Goal: Task Accomplishment & Management: Manage account settings

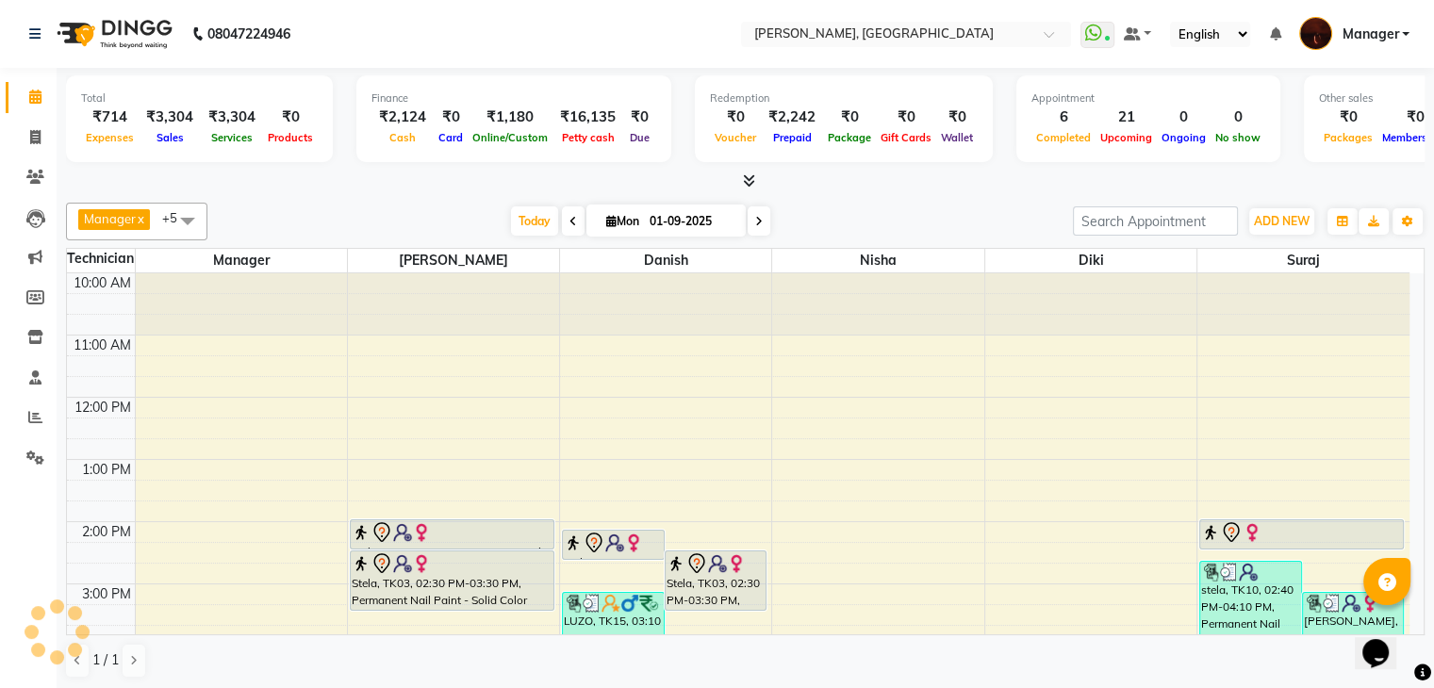
scroll to position [438, 0]
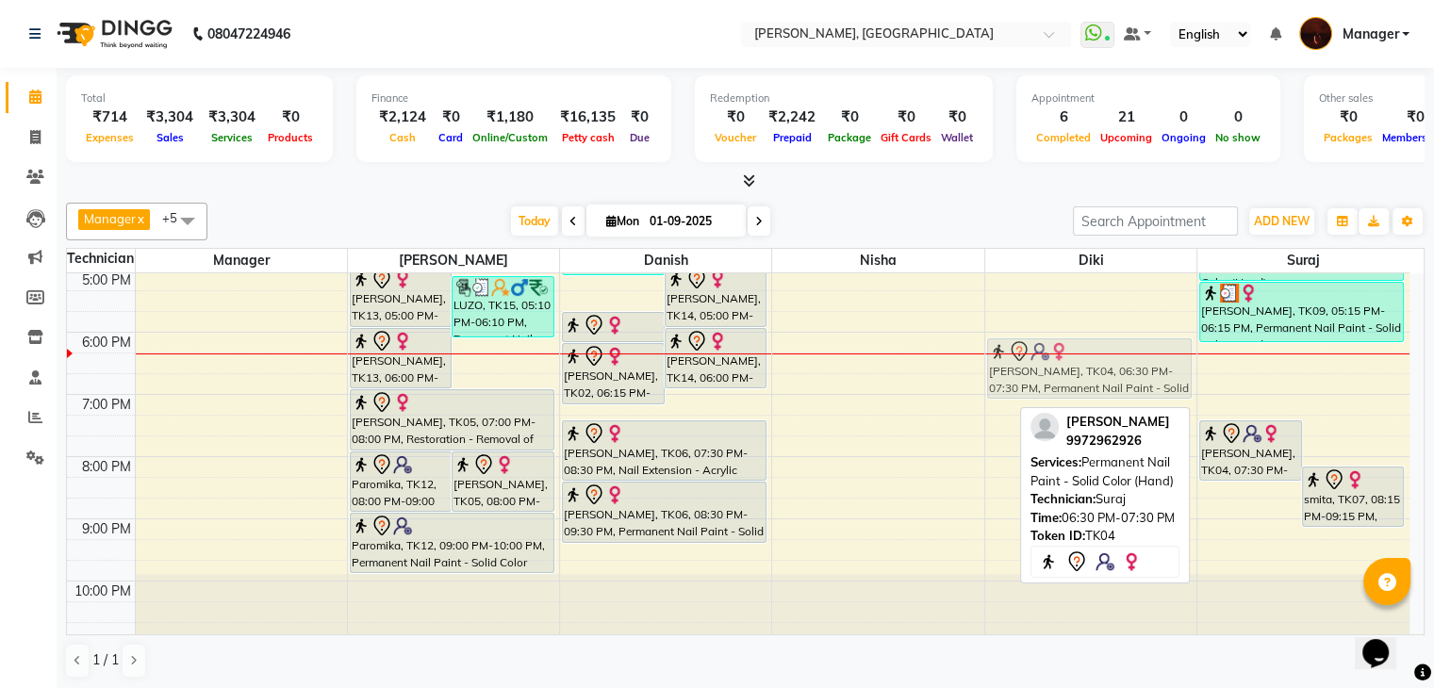
drag, startPoint x: 1245, startPoint y: 388, endPoint x: 1101, endPoint y: 366, distance: 145.1
click at [1101, 366] on tr "[PERSON_NAME], TK13, 05:00 PM-06:00 PM, Nail Extension - Acrylic (Hand) LUZO, T…" at bounding box center [738, 239] width 1343 height 808
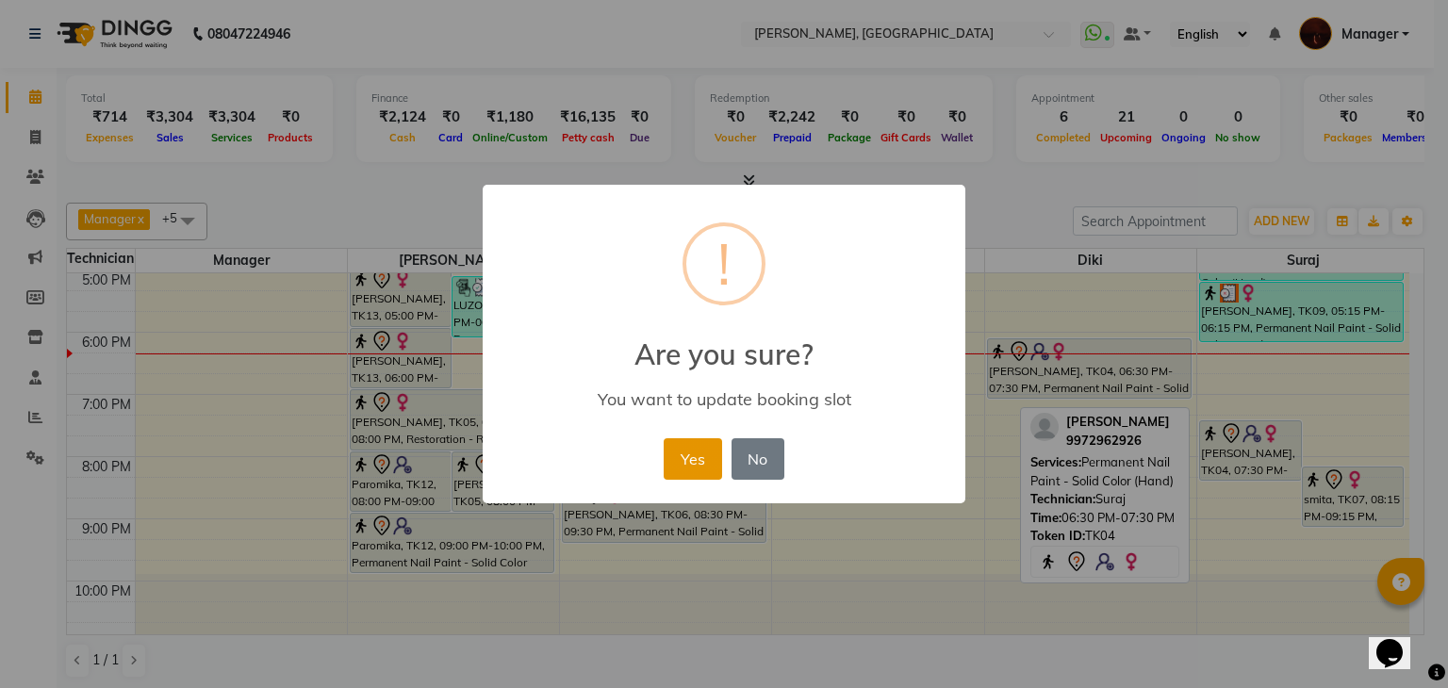
click at [699, 454] on button "Yes" at bounding box center [693, 458] width 58 height 41
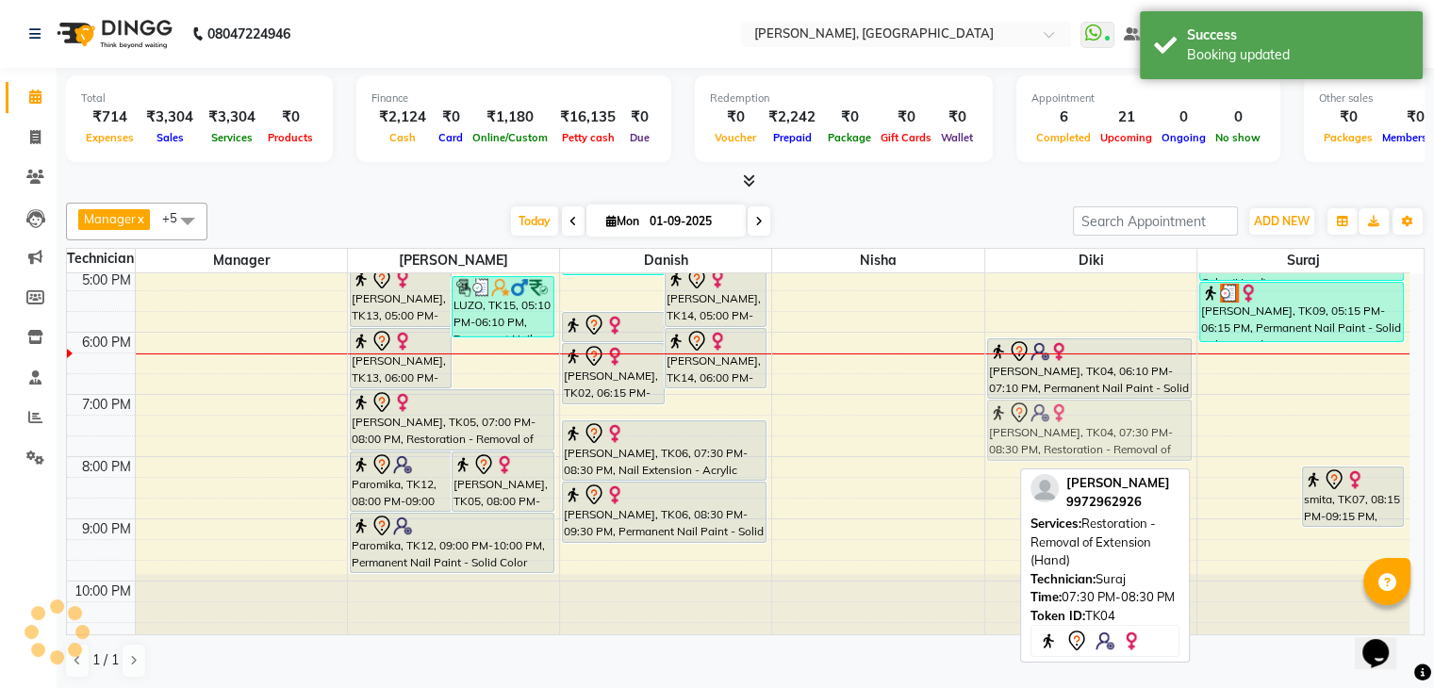
drag, startPoint x: 1243, startPoint y: 435, endPoint x: 1118, endPoint y: 424, distance: 124.9
click at [1104, 413] on tr "[PERSON_NAME], TK13, 05:00 PM-06:00 PM, Nail Extension - Acrylic (Hand) LUZO, T…" at bounding box center [738, 239] width 1343 height 808
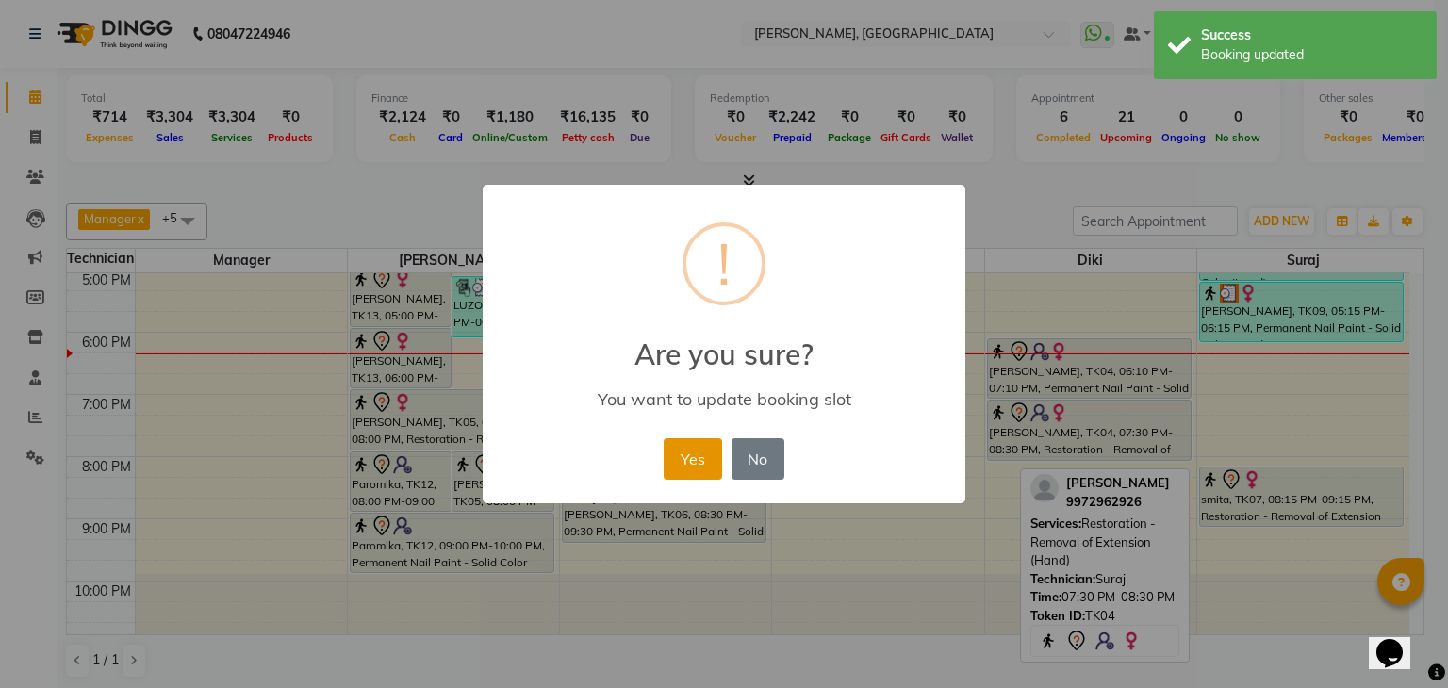
click at [712, 464] on button "Yes" at bounding box center [693, 458] width 58 height 41
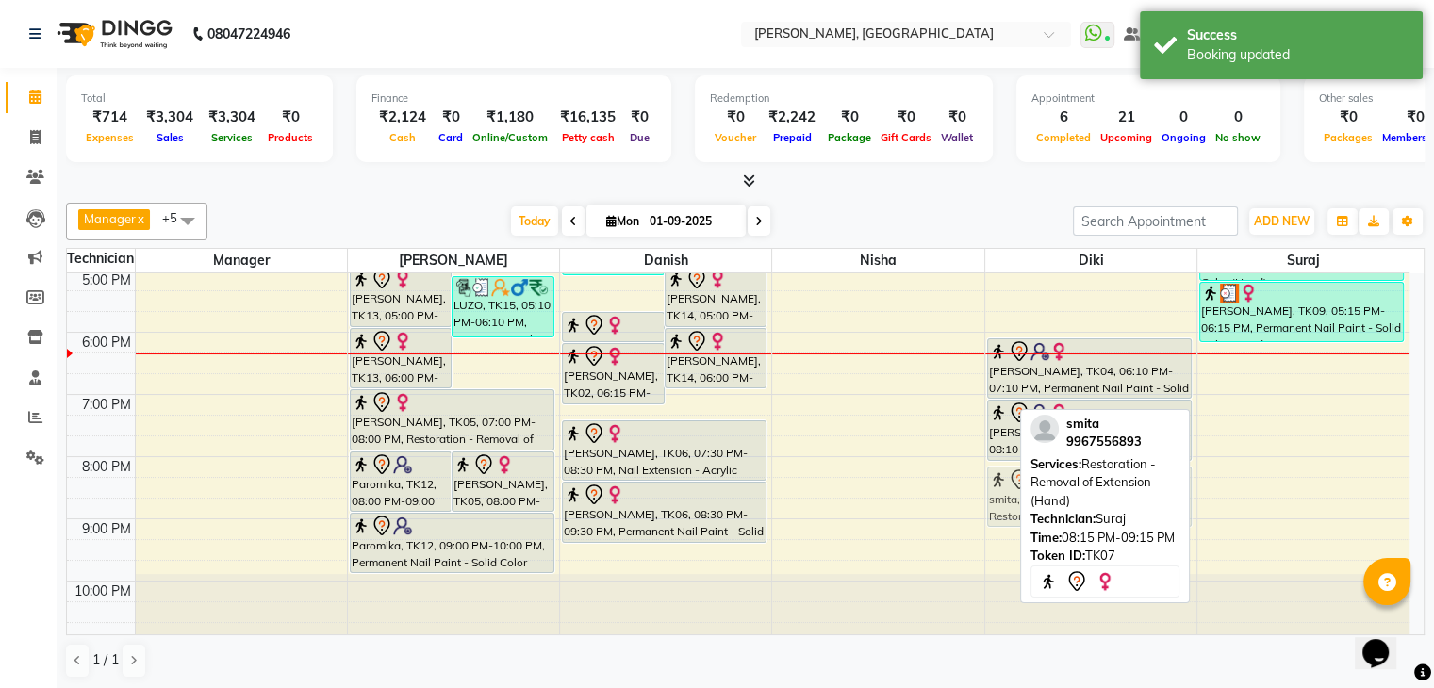
drag, startPoint x: 1207, startPoint y: 500, endPoint x: 1079, endPoint y: 502, distance: 128.2
click at [1079, 502] on div "Manager x [PERSON_NAME] x Diki x Danish x Nisha x suraj x +5 Select All Manager…" at bounding box center [745, 440] width 1359 height 491
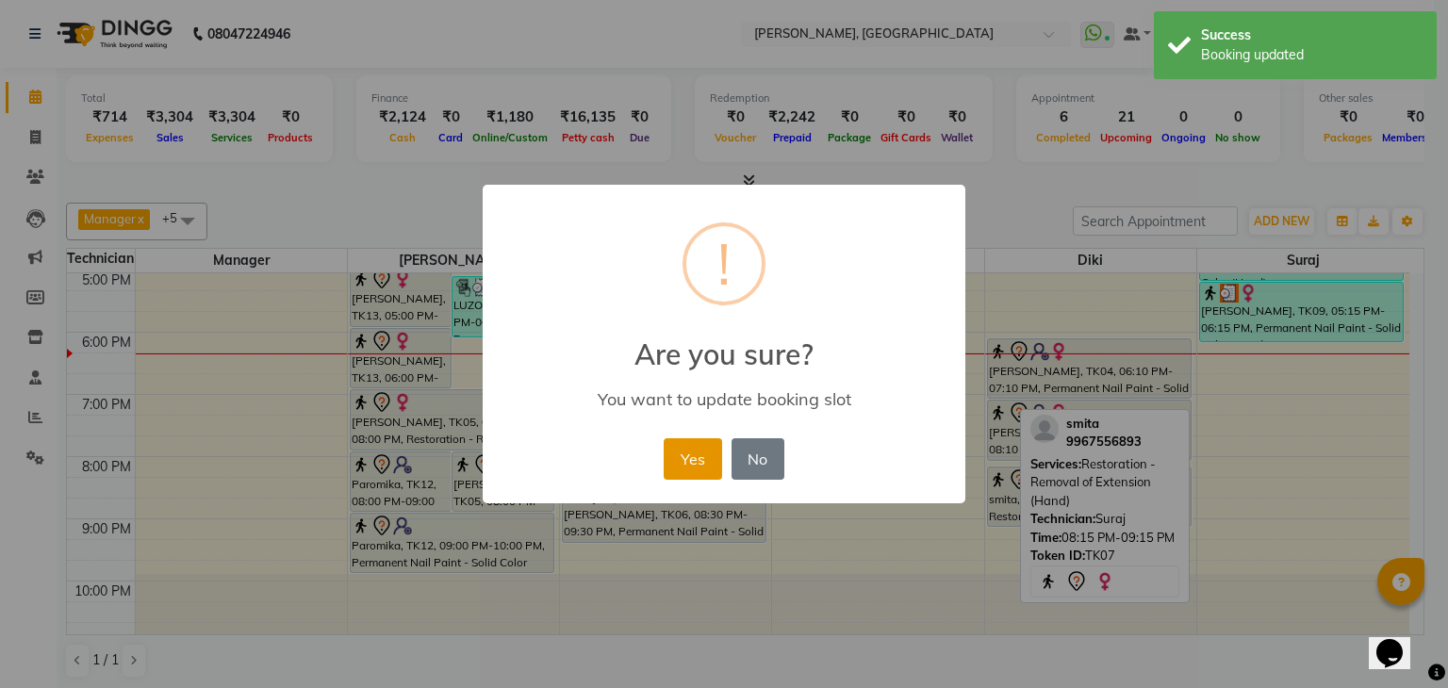
click at [695, 458] on button "Yes" at bounding box center [693, 458] width 58 height 41
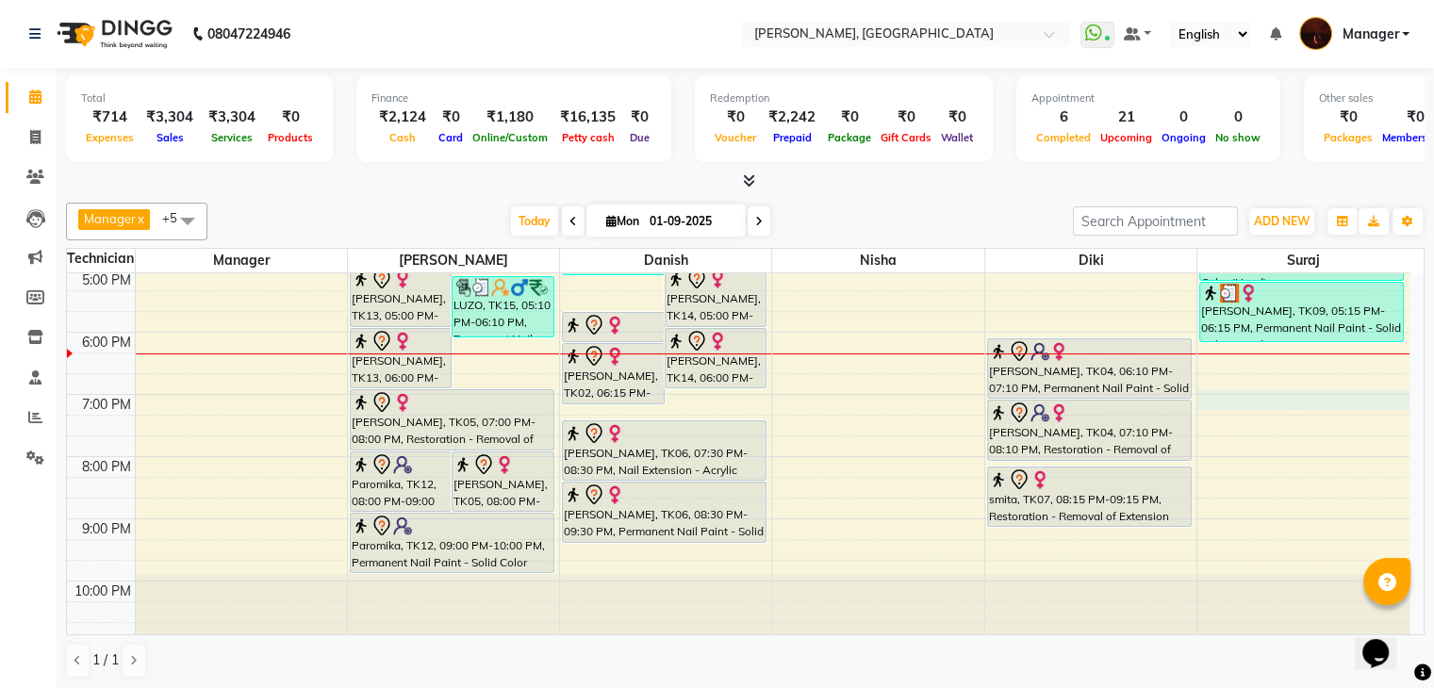
click at [1210, 397] on div "10:00 AM 11:00 AM 12:00 PM 1:00 PM 2:00 PM 3:00 PM 4:00 PM 5:00 PM 6:00 PM 7:00…" at bounding box center [738, 239] width 1343 height 808
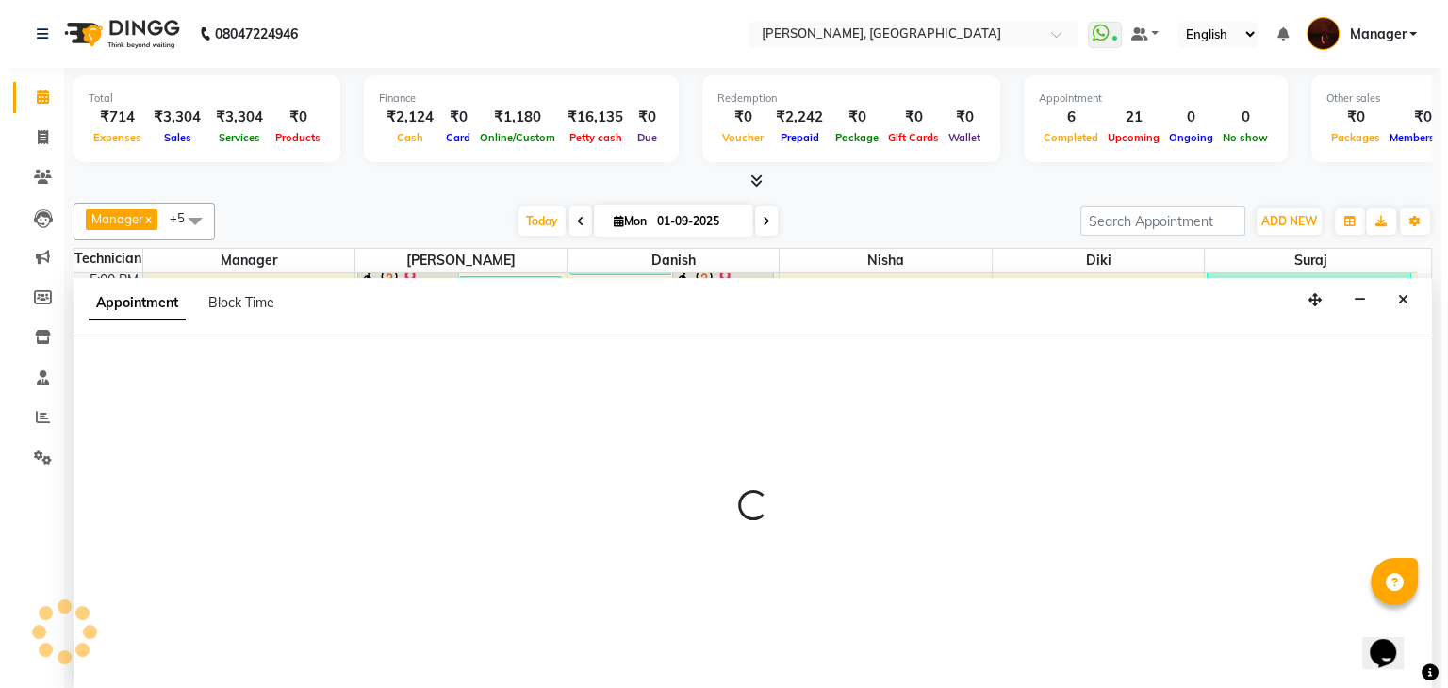
scroll to position [1, 0]
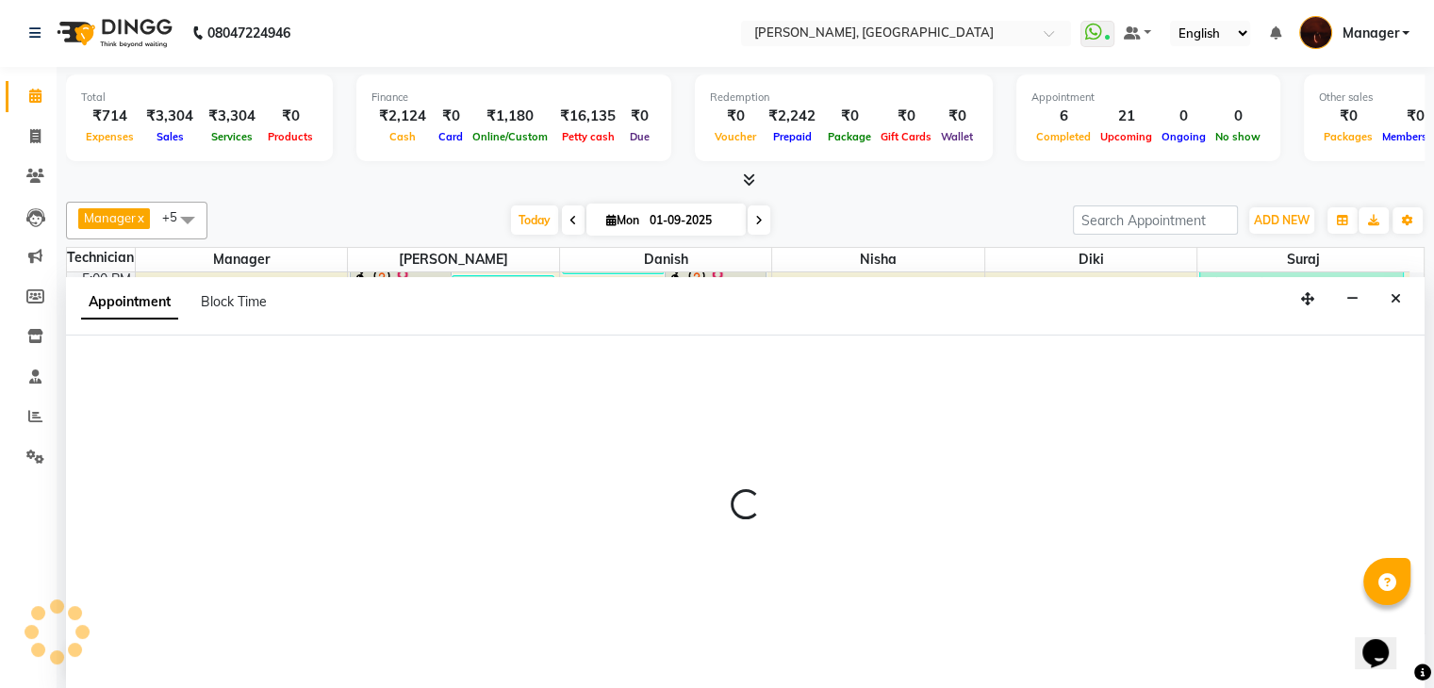
select select "83655"
select select "1140"
select select "tentative"
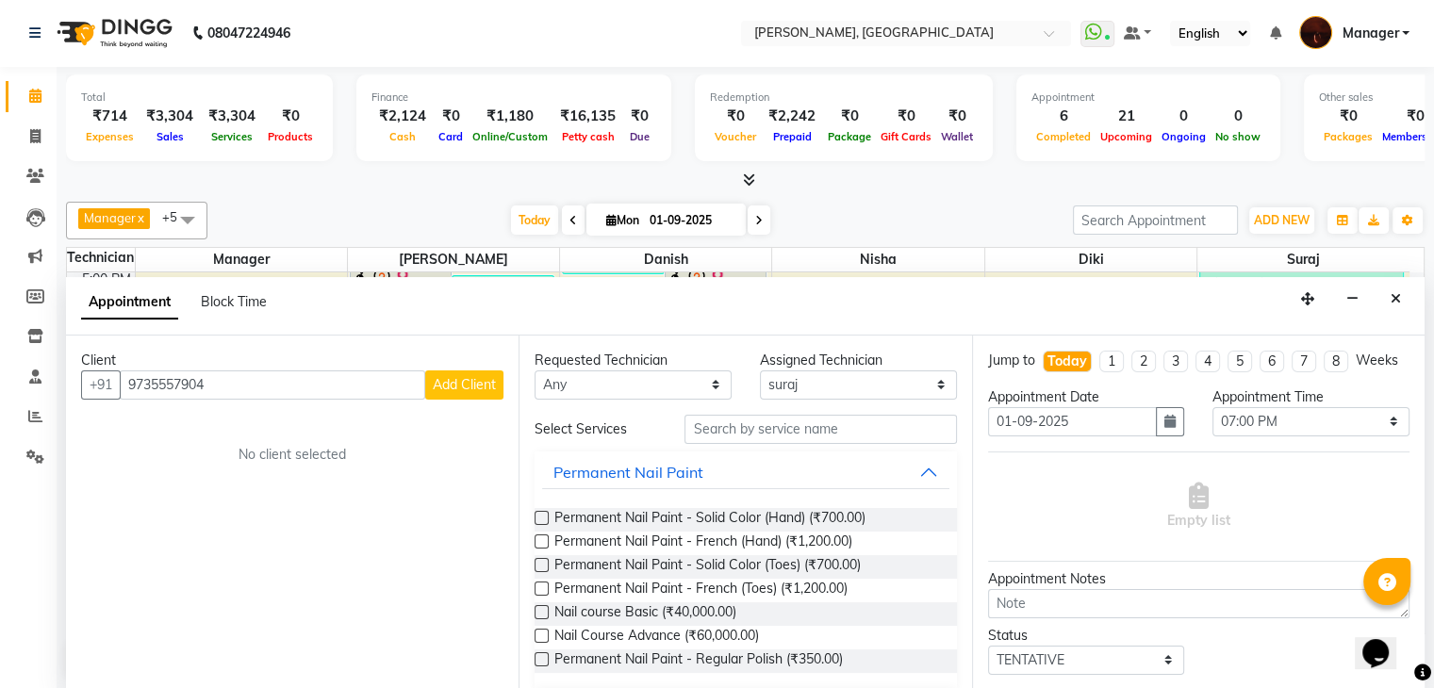
type input "9735557904"
click at [437, 379] on span "Add Client" at bounding box center [464, 384] width 63 height 17
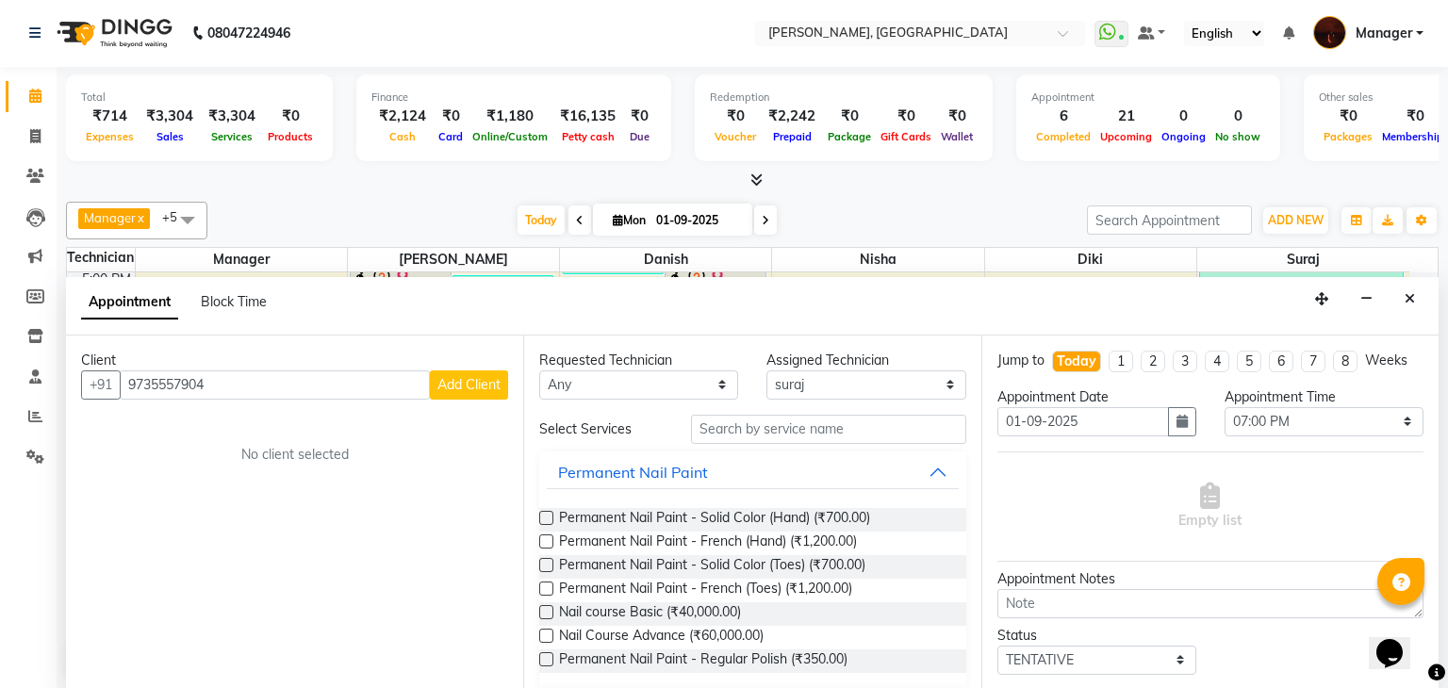
select select "21"
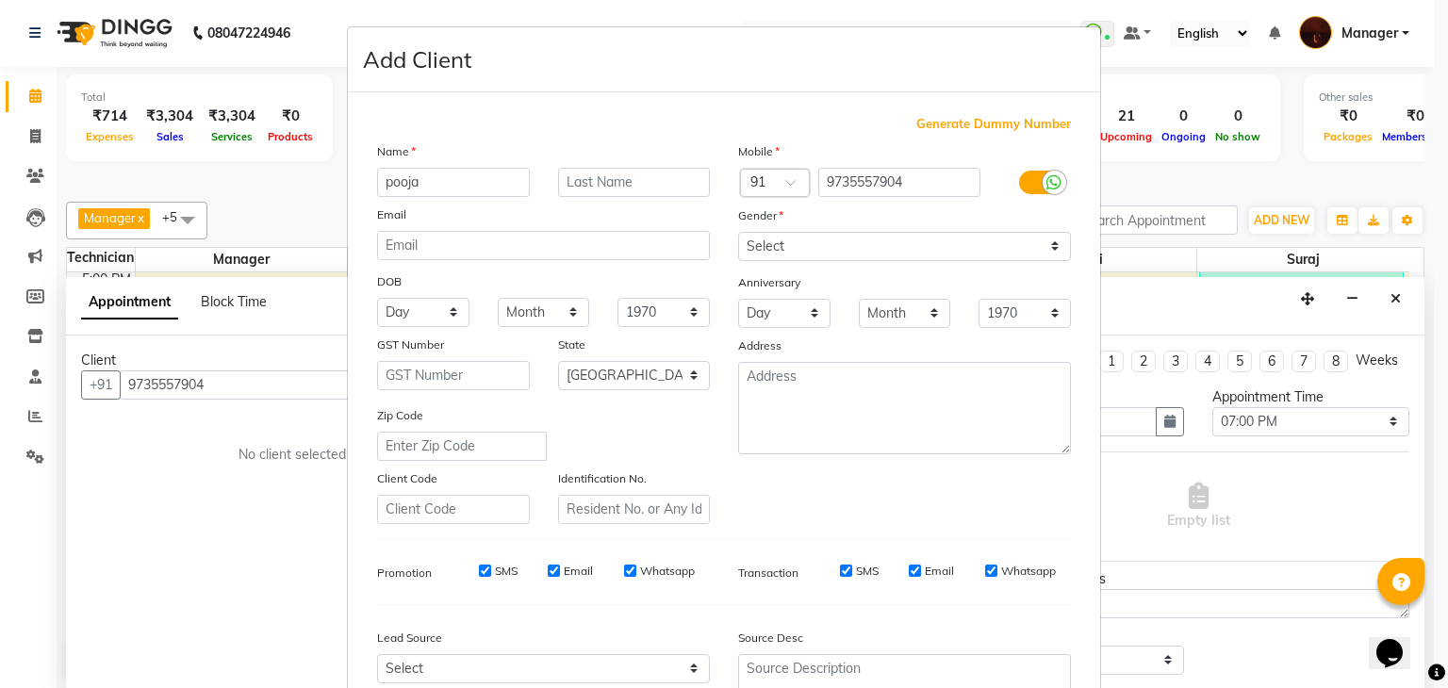
type input "pooja"
click at [841, 250] on select "Select [DEMOGRAPHIC_DATA] [DEMOGRAPHIC_DATA] Other Prefer Not To Say" at bounding box center [904, 246] width 333 height 29
select select "[DEMOGRAPHIC_DATA]"
click at [738, 233] on select "Select [DEMOGRAPHIC_DATA] [DEMOGRAPHIC_DATA] Other Prefer Not To Say" at bounding box center [904, 246] width 333 height 29
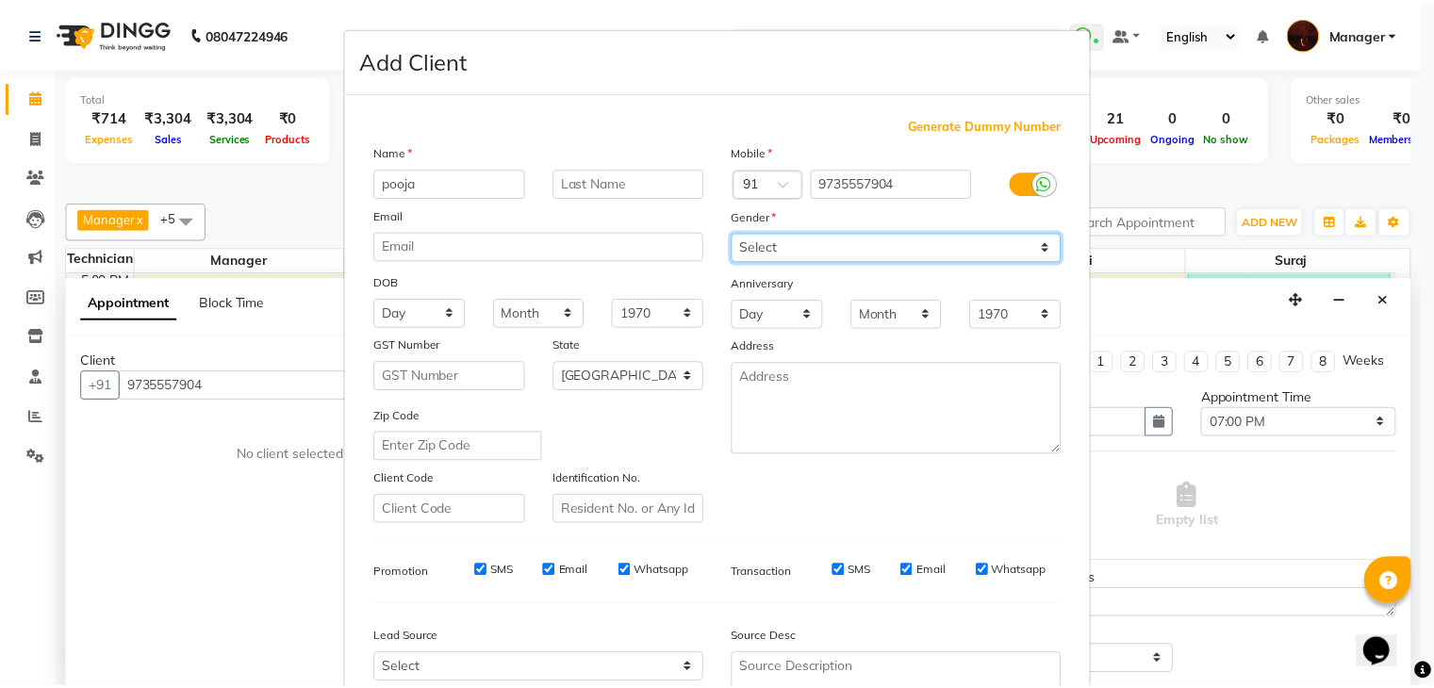
scroll to position [128, 0]
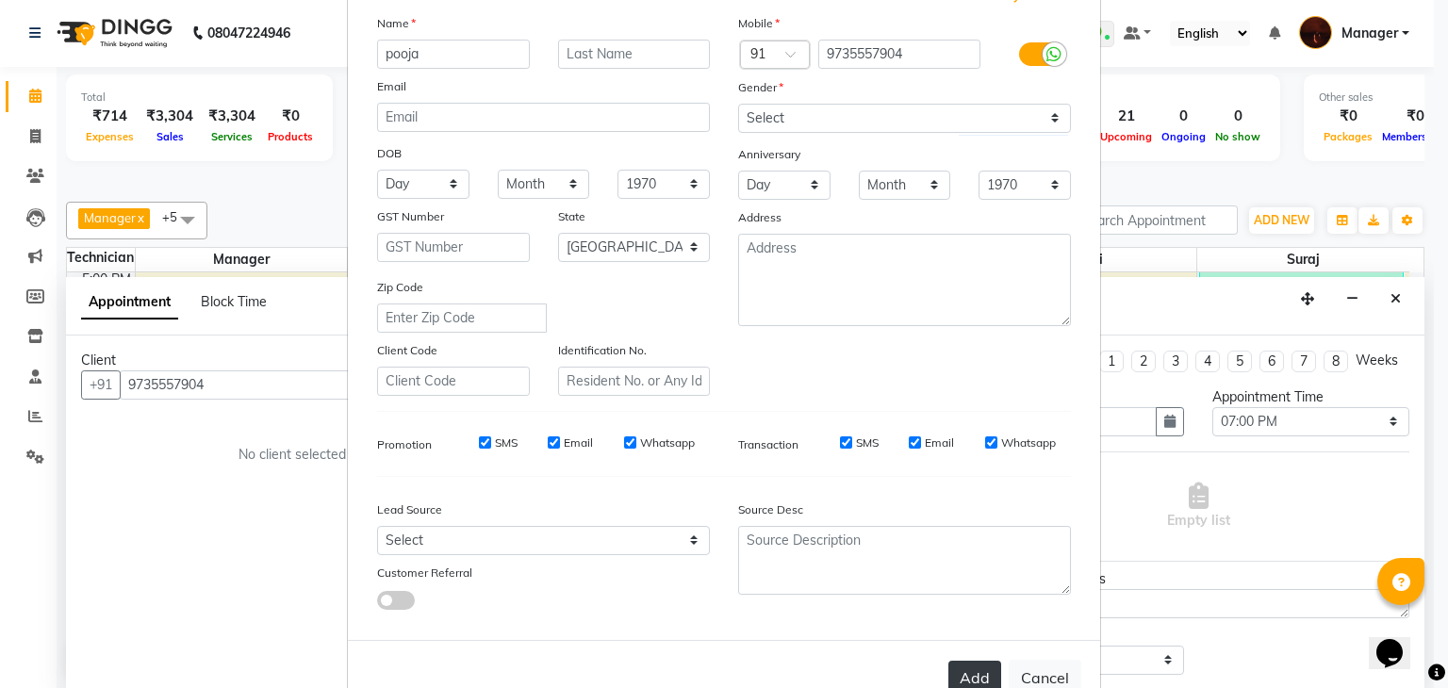
click at [958, 671] on button "Add" at bounding box center [975, 678] width 53 height 34
type input "97******04"
select select
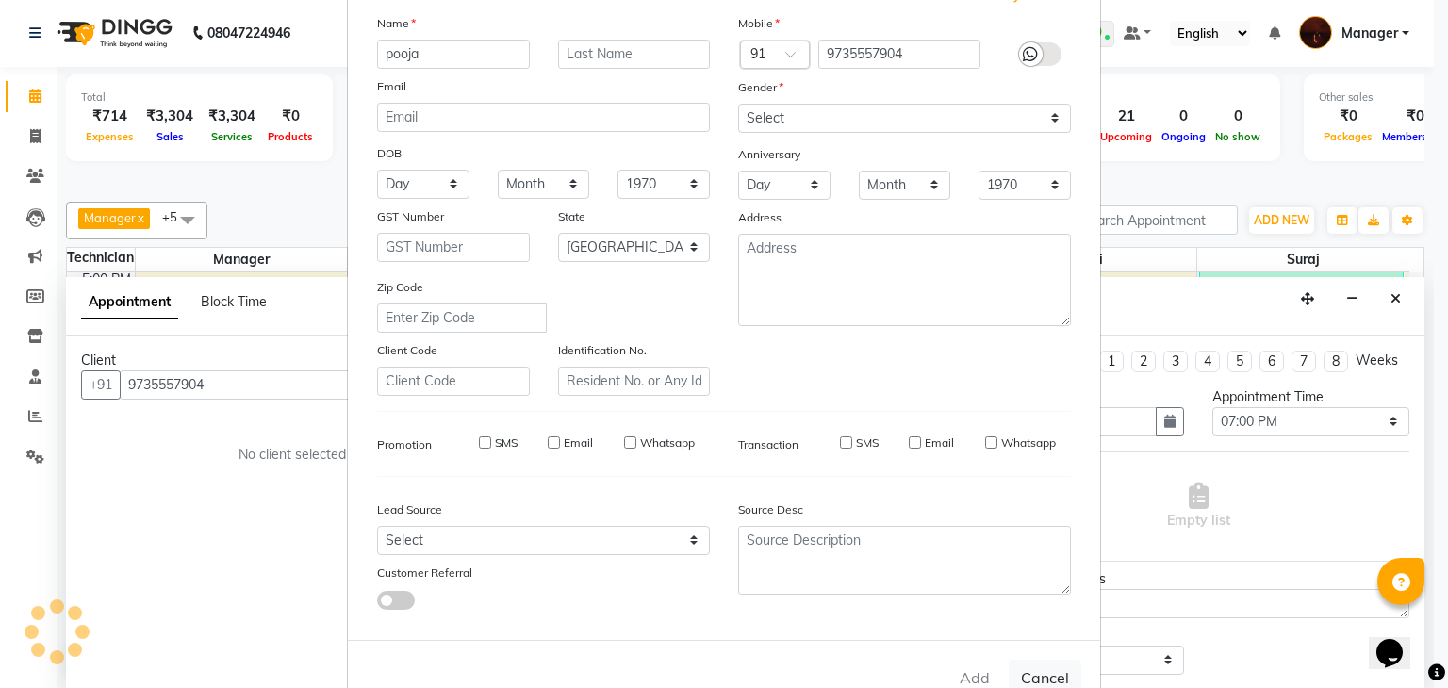
select select "null"
select select
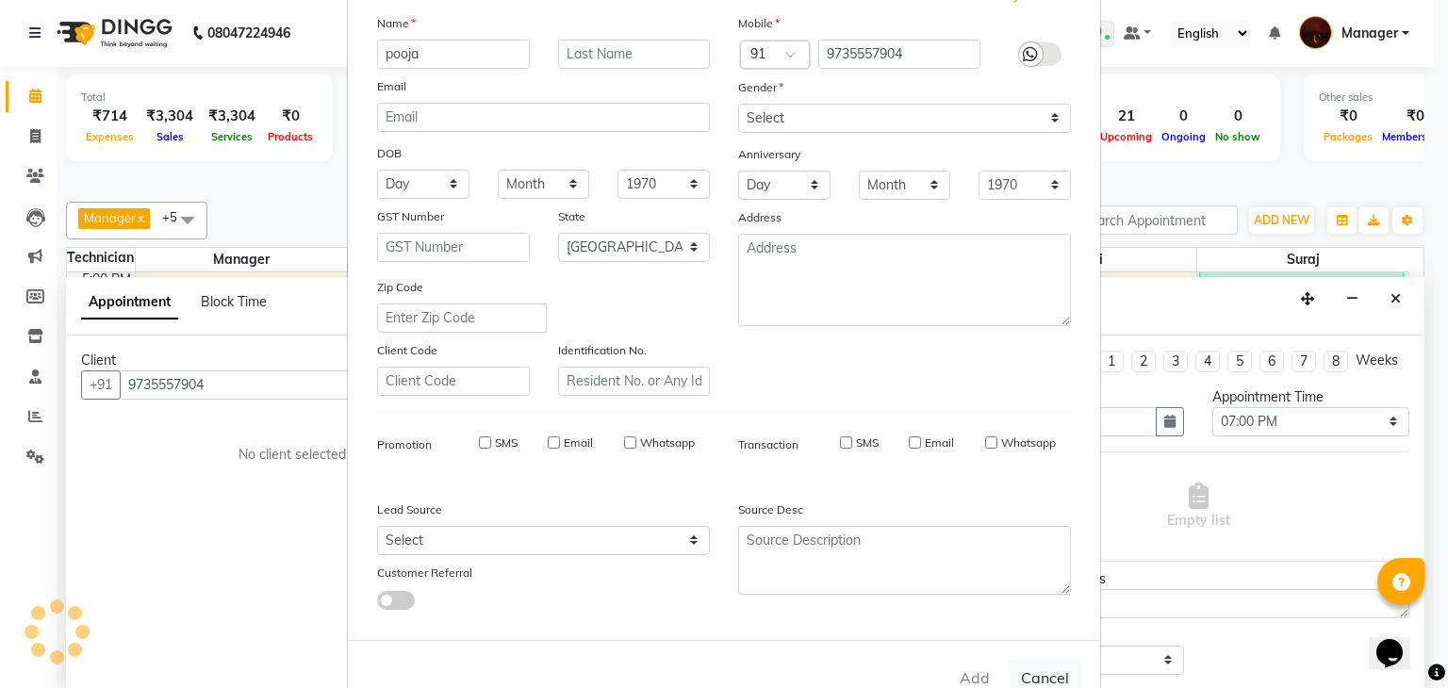
checkbox input "false"
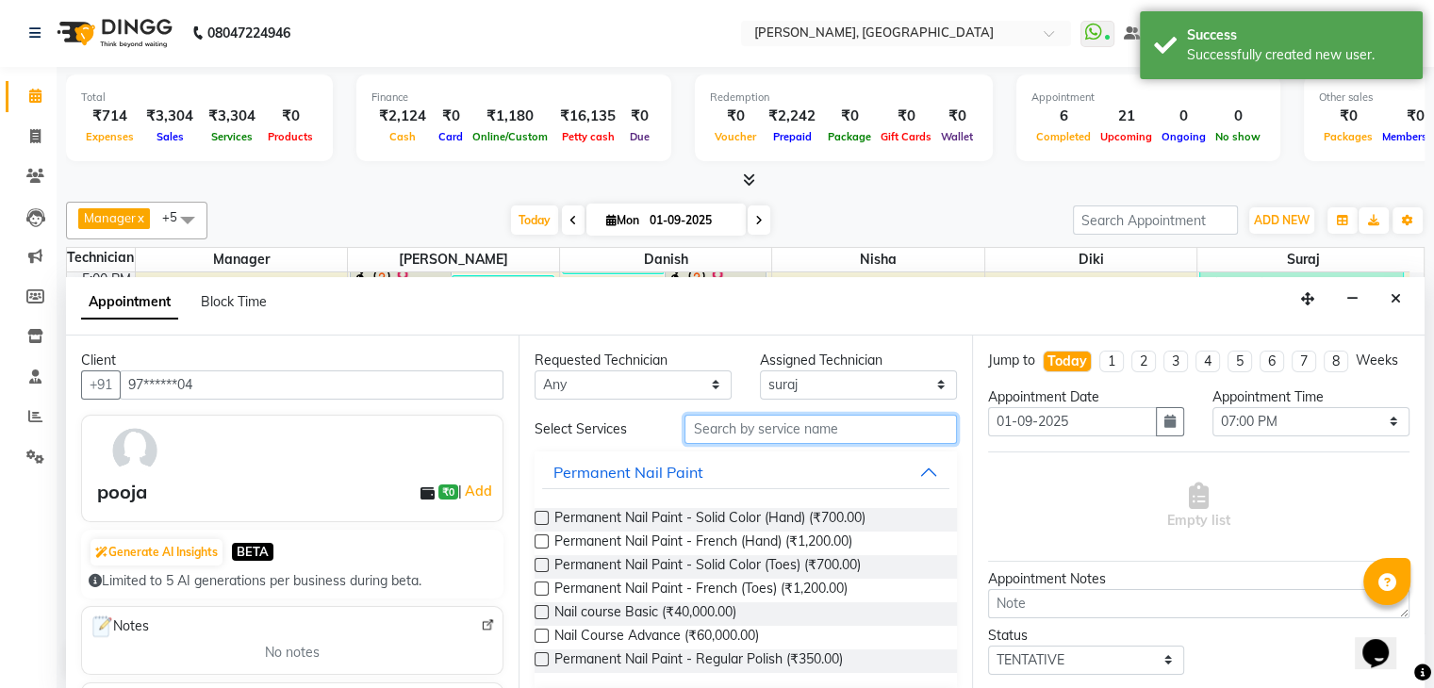
click at [826, 423] on input "text" at bounding box center [821, 429] width 272 height 29
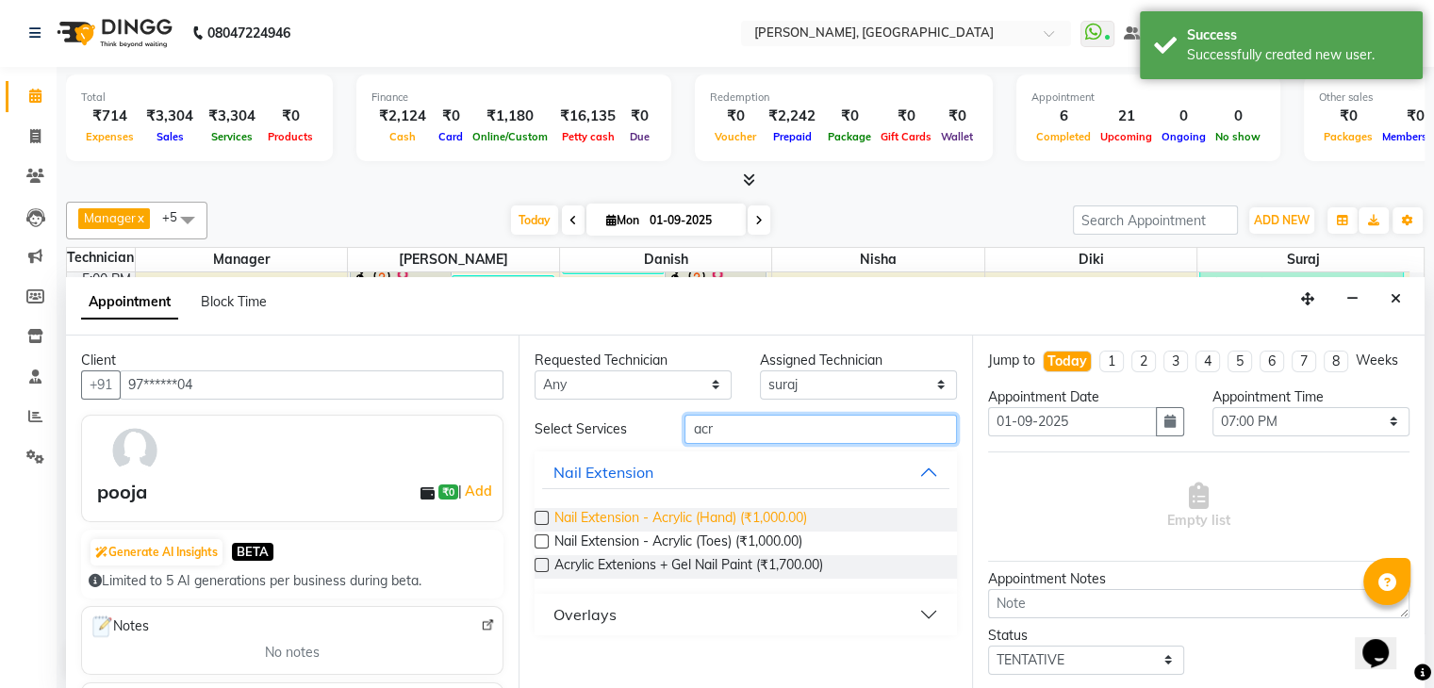
type input "acr"
click at [800, 510] on span "Nail Extension - Acrylic (Hand) (₹1,000.00)" at bounding box center [680, 520] width 253 height 24
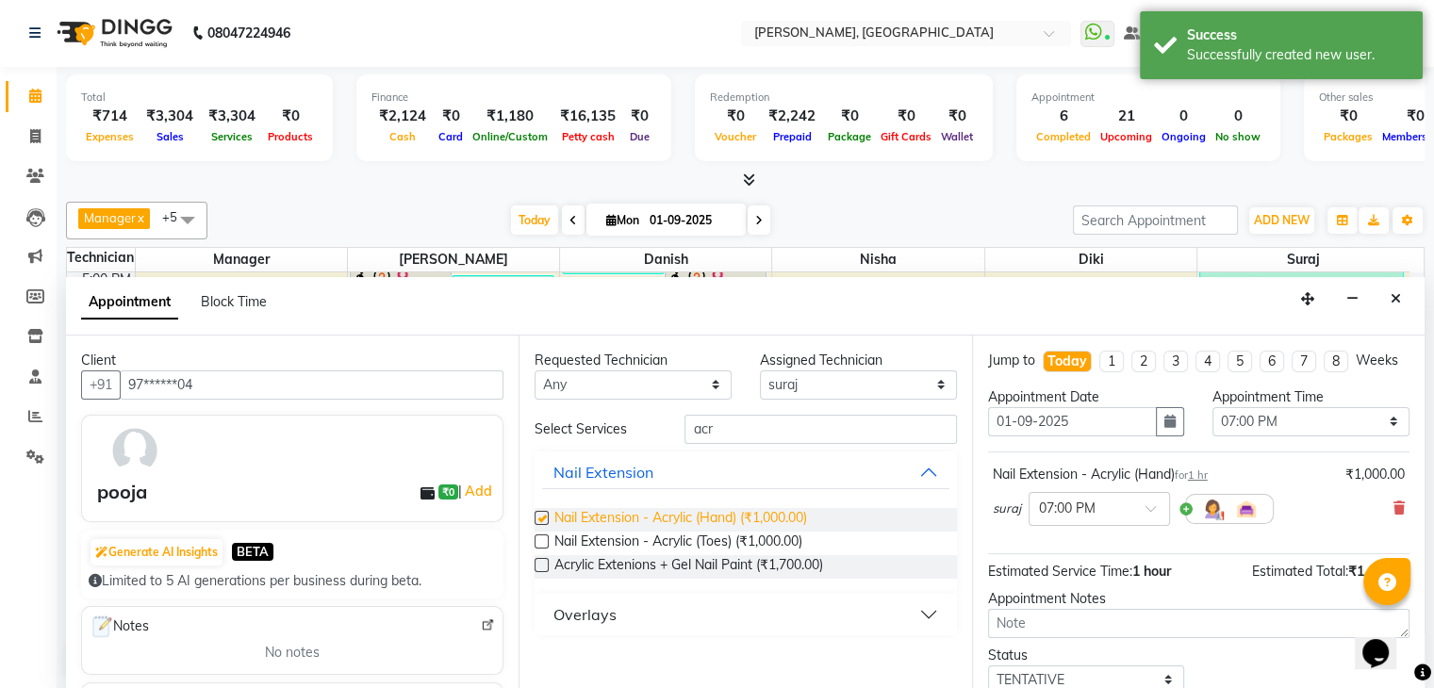
checkbox input "false"
click at [787, 421] on input "acr" at bounding box center [821, 429] width 272 height 29
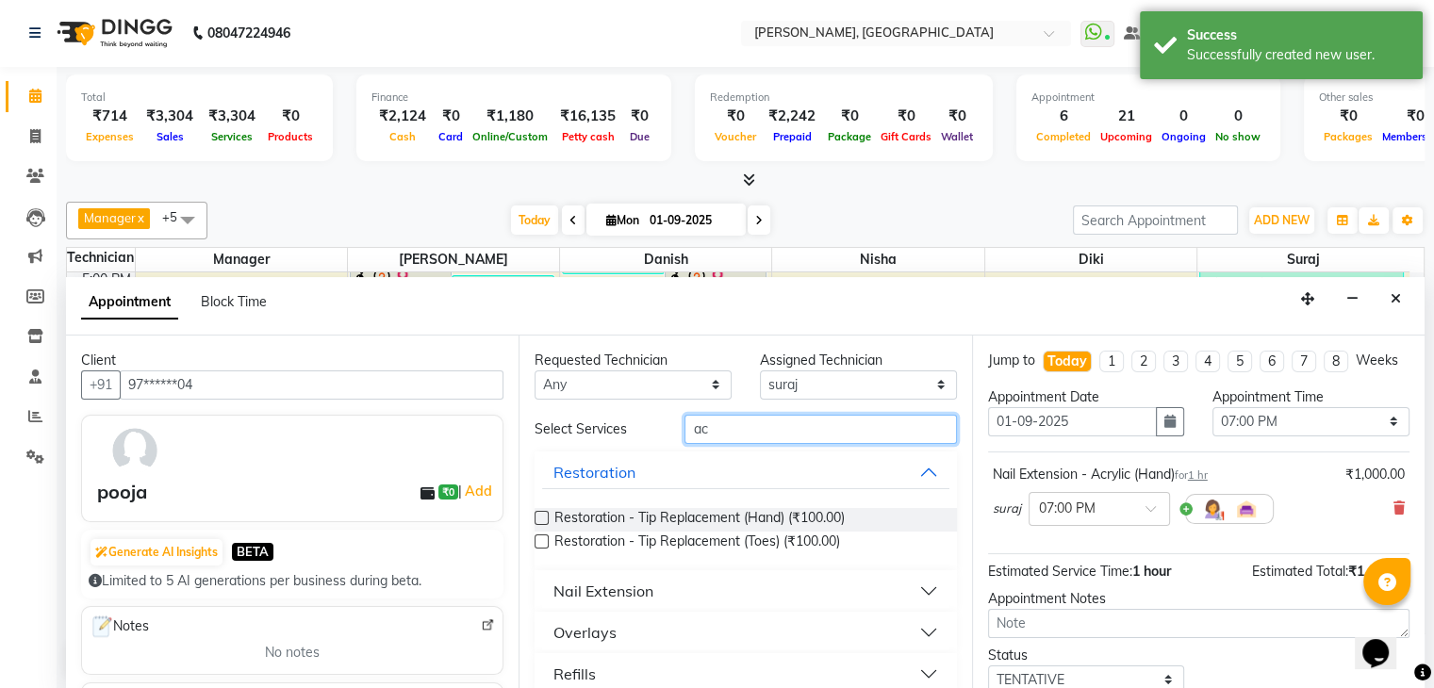
type input "a"
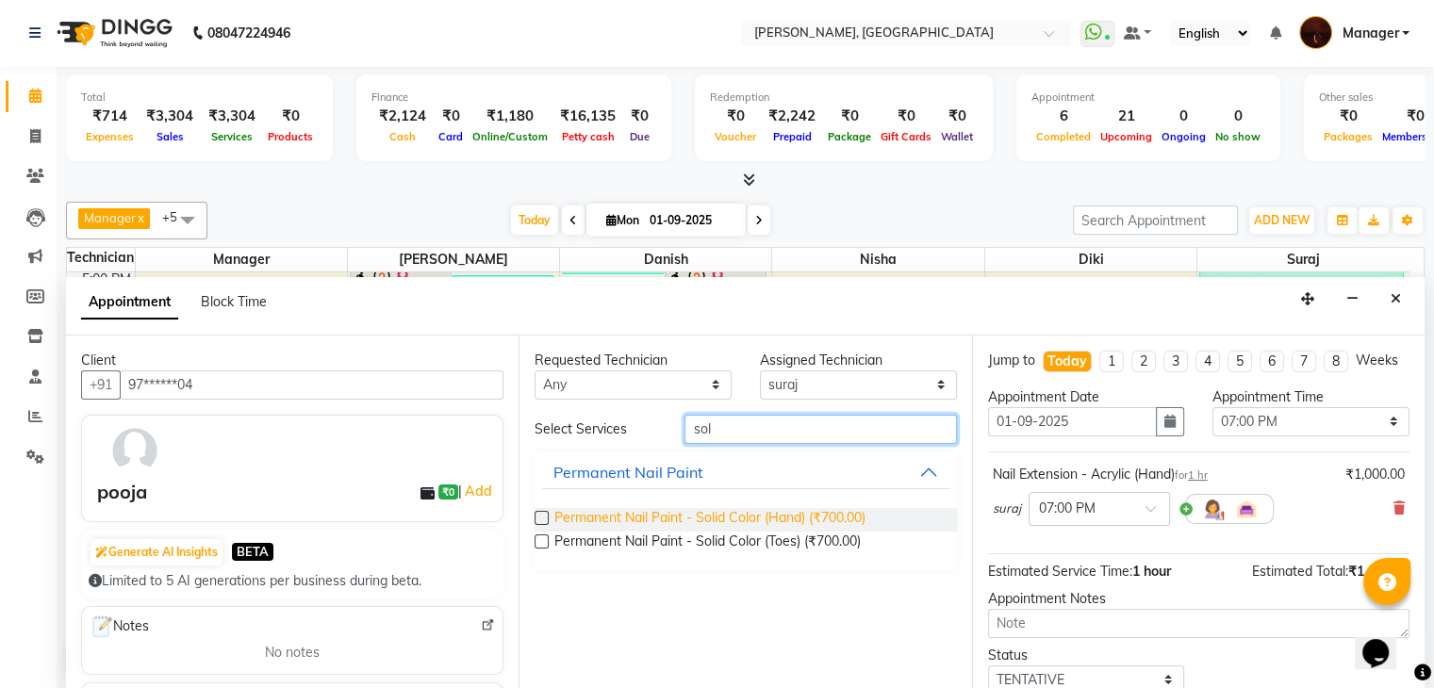
type input "sol"
click at [774, 510] on span "Permanent Nail Paint - Solid Color (Hand) (₹700.00)" at bounding box center [709, 520] width 311 height 24
checkbox input "false"
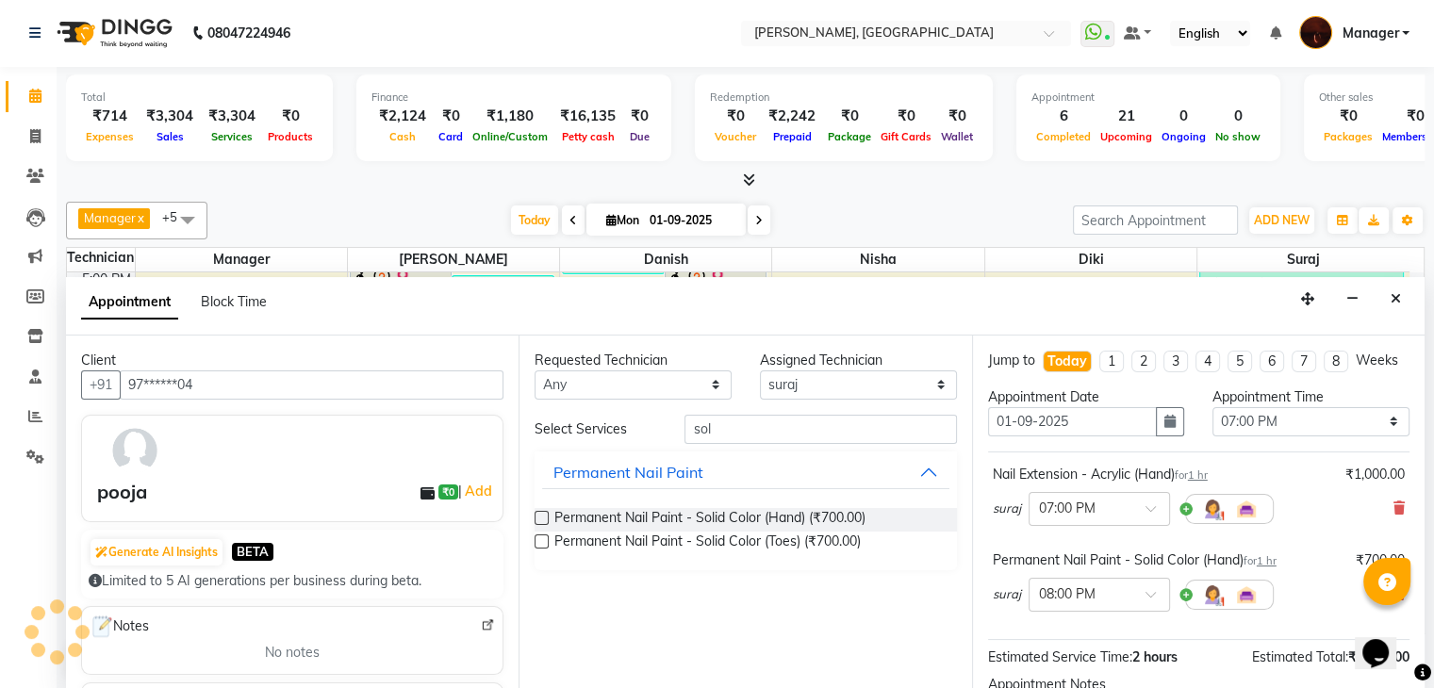
scroll to position [226, 0]
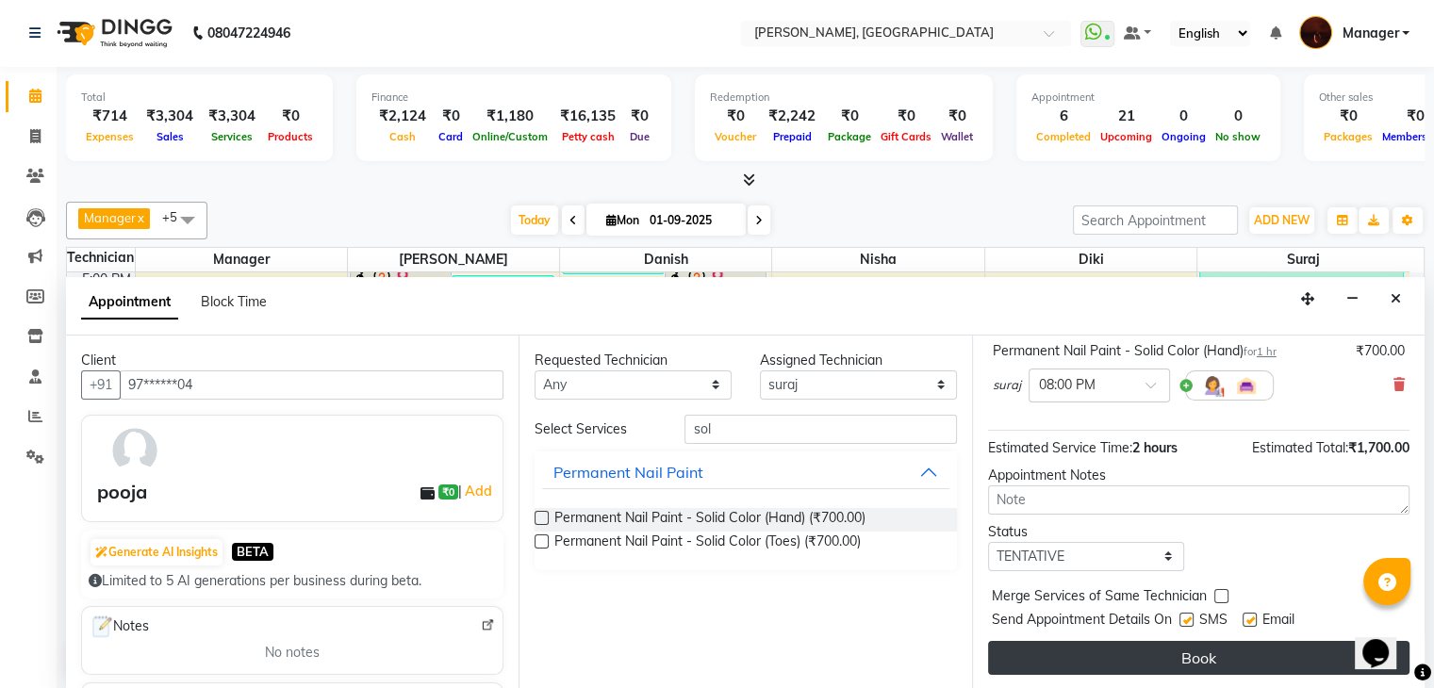
click at [1182, 649] on button "Book" at bounding box center [1198, 658] width 421 height 34
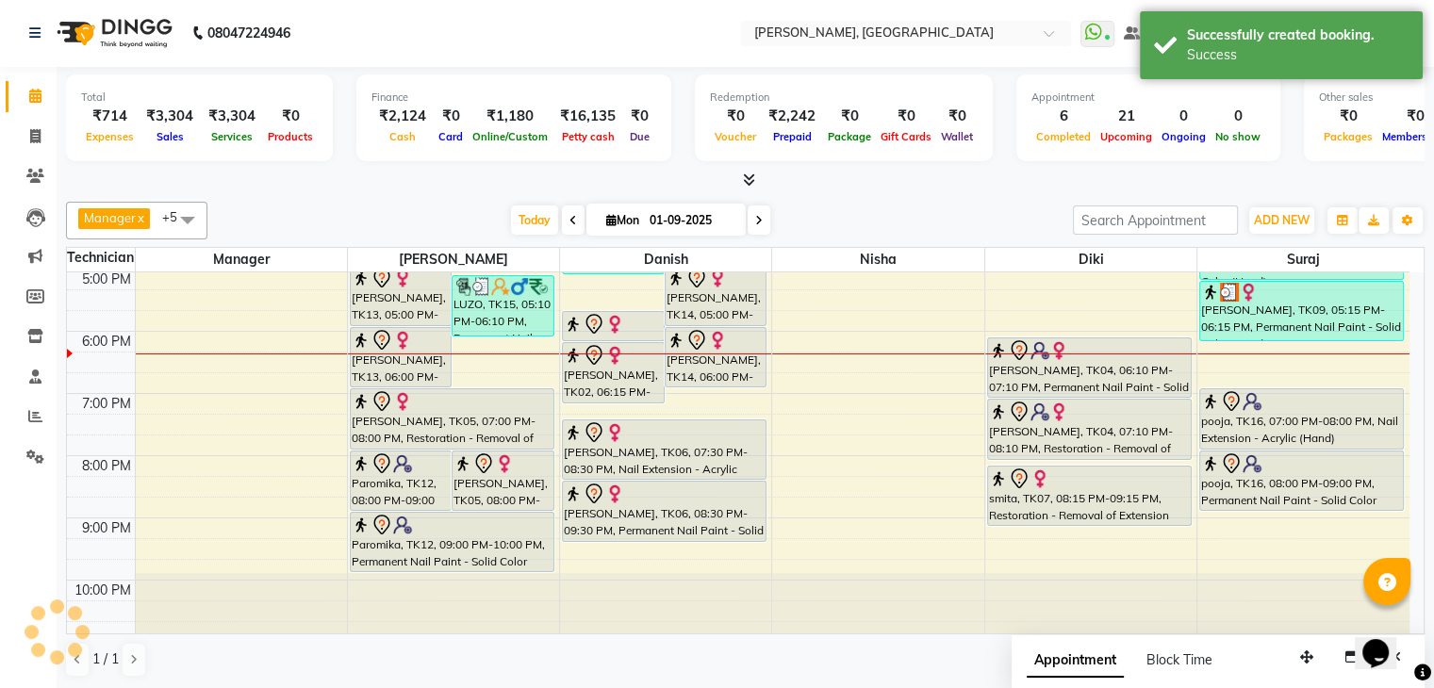
scroll to position [0, 0]
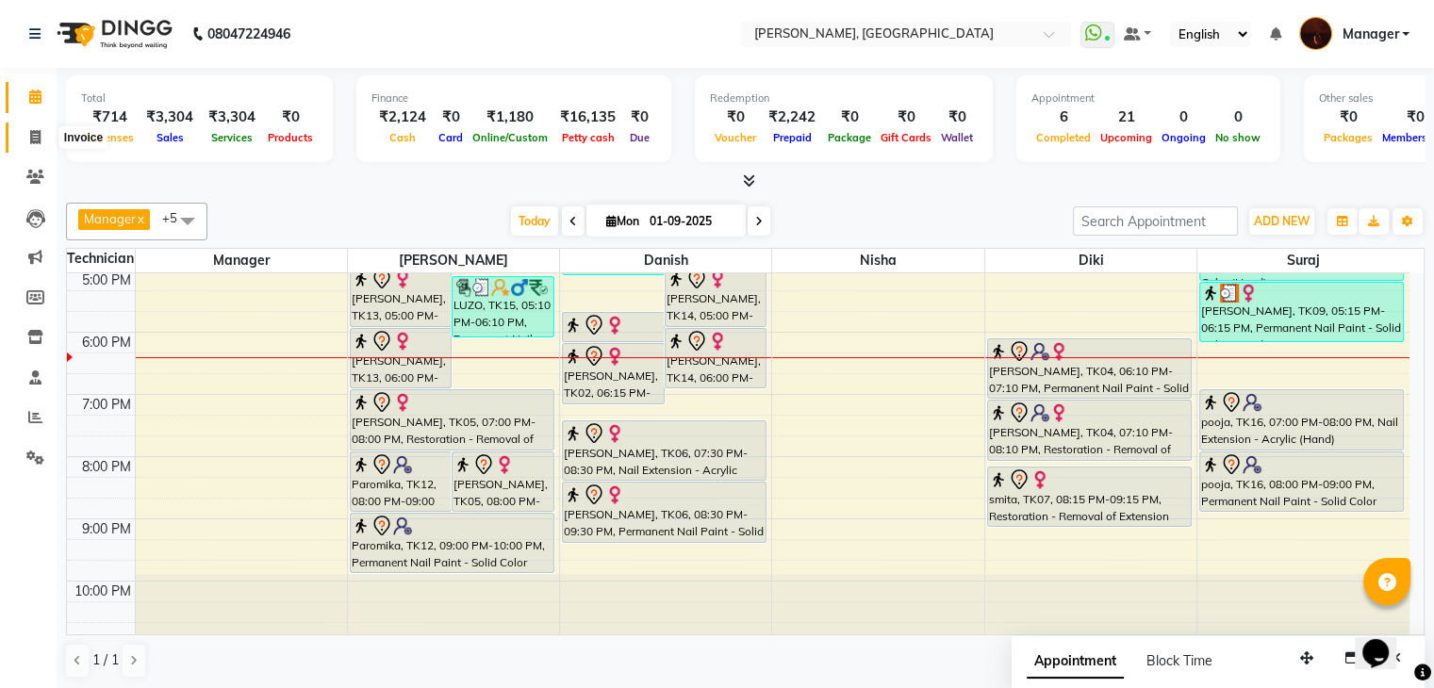
click at [26, 132] on span at bounding box center [35, 138] width 33 height 22
select select "service"
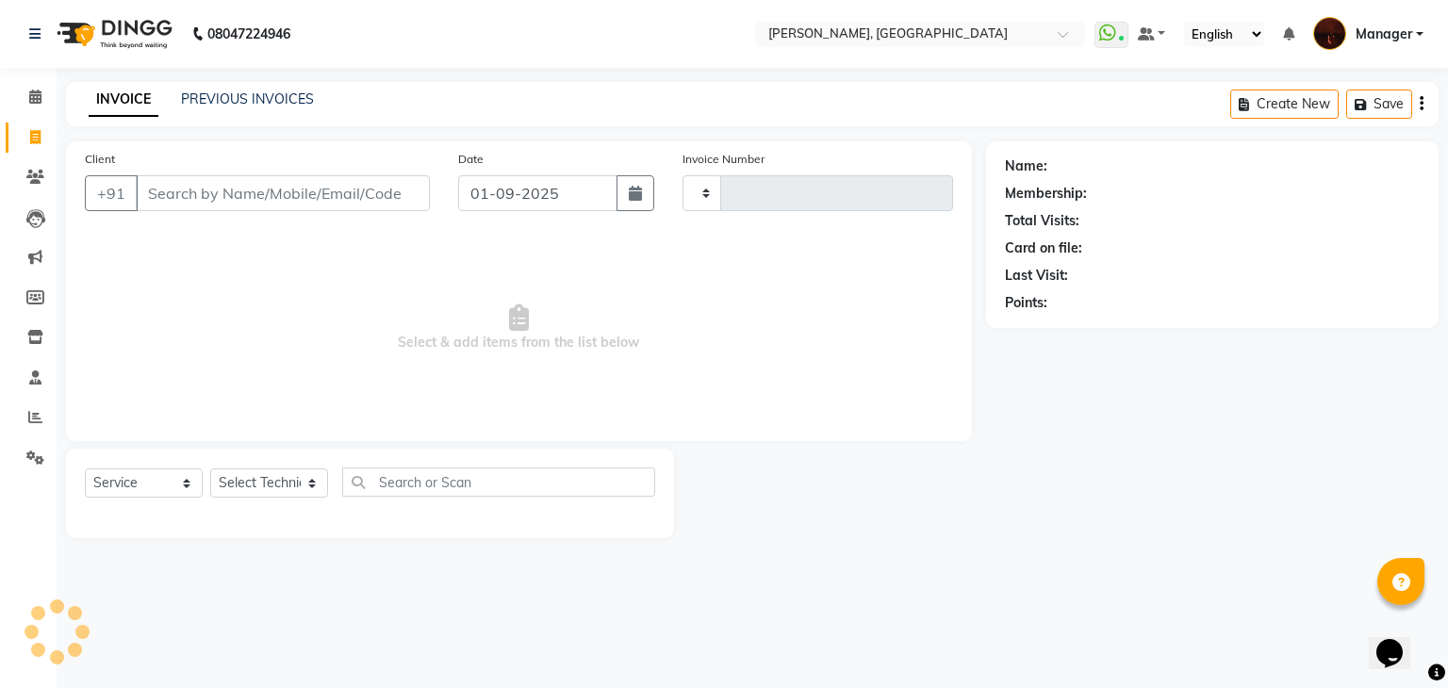
type input "1782"
select select "4063"
click at [232, 194] on input "Client" at bounding box center [283, 193] width 294 height 36
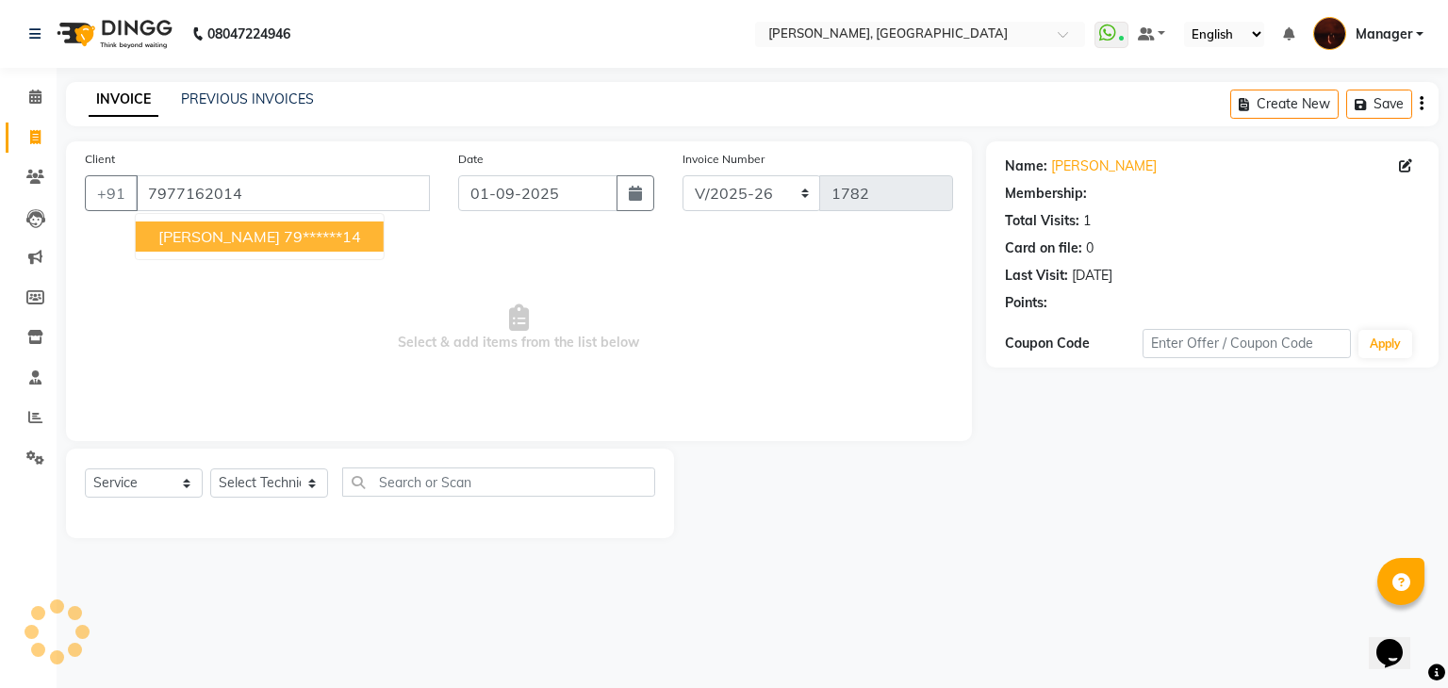
click at [200, 235] on span "[PERSON_NAME]" at bounding box center [219, 236] width 122 height 19
type input "79******14"
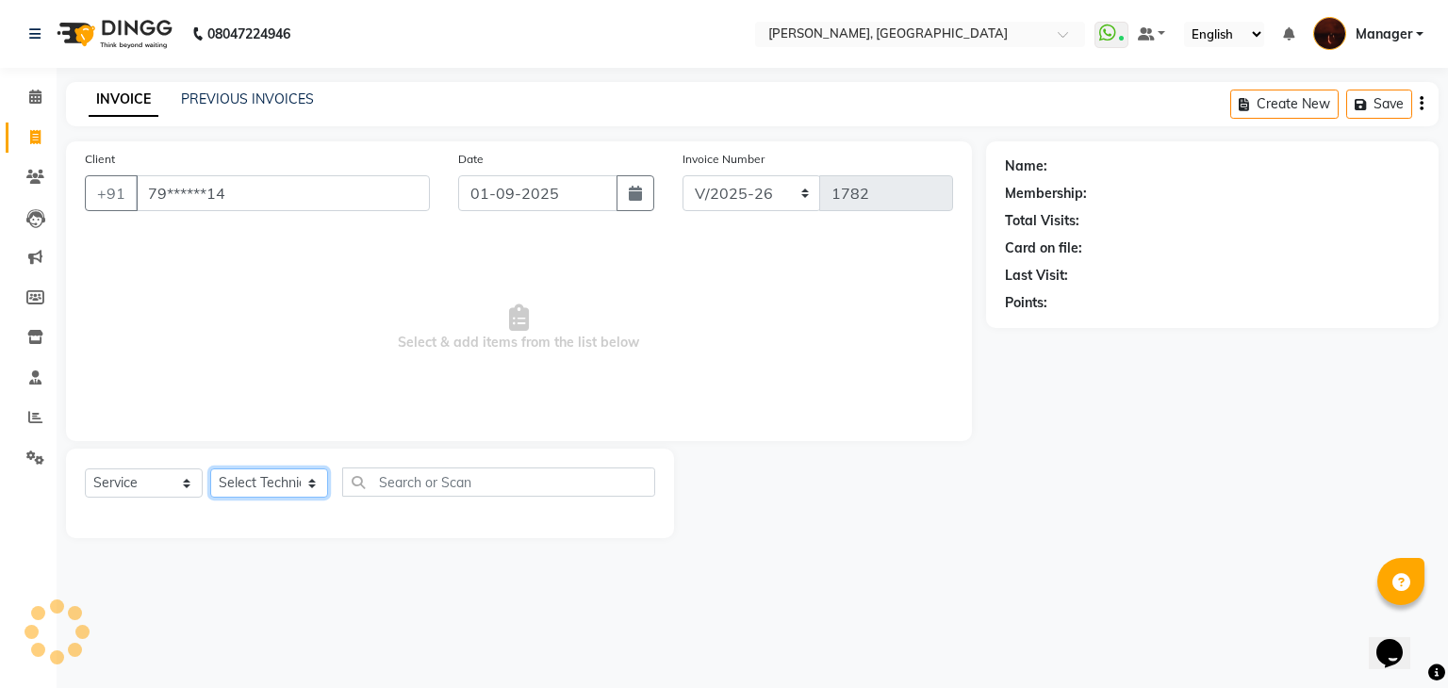
click at [260, 484] on select "Select Technician [PERSON_NAME] Diki [PERSON_NAME] Manager [PERSON_NAME] Pooja …" at bounding box center [269, 483] width 118 height 29
select select "20822"
click at [210, 470] on select "Select Technician [PERSON_NAME] Diki [PERSON_NAME] Manager [PERSON_NAME] Pooja …" at bounding box center [269, 483] width 118 height 29
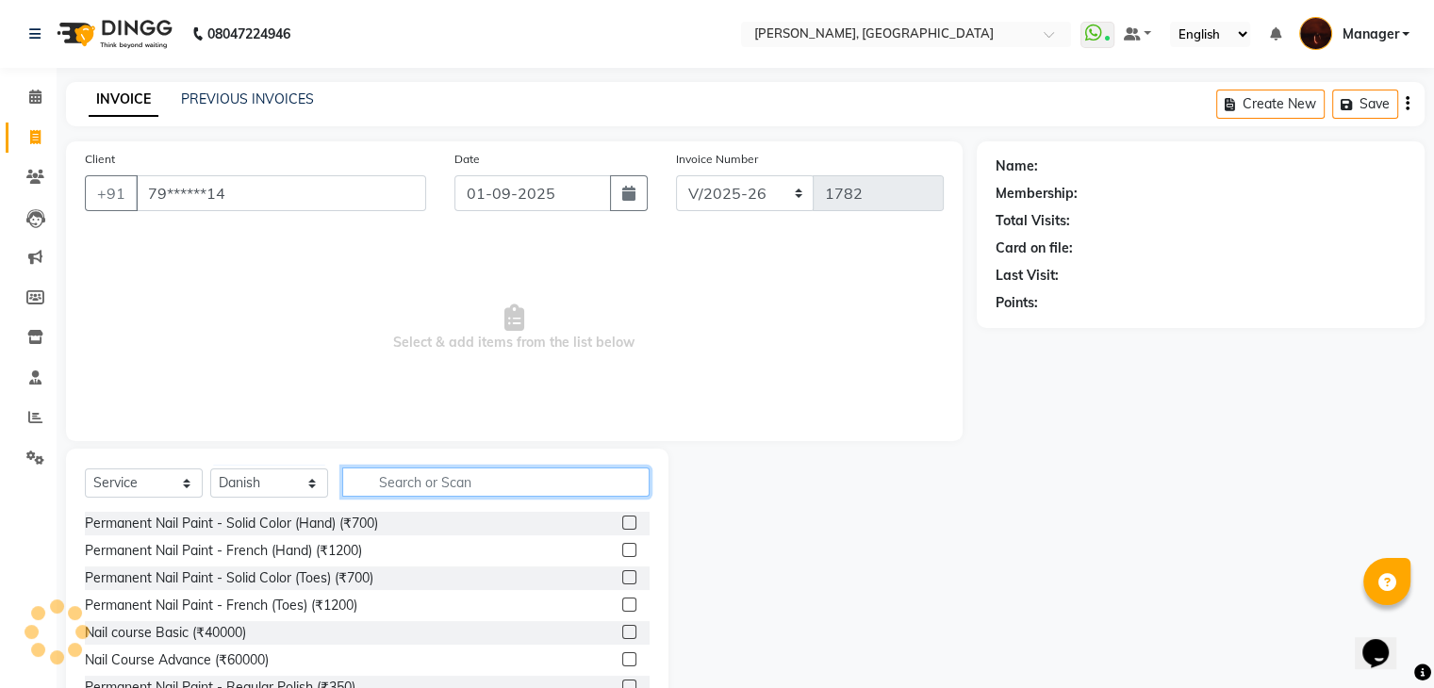
click at [452, 475] on input "text" at bounding box center [495, 482] width 307 height 29
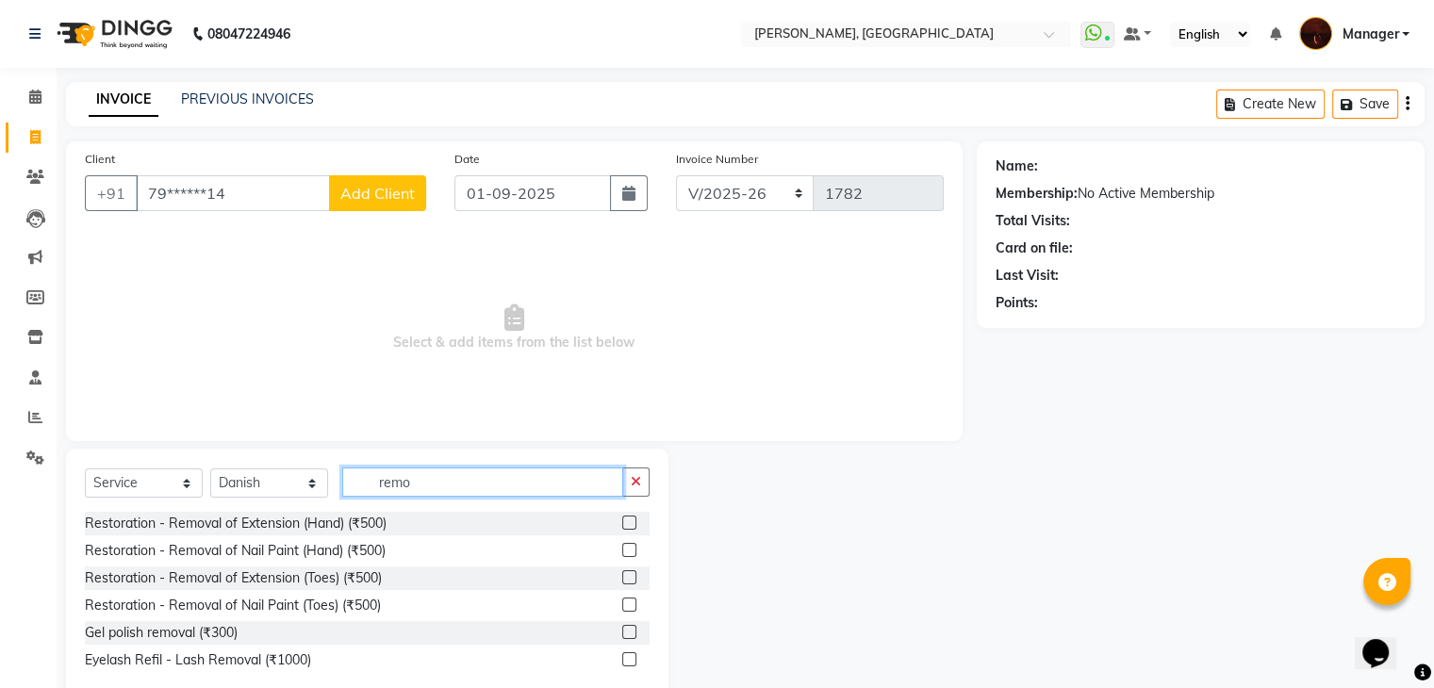
type input "remo"
click at [630, 629] on label at bounding box center [629, 632] width 14 height 14
click at [630, 629] on input "checkbox" at bounding box center [628, 633] width 12 height 12
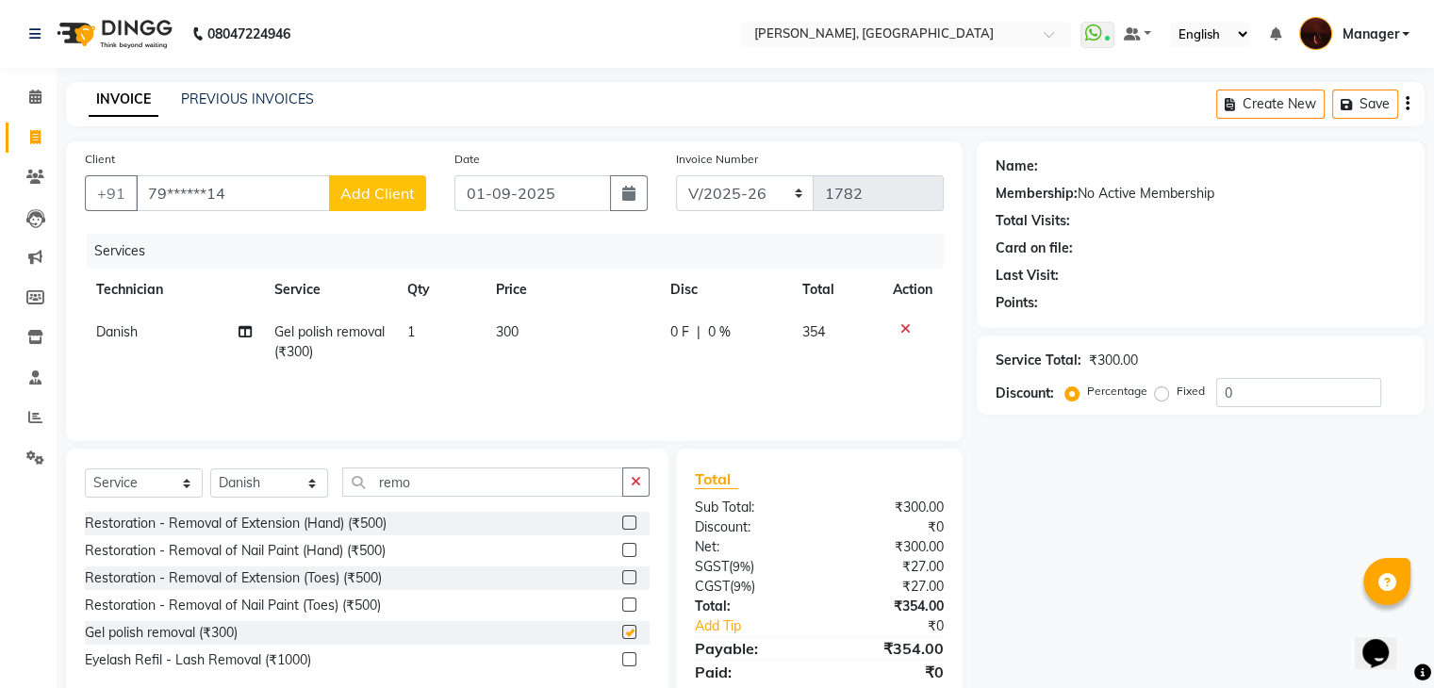
checkbox input "false"
click at [539, 481] on input "remo" at bounding box center [482, 482] width 281 height 29
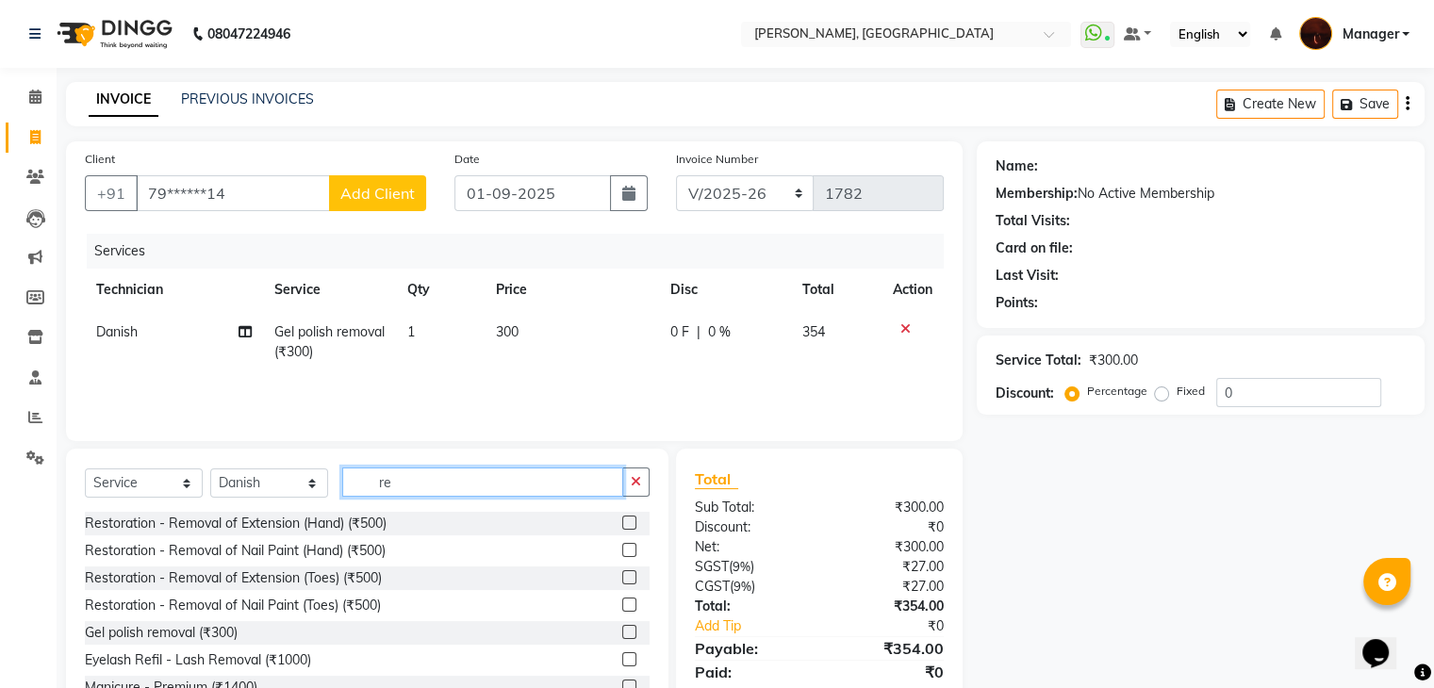
type input "r"
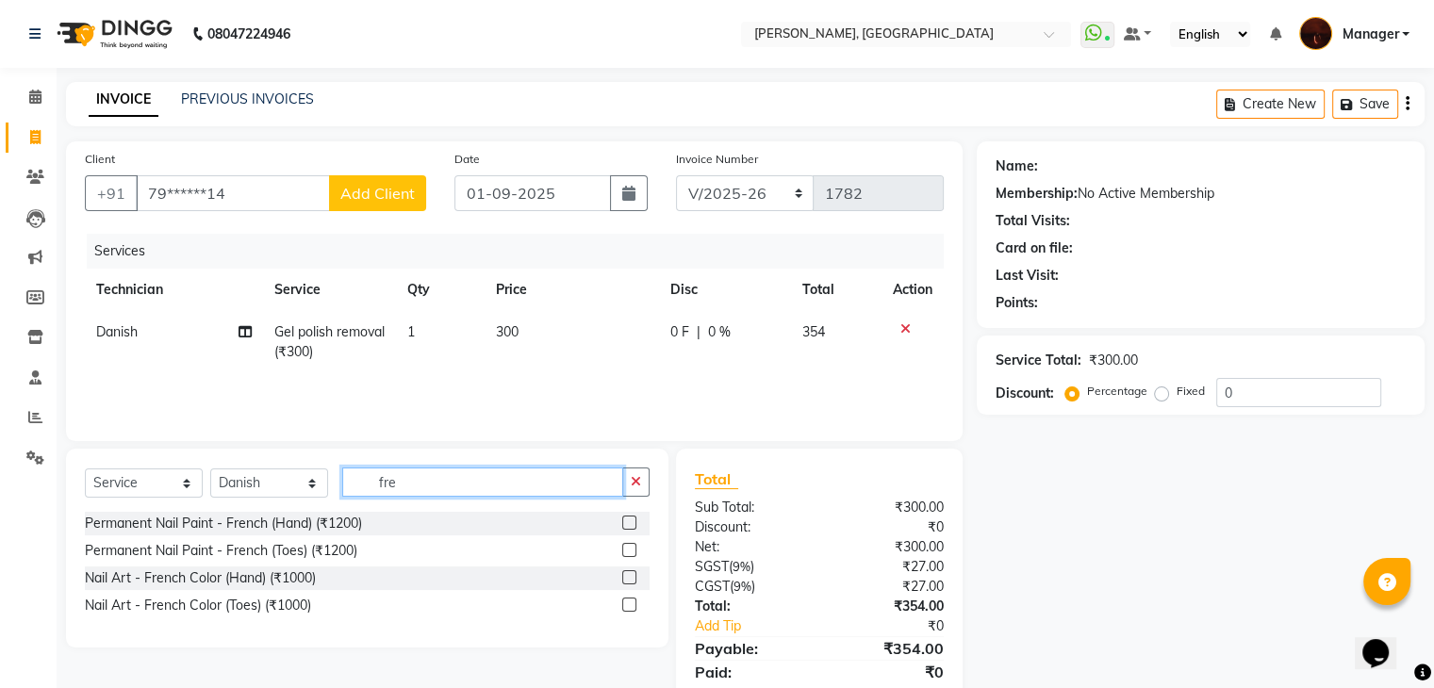
type input "fre"
click at [630, 526] on label at bounding box center [629, 523] width 14 height 14
click at [630, 526] on input "checkbox" at bounding box center [628, 524] width 12 height 12
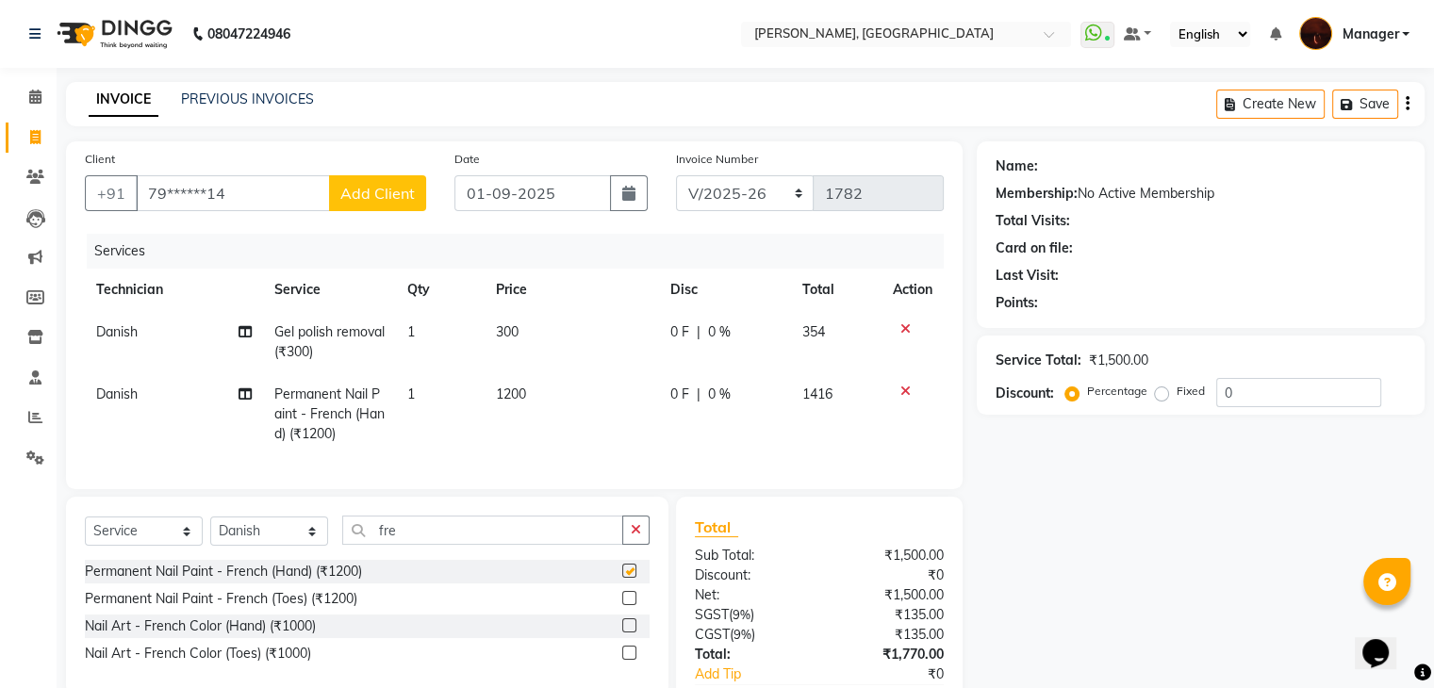
checkbox input "false"
click at [509, 397] on span "1200" at bounding box center [511, 394] width 30 height 17
select select "20822"
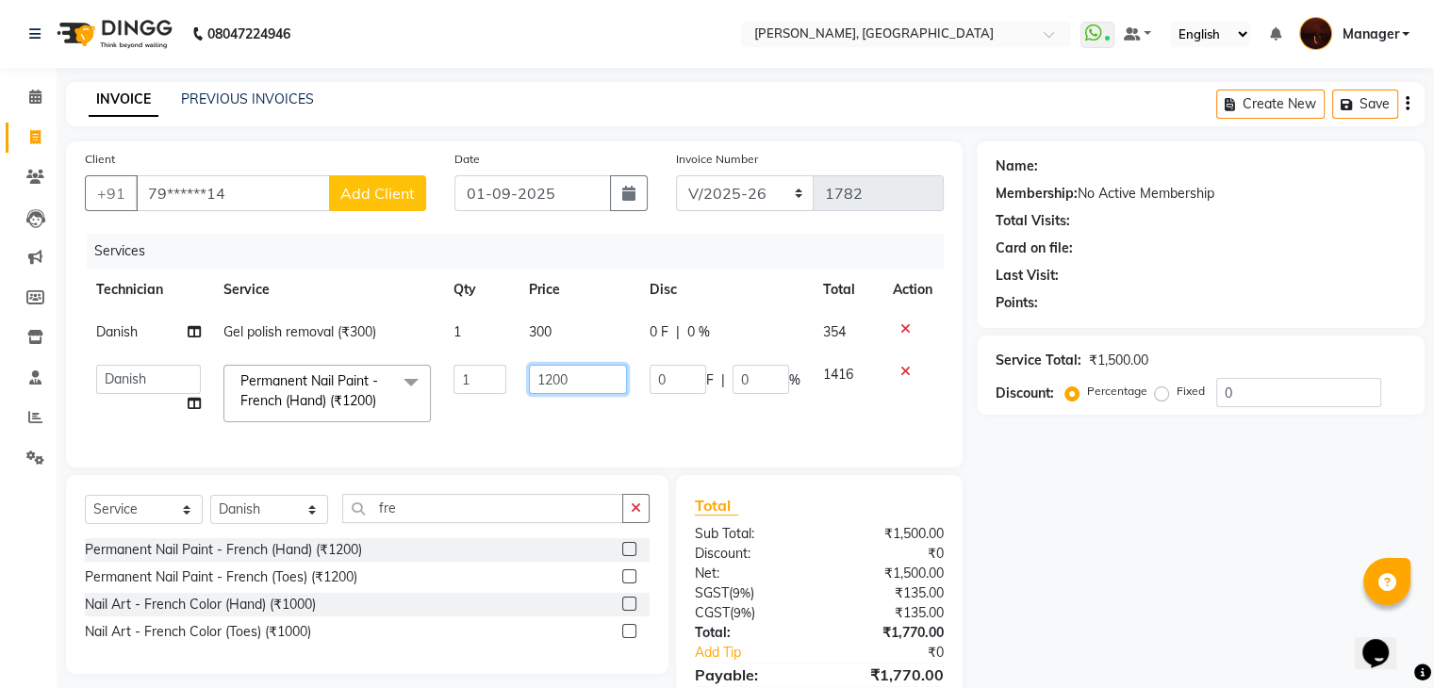
click at [564, 383] on input "1200" at bounding box center [578, 379] width 98 height 29
type input "1700"
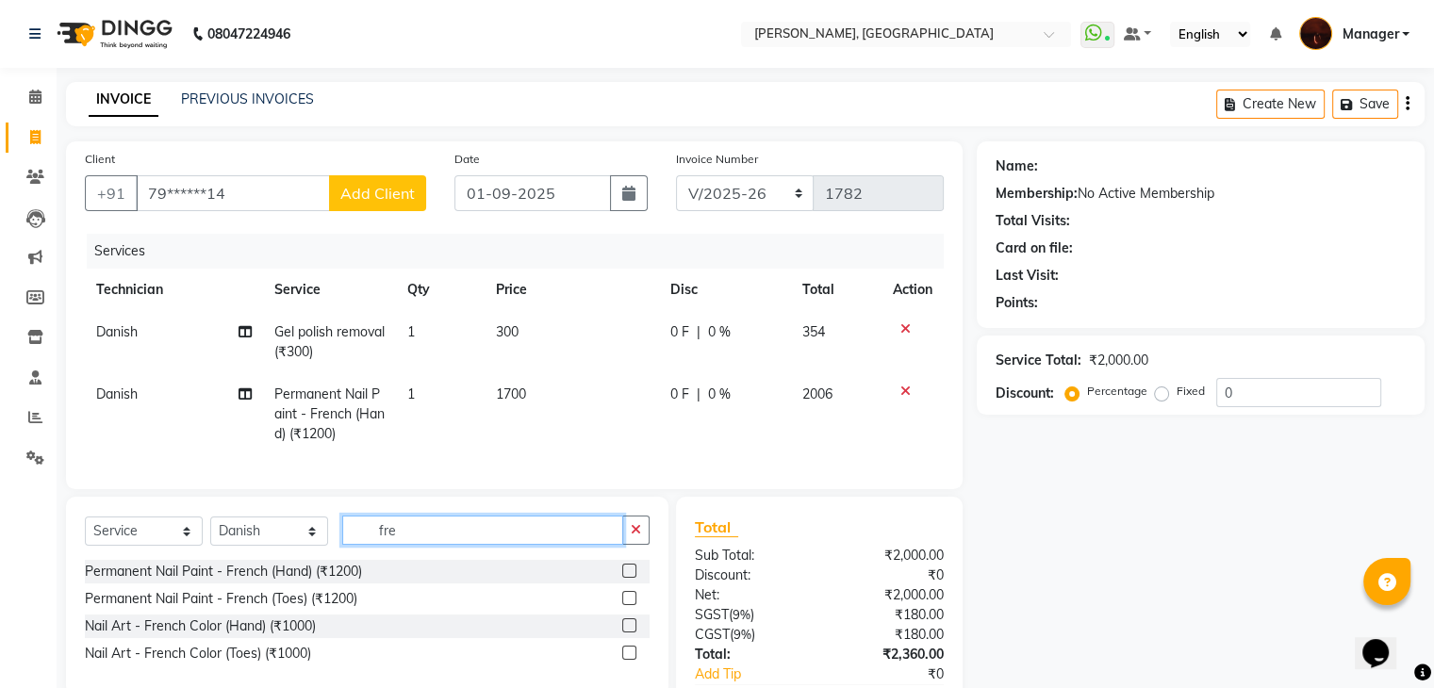
click at [563, 520] on div "Select Service Product Membership Package Voucher Prepaid Gift Card Select Tech…" at bounding box center [367, 596] width 603 height 199
type input "f"
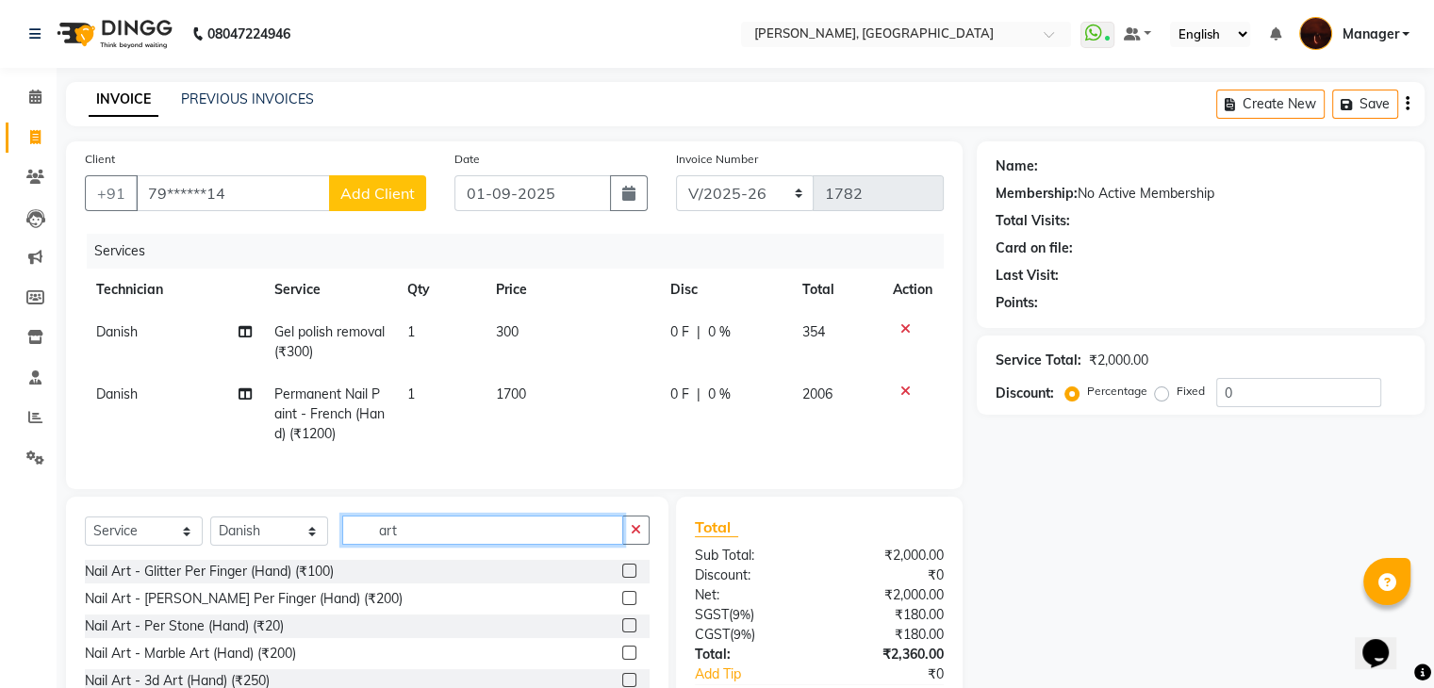
type input "art"
click at [622, 578] on label at bounding box center [629, 571] width 14 height 14
click at [622, 578] on input "checkbox" at bounding box center [628, 572] width 12 height 12
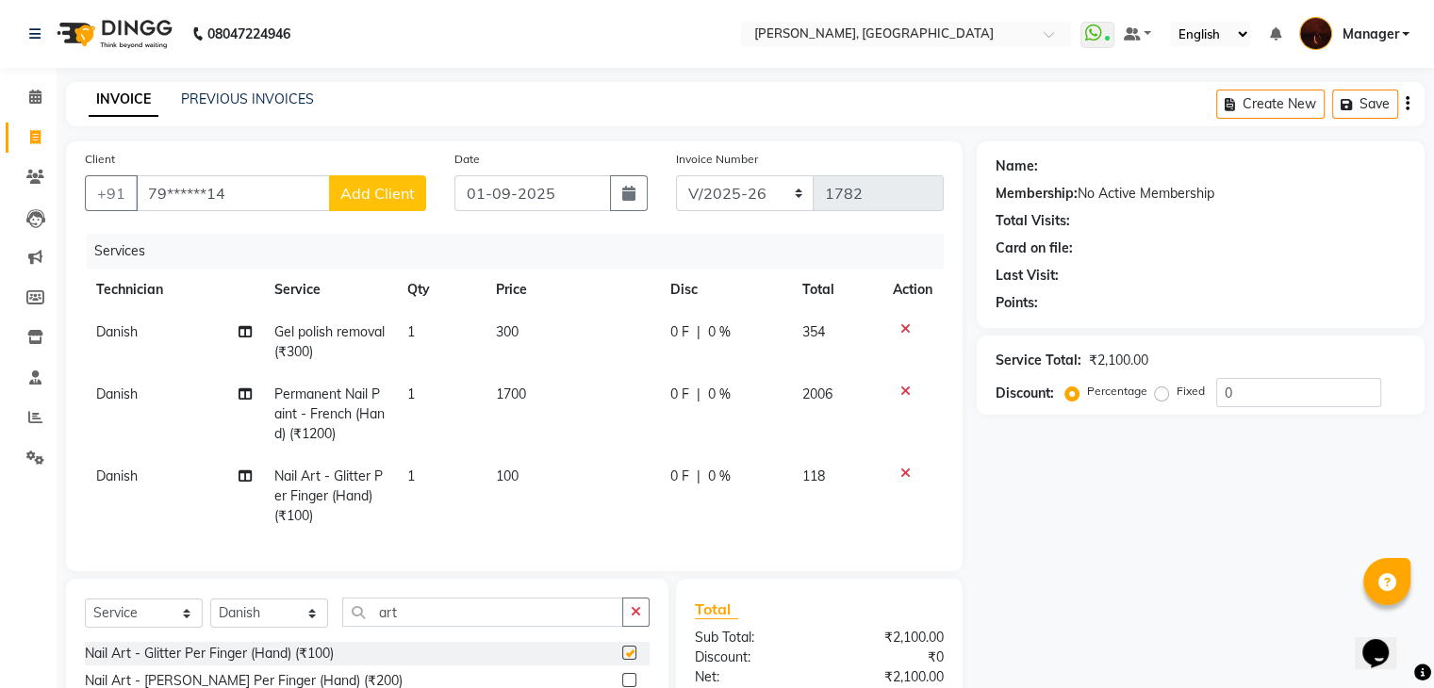
checkbox input "false"
click at [424, 480] on td "1" at bounding box center [440, 496] width 89 height 82
select select "20822"
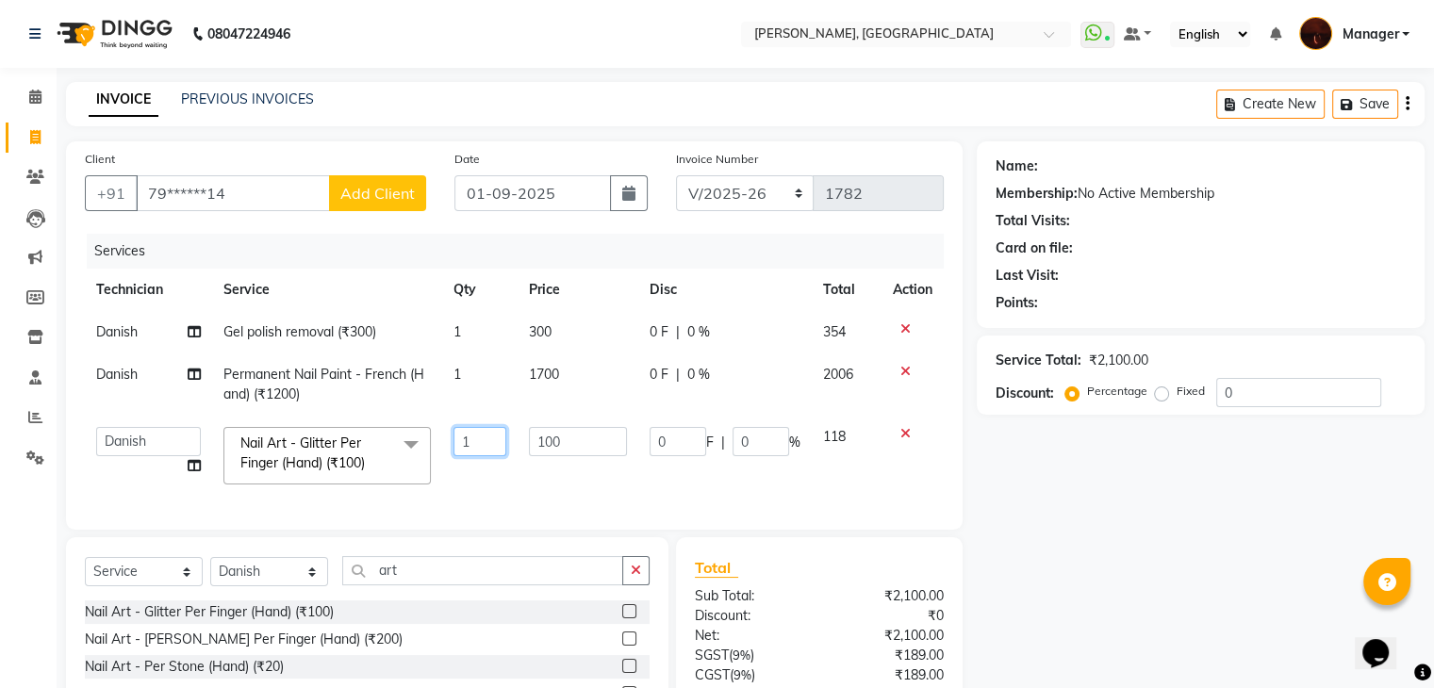
click at [494, 437] on input "1" at bounding box center [481, 441] width 54 height 29
type input "5"
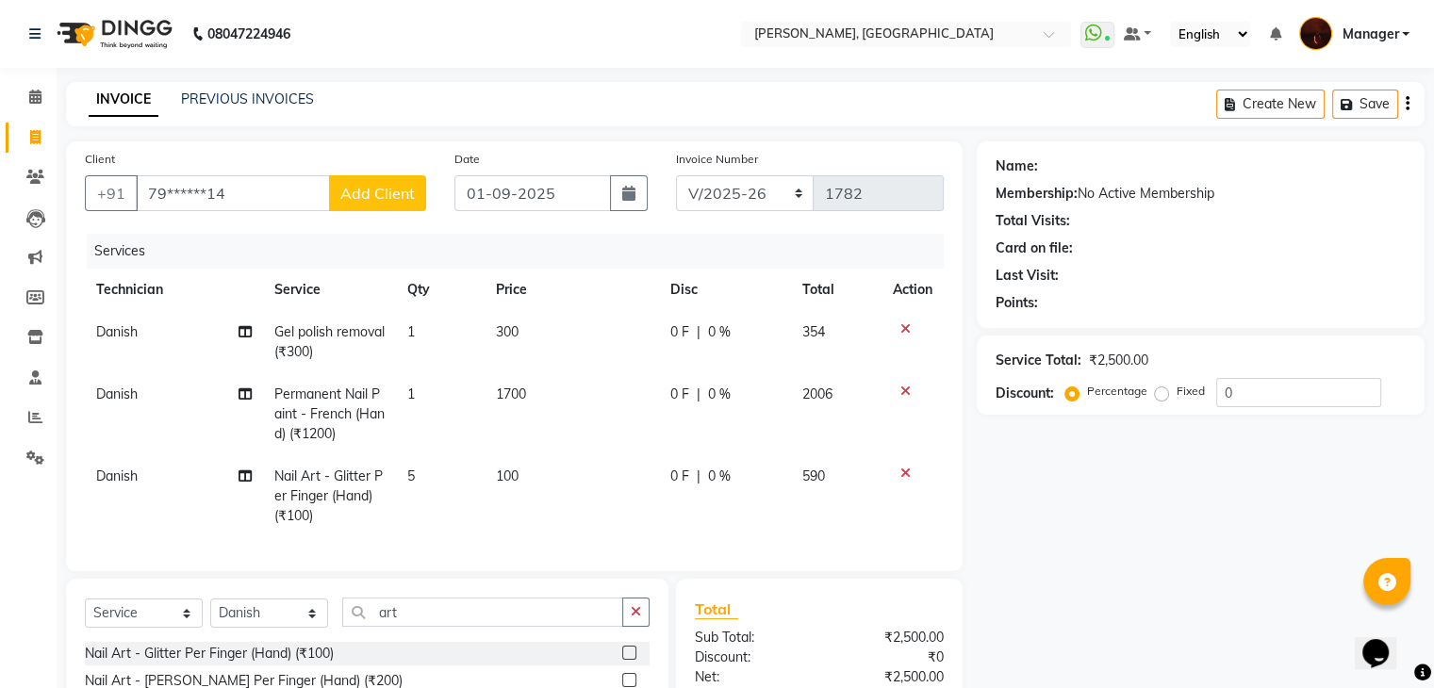
click at [600, 471] on td "100" at bounding box center [571, 496] width 173 height 82
select select "20822"
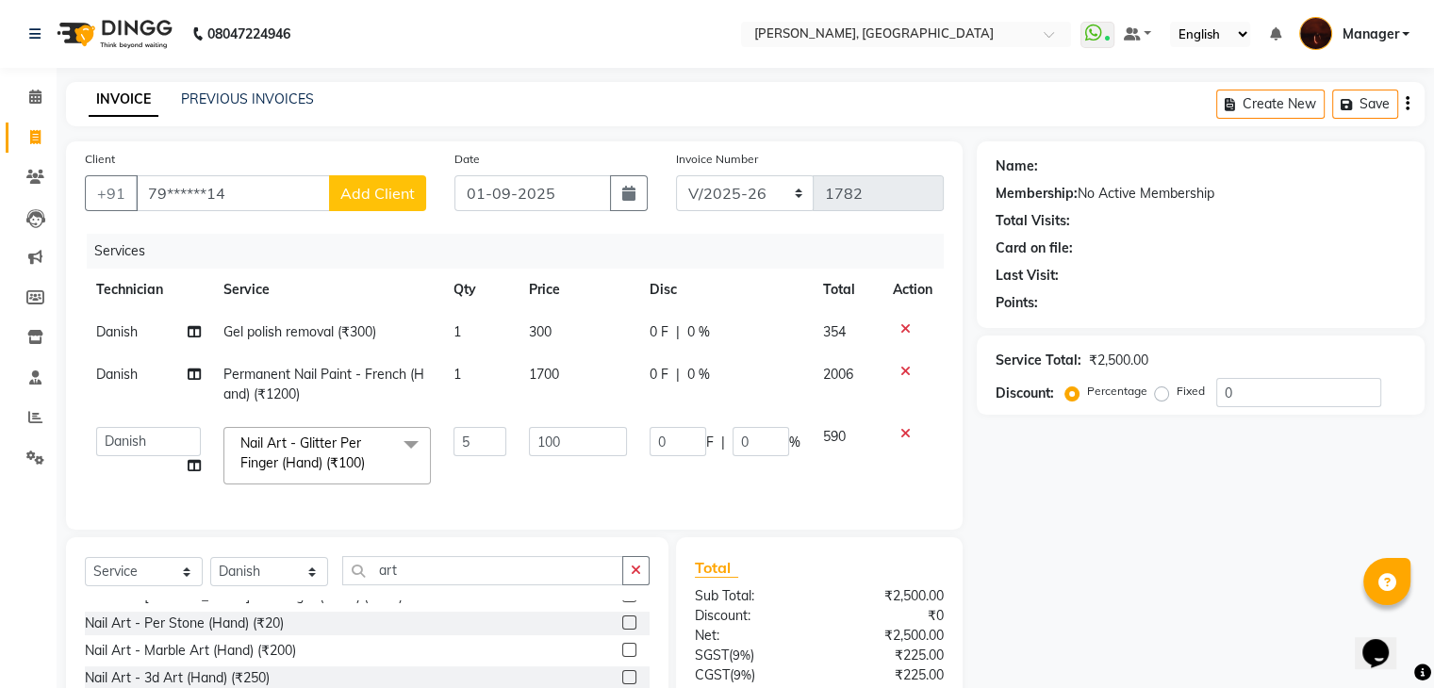
click at [358, 208] on button "Add Client" at bounding box center [377, 193] width 97 height 36
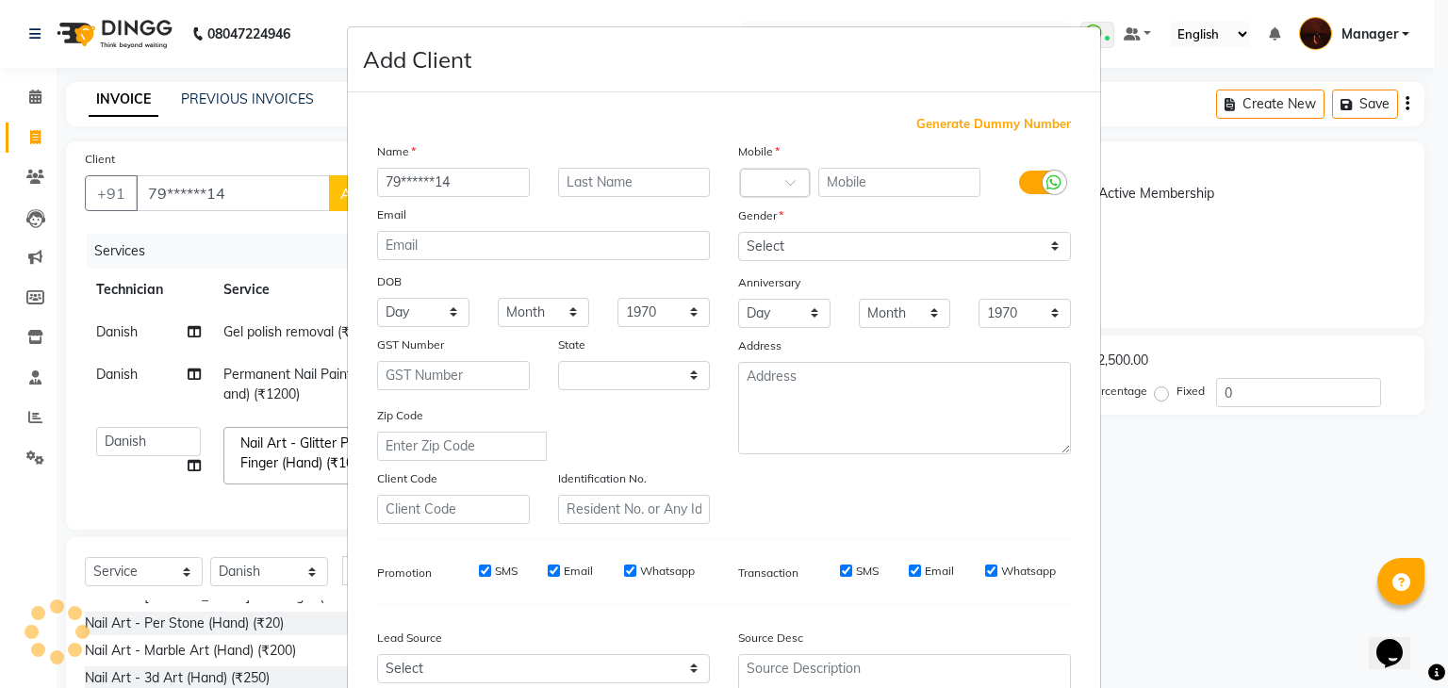
select select "21"
click at [488, 196] on input "79******14" at bounding box center [453, 182] width 153 height 29
type input "7"
click at [244, 190] on ngb-modal-window "Add Client Generate Dummy Number Name Email DOB Day 01 02 03 04 05 06 07 08 09 …" at bounding box center [724, 344] width 1448 height 688
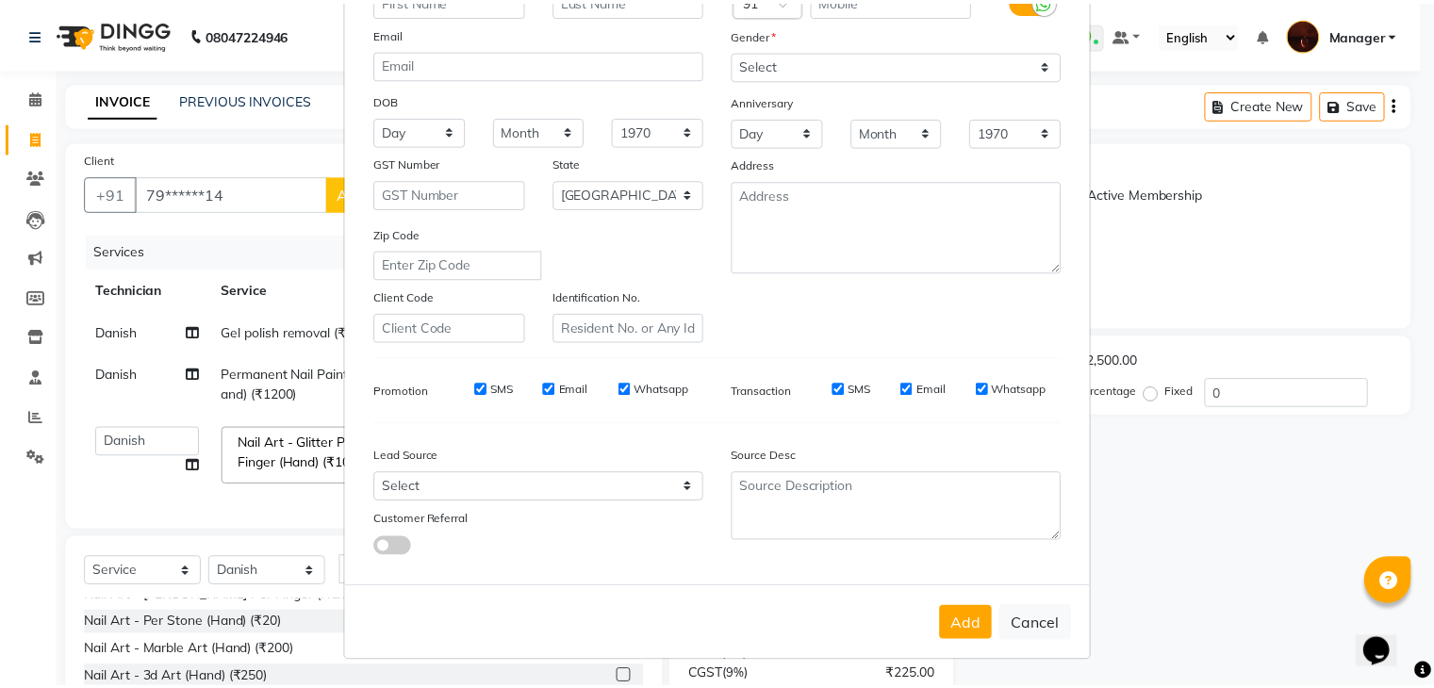
scroll to position [191, 0]
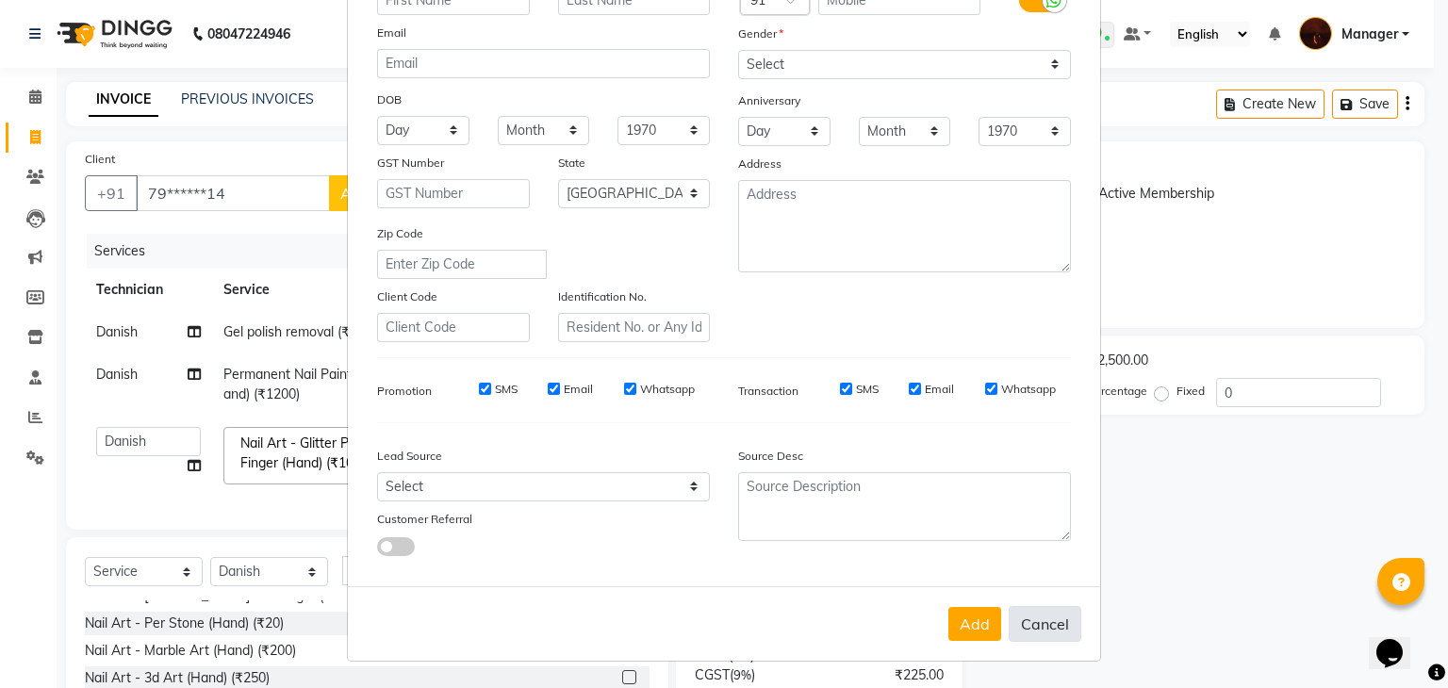
click at [1051, 623] on button "Cancel" at bounding box center [1045, 624] width 73 height 36
select select
select select "null"
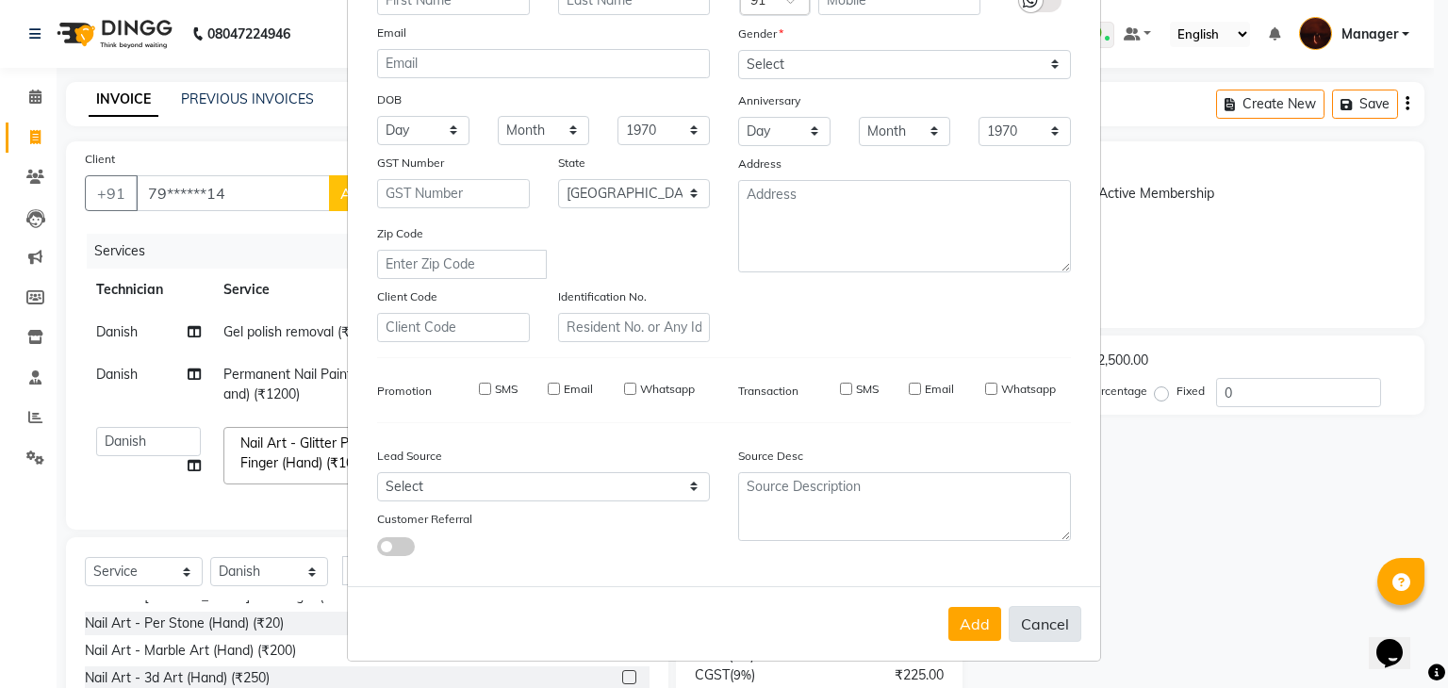
select select
checkbox input "false"
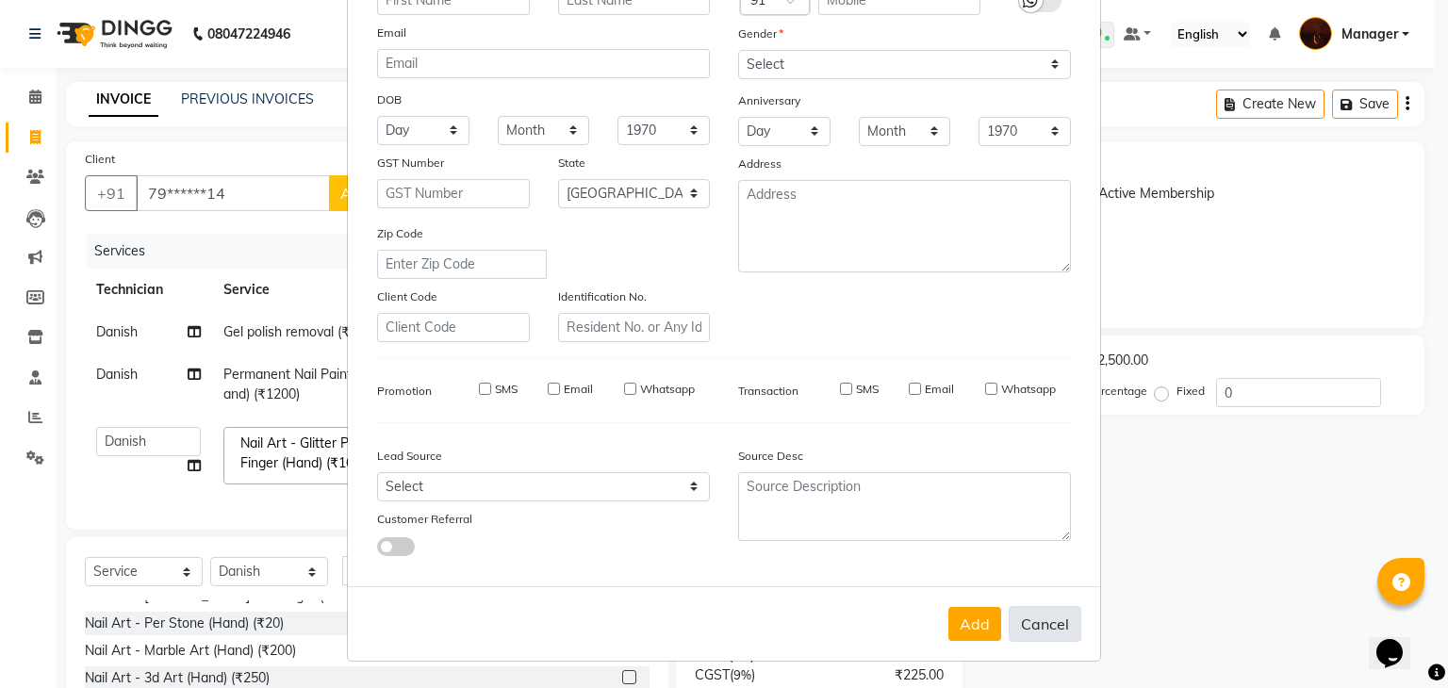
checkbox input "false"
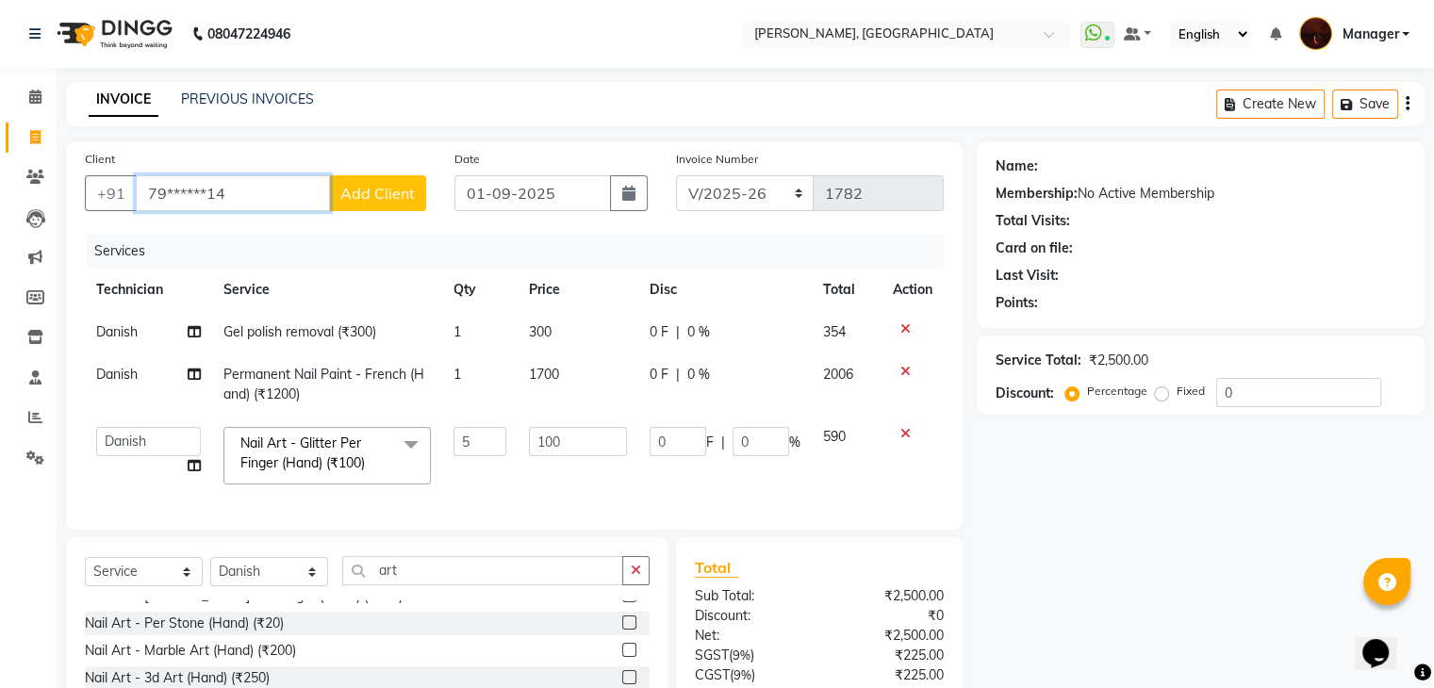
click at [274, 193] on input "79******14" at bounding box center [233, 193] width 194 height 36
type input "7"
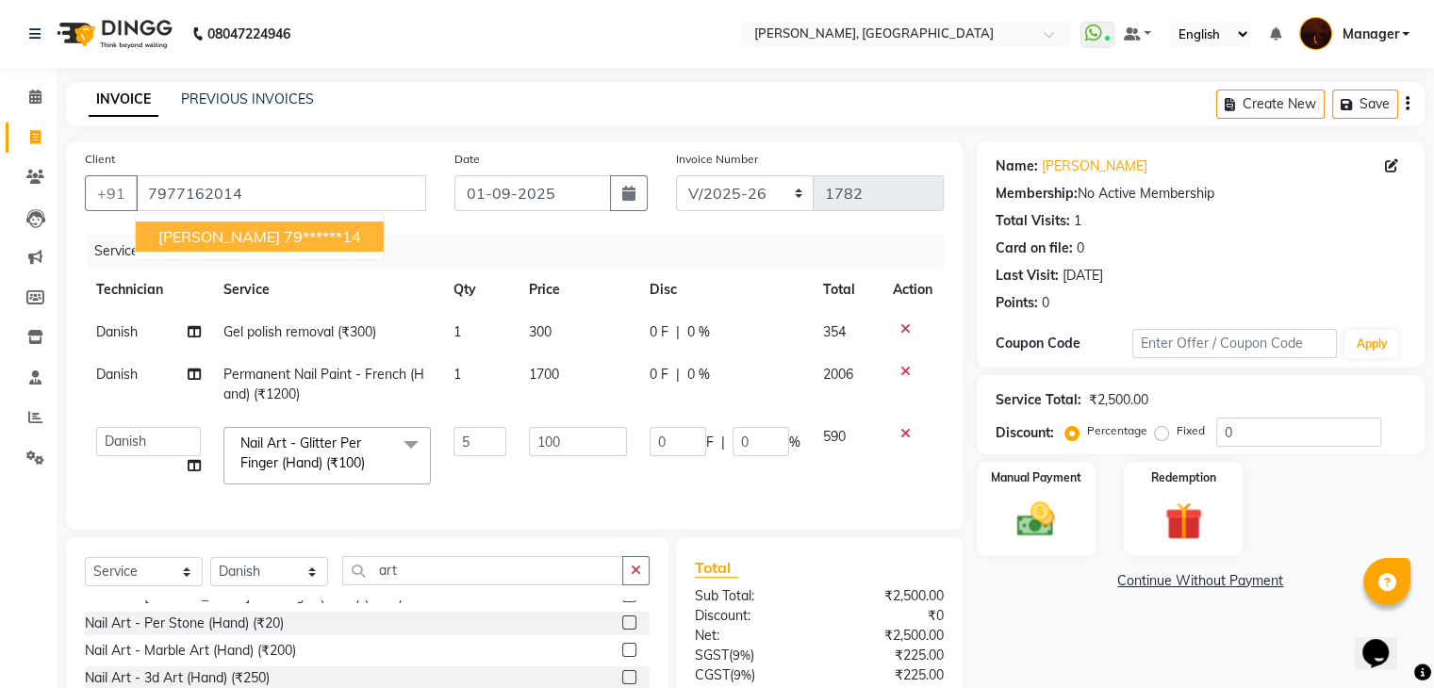
click at [284, 233] on ngb-highlight "79******14" at bounding box center [322, 236] width 77 height 19
type input "79******14"
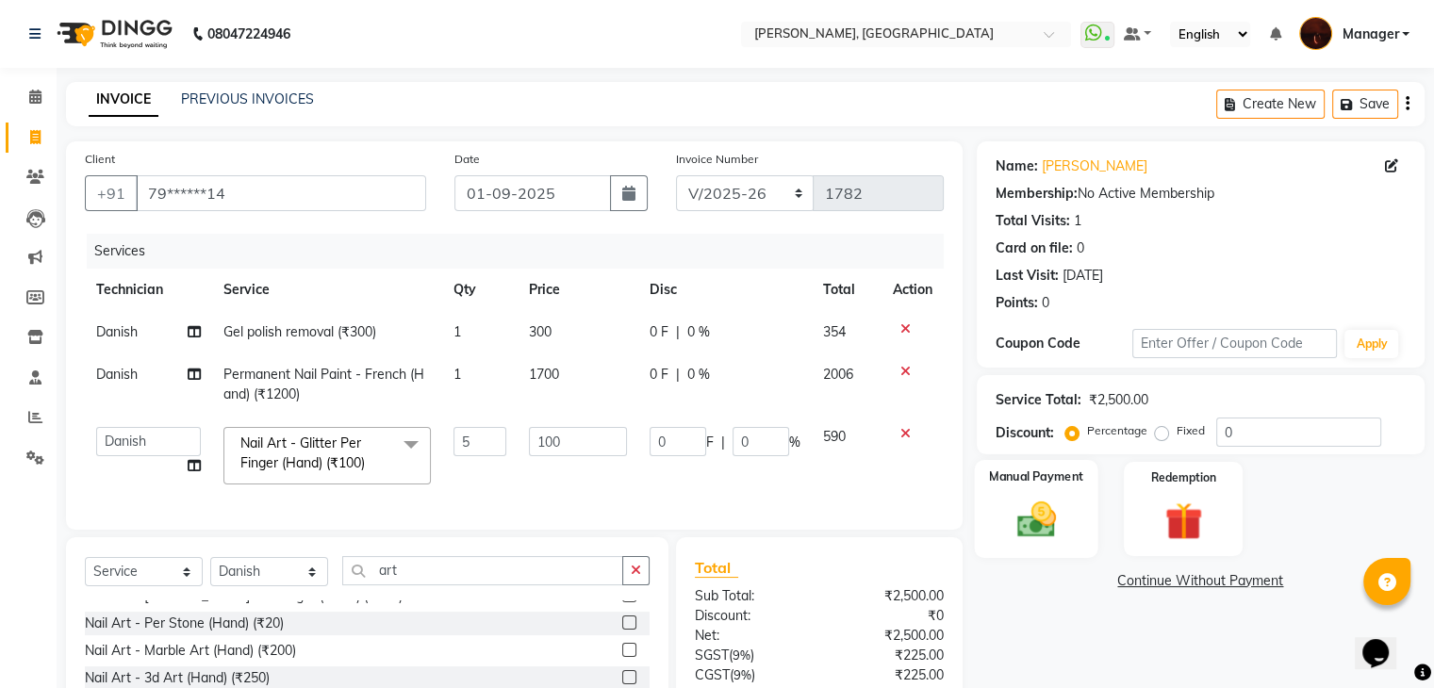
click at [1060, 514] on img at bounding box center [1035, 520] width 63 height 45
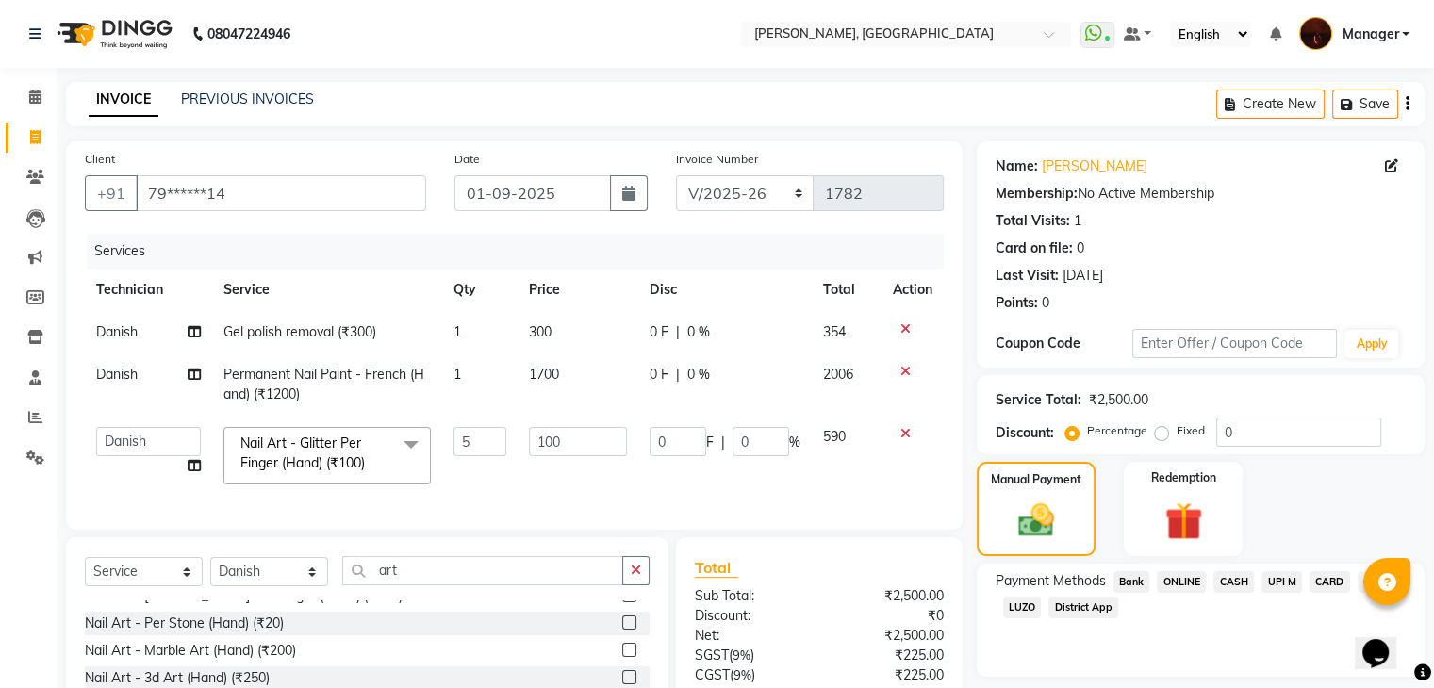
click at [1328, 578] on span "CARD" at bounding box center [1330, 582] width 41 height 22
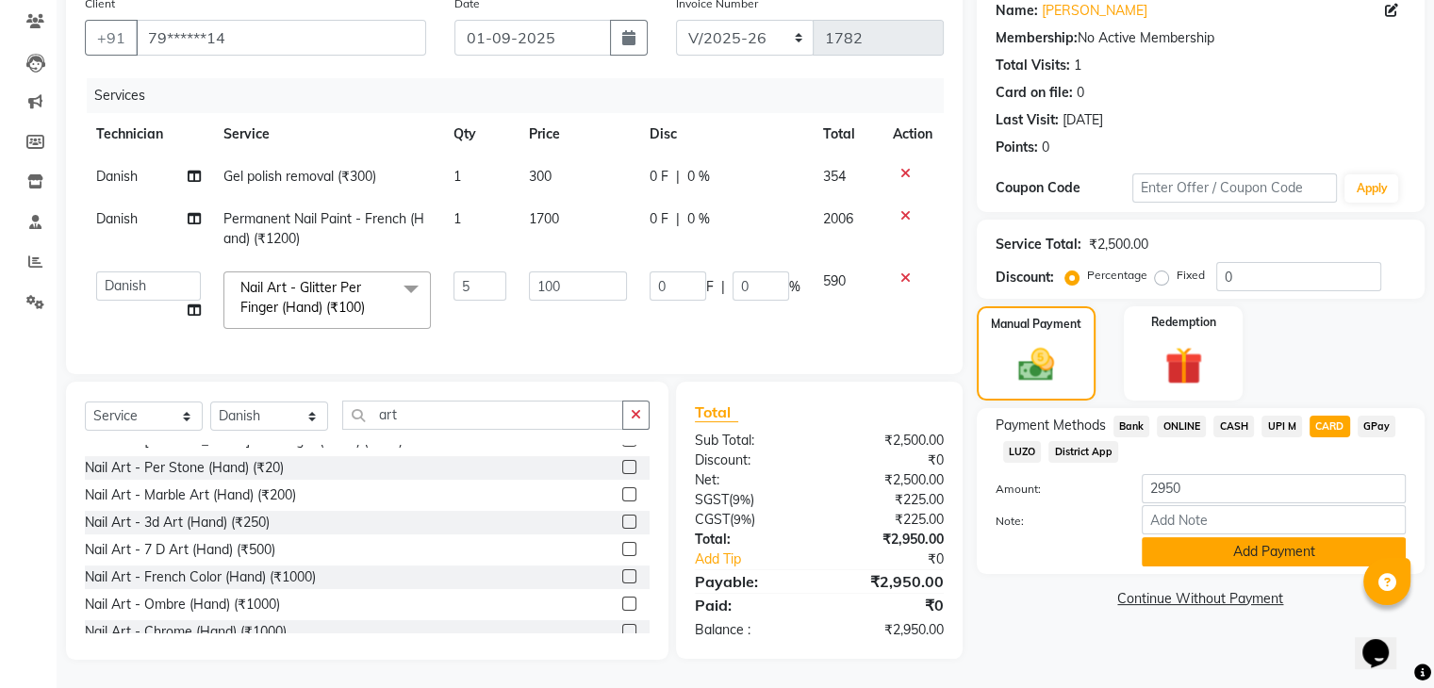
click at [1245, 543] on button "Add Payment" at bounding box center [1274, 551] width 264 height 29
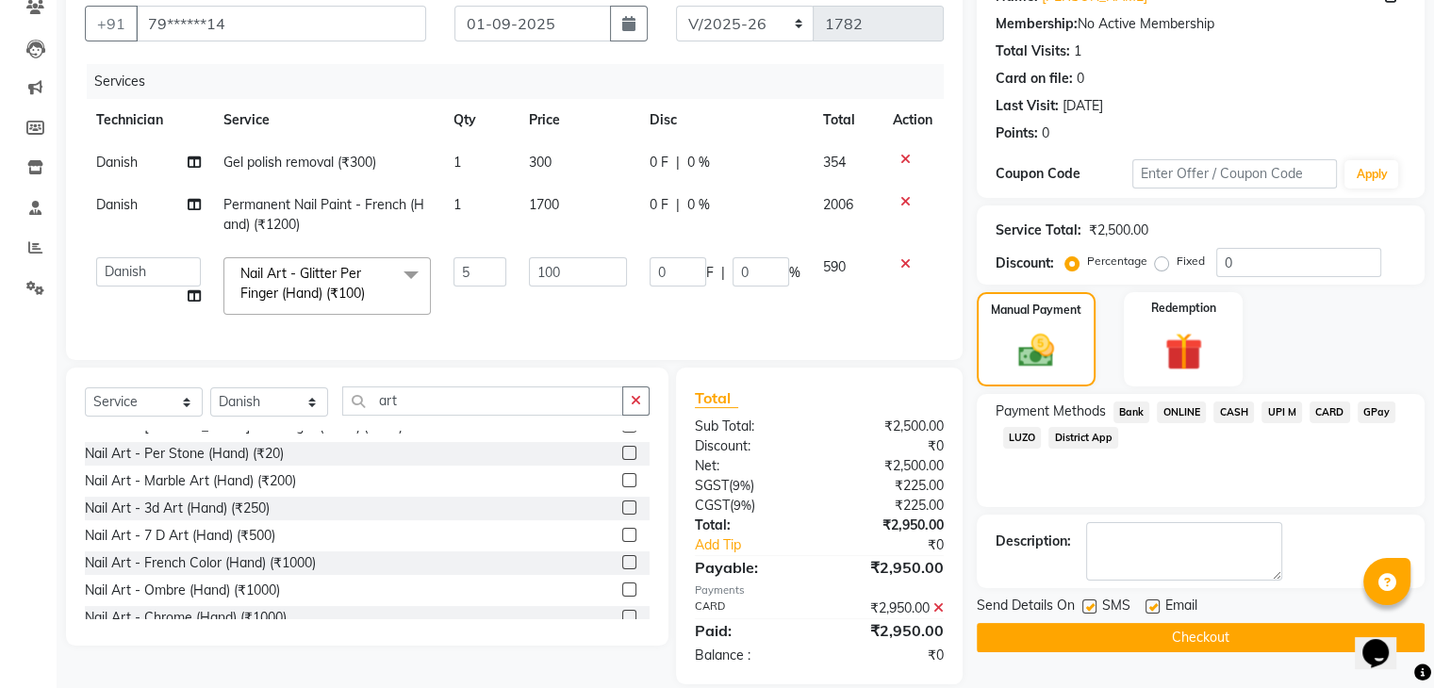
click at [1109, 635] on button "Checkout" at bounding box center [1201, 637] width 448 height 29
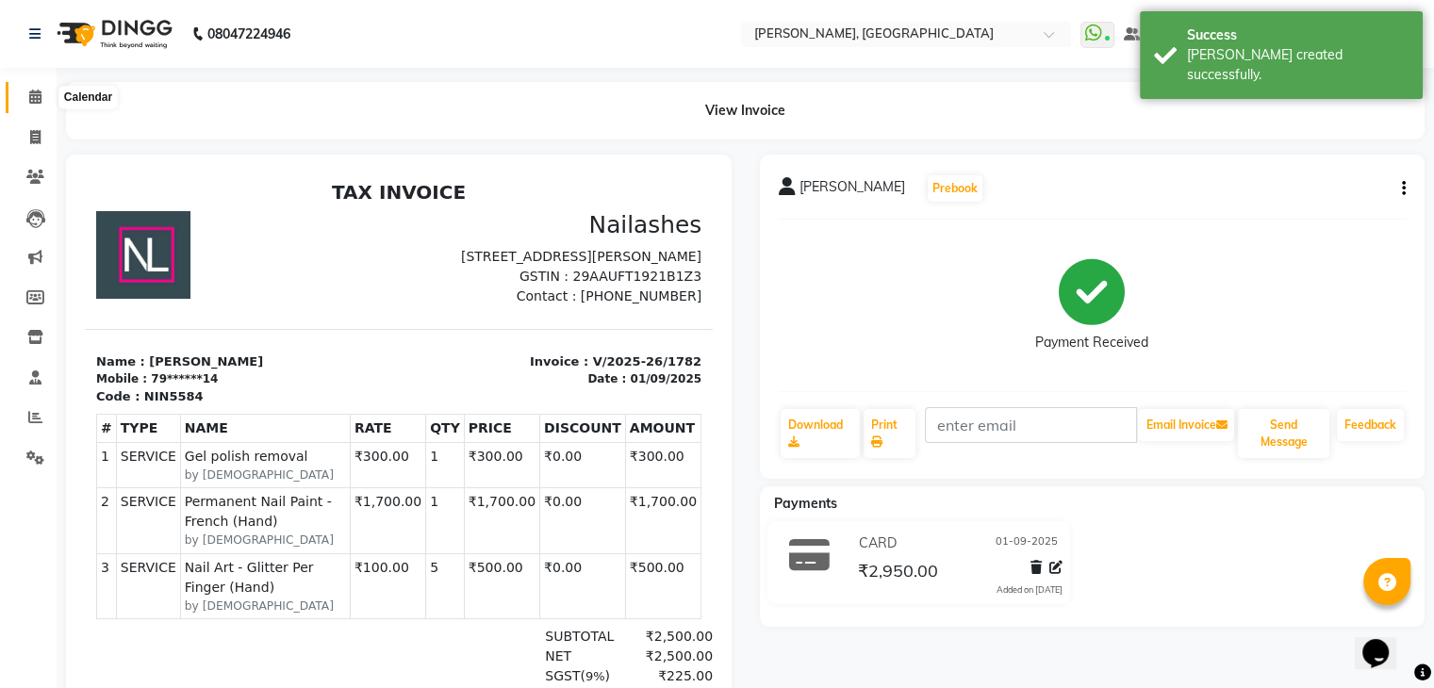
click at [34, 97] on icon at bounding box center [35, 97] width 12 height 14
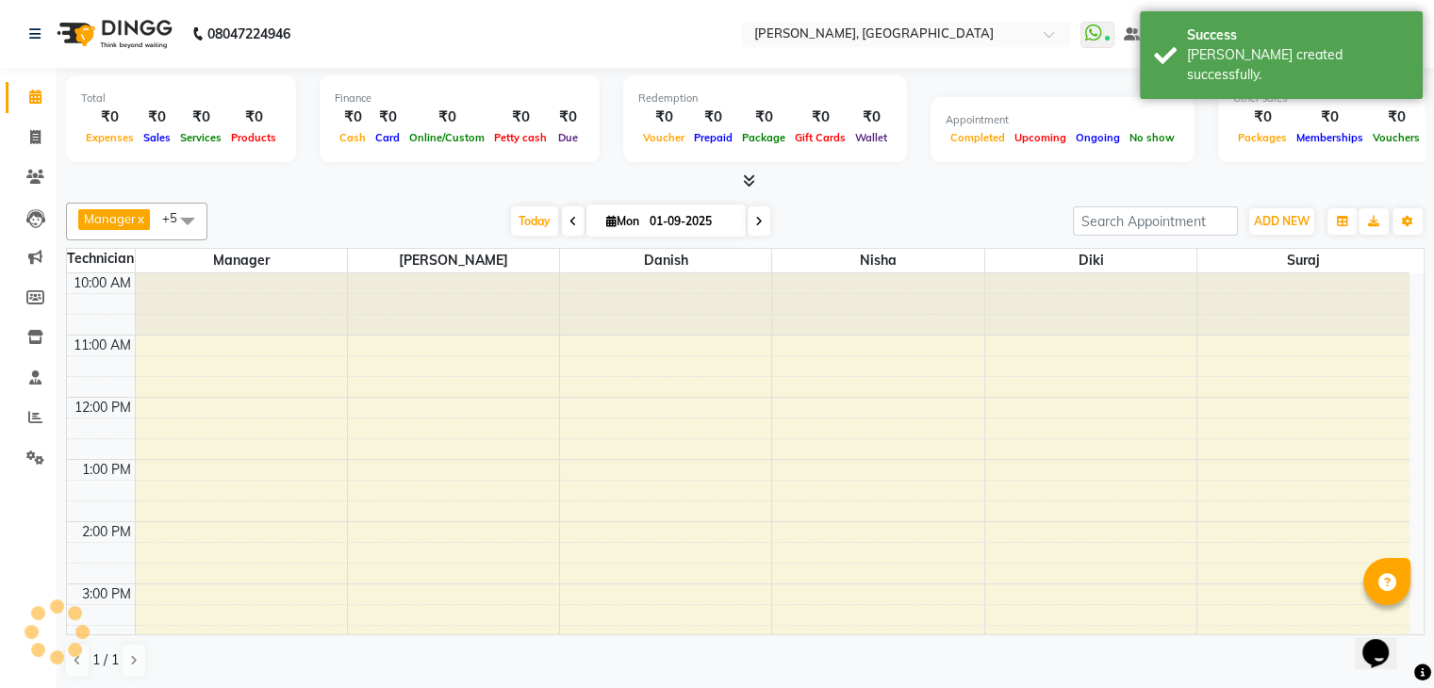
scroll to position [404, 0]
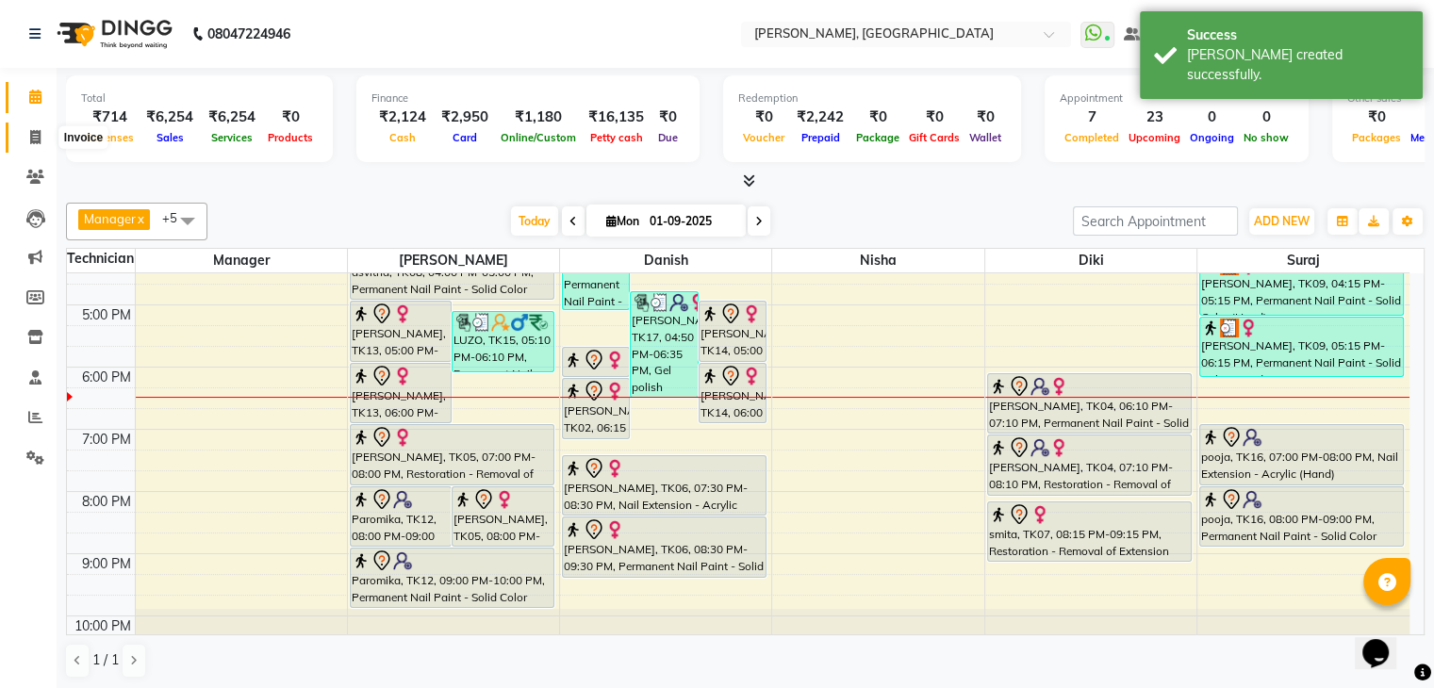
click at [34, 144] on icon at bounding box center [35, 137] width 10 height 14
select select "service"
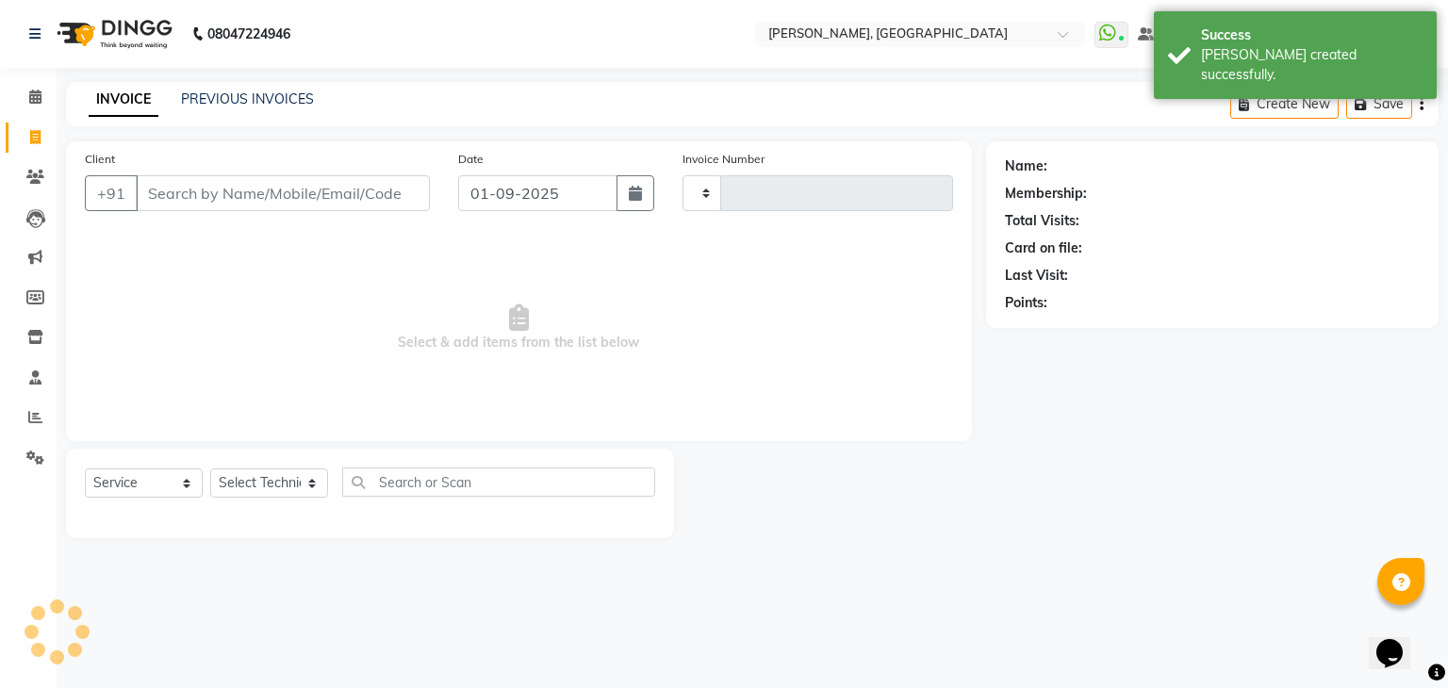
type input "1783"
select select "4063"
click at [192, 189] on input "Client" at bounding box center [283, 193] width 294 height 36
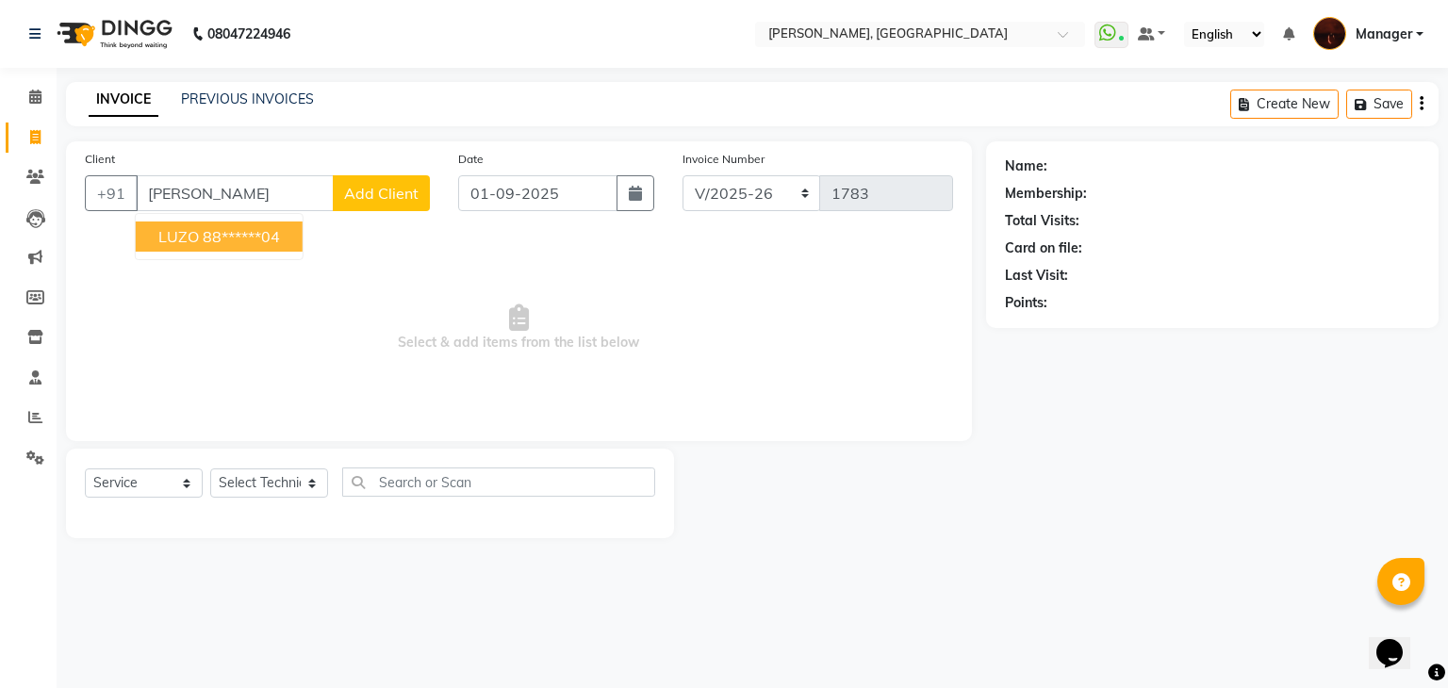
click at [172, 231] on span "LUZO" at bounding box center [178, 236] width 41 height 19
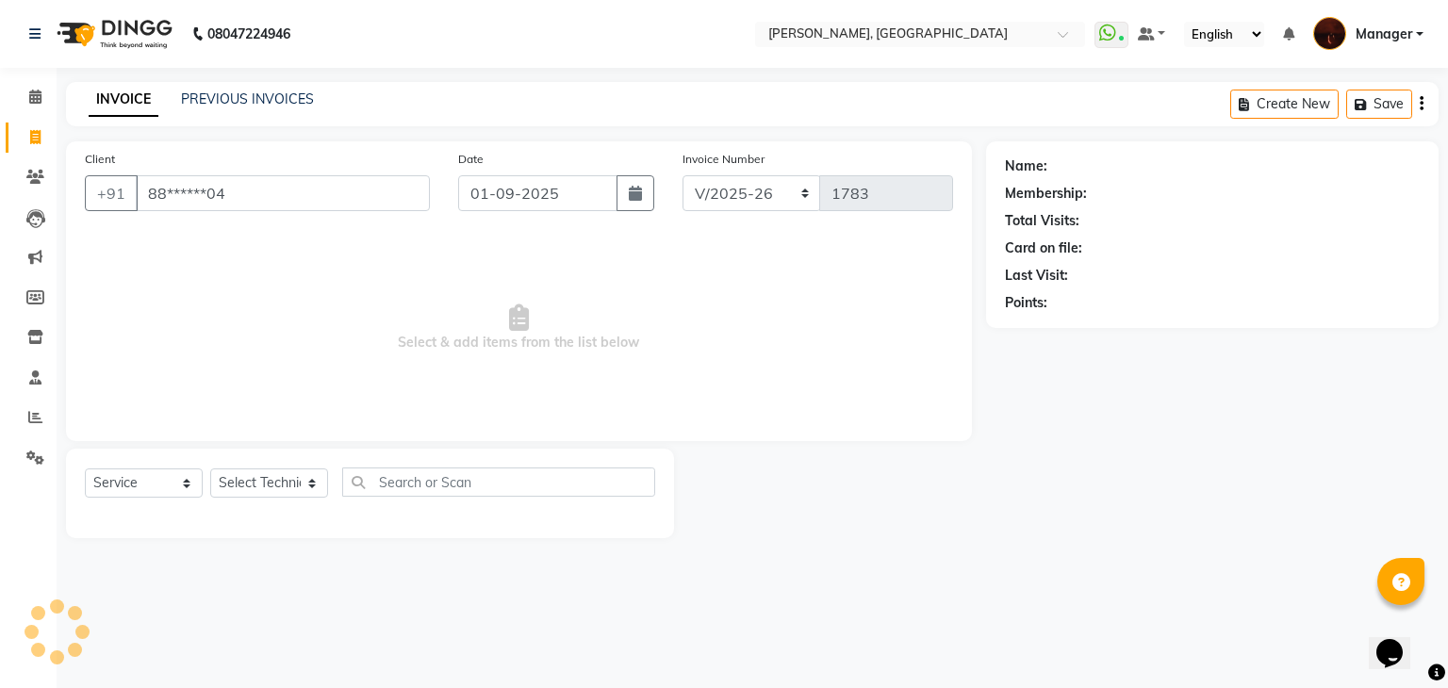
type input "88******04"
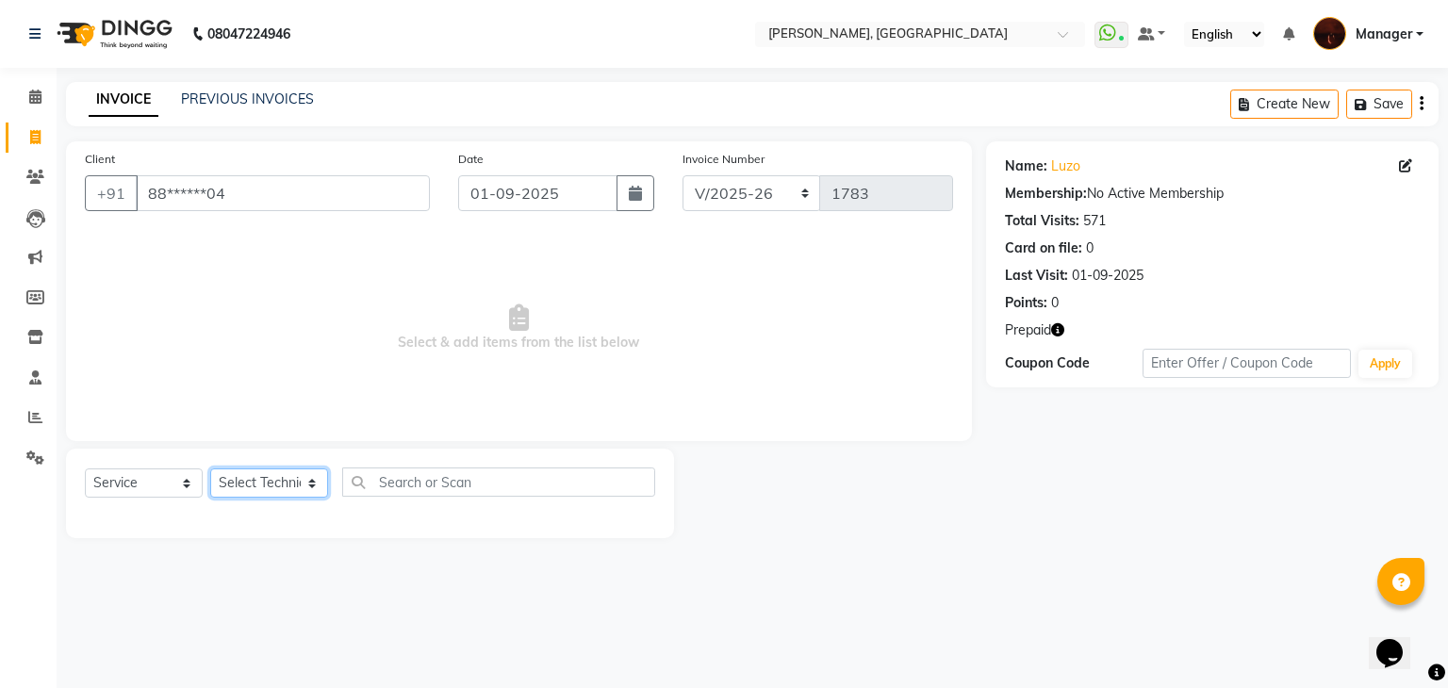
click at [268, 477] on select "Select Technician [PERSON_NAME] Diki [PERSON_NAME] Manager [PERSON_NAME] Pooja …" at bounding box center [269, 483] width 118 height 29
select select "83655"
click at [210, 470] on select "Select Technician [PERSON_NAME] Diki [PERSON_NAME] Manager [PERSON_NAME] Pooja …" at bounding box center [269, 483] width 118 height 29
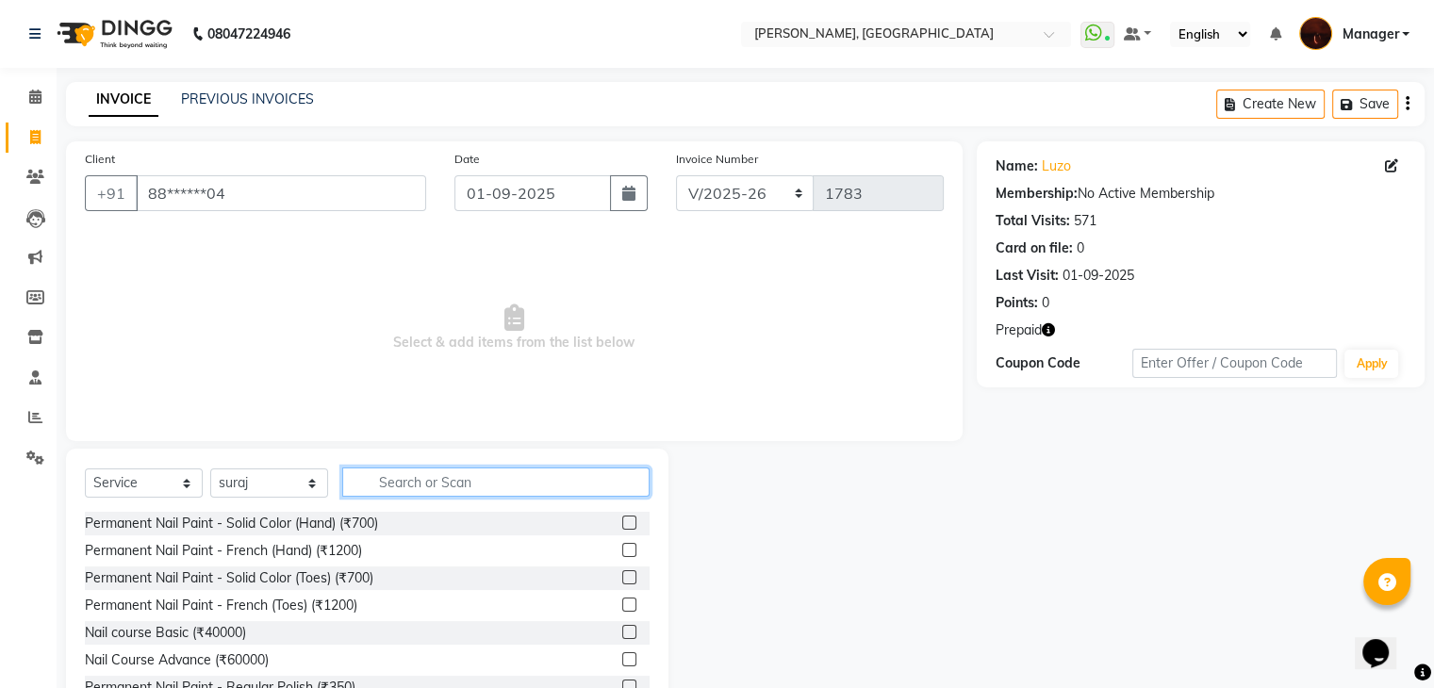
click at [450, 487] on input "text" at bounding box center [495, 482] width 307 height 29
click at [392, 491] on input "text" at bounding box center [495, 482] width 307 height 29
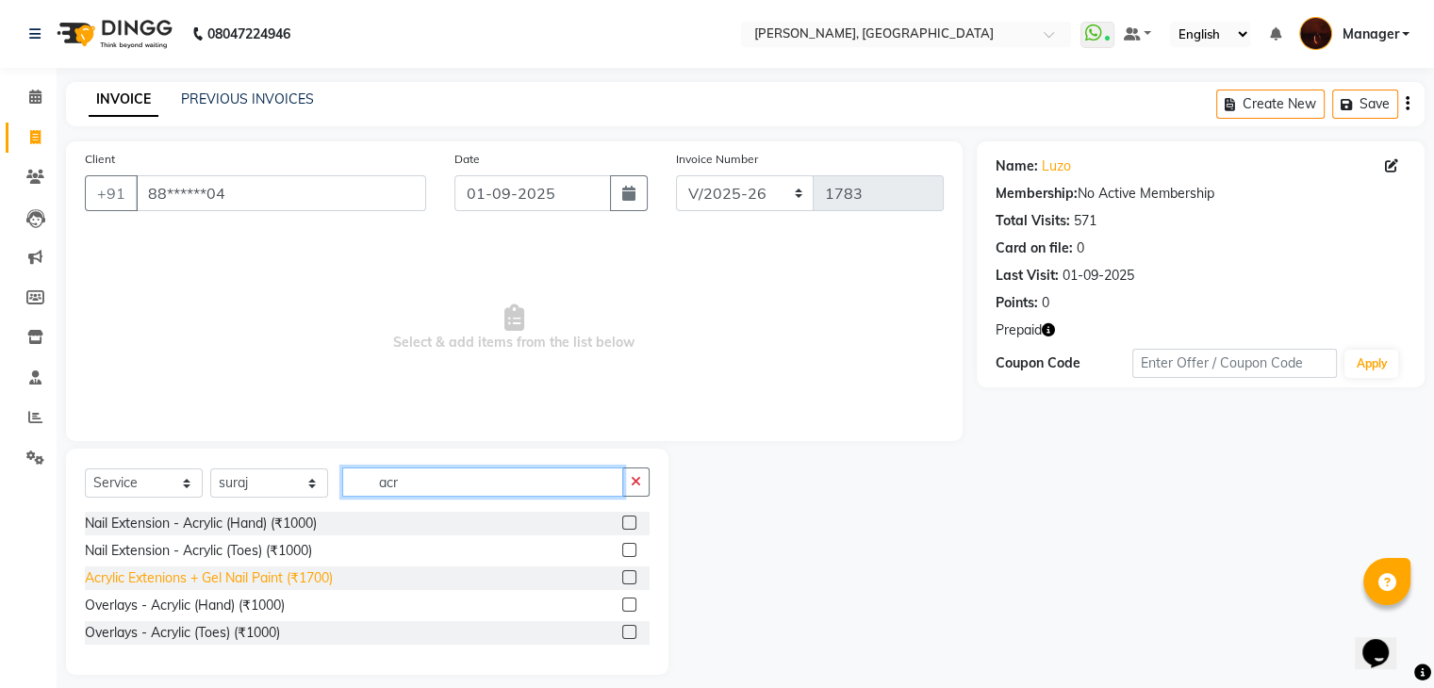
type input "acr"
click at [272, 582] on div "Acrylic Extenions + Gel Nail Paint (₹1700)" at bounding box center [209, 579] width 248 height 20
checkbox input "false"
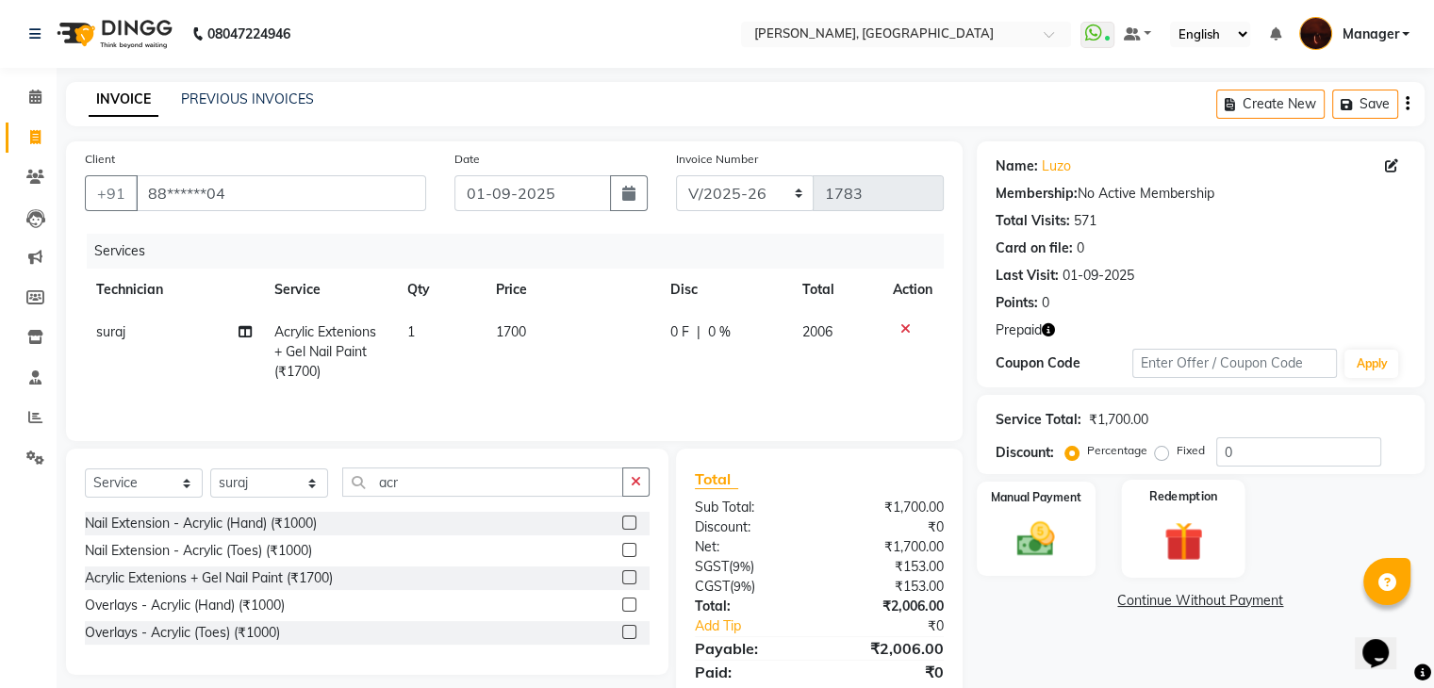
click at [1196, 531] on img at bounding box center [1182, 542] width 63 height 48
click at [1199, 608] on span "Prepaid 1" at bounding box center [1200, 603] width 61 height 22
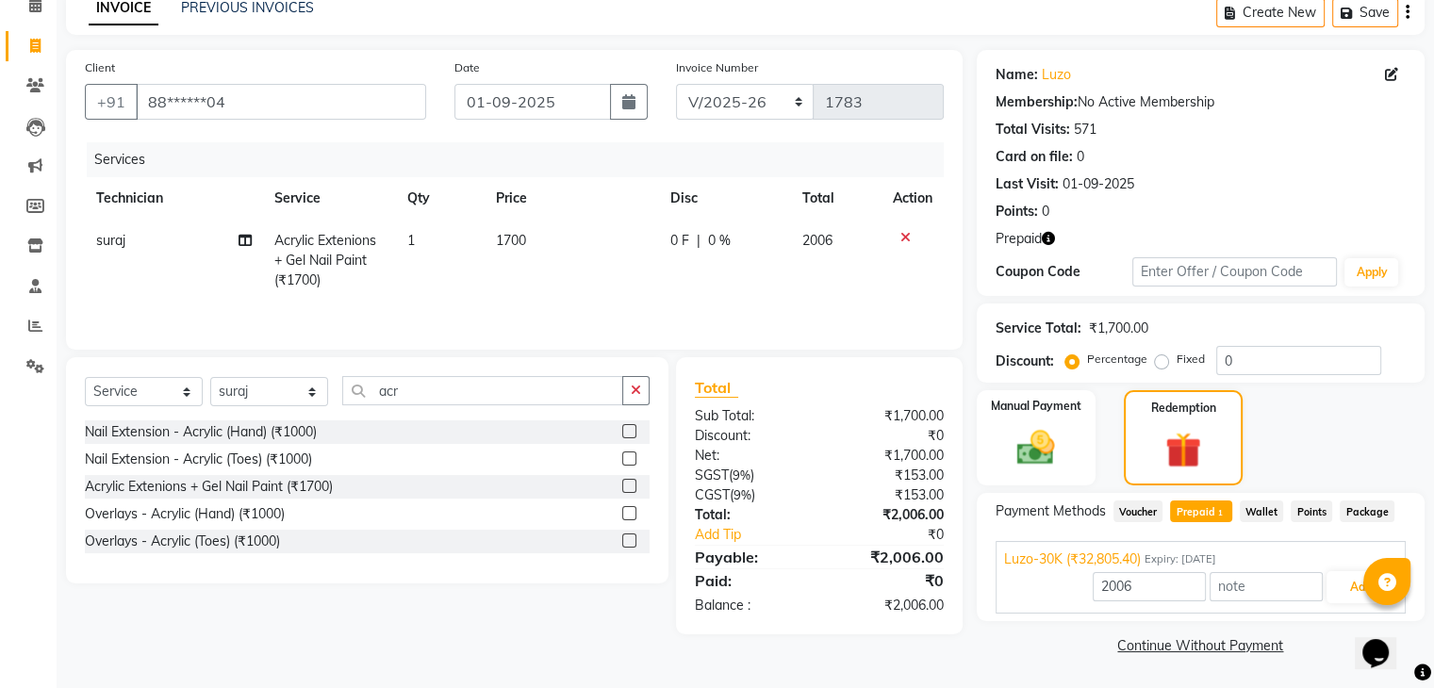
scroll to position [91, 0]
click at [1351, 589] on button "Add" at bounding box center [1361, 588] width 69 height 32
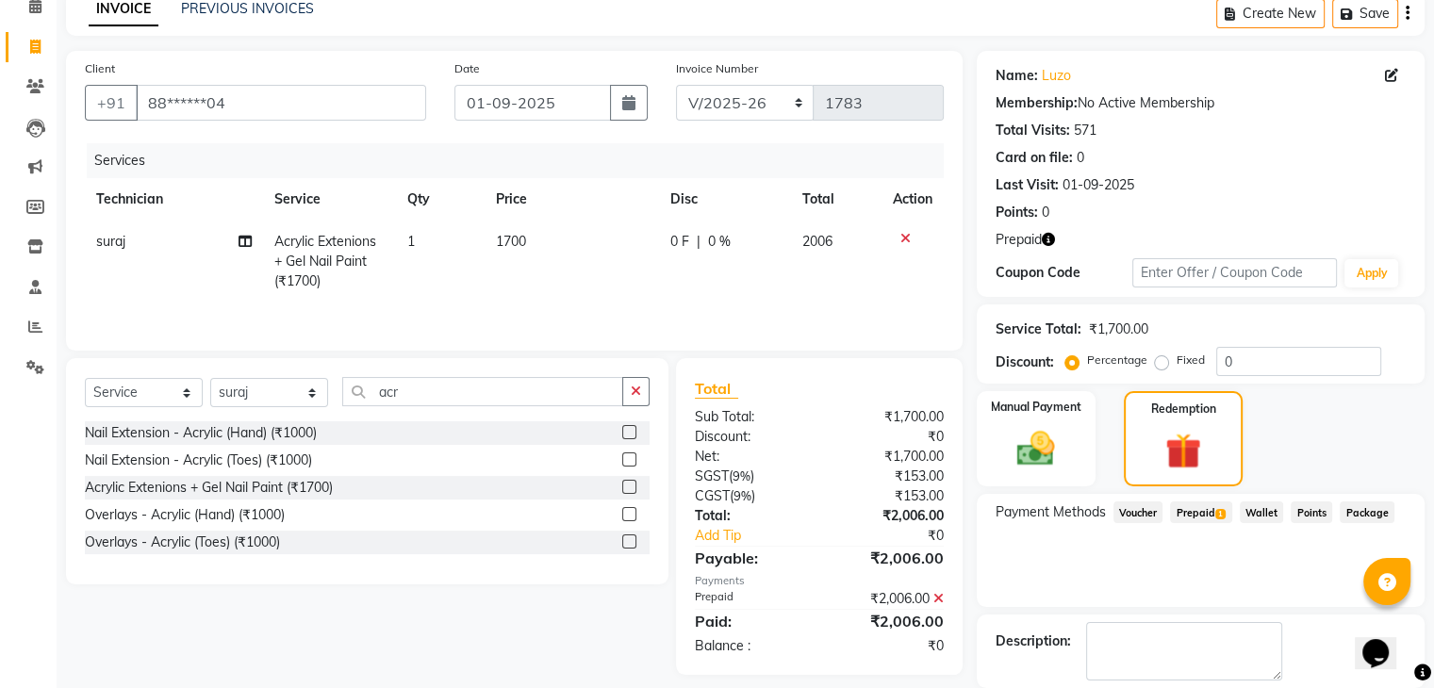
scroll to position [182, 0]
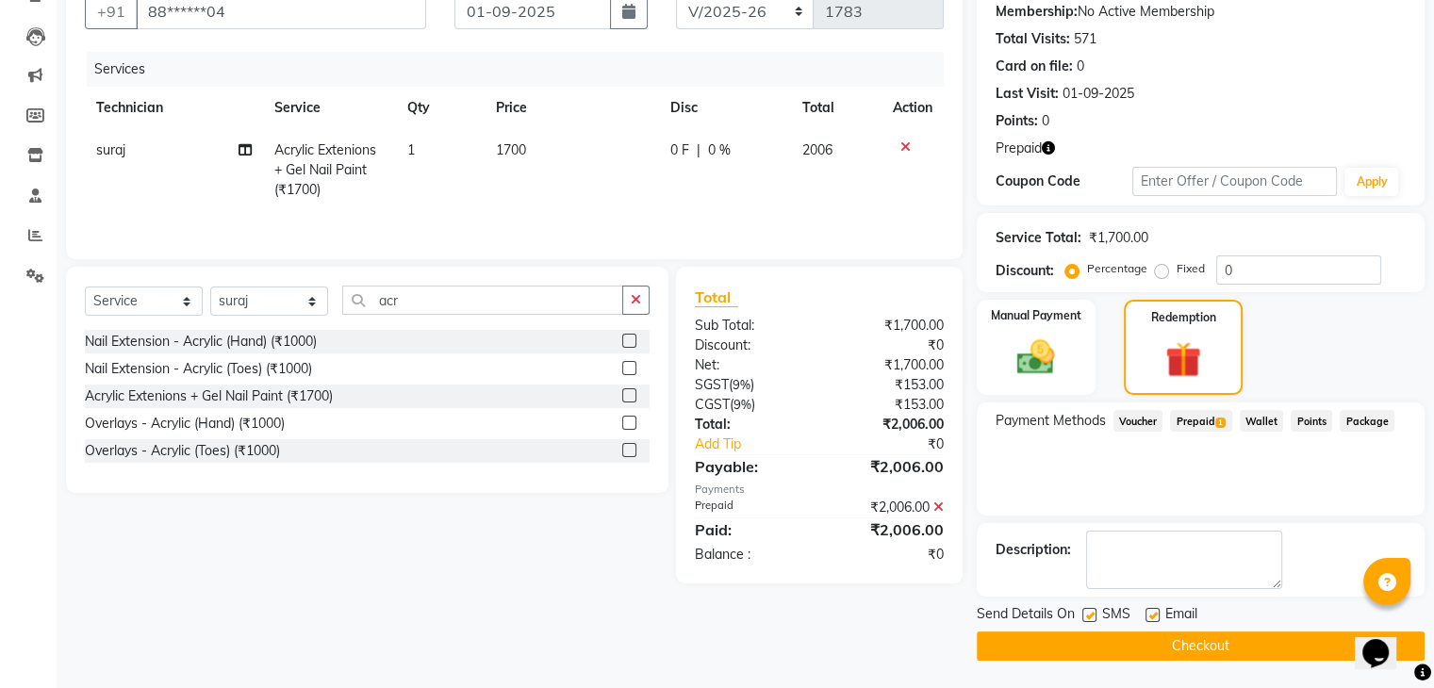
click at [1186, 645] on button "Checkout" at bounding box center [1201, 646] width 448 height 29
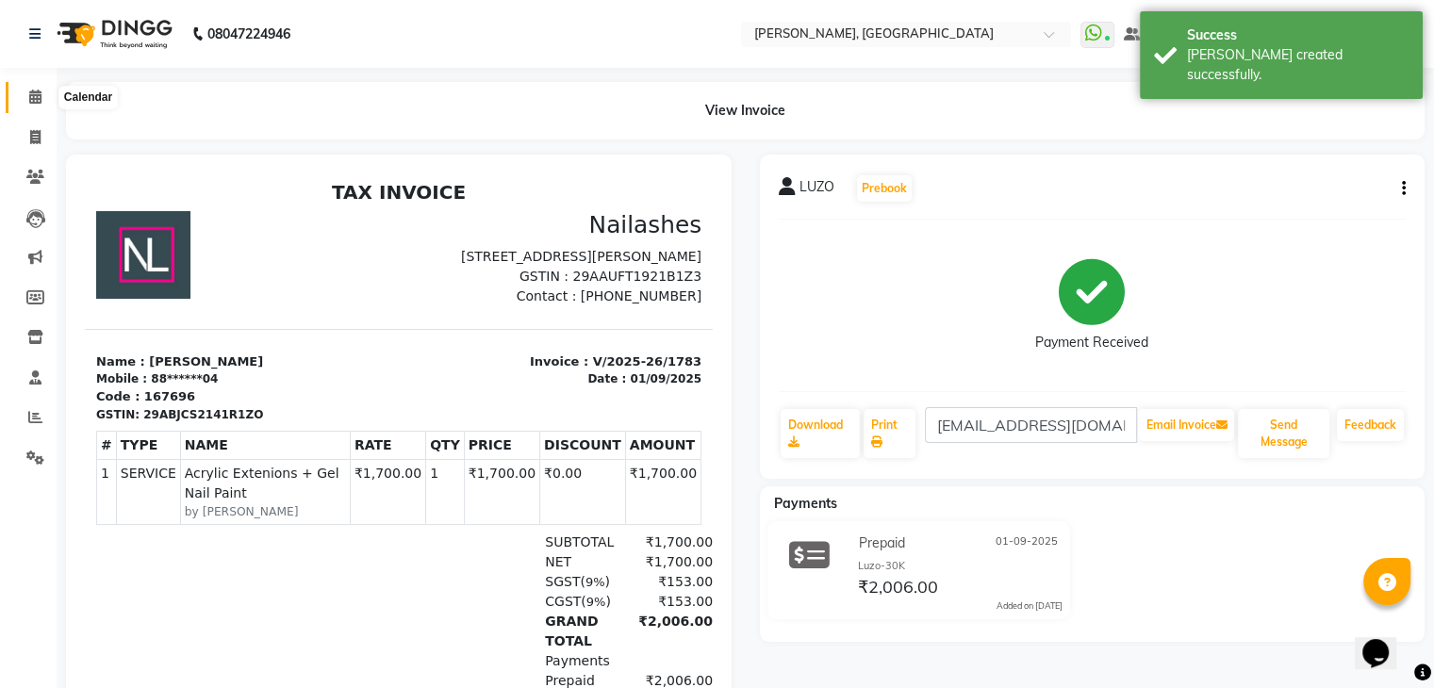
click at [38, 102] on icon at bounding box center [35, 97] width 12 height 14
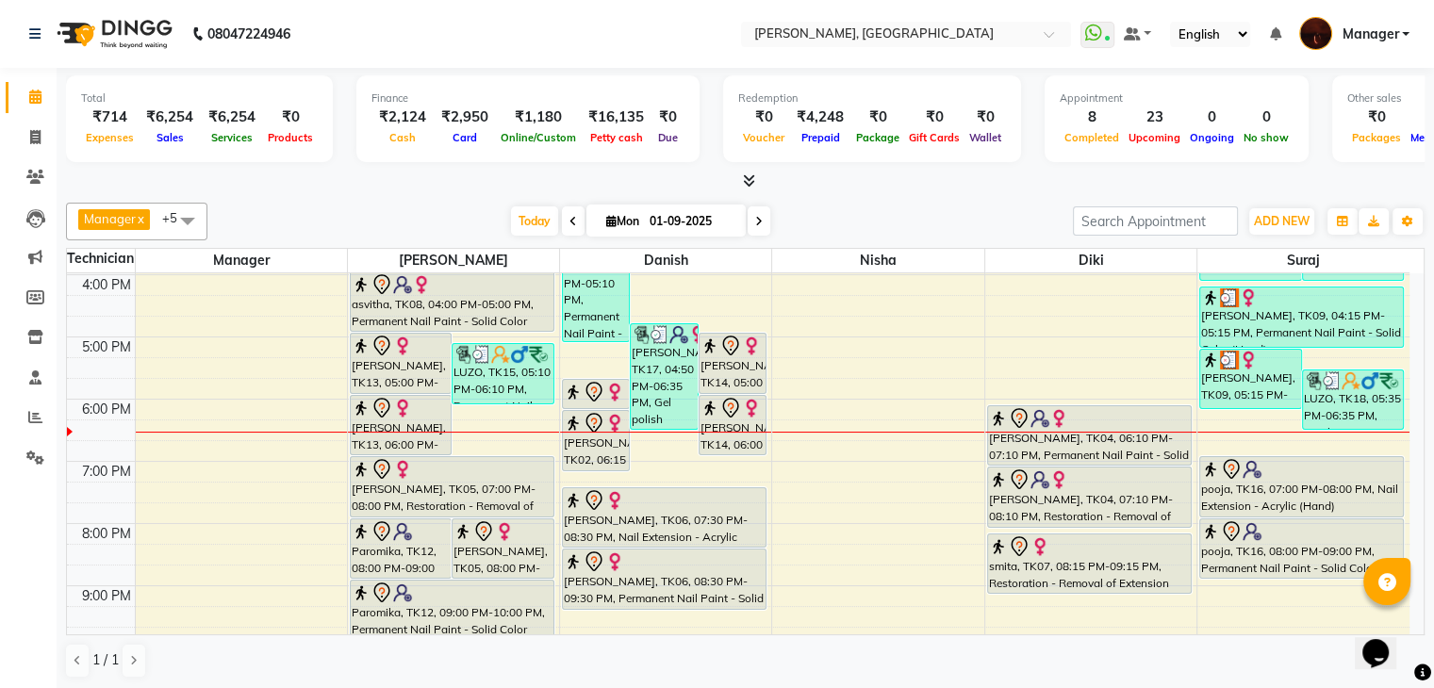
scroll to position [373, 0]
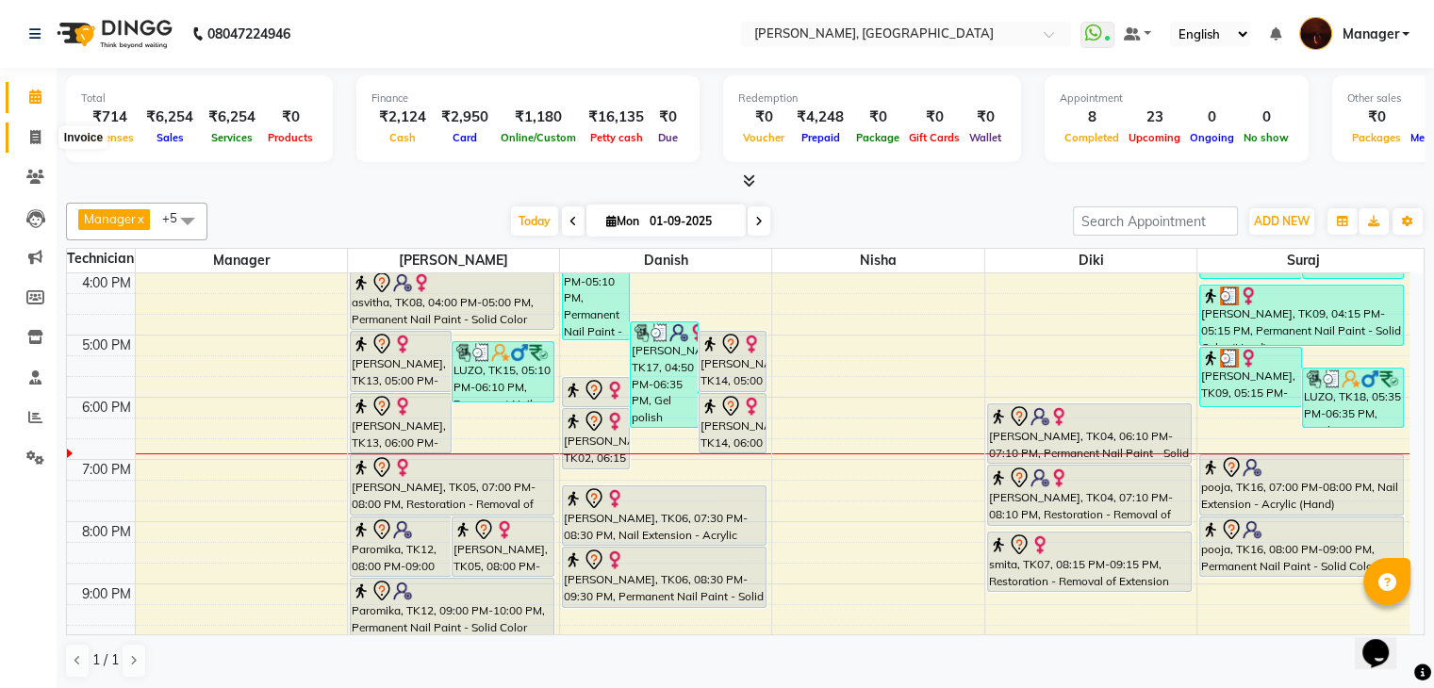
click at [38, 140] on icon at bounding box center [35, 137] width 10 height 14
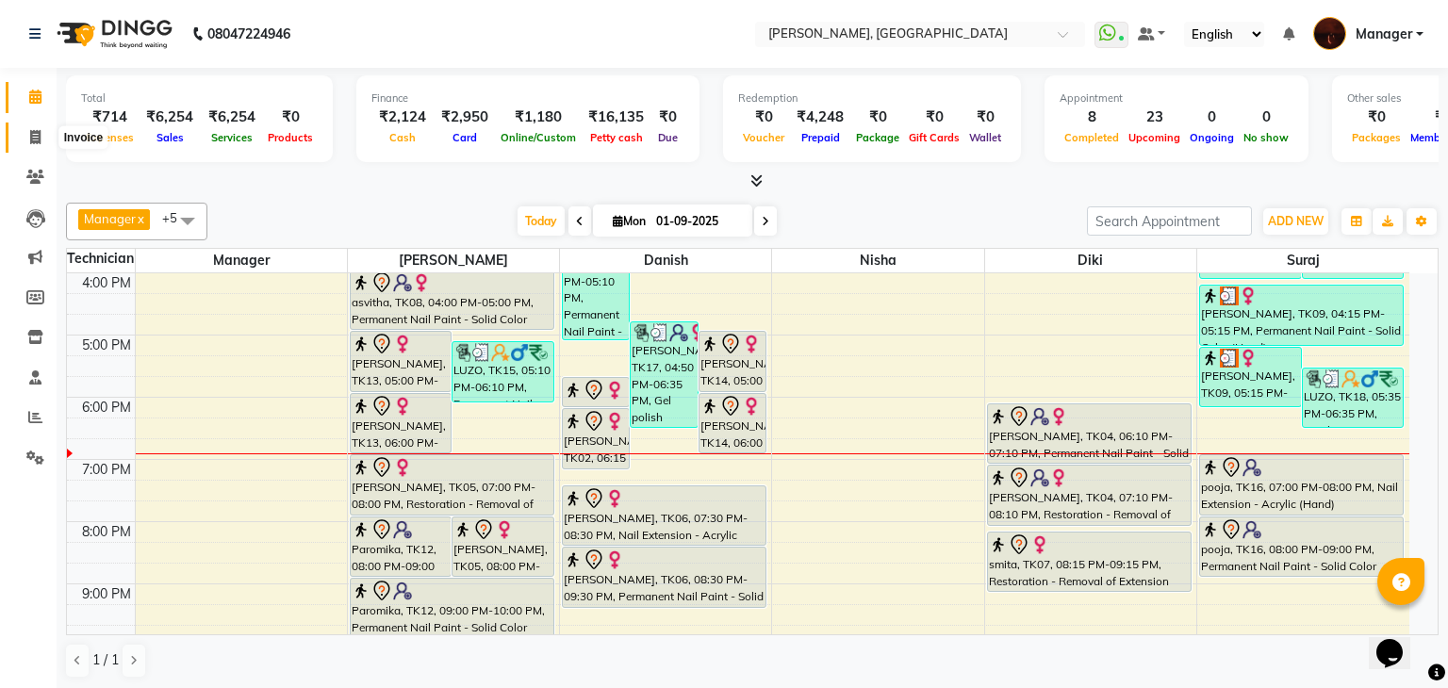
select select "4063"
select select "service"
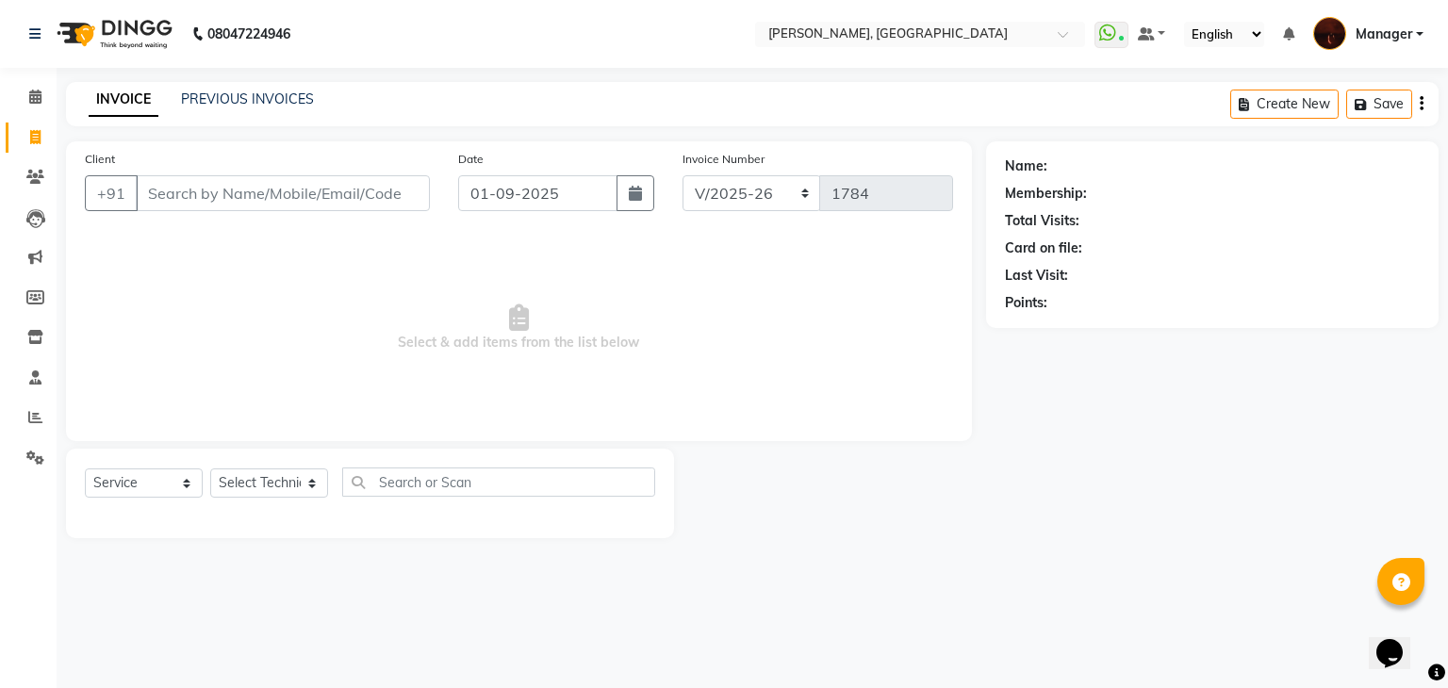
click at [275, 196] on input "Client" at bounding box center [283, 193] width 294 height 36
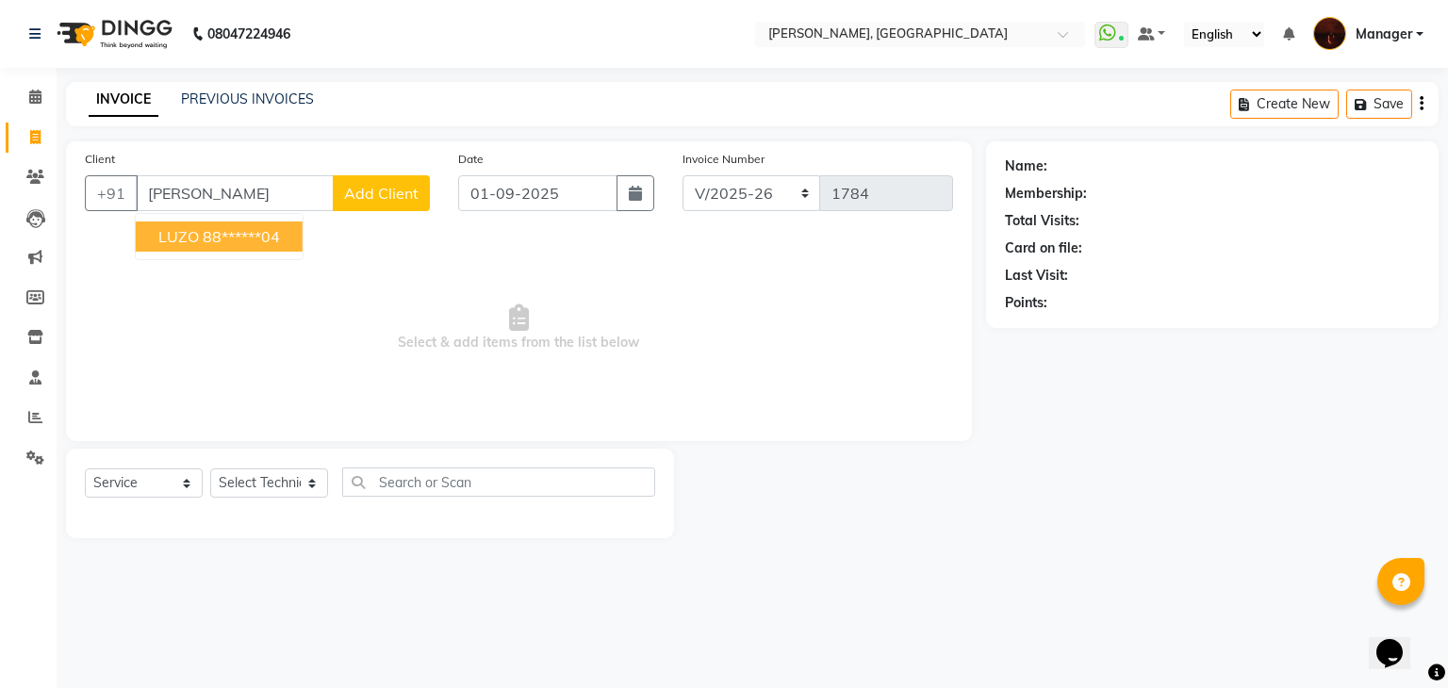
click at [225, 242] on ngb-highlight "88******04" at bounding box center [241, 236] width 77 height 19
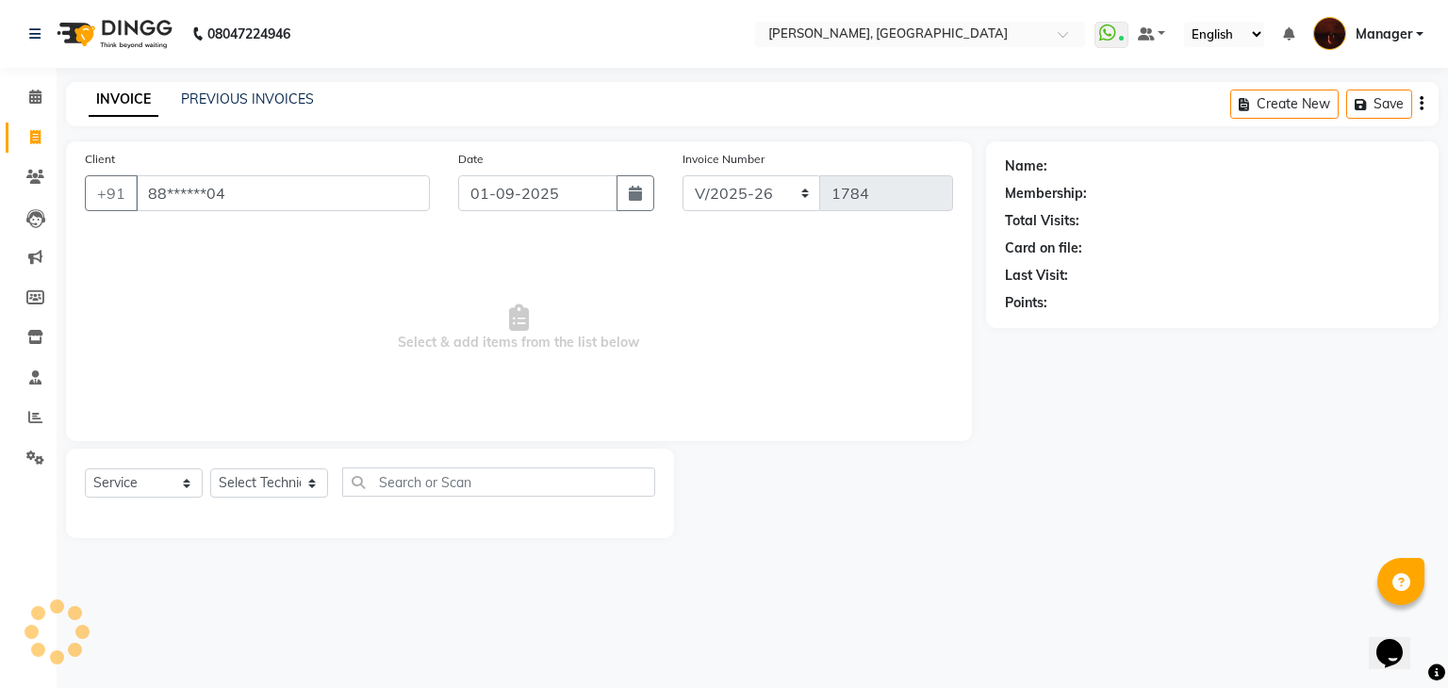
type input "88******04"
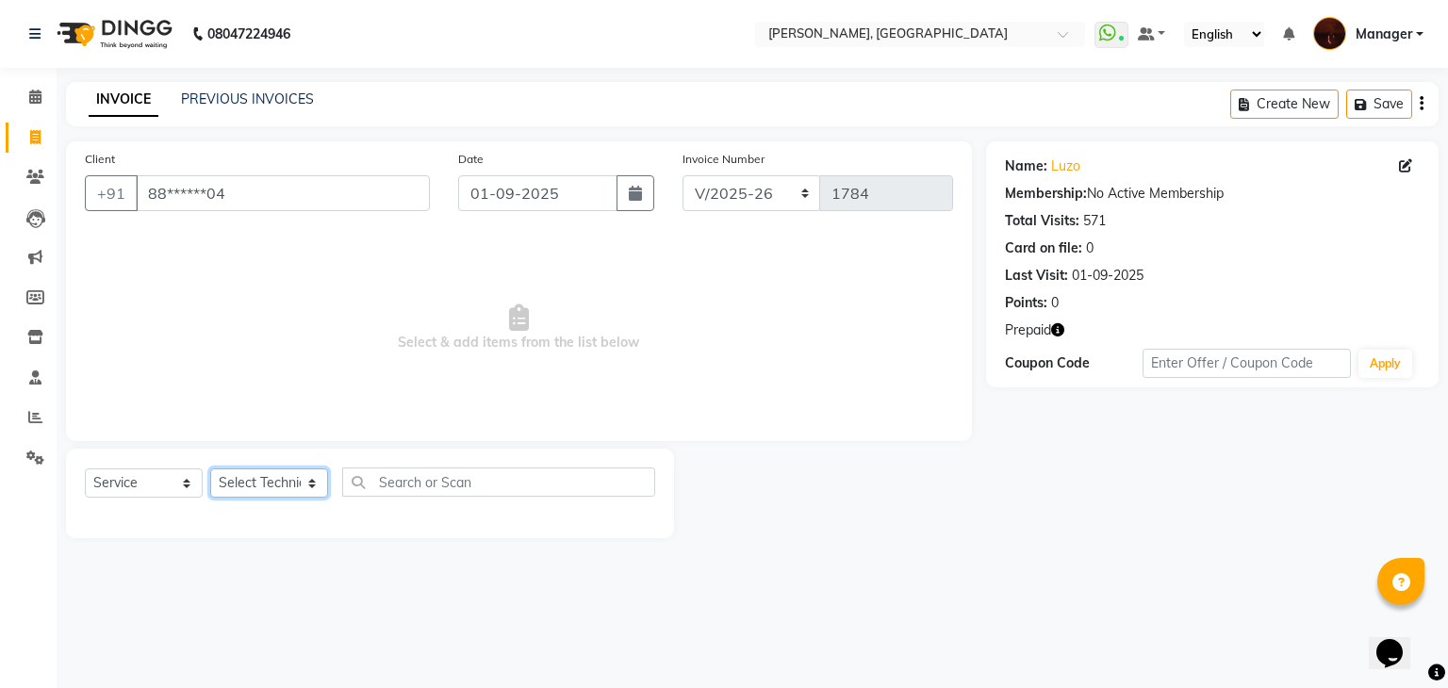
click at [267, 495] on select "Select Technician [PERSON_NAME] Diki [PERSON_NAME] Manager [PERSON_NAME] Pooja …" at bounding box center [269, 483] width 118 height 29
select select "35072"
click at [210, 470] on select "Select Technician [PERSON_NAME] Diki [PERSON_NAME] Manager [PERSON_NAME] Pooja …" at bounding box center [269, 483] width 118 height 29
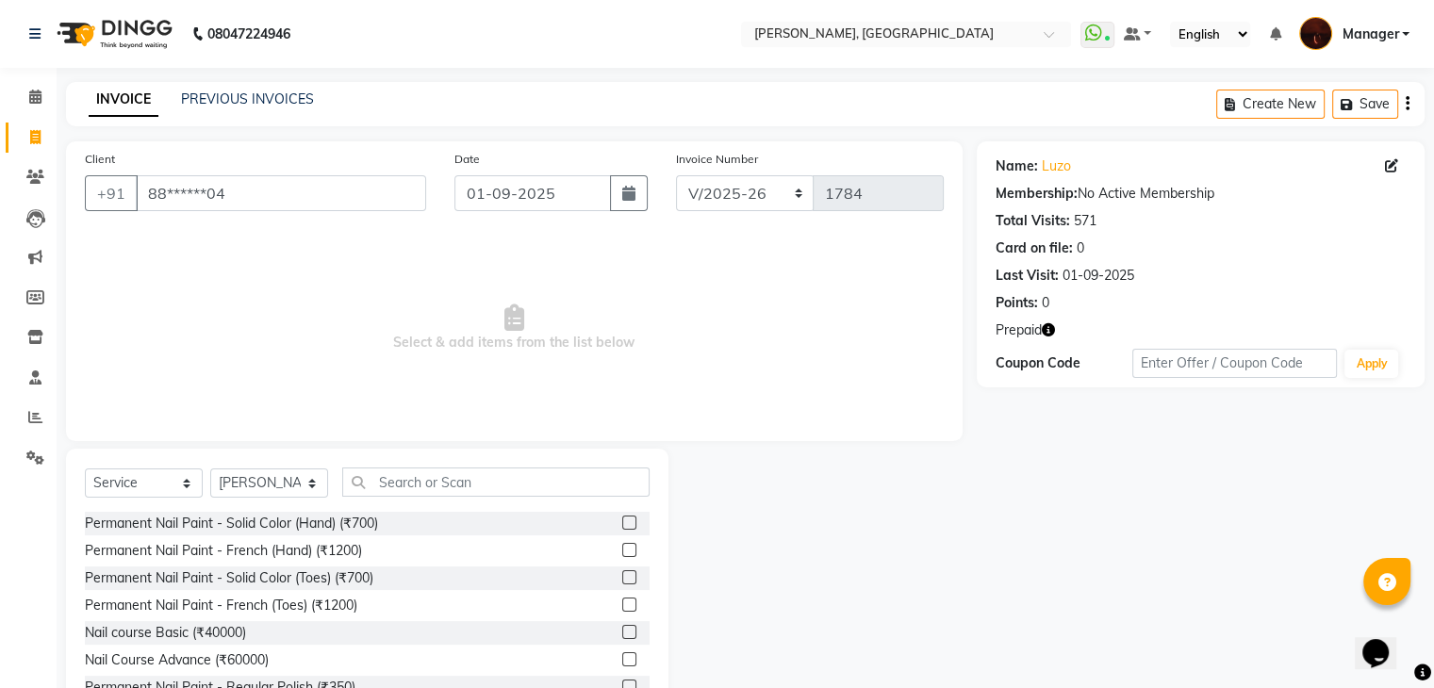
click at [433, 522] on div "Permanent Nail Paint - Solid Color (Hand) (₹700)" at bounding box center [367, 524] width 565 height 24
click at [370, 530] on div "Permanent Nail Paint - Solid Color (Hand) (₹700)" at bounding box center [231, 524] width 293 height 20
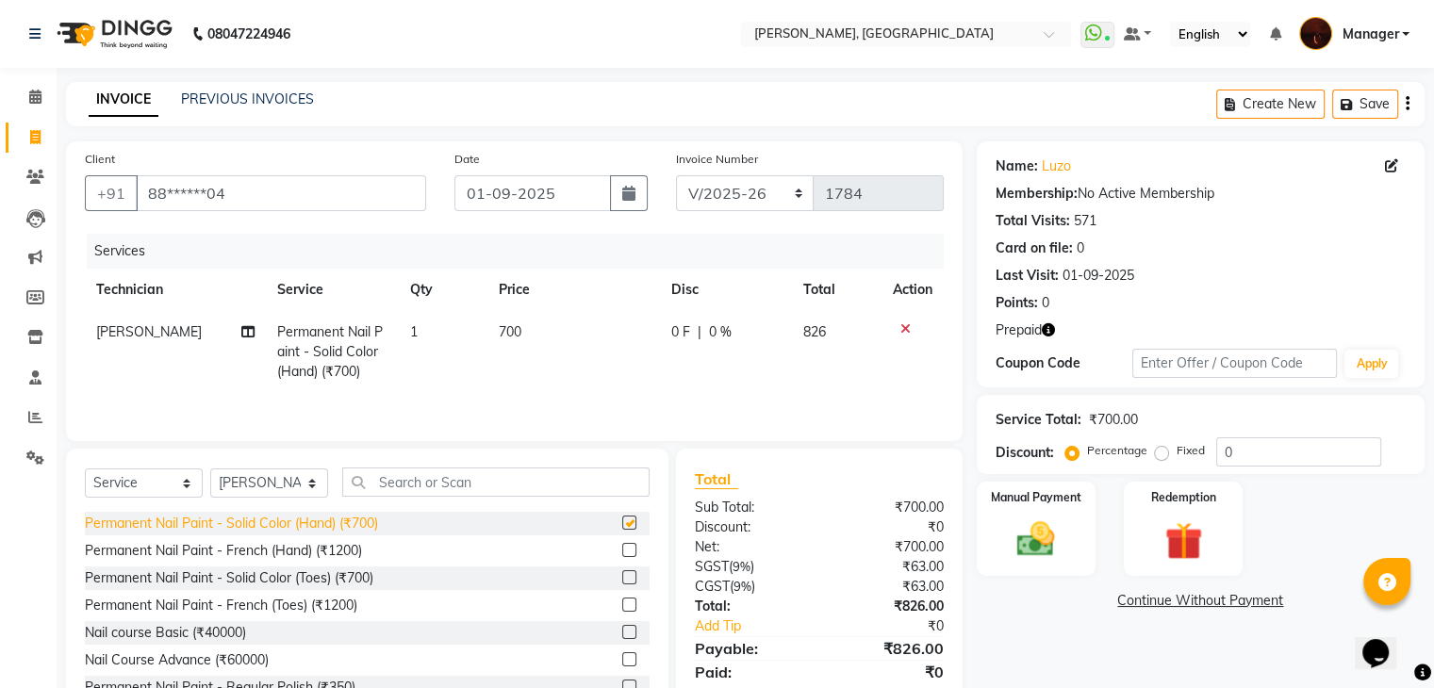
checkbox input "false"
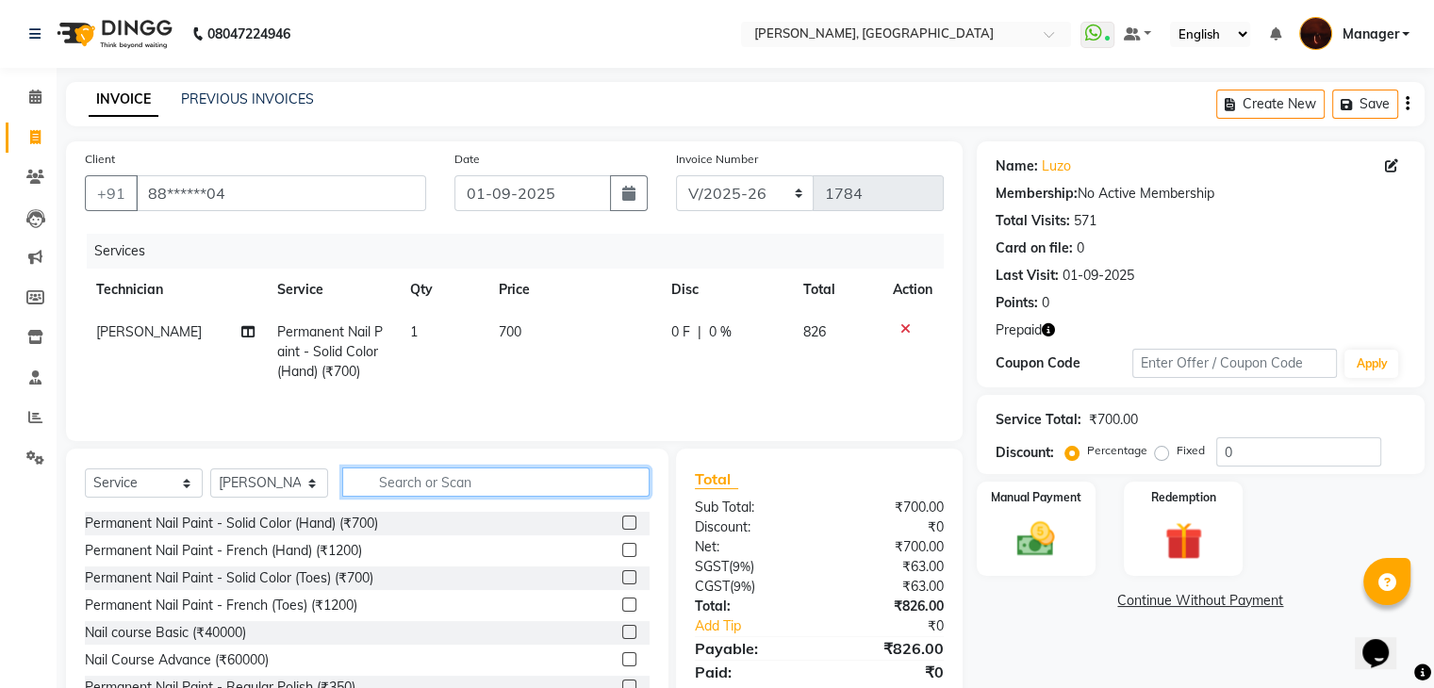
click at [452, 483] on input "text" at bounding box center [495, 482] width 307 height 29
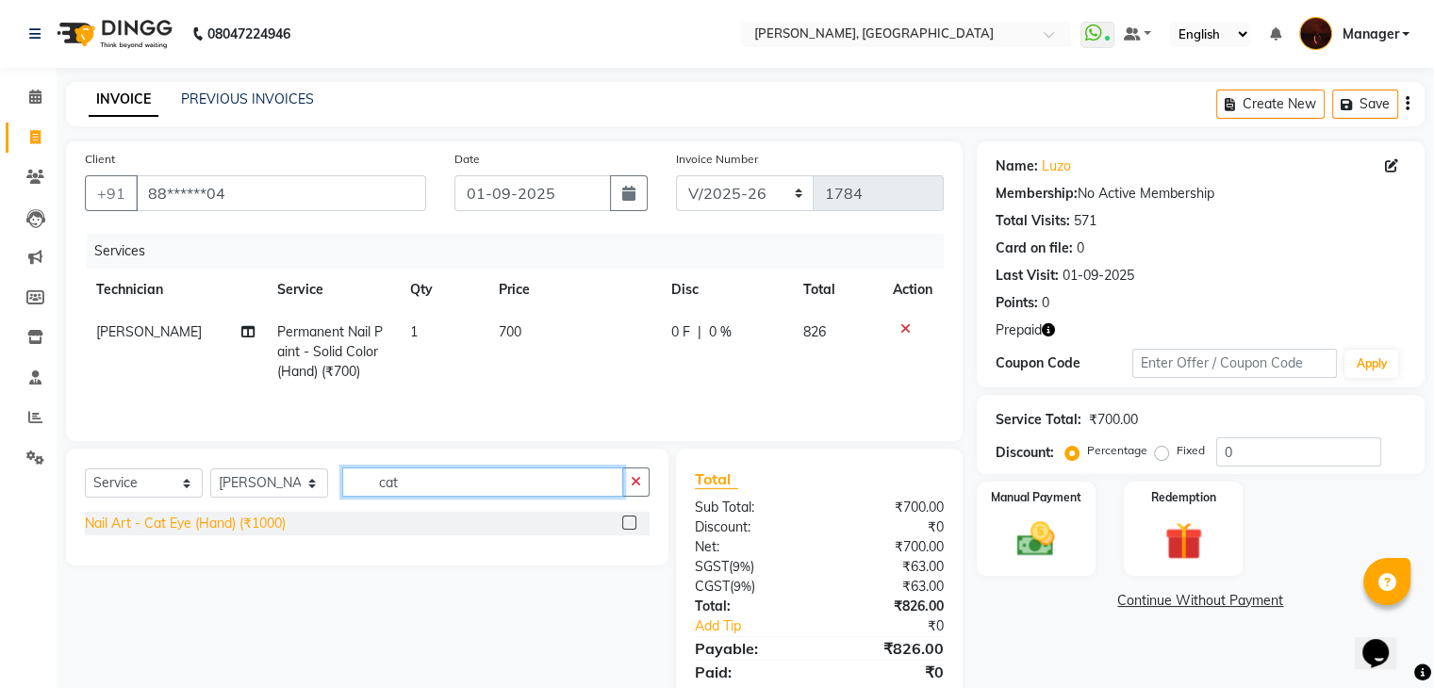
type input "cat"
click at [238, 533] on div "Nail Art - Cat Eye (Hand) (₹1000)" at bounding box center [185, 524] width 201 height 20
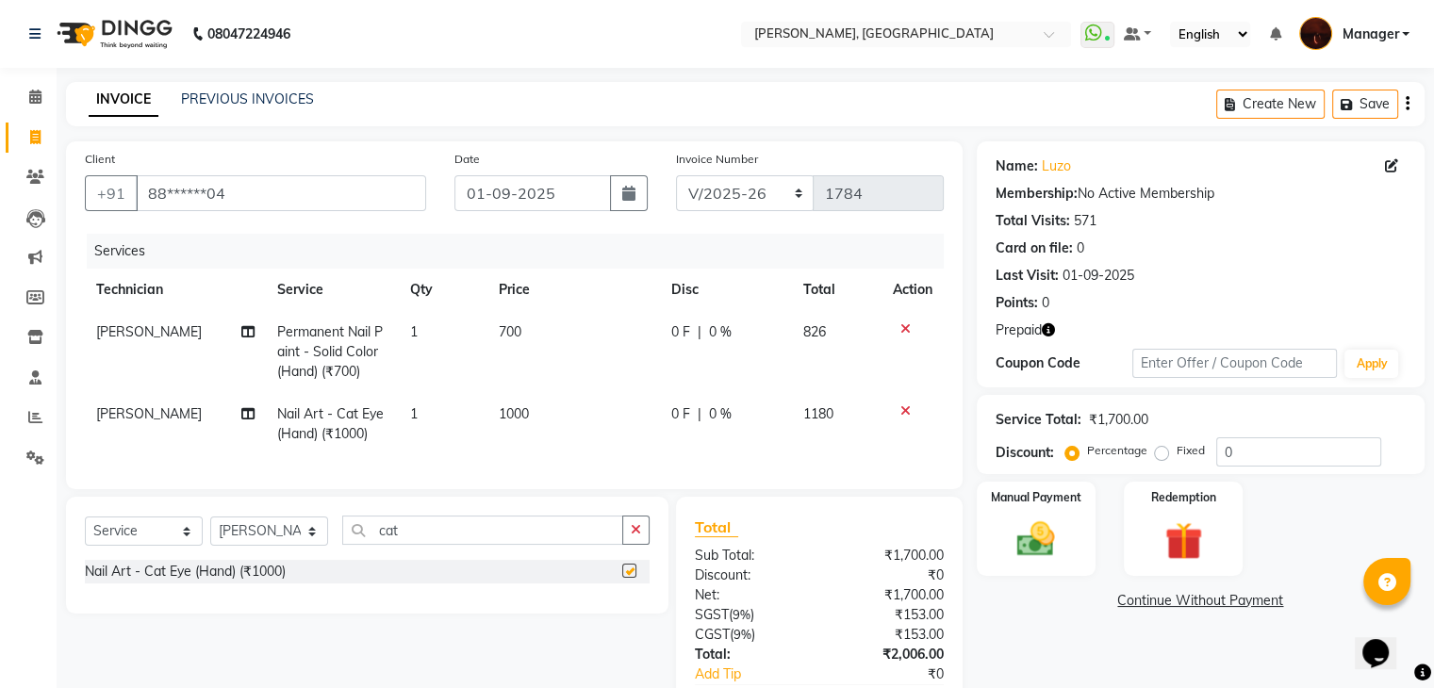
checkbox input "false"
click at [454, 545] on input "cat" at bounding box center [482, 530] width 281 height 29
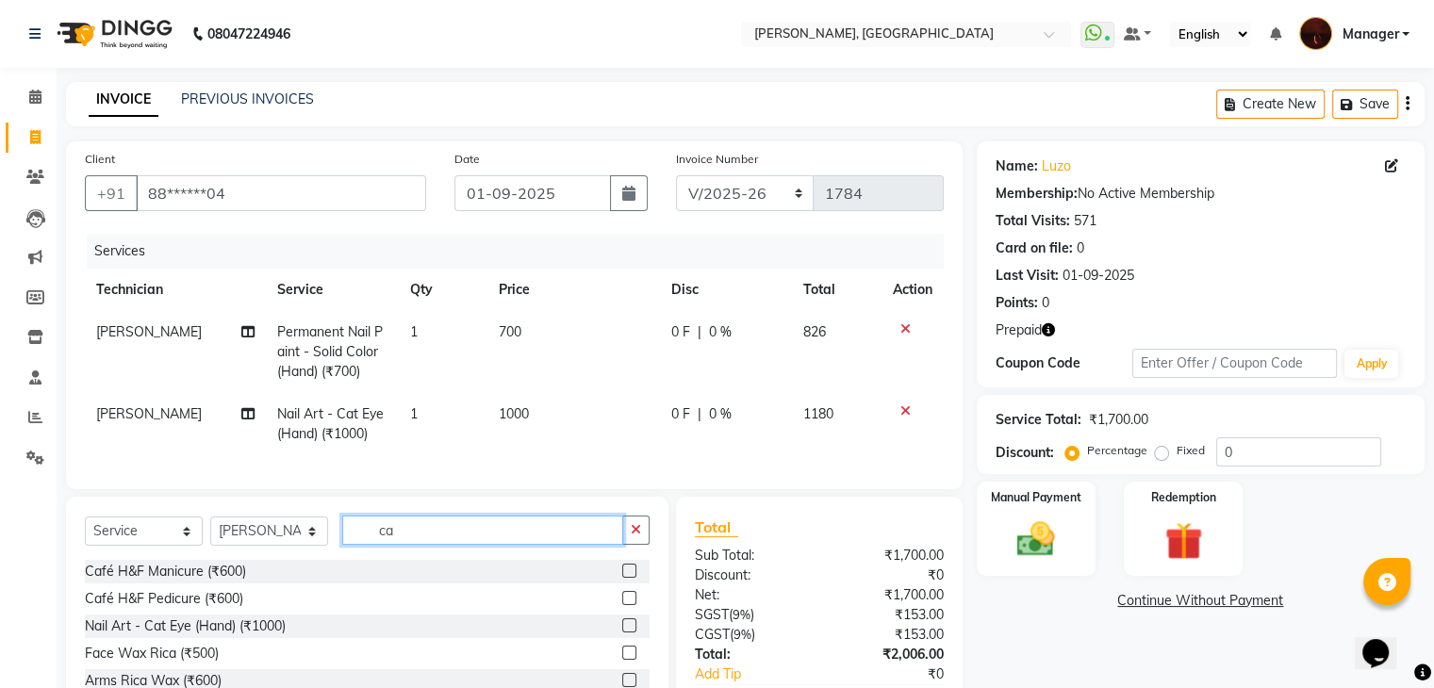
type input "c"
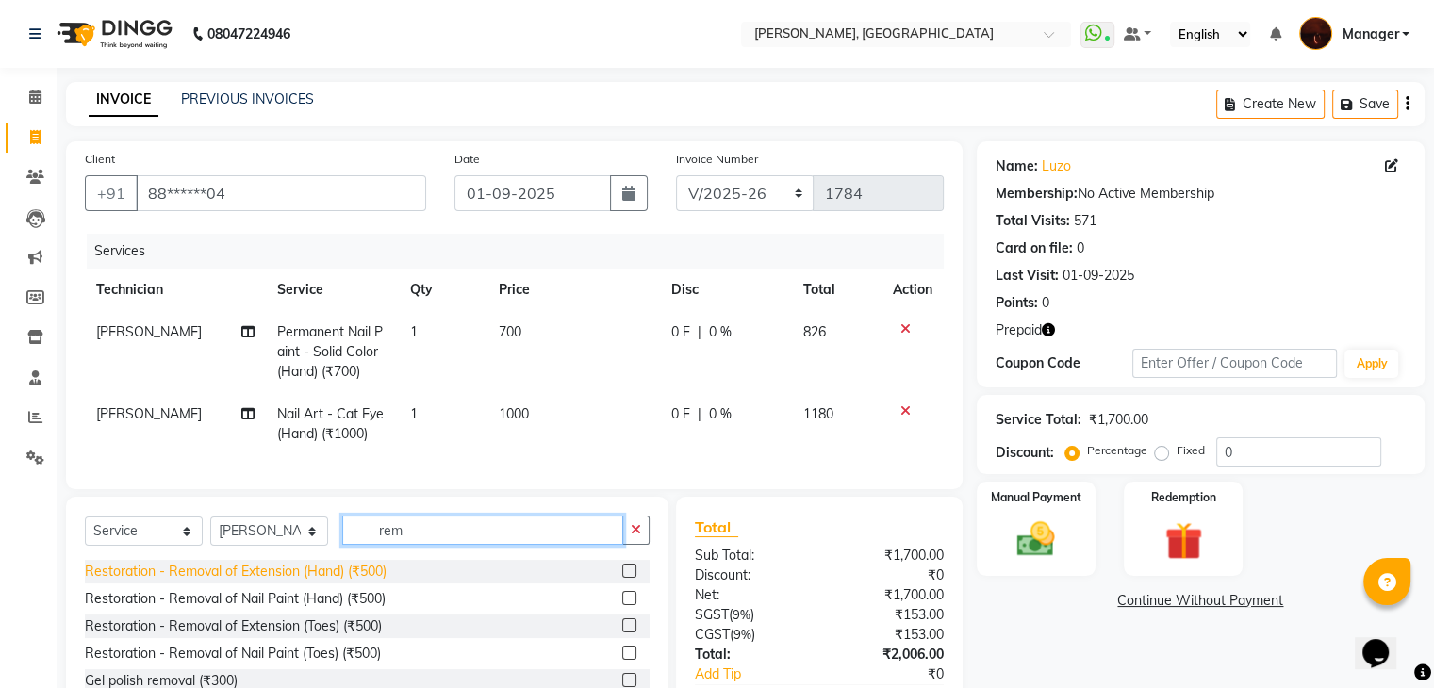
type input "rem"
click at [352, 580] on div "Restoration - Removal of Extension (Hand) (₹500)" at bounding box center [236, 572] width 302 height 20
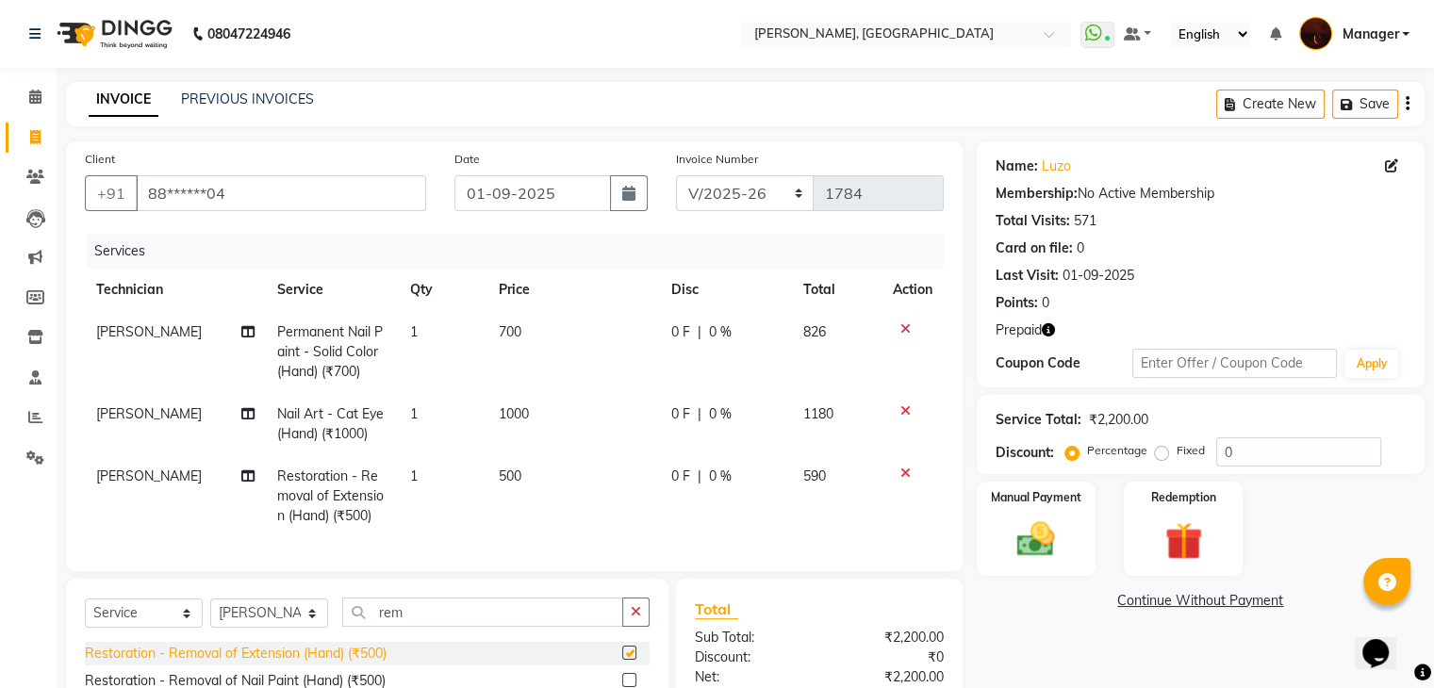
checkbox input "false"
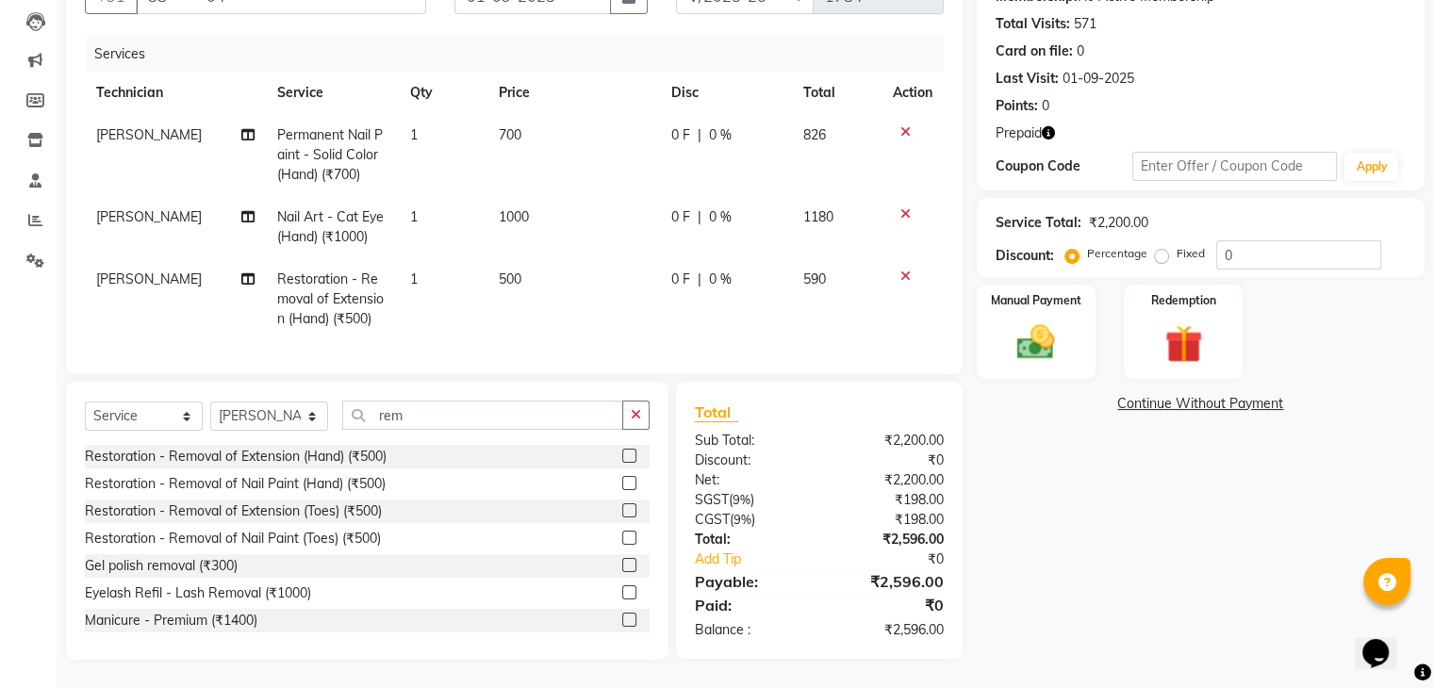
scroll to position [212, 0]
click at [1152, 321] on img at bounding box center [1182, 345] width 63 height 48
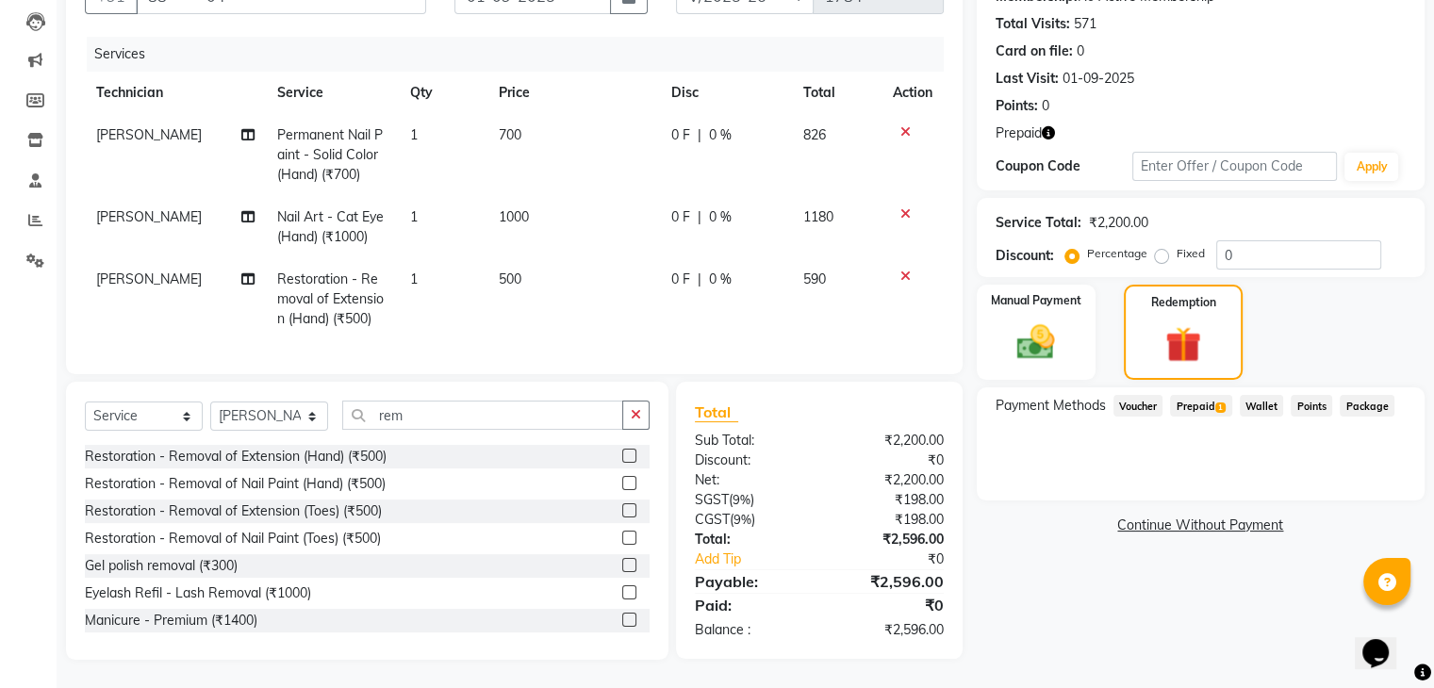
click at [1207, 395] on span "Prepaid 1" at bounding box center [1200, 406] width 61 height 22
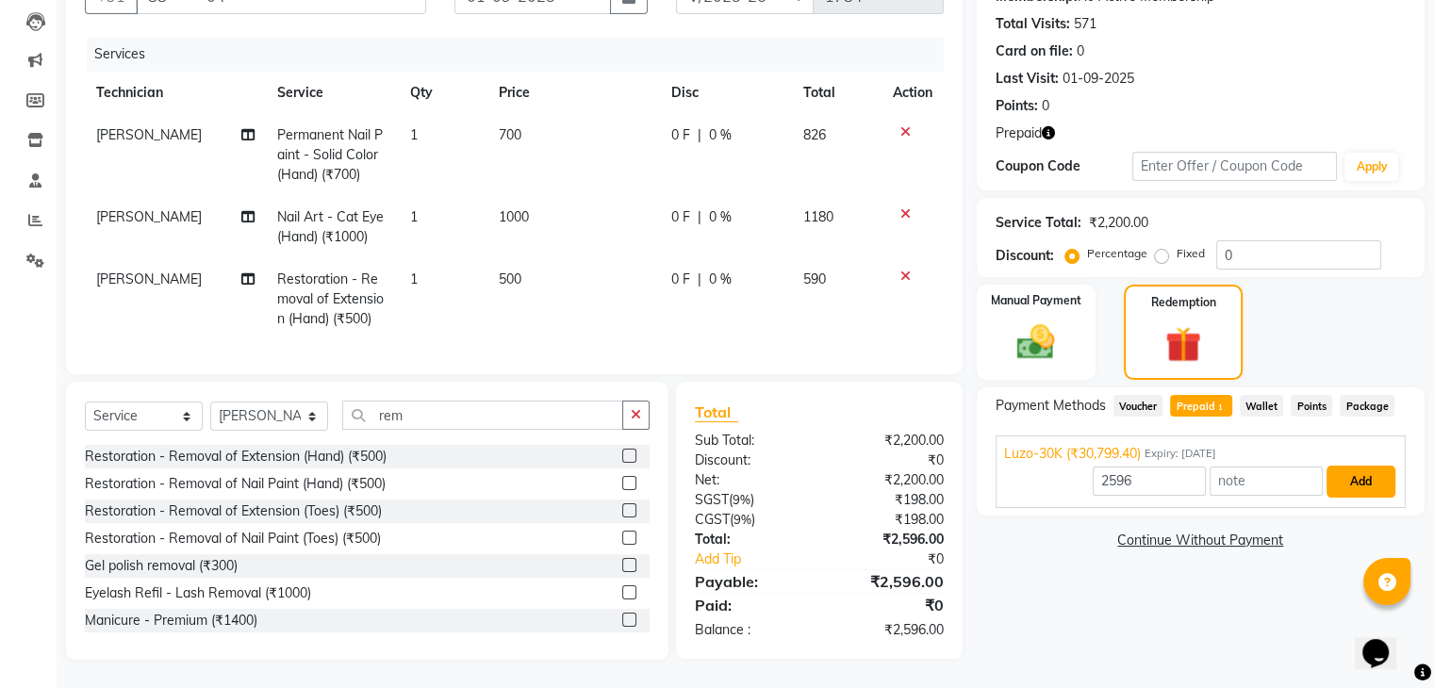
click at [1365, 466] on button "Add" at bounding box center [1361, 482] width 69 height 32
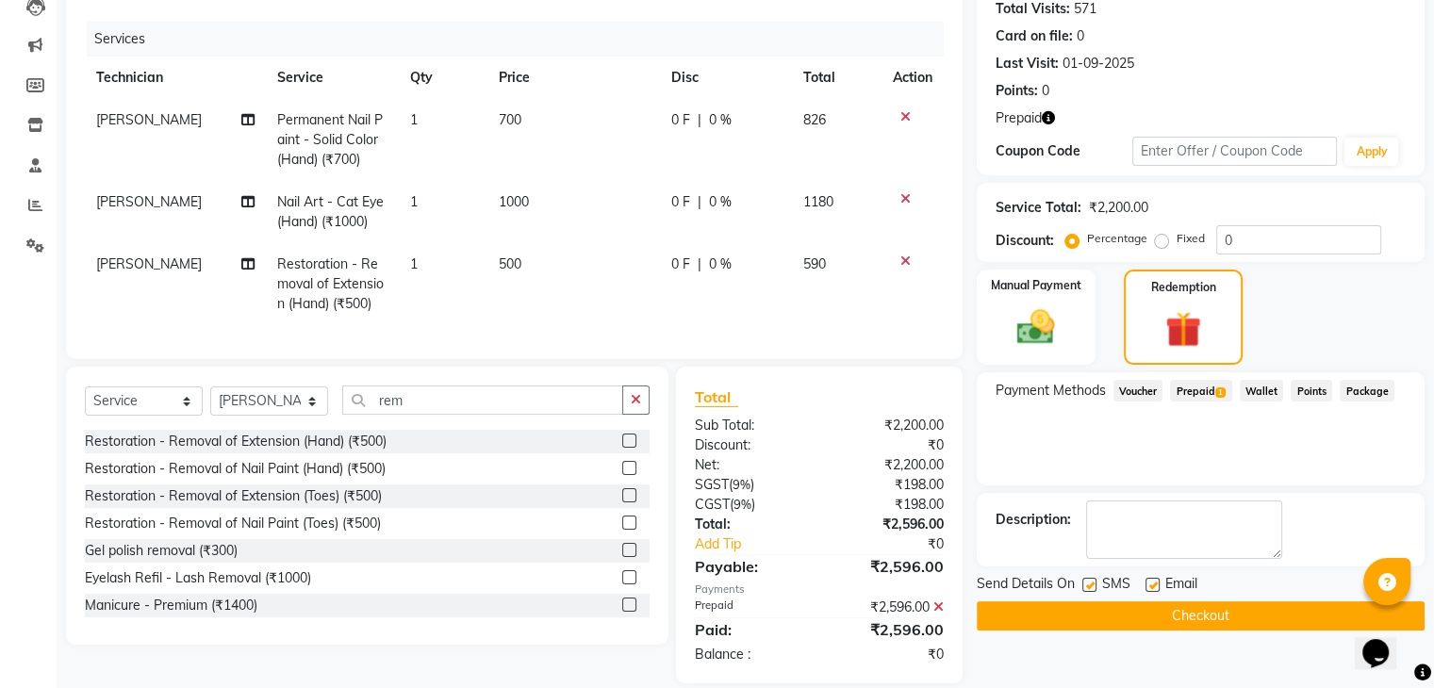
click at [1039, 608] on button "Checkout" at bounding box center [1201, 616] width 448 height 29
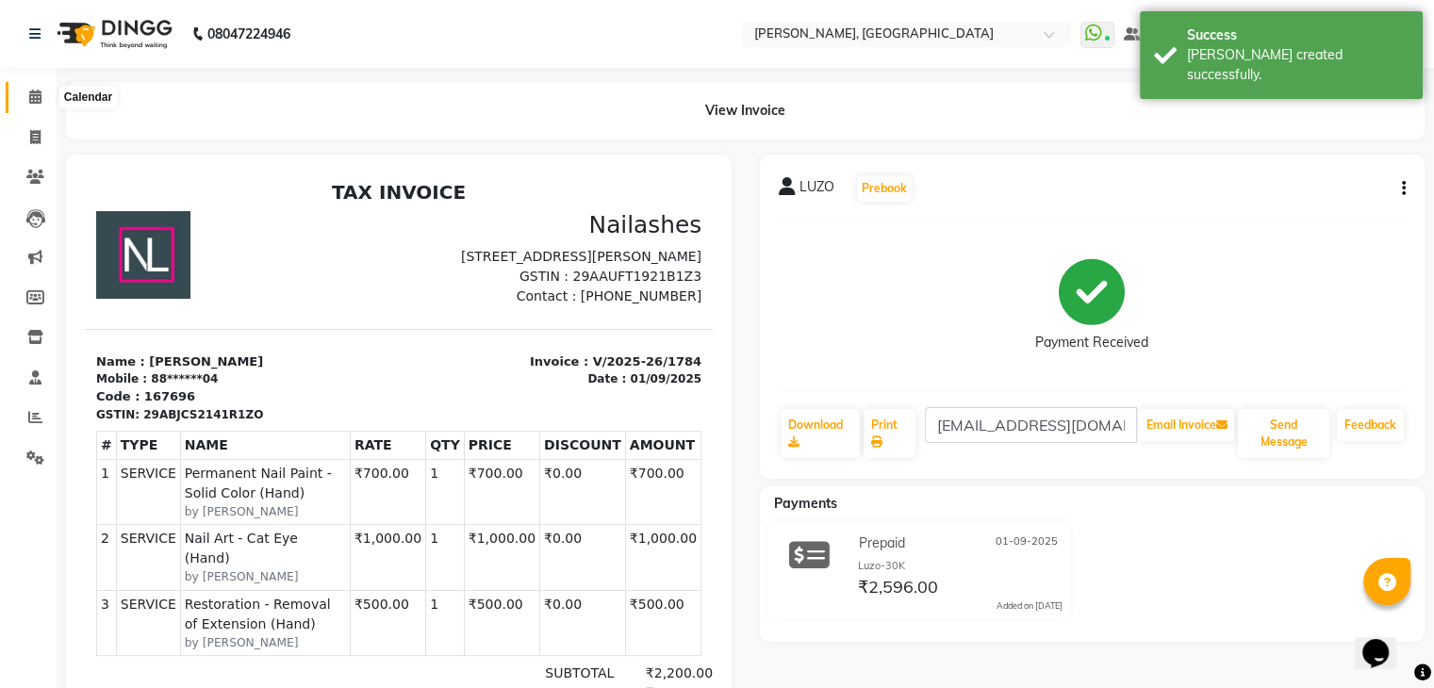
click at [31, 99] on icon at bounding box center [35, 97] width 12 height 14
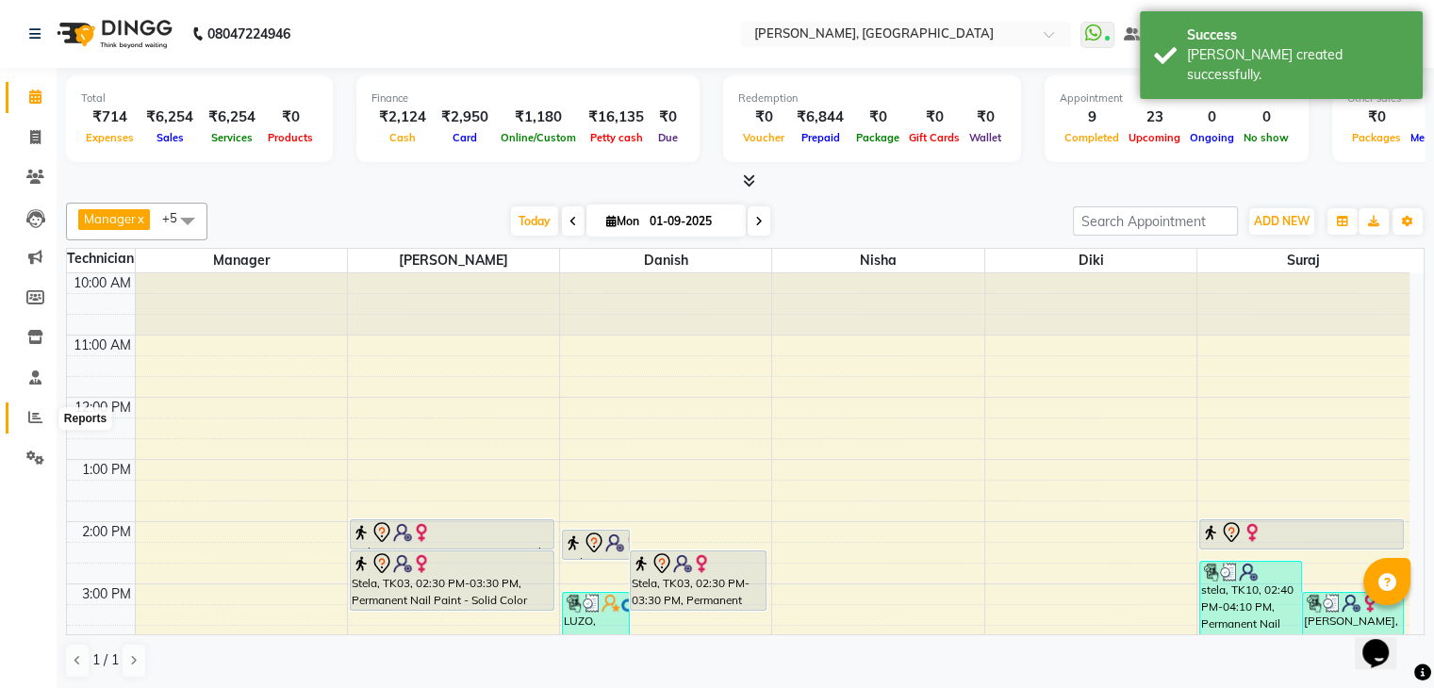
click at [34, 413] on icon at bounding box center [35, 417] width 14 height 14
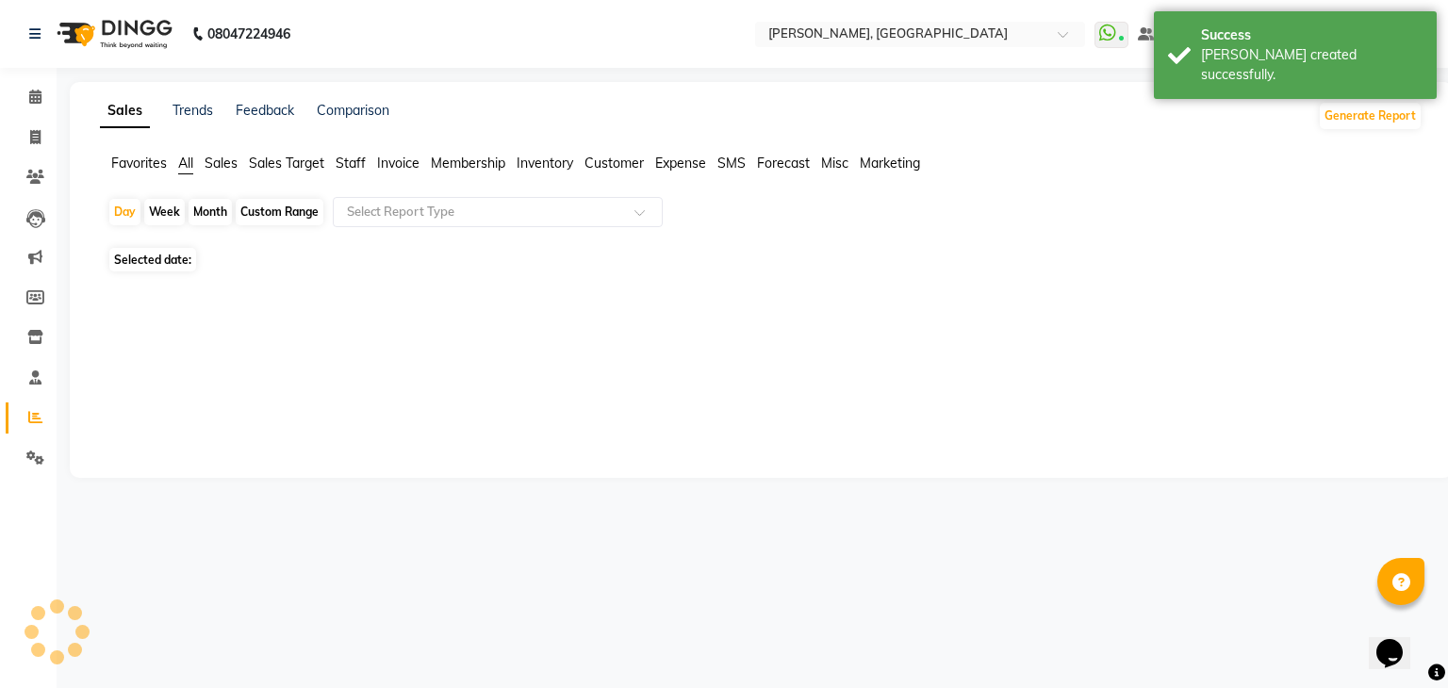
click at [339, 169] on ul "Favorites All Sales Sales Target Staff Invoice Membership Inventory Customer Ex…" at bounding box center [761, 164] width 1323 height 21
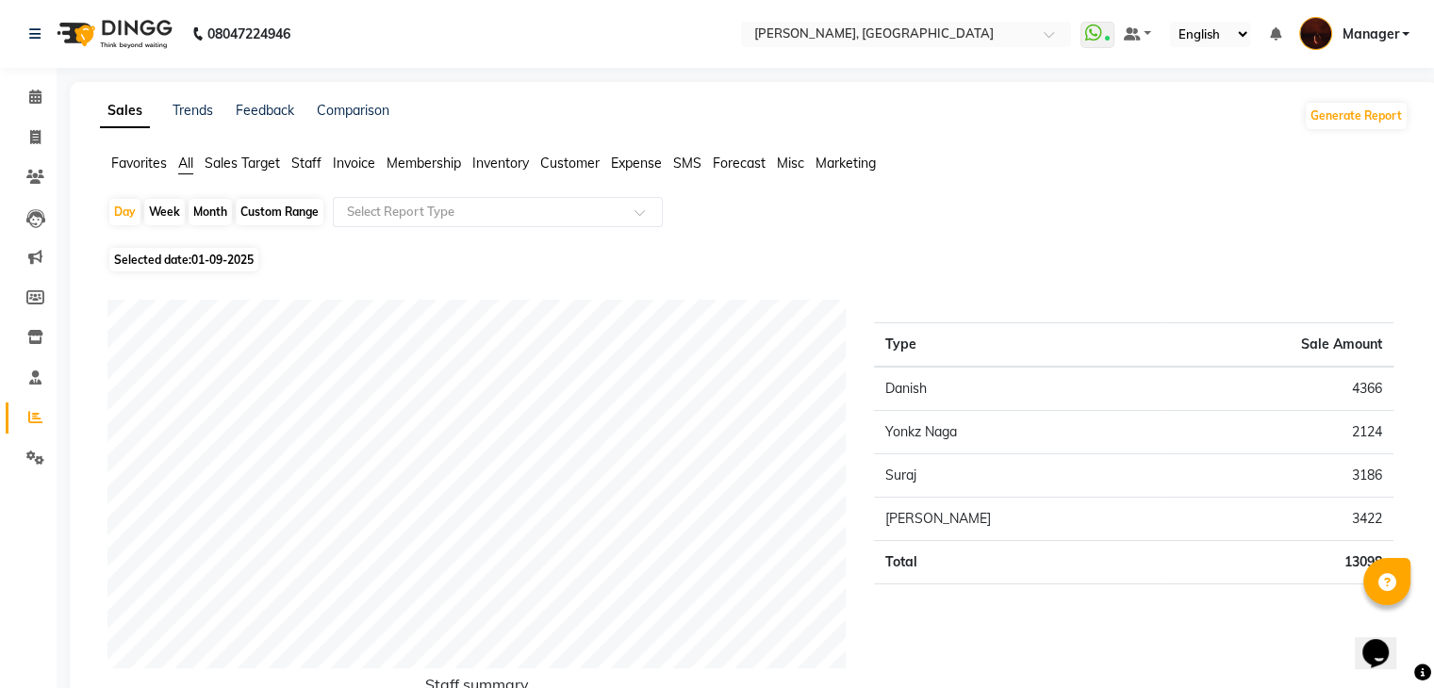
click at [317, 169] on span "Staff" at bounding box center [306, 163] width 30 height 17
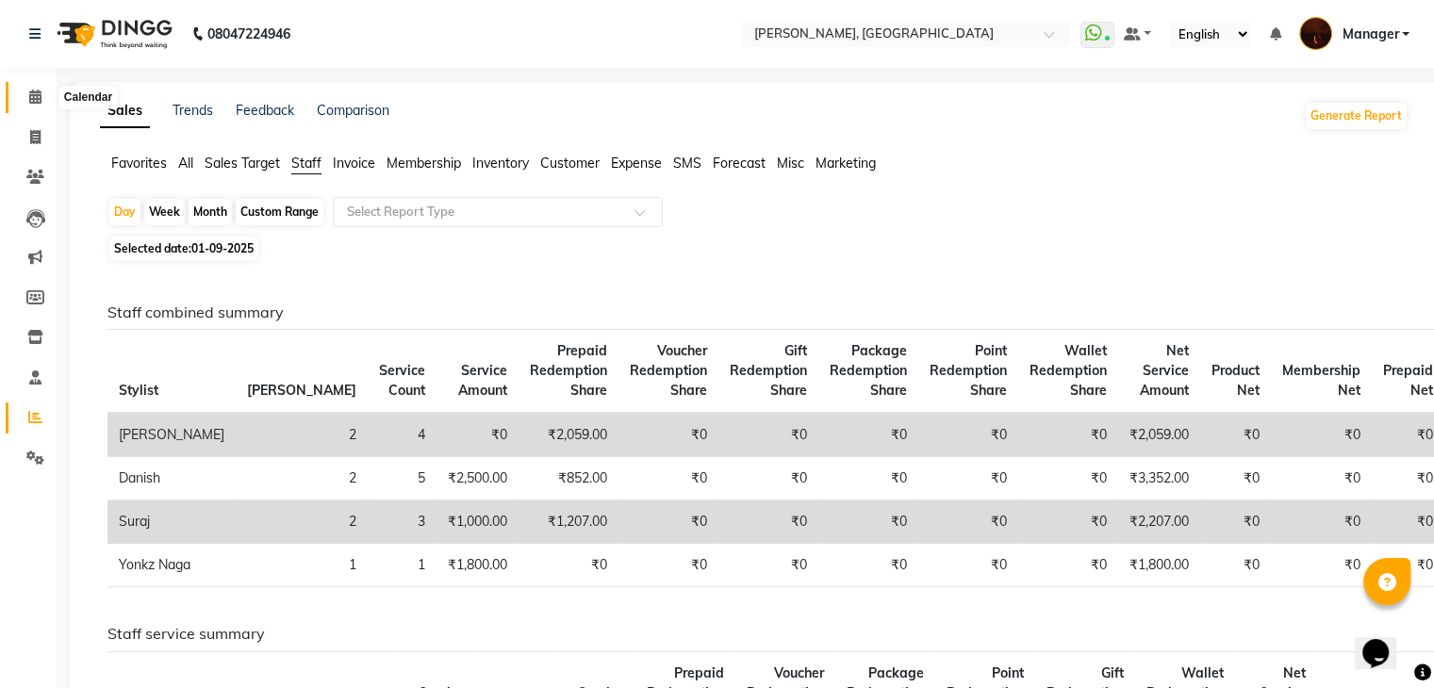
click at [38, 99] on icon at bounding box center [35, 97] width 12 height 14
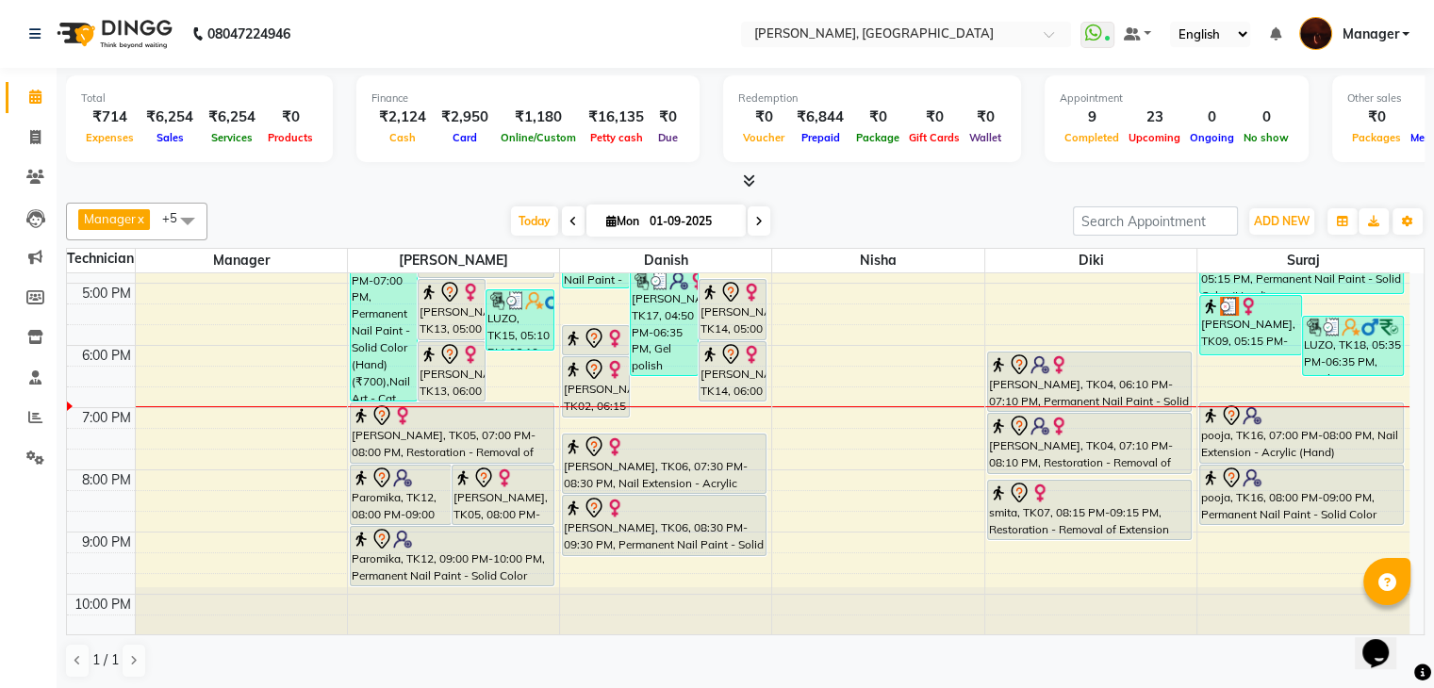
scroll to position [426, 0]
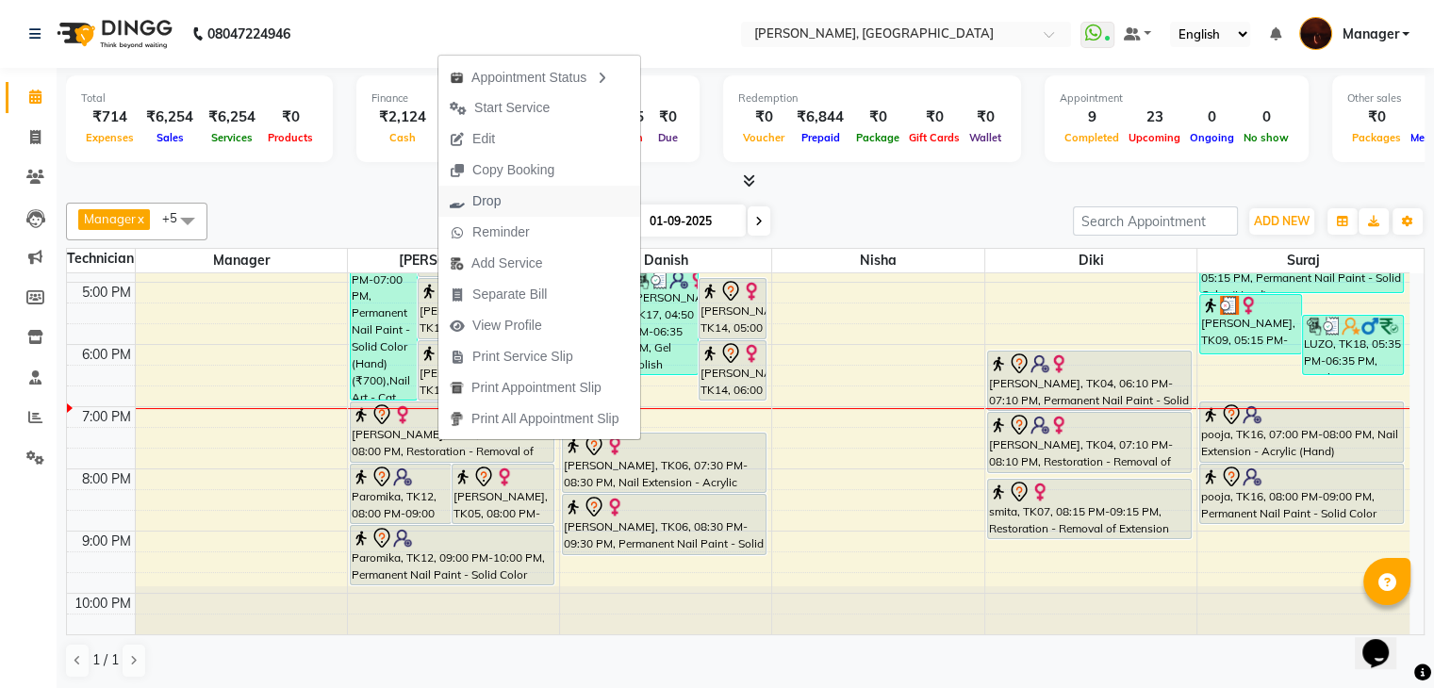
click at [502, 195] on span "Drop" at bounding box center [475, 201] width 74 height 31
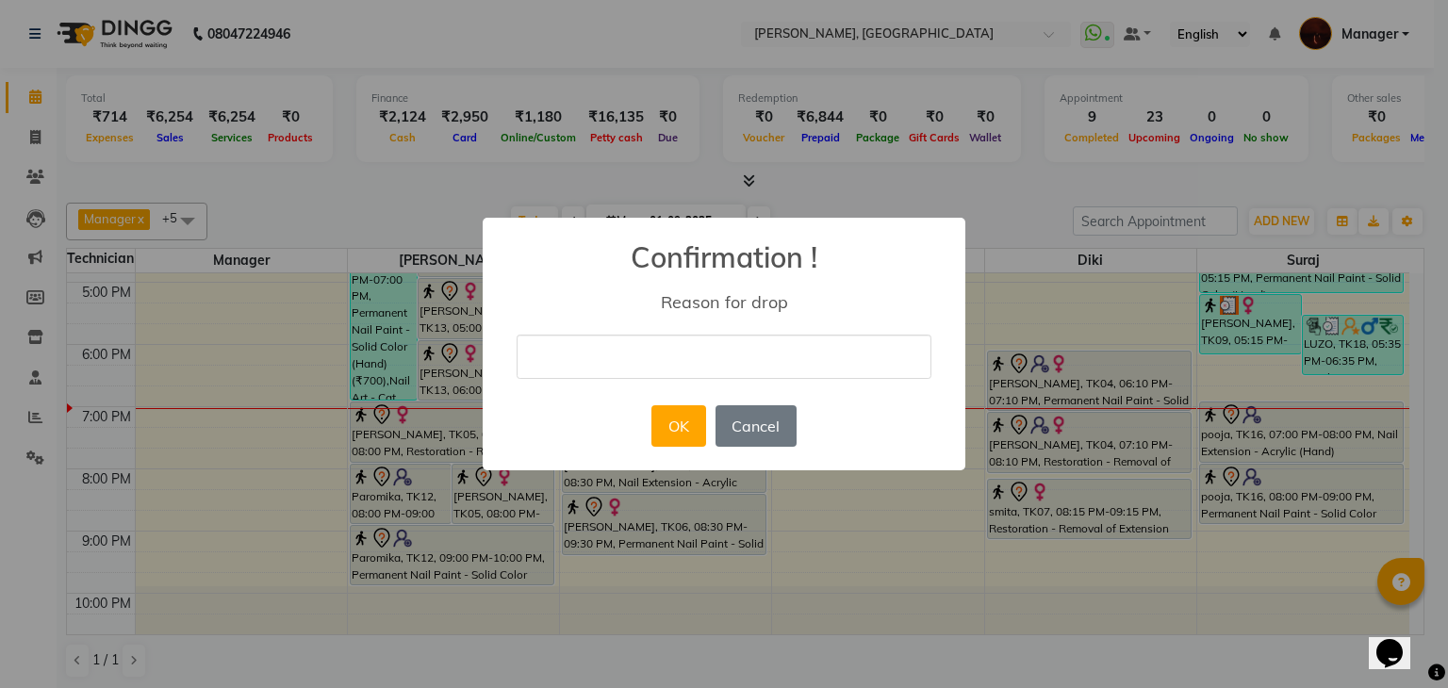
click at [571, 356] on input "text" at bounding box center [724, 357] width 415 height 44
type input "rescheduled"
click at [665, 416] on button "OK" at bounding box center [679, 425] width 54 height 41
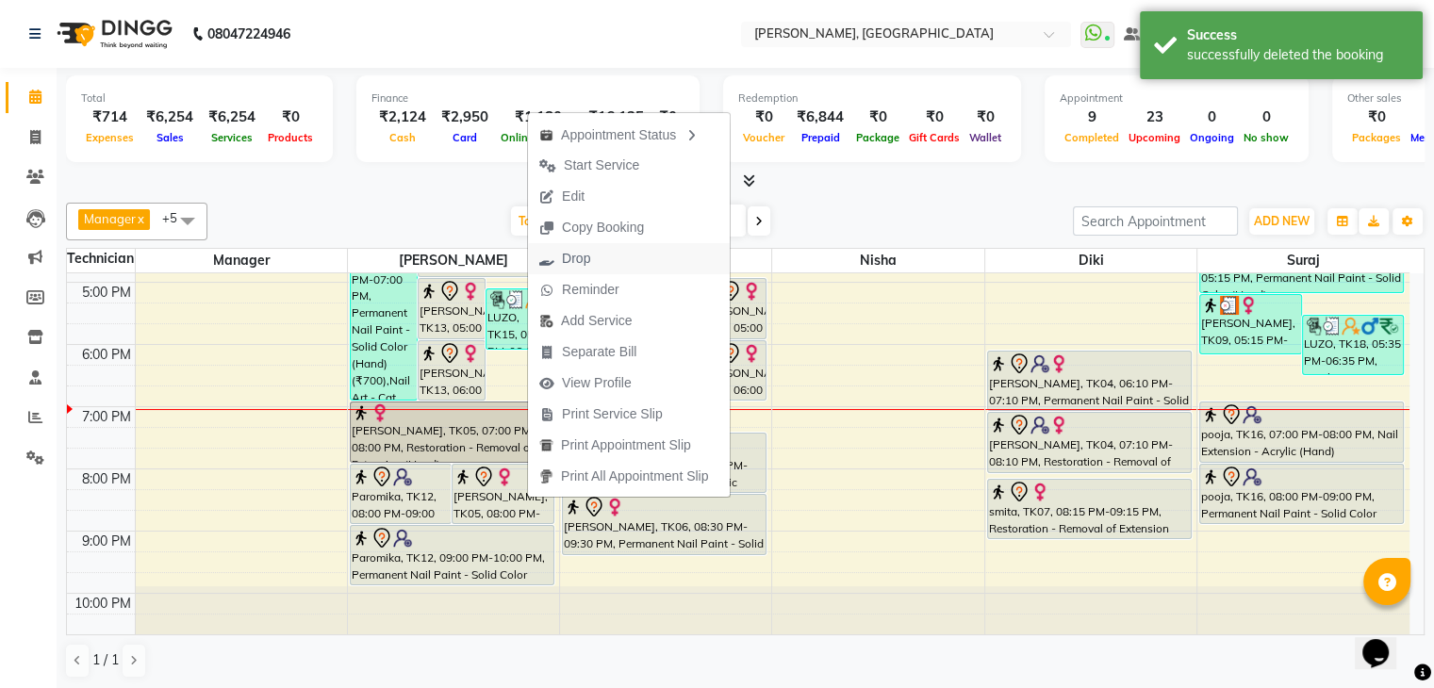
click at [581, 259] on span "Drop" at bounding box center [576, 259] width 28 height 20
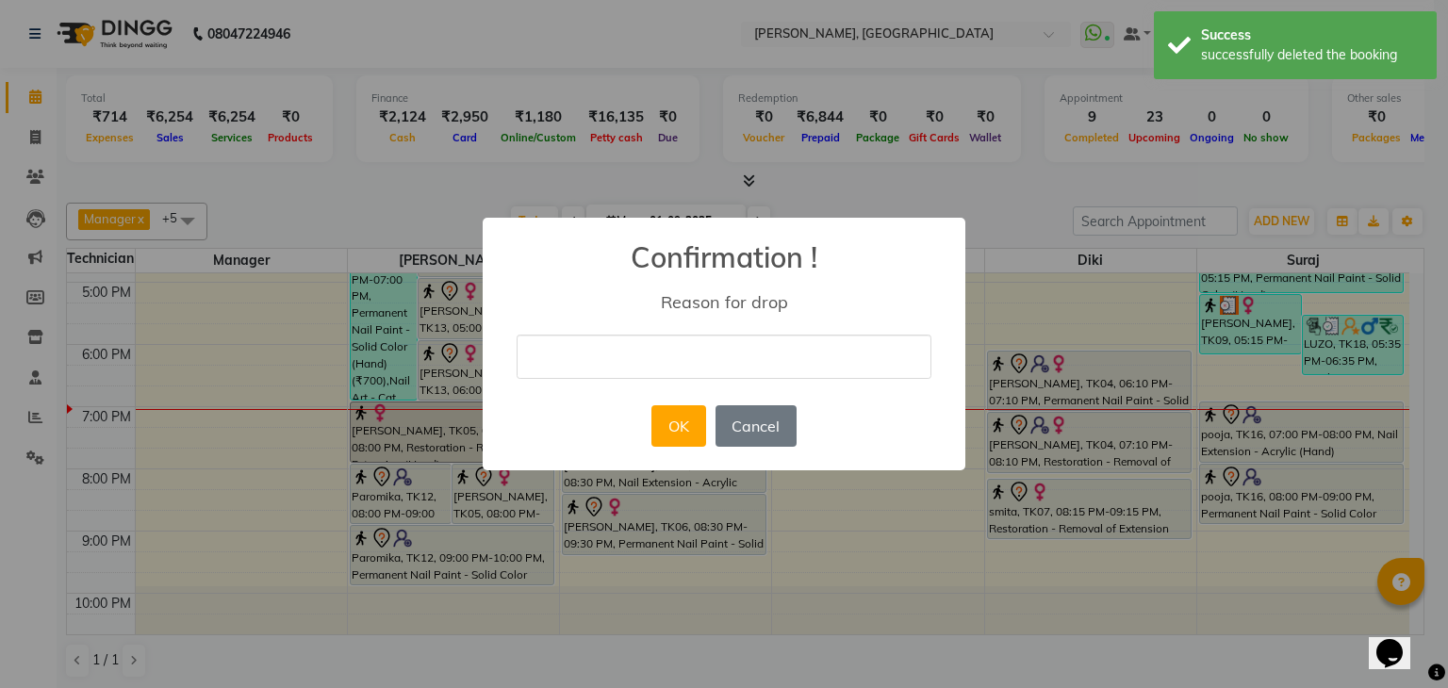
click at [570, 368] on input "text" at bounding box center [724, 357] width 415 height 44
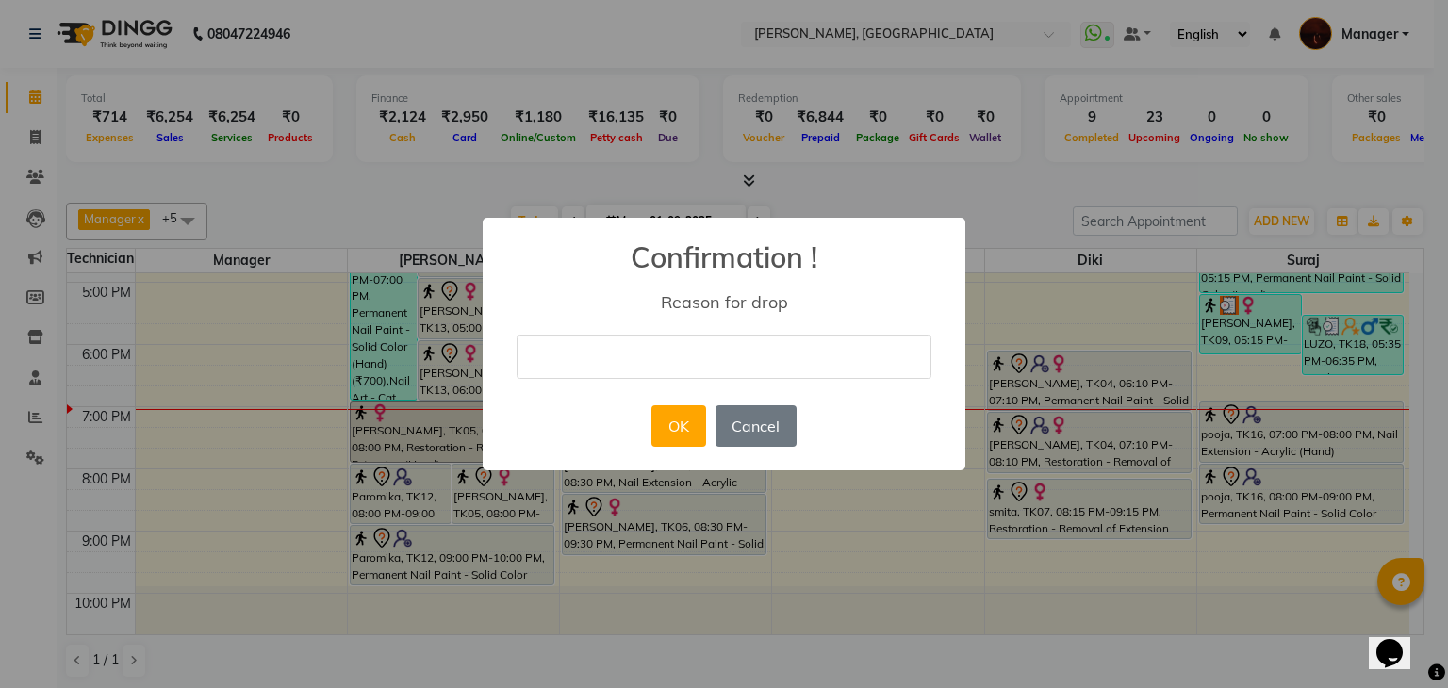
type input "rescheduled"
click at [686, 437] on button "OK" at bounding box center [679, 425] width 54 height 41
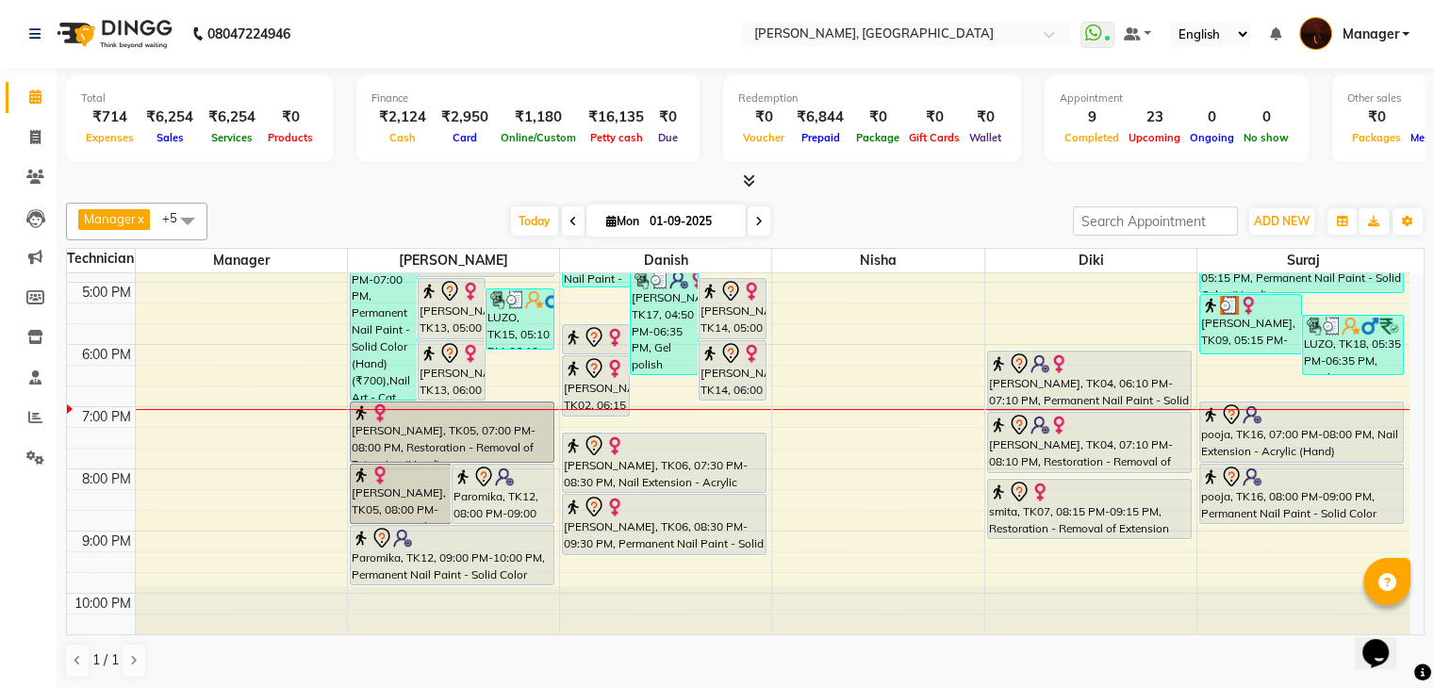
click at [704, 220] on input "01-09-2025" at bounding box center [691, 221] width 94 height 28
select select "9"
select select "2025"
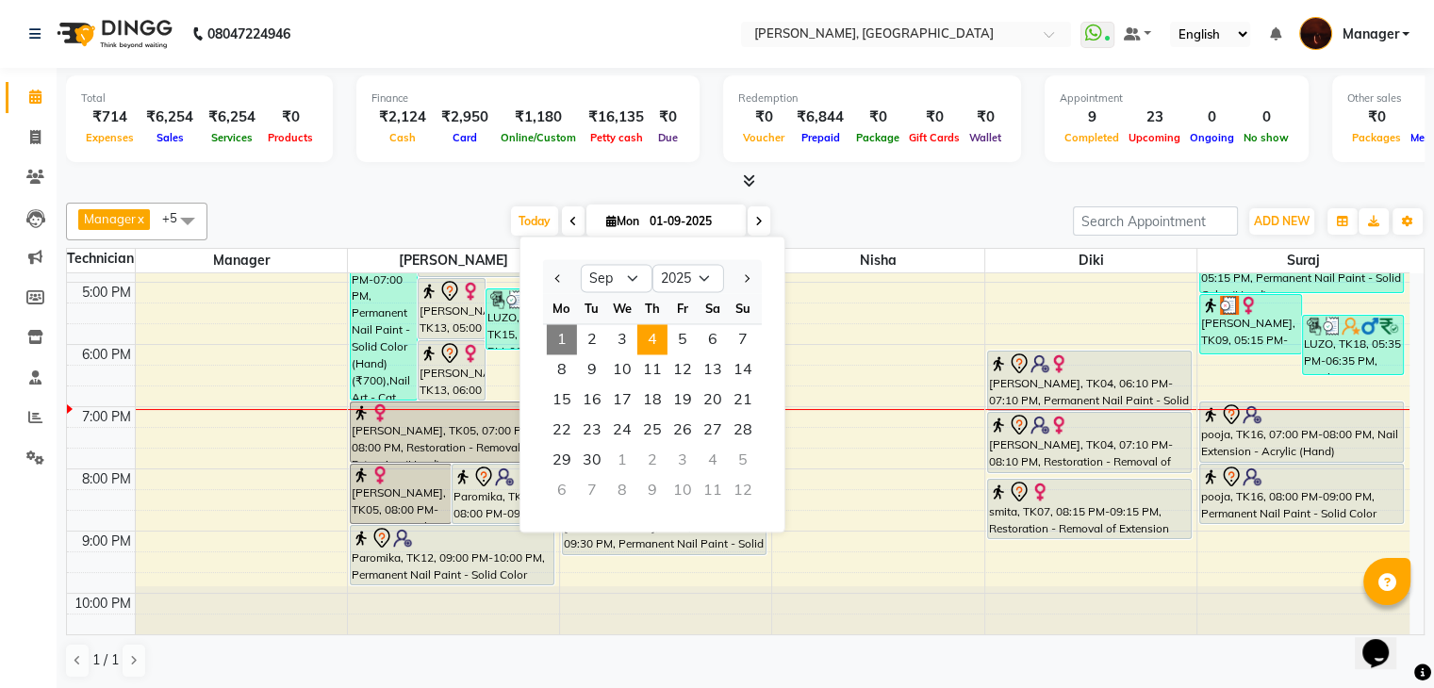
click at [651, 342] on span "4" at bounding box center [652, 339] width 30 height 30
type input "[DATE]"
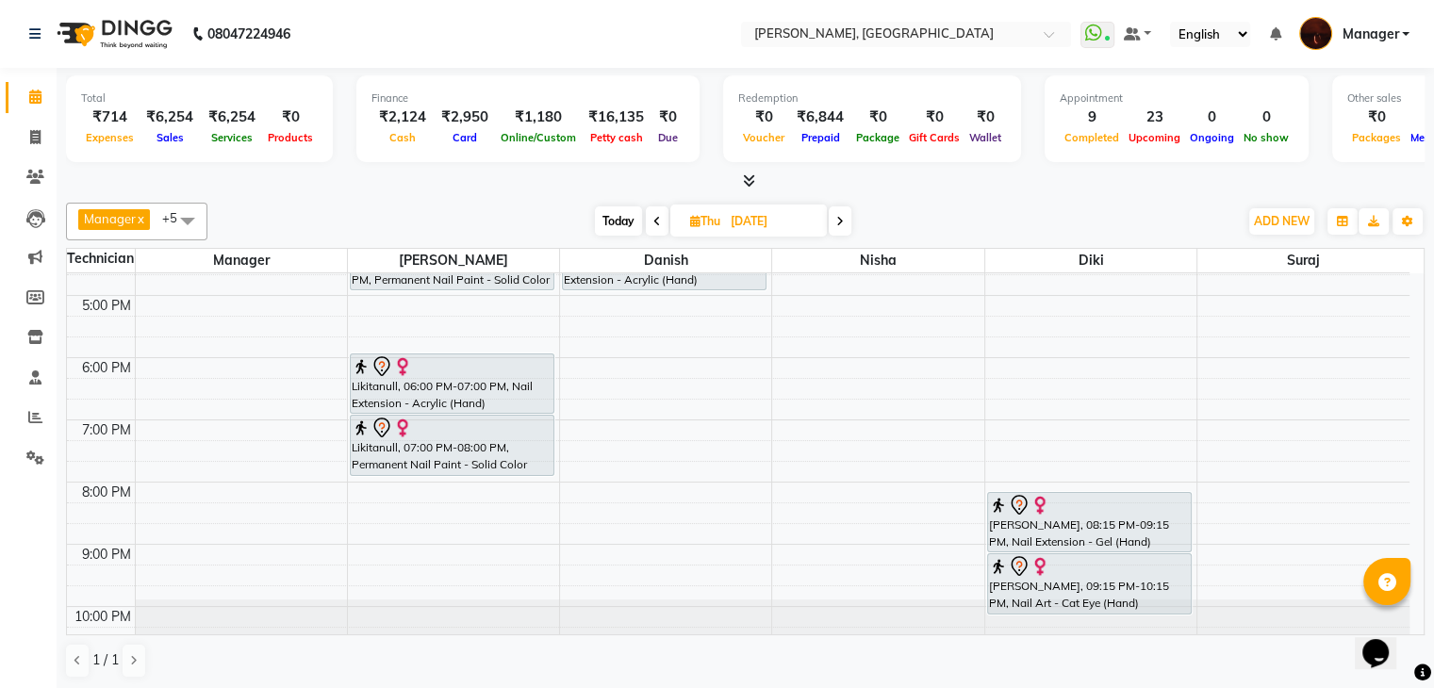
scroll to position [438, 0]
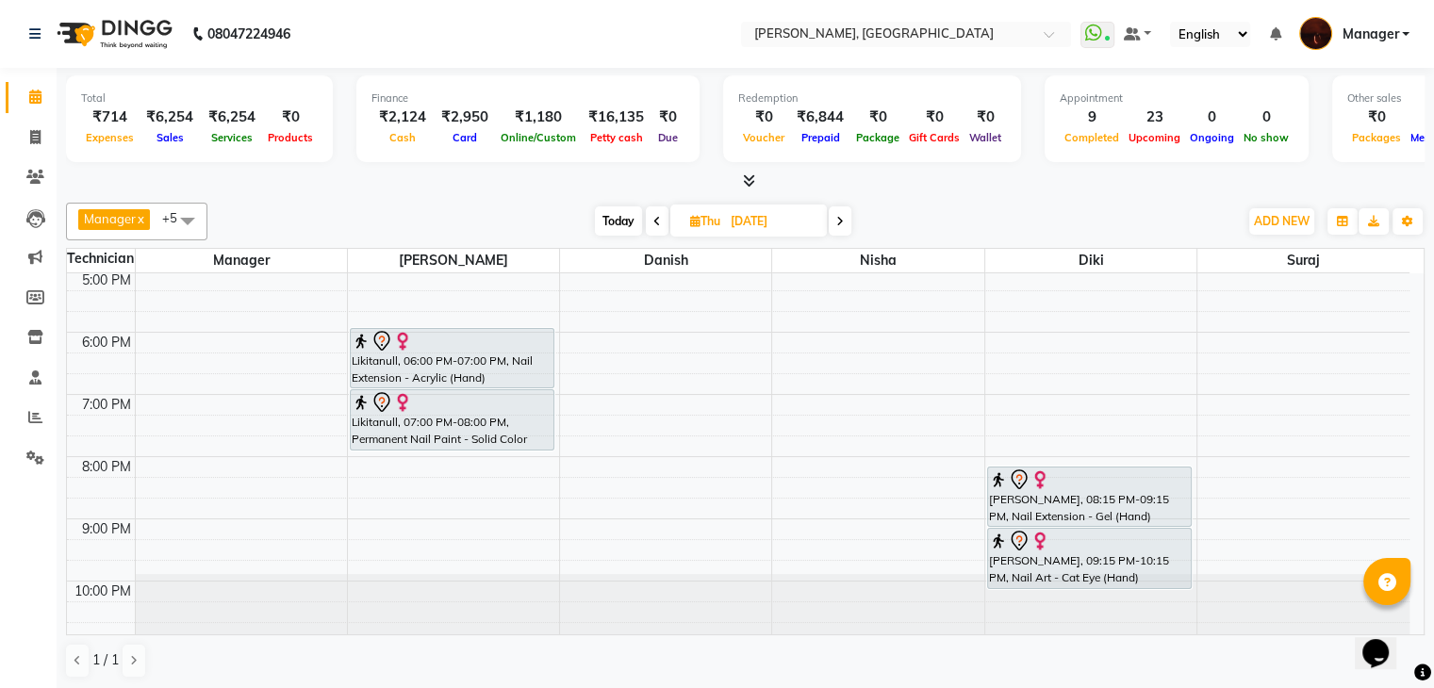
click at [623, 392] on div "10:00 AM 11:00 AM 12:00 PM 1:00 PM 2:00 PM 3:00 PM 4:00 PM 5:00 PM 6:00 PM 7:00…" at bounding box center [738, 239] width 1343 height 808
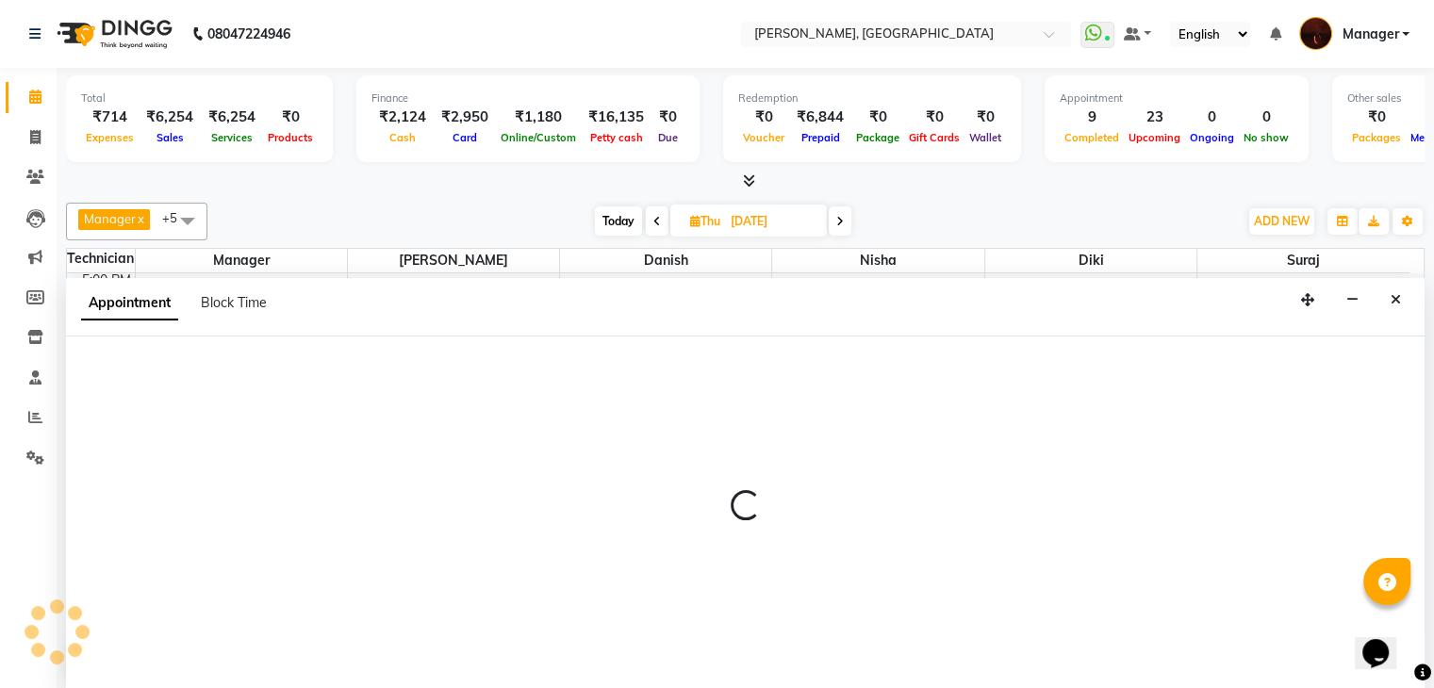
scroll to position [1, 0]
select select "20822"
select select "tentative"
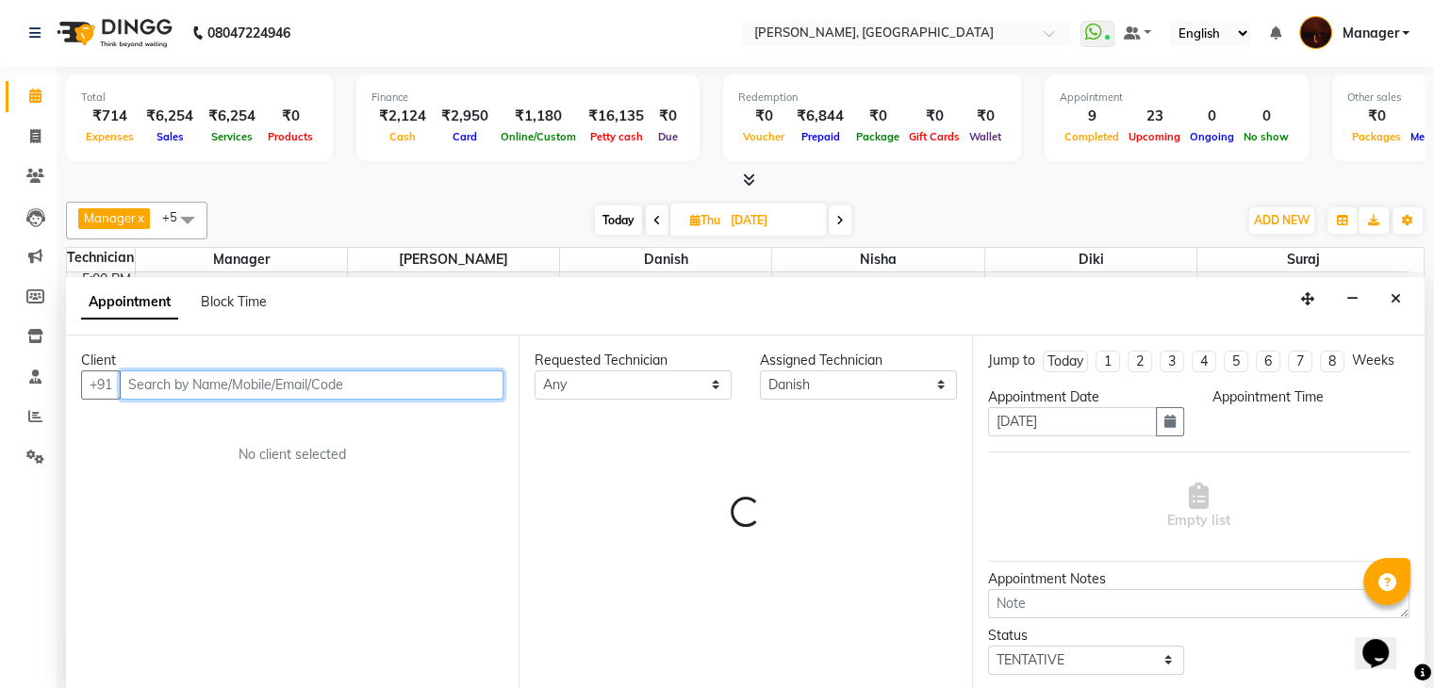
select select "1140"
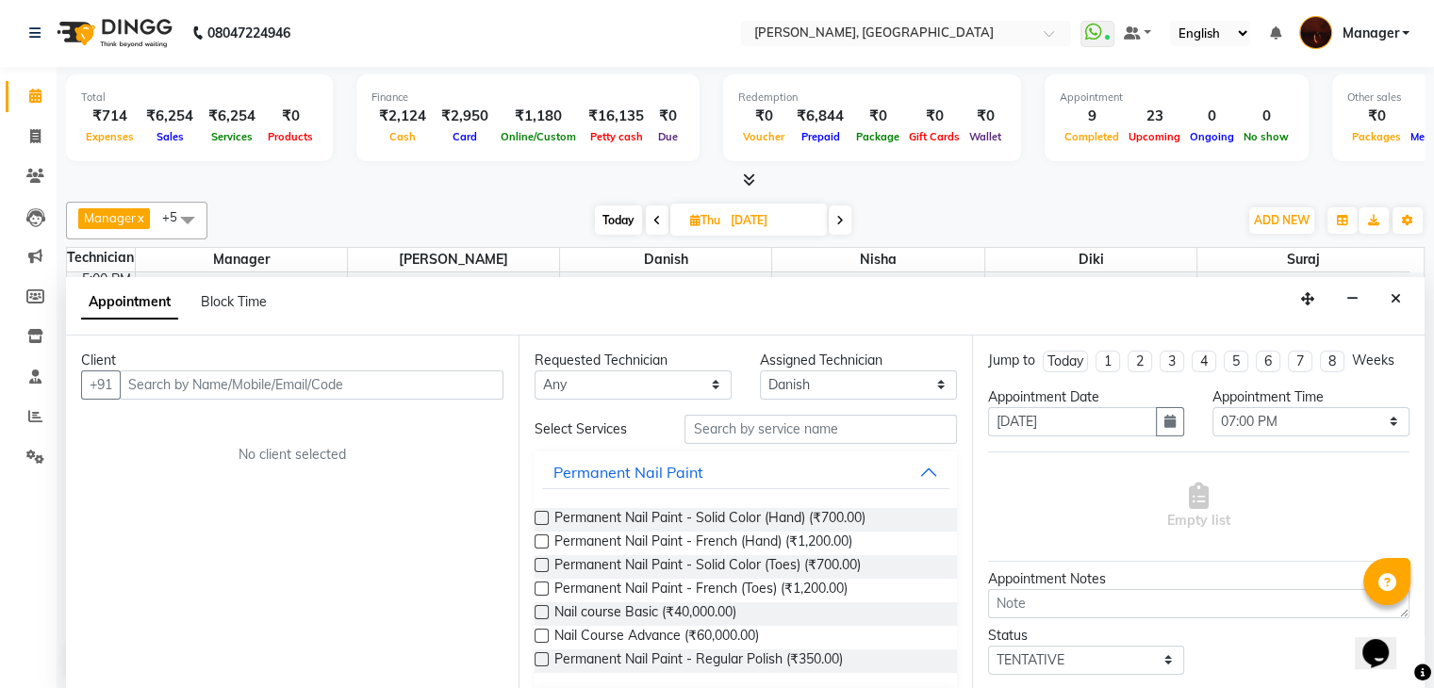
click at [459, 365] on div "Client" at bounding box center [292, 361] width 422 height 20
click at [430, 393] on input "text" at bounding box center [312, 385] width 384 height 29
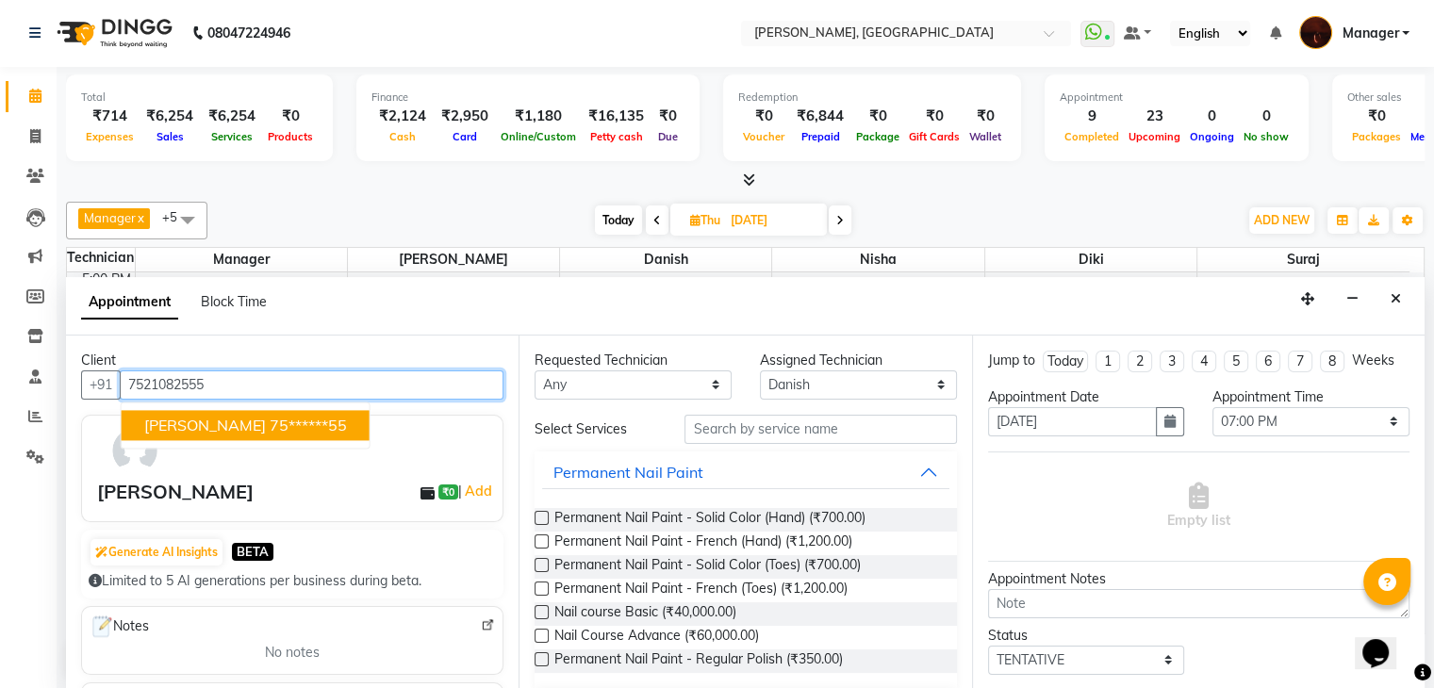
click at [280, 423] on ngb-highlight "75******55" at bounding box center [308, 425] width 77 height 19
type input "75******55"
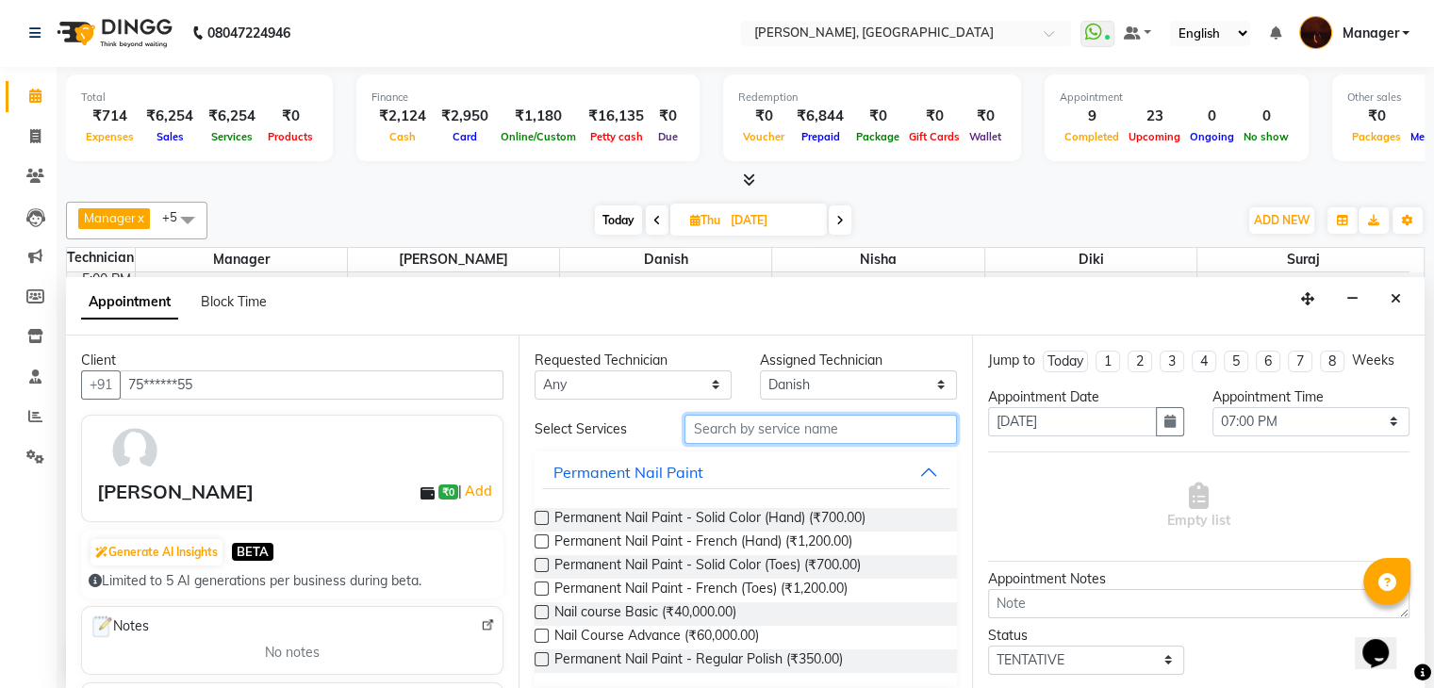
click at [813, 431] on input "text" at bounding box center [821, 429] width 272 height 29
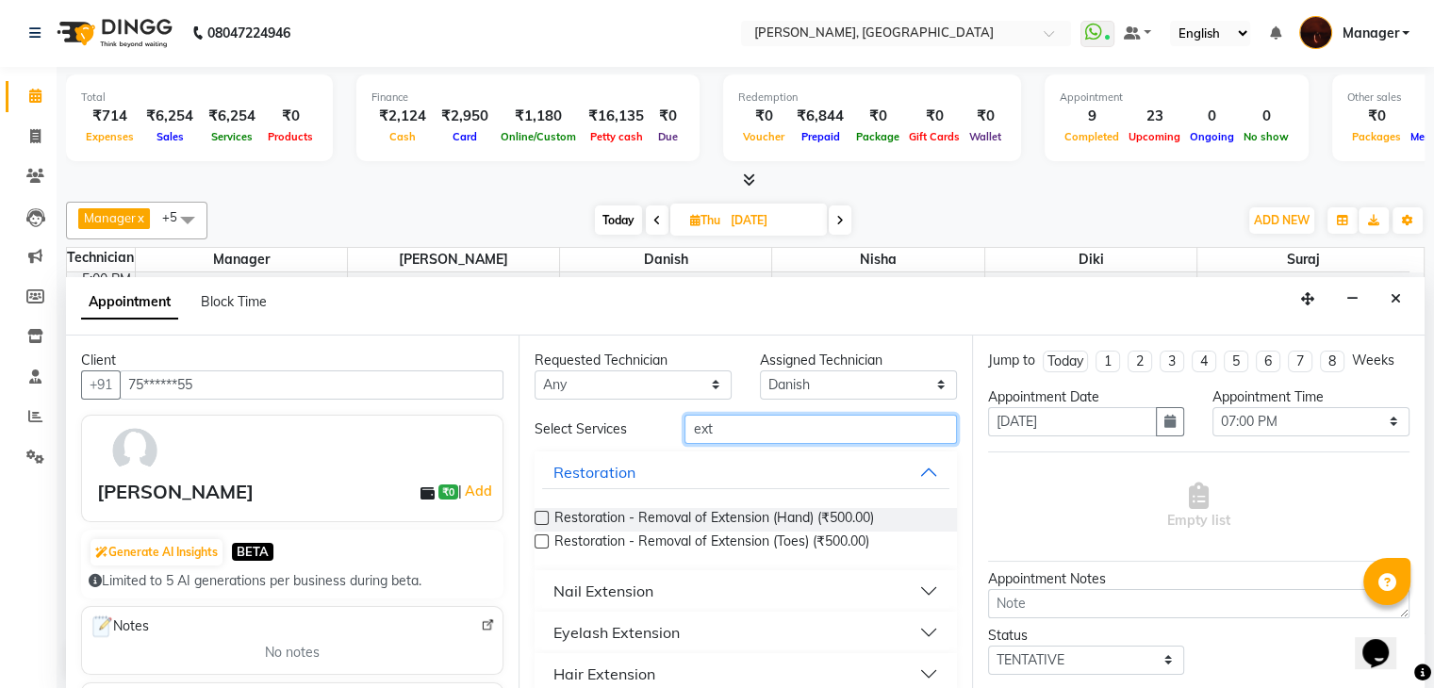
type input "ext"
click at [670, 589] on button "Nail Extension" at bounding box center [745, 591] width 406 height 34
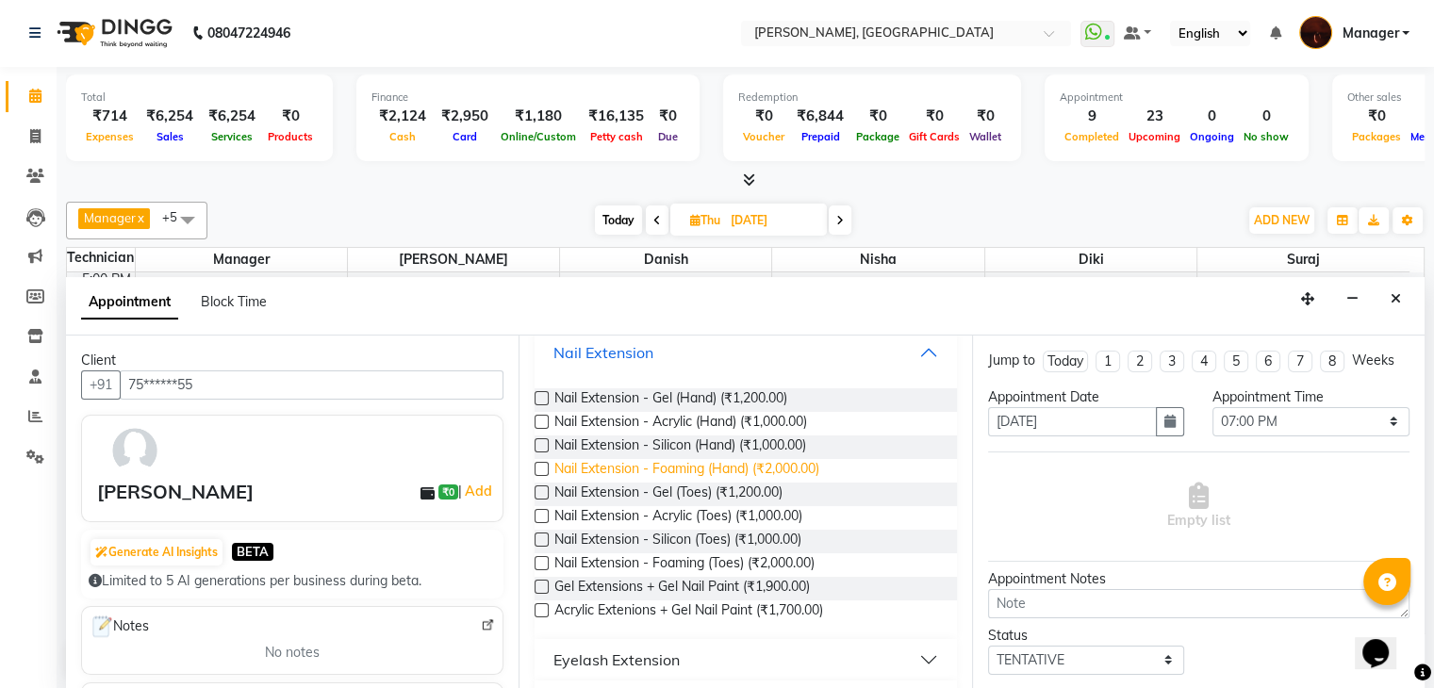
scroll to position [237, 0]
click at [683, 405] on span "Nail Extension - Gel (Hand) (₹1,200.00)" at bounding box center [670, 402] width 233 height 24
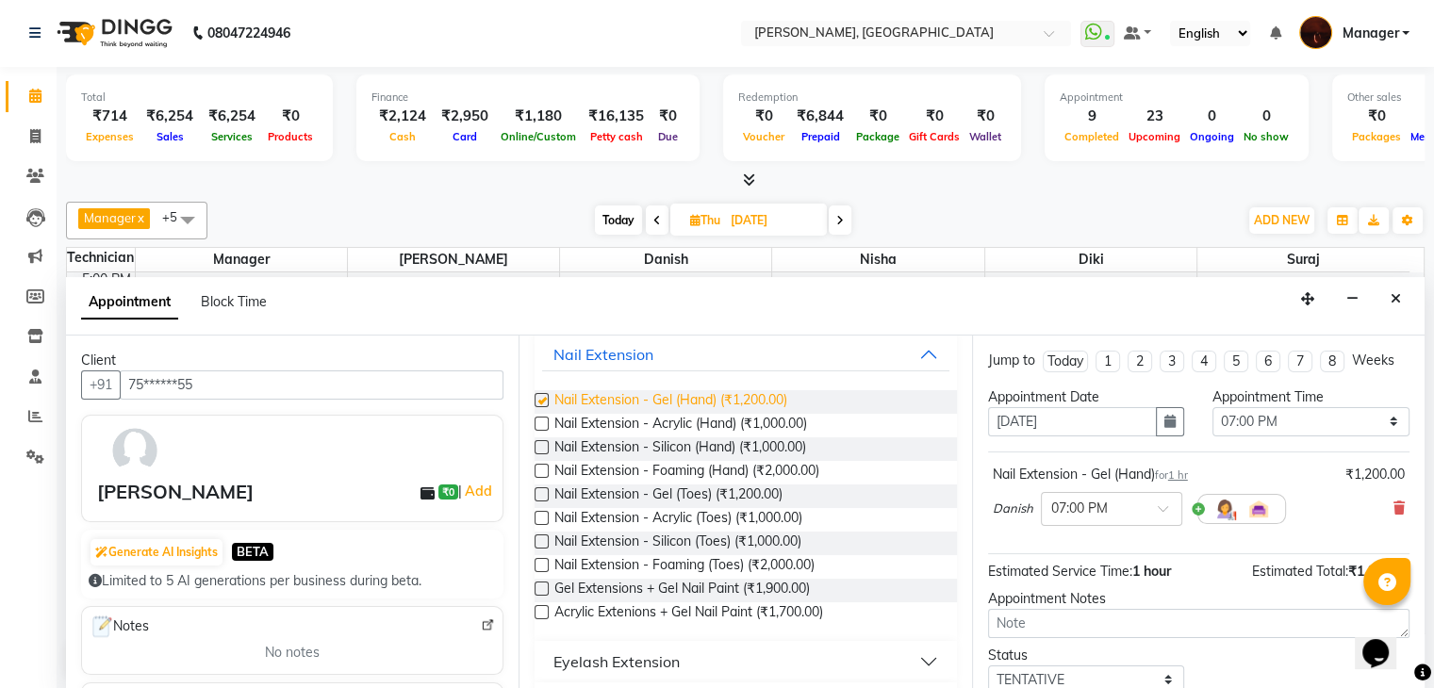
checkbox input "false"
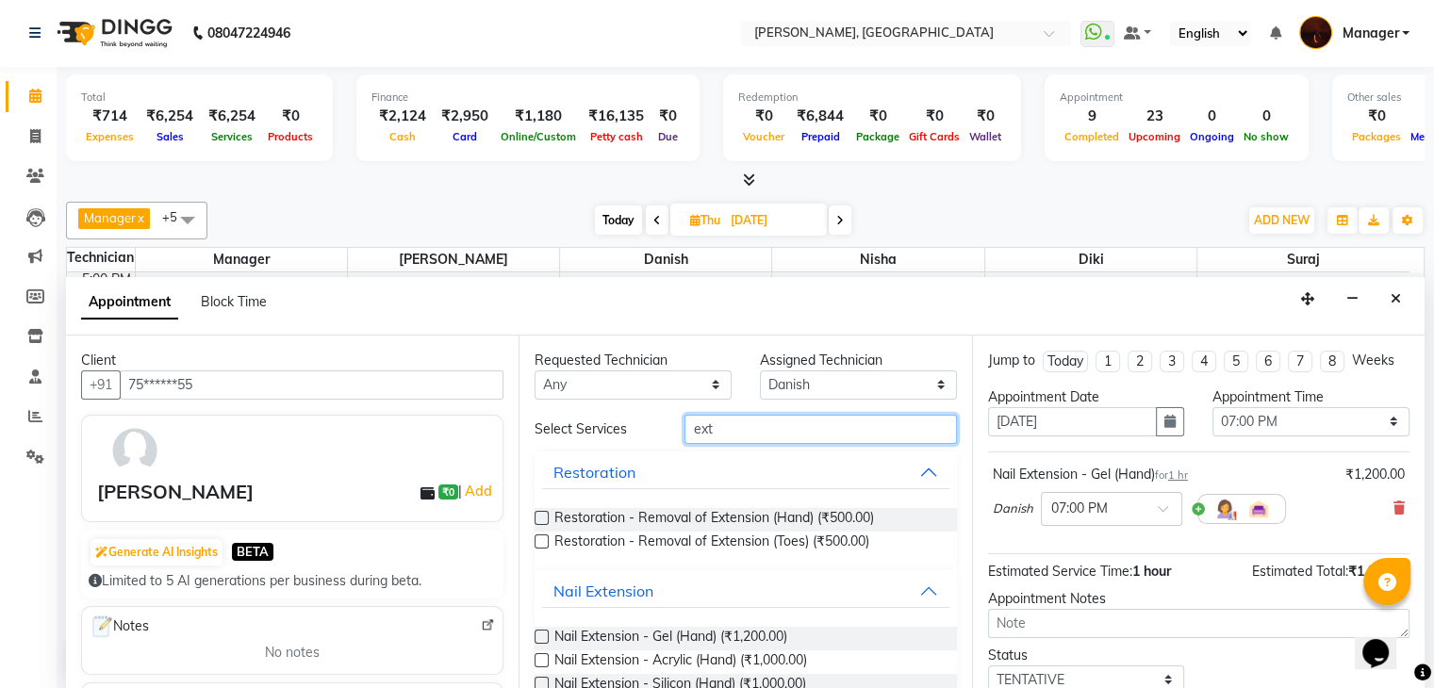
click at [834, 431] on input "ext" at bounding box center [821, 429] width 272 height 29
type input "e"
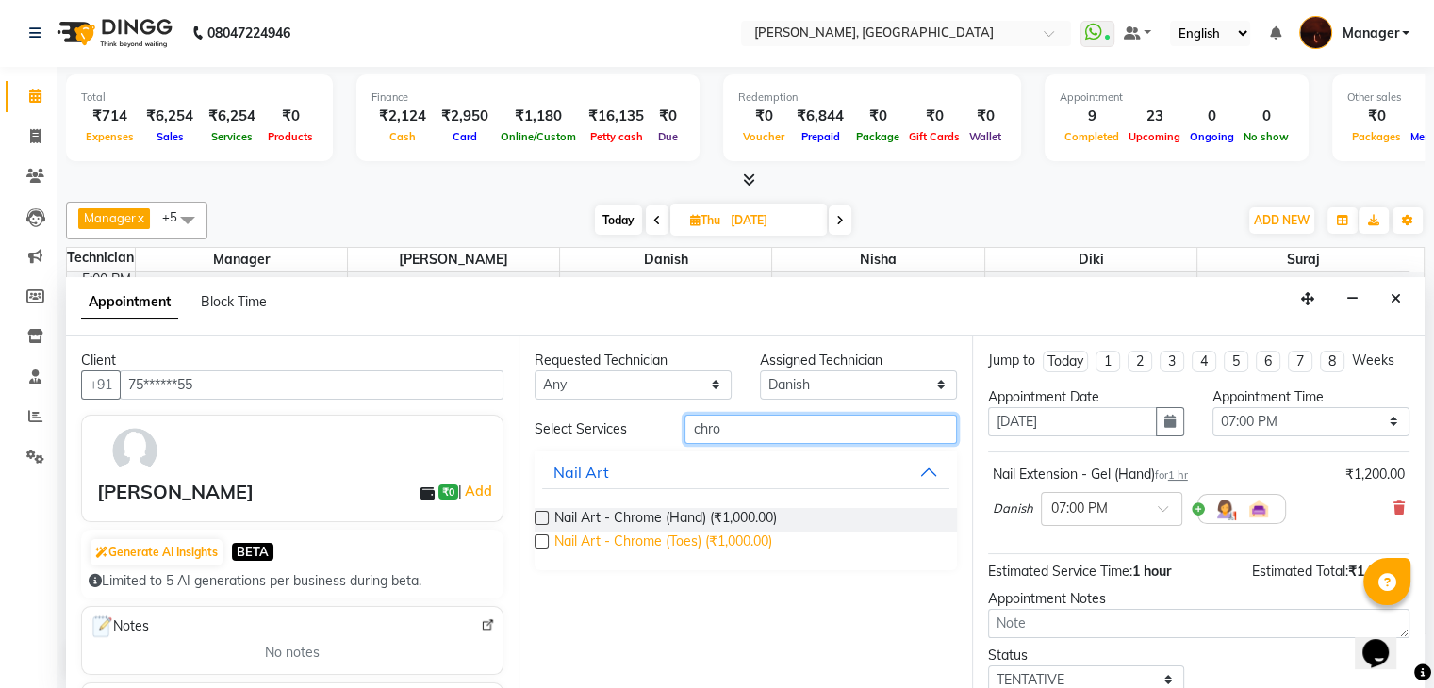
type input "chro"
click at [602, 543] on span "Nail Art - Chrome (Toes) (₹1,000.00)" at bounding box center [663, 544] width 218 height 24
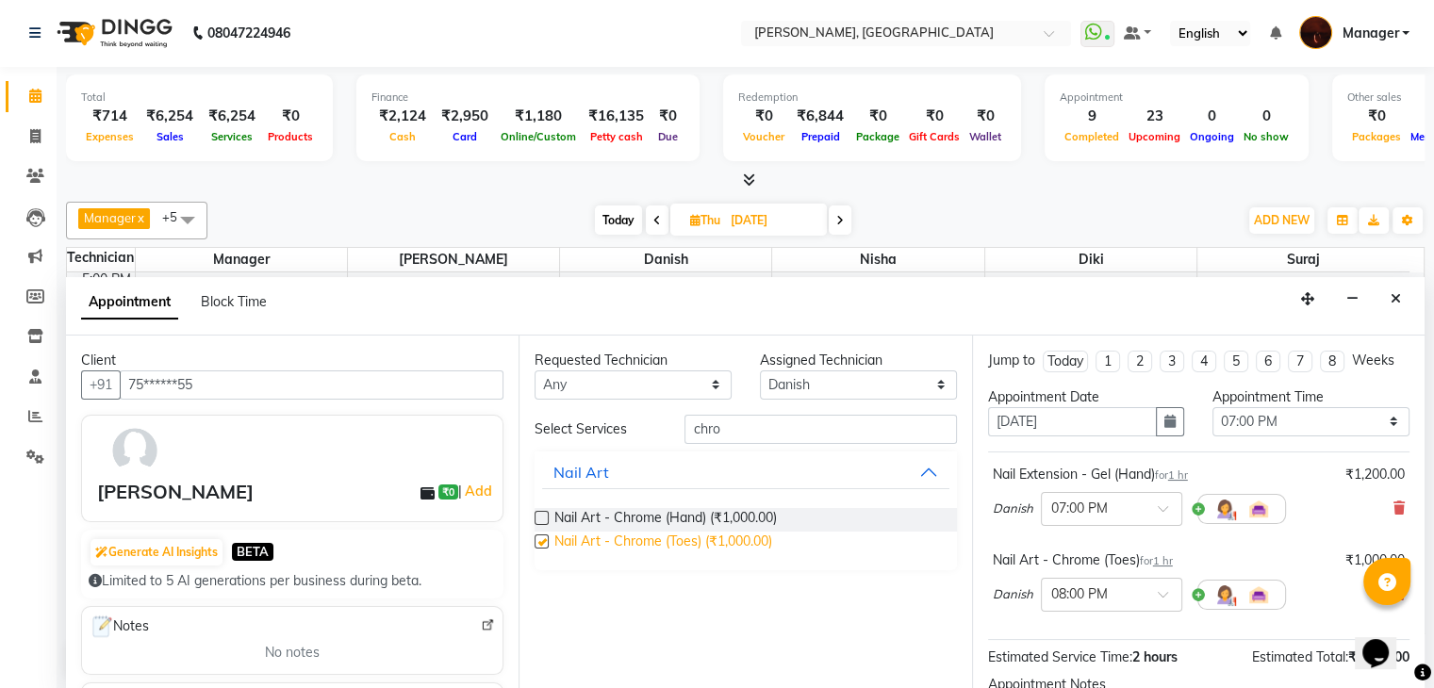
checkbox input "false"
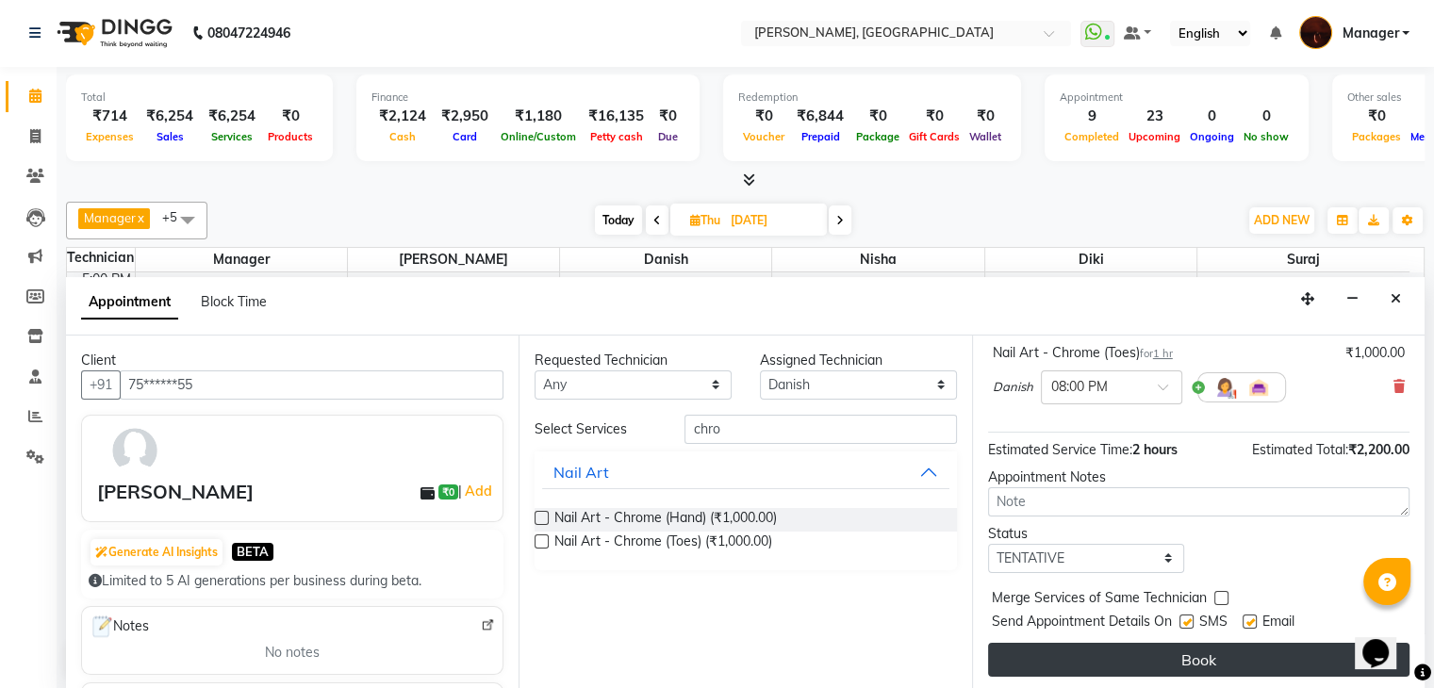
click at [1130, 655] on button "Book" at bounding box center [1198, 660] width 421 height 34
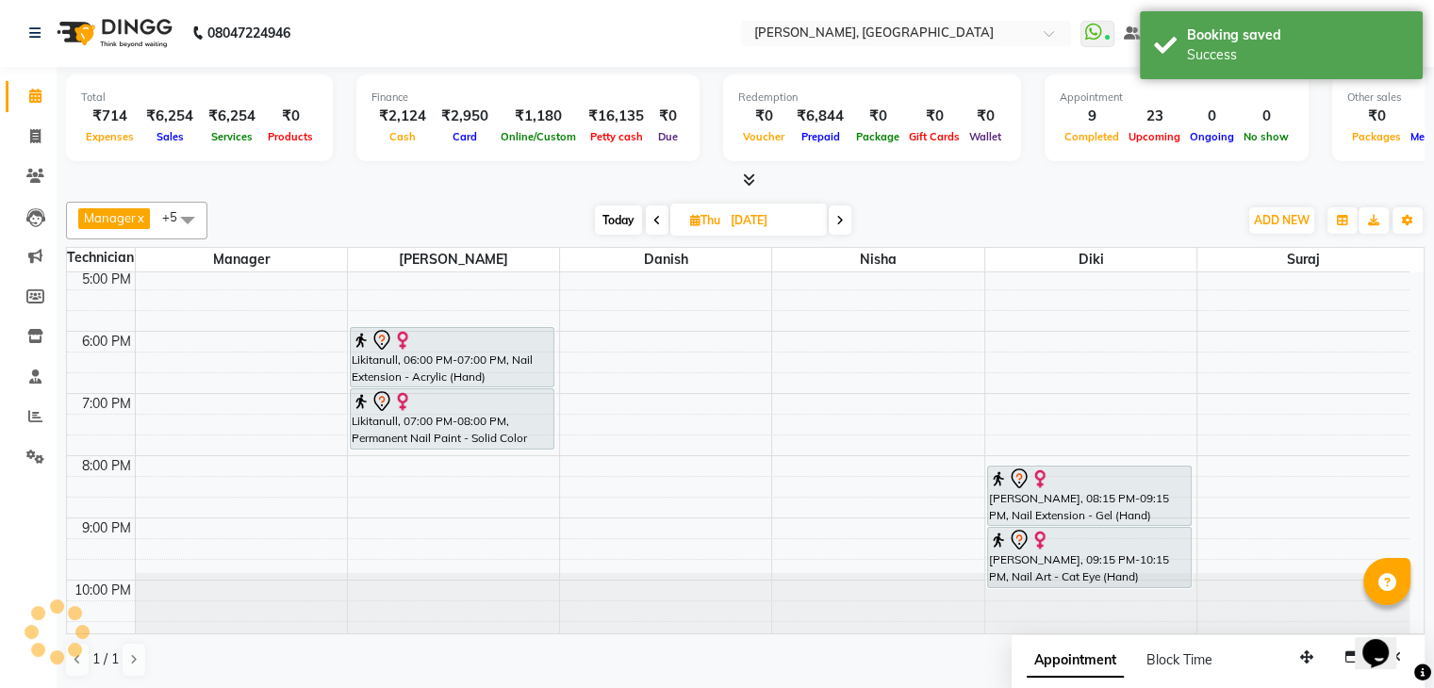
scroll to position [0, 0]
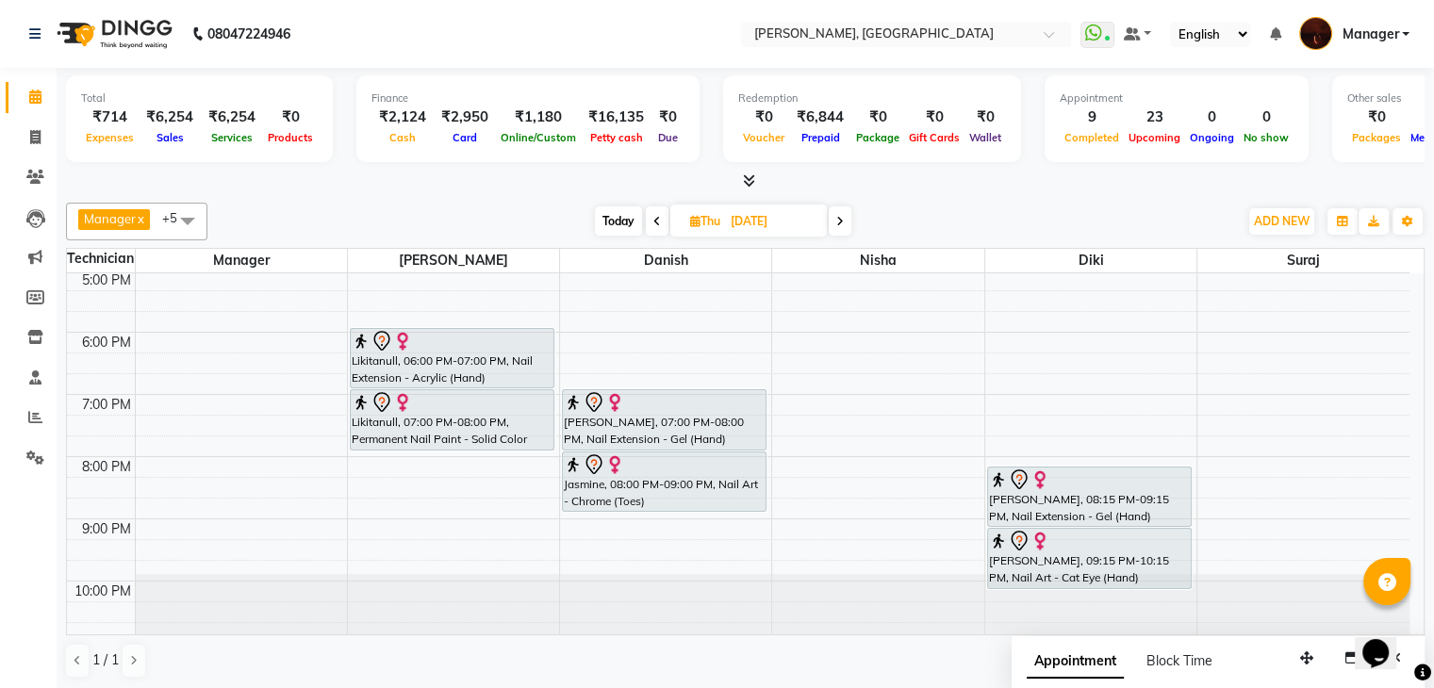
click at [609, 234] on span "Today" at bounding box center [618, 220] width 47 height 29
type input "01-09-2025"
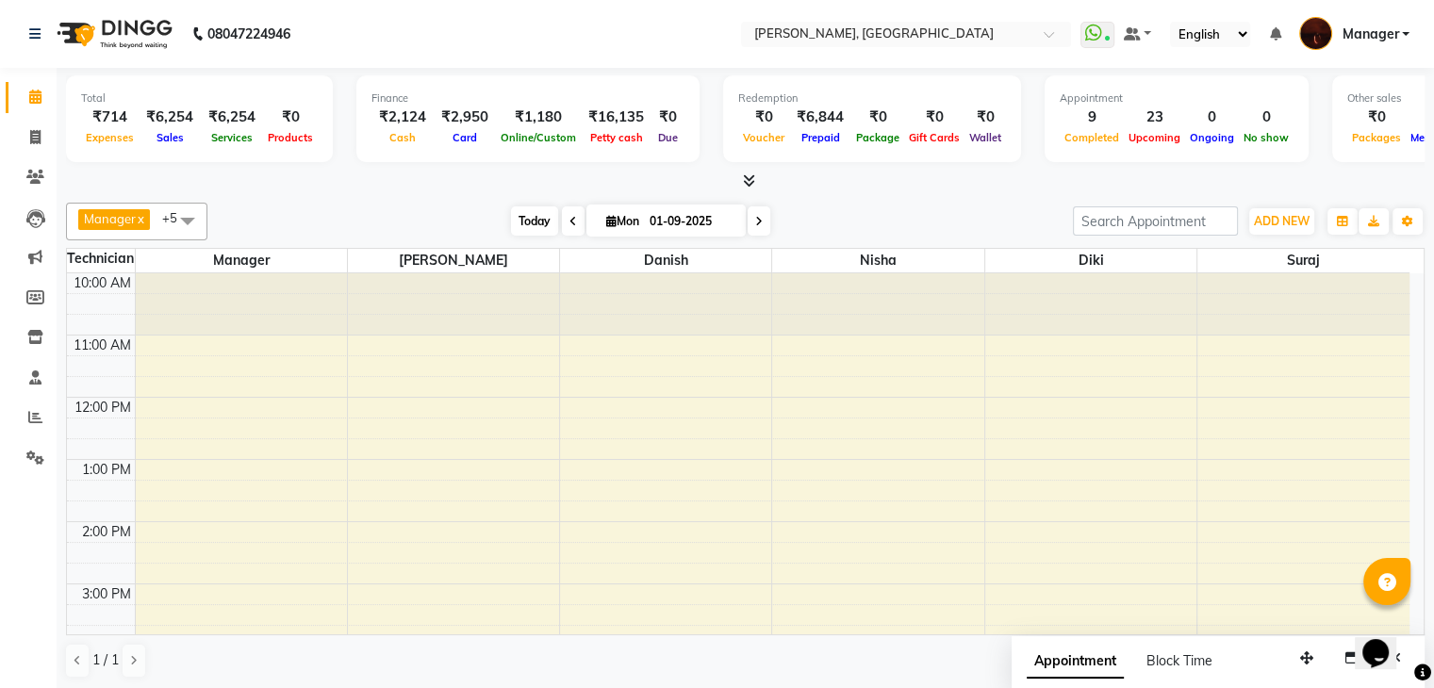
scroll to position [439, 0]
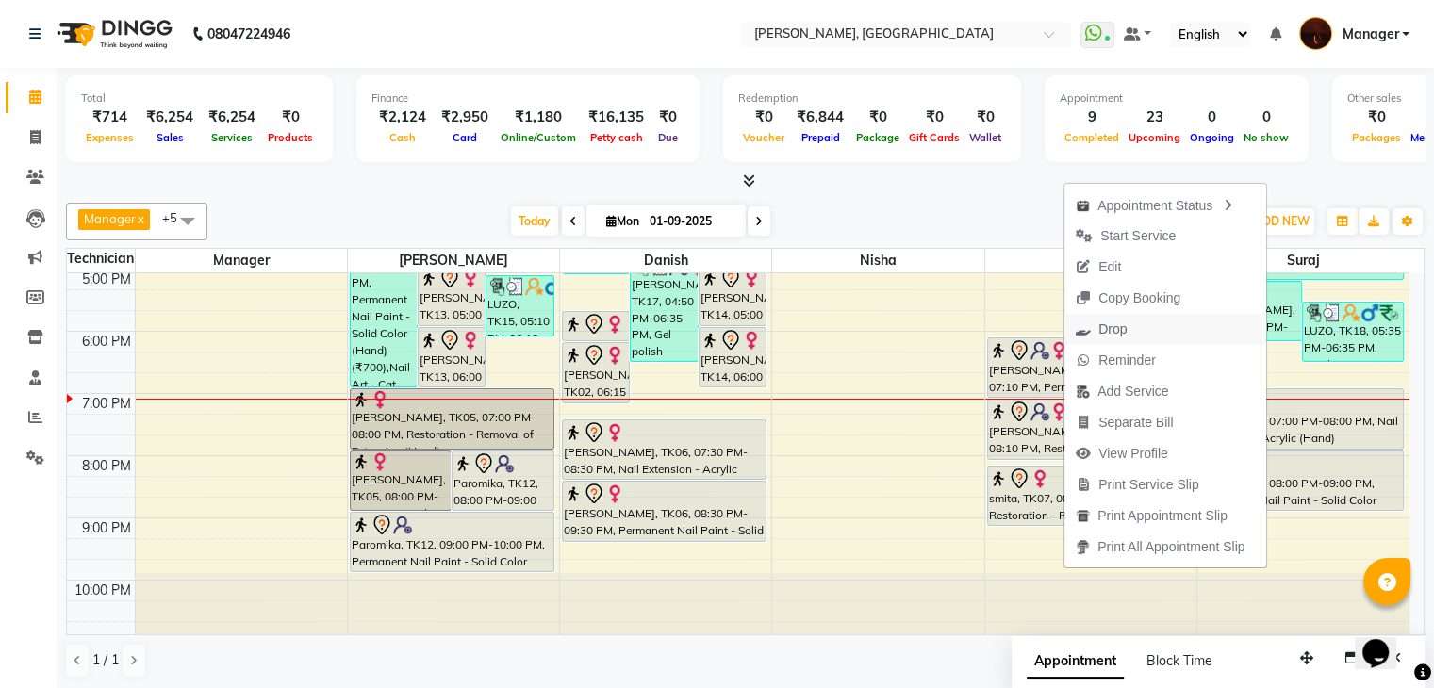
click at [1114, 323] on span "Drop" at bounding box center [1112, 330] width 28 height 20
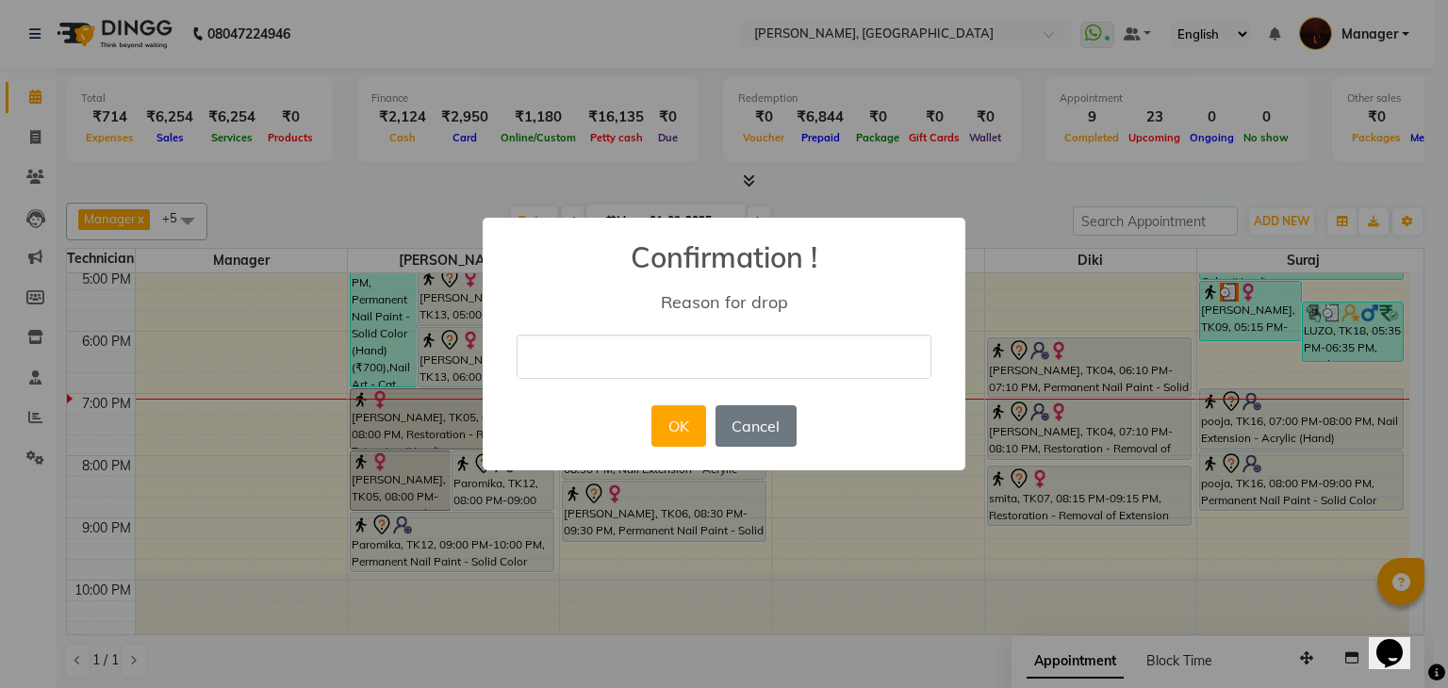
click at [828, 367] on input "text" at bounding box center [724, 357] width 415 height 44
type input "rescheduled"
click at [668, 408] on button "OK" at bounding box center [679, 425] width 54 height 41
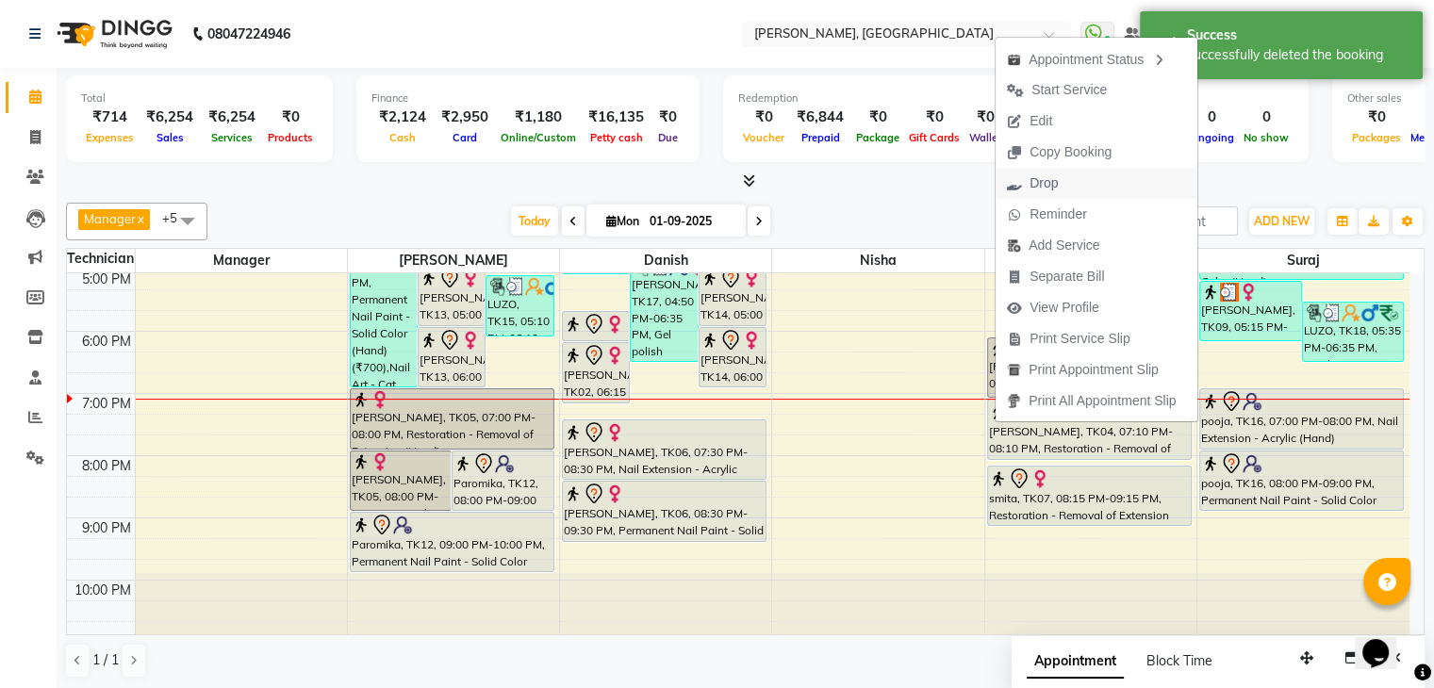
click at [1052, 180] on span "Drop" at bounding box center [1044, 183] width 28 height 20
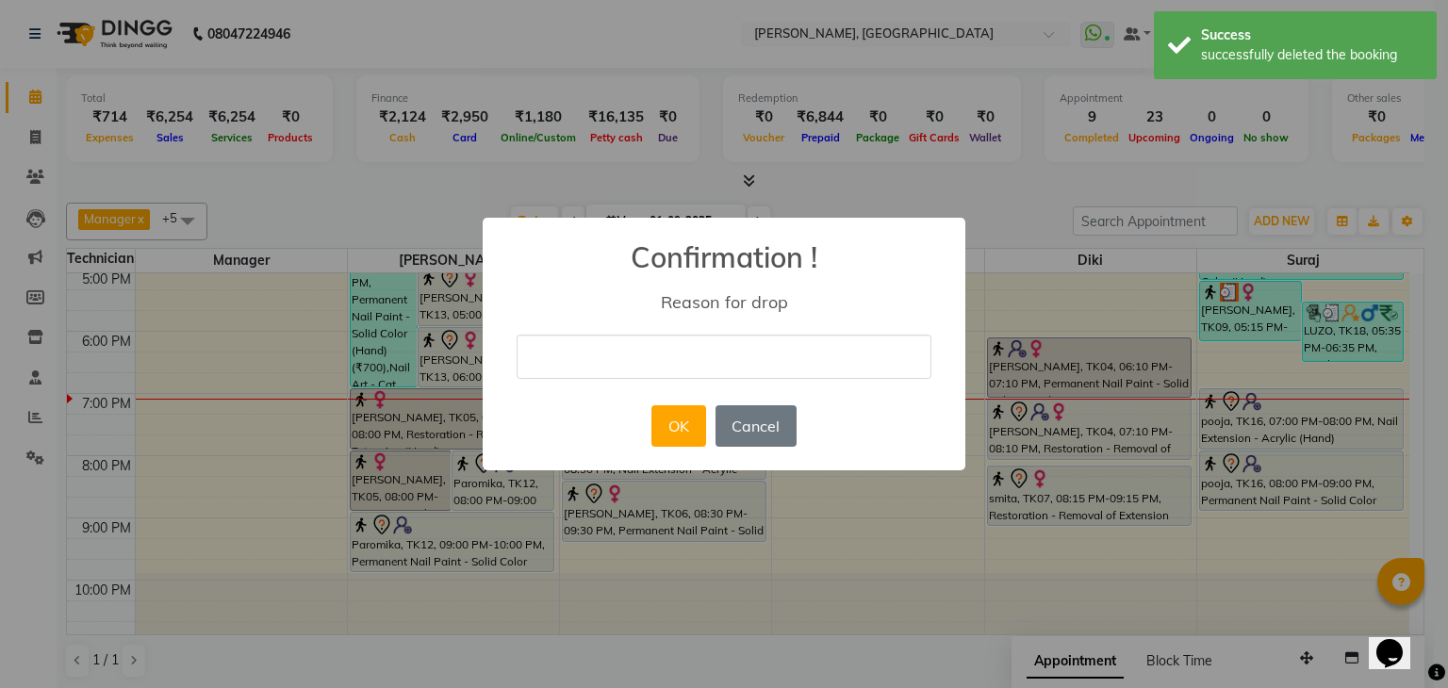
click at [803, 340] on input "text" at bounding box center [724, 357] width 415 height 44
type input "rescheduled"
click at [676, 421] on button "OK" at bounding box center [679, 425] width 54 height 41
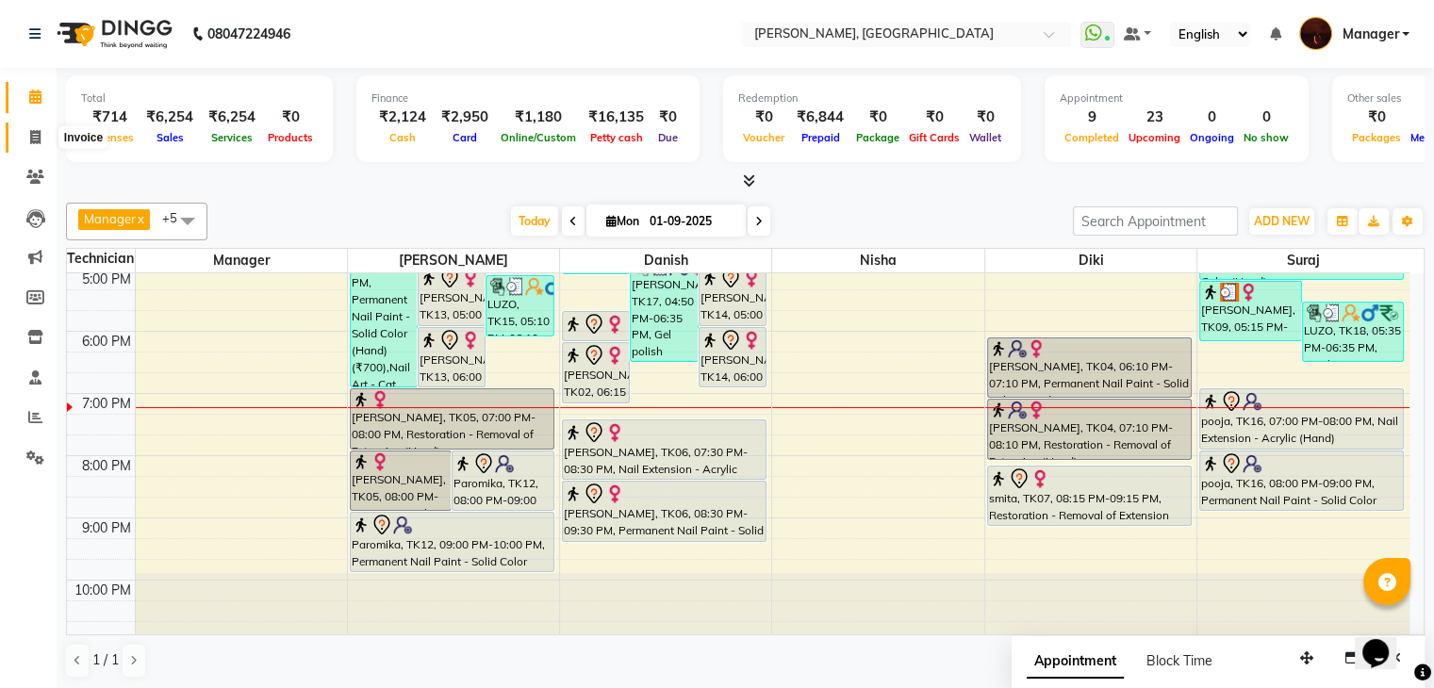
click at [39, 140] on icon at bounding box center [35, 137] width 10 height 14
select select "service"
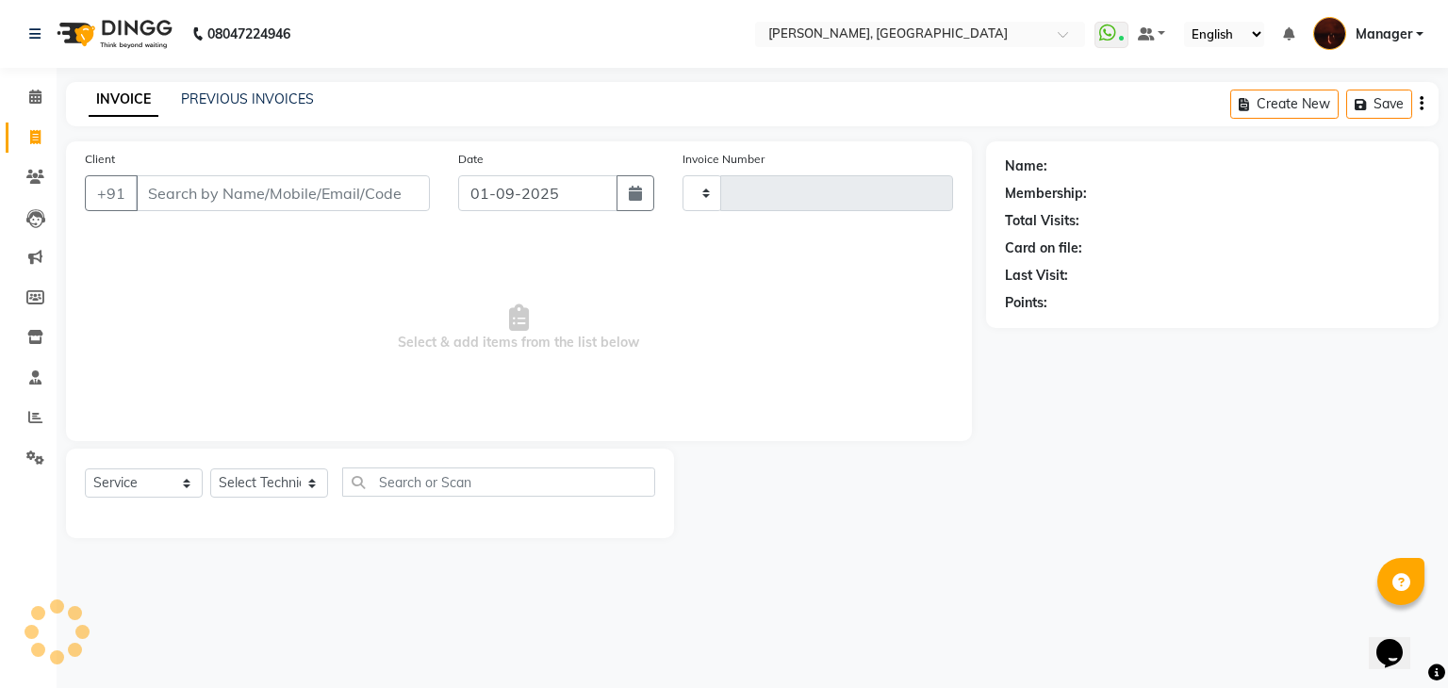
type input "1785"
select select "4063"
click at [272, 494] on select "Select Technician [PERSON_NAME] Diki [PERSON_NAME] Manager [PERSON_NAME] Pooja …" at bounding box center [269, 483] width 118 height 29
select select "20822"
click at [210, 470] on select "Select Technician [PERSON_NAME] Diki [PERSON_NAME] Manager [PERSON_NAME] Pooja …" at bounding box center [269, 483] width 118 height 29
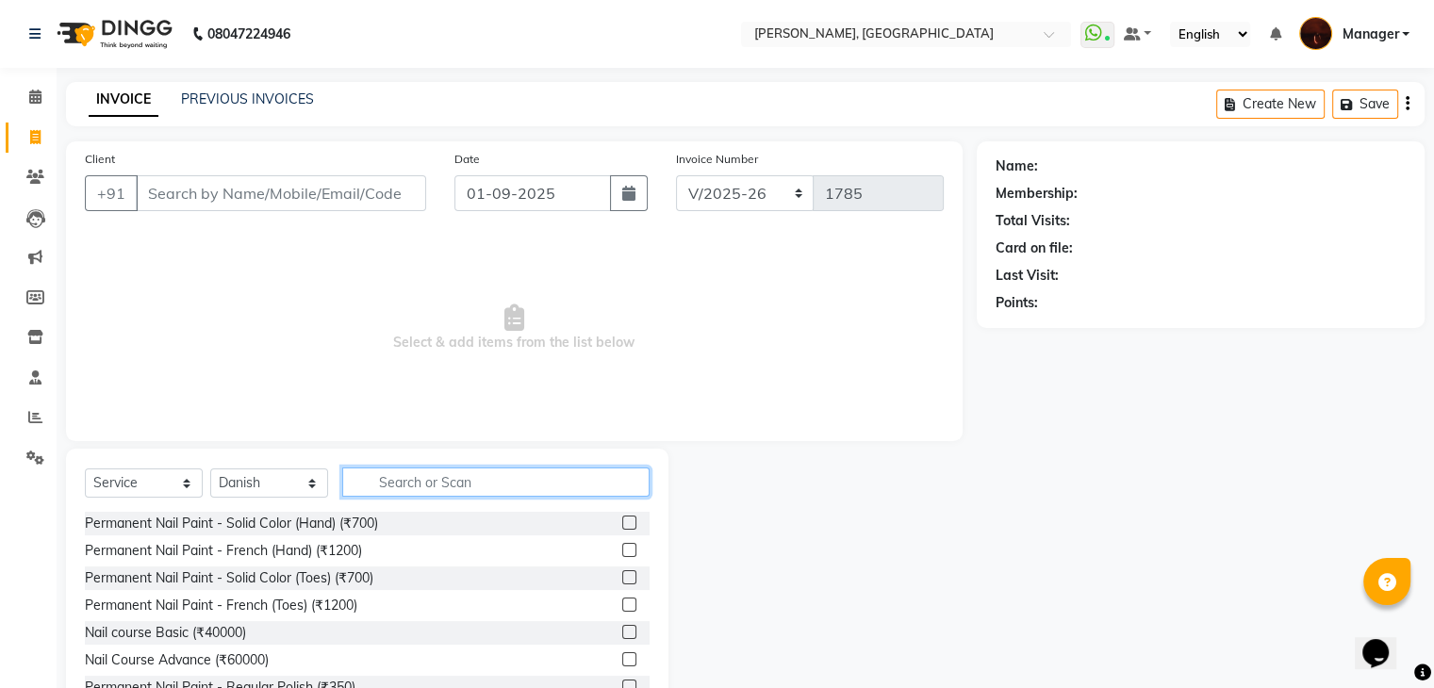
click at [379, 484] on input "text" at bounding box center [495, 482] width 307 height 29
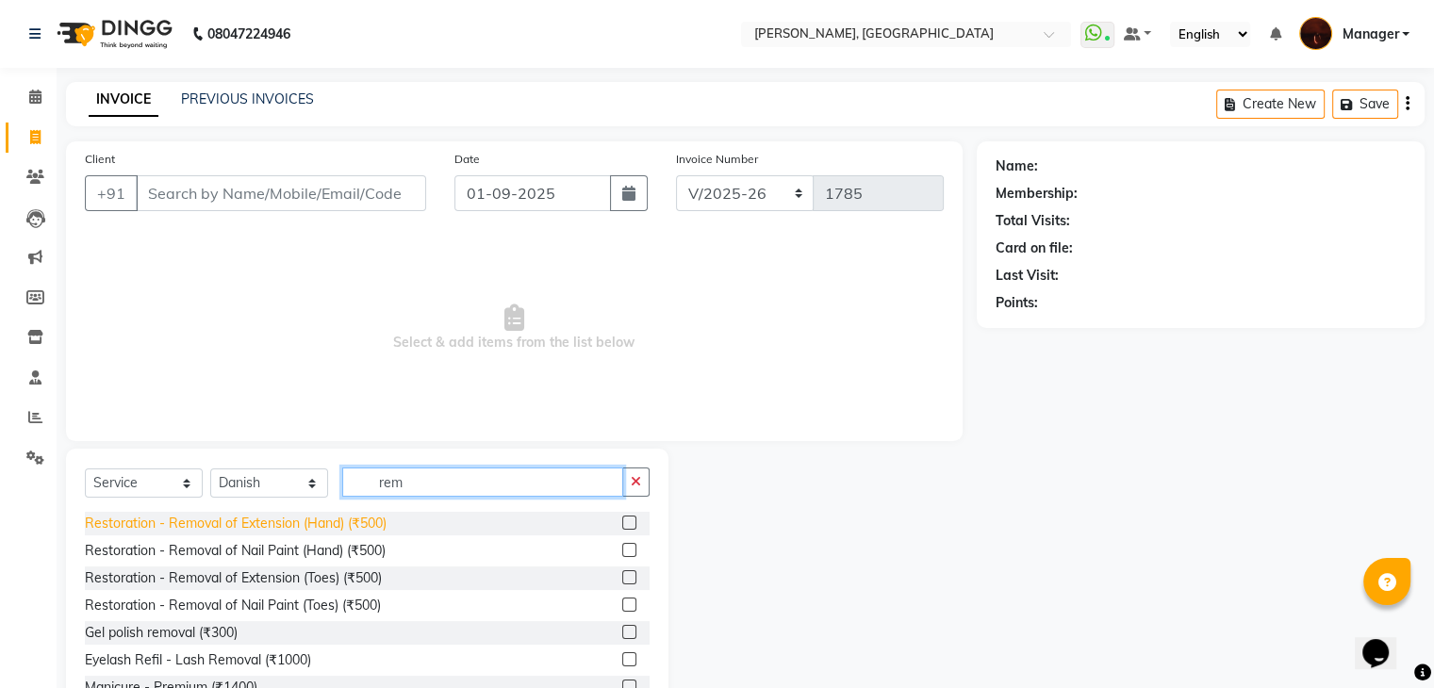
type input "rem"
click at [210, 532] on div "Restoration - Removal of Extension (Hand) (₹500)" at bounding box center [236, 524] width 302 height 20
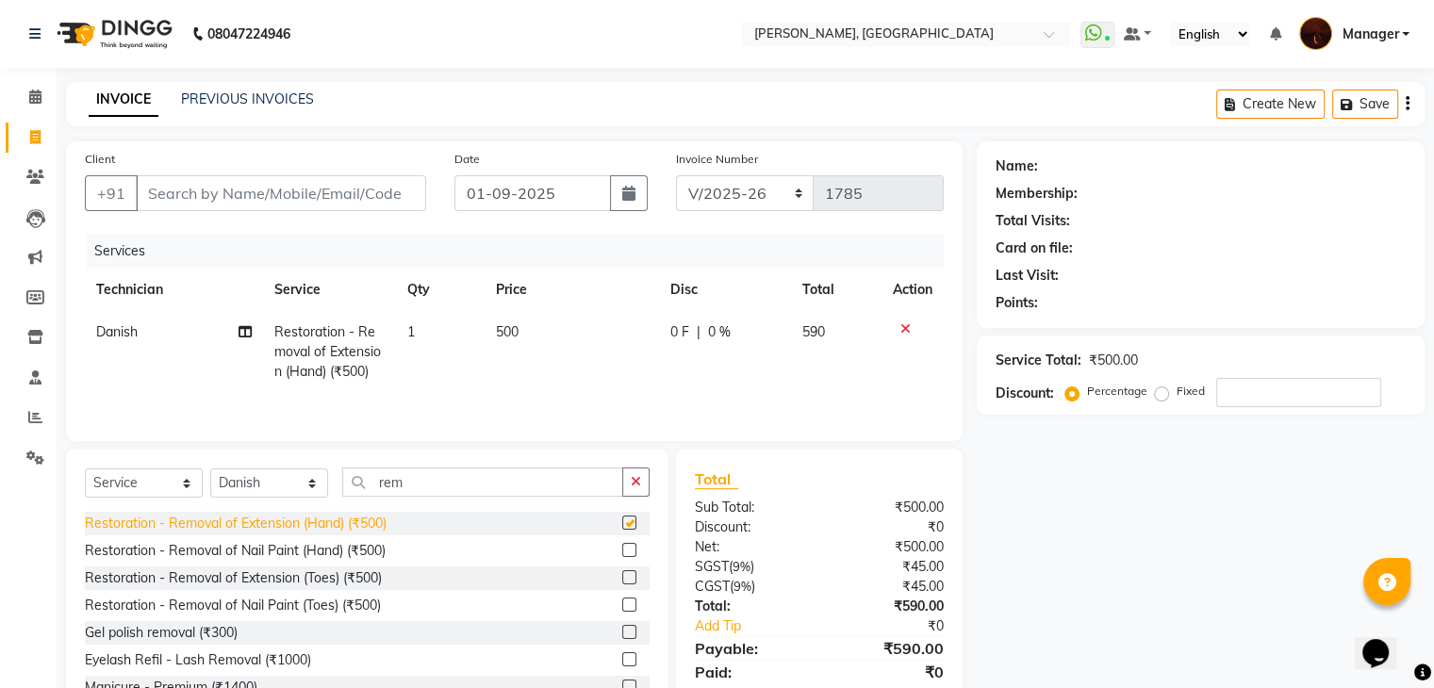
checkbox input "false"
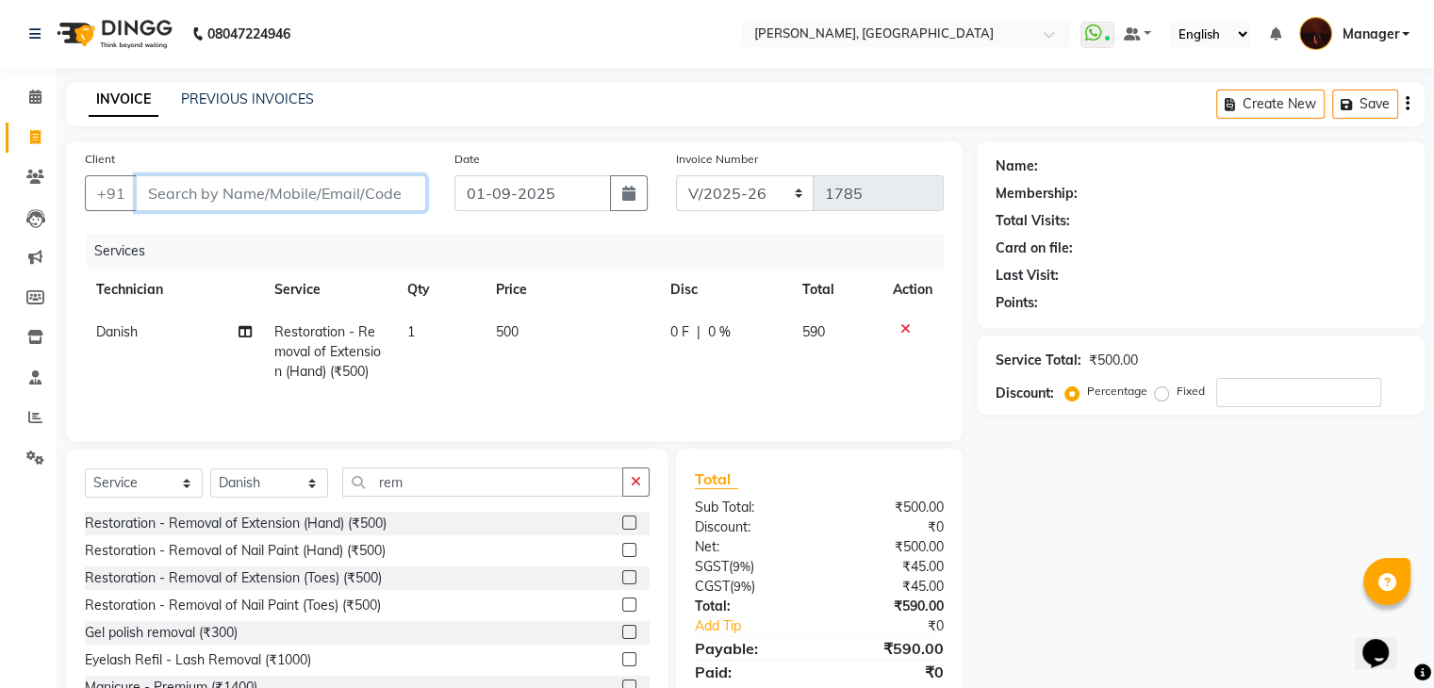
click at [329, 199] on input "Client" at bounding box center [281, 193] width 290 height 36
type input "9"
type input "0"
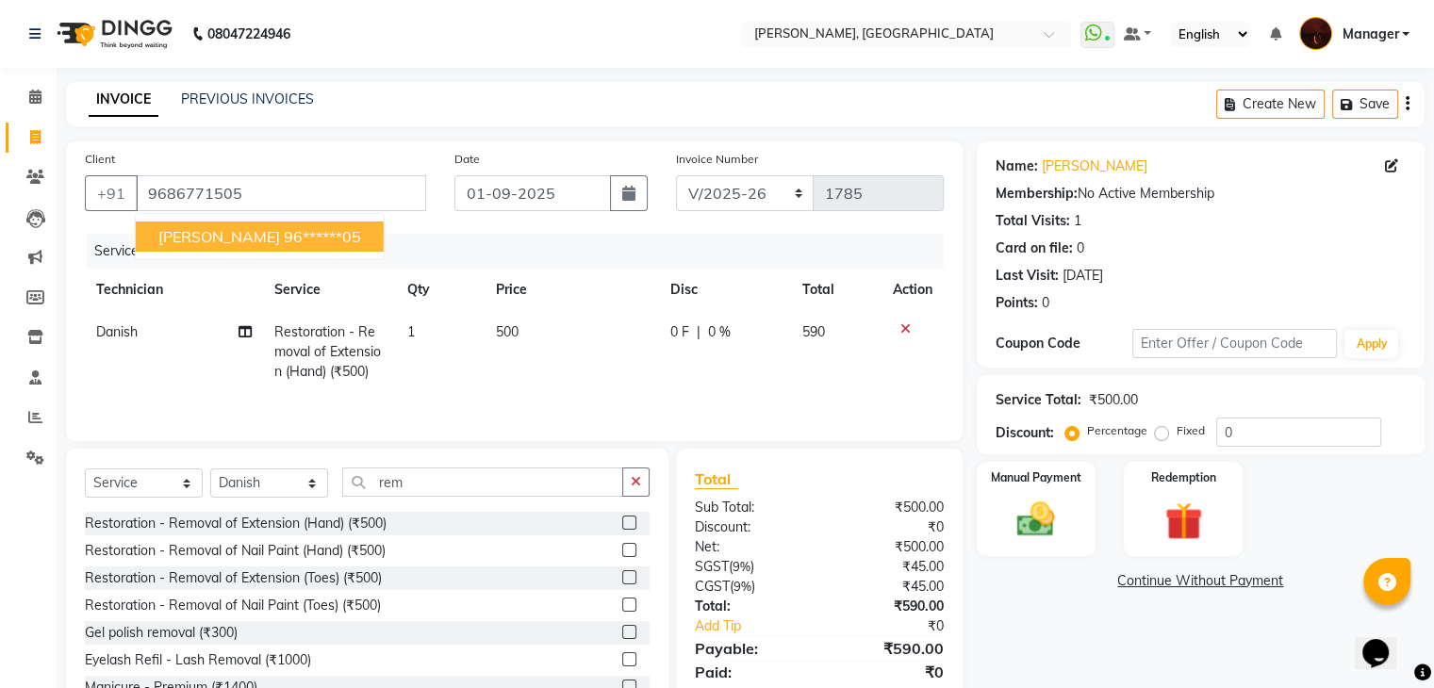
click at [189, 239] on span "[PERSON_NAME]" at bounding box center [219, 236] width 122 height 19
type input "96******05"
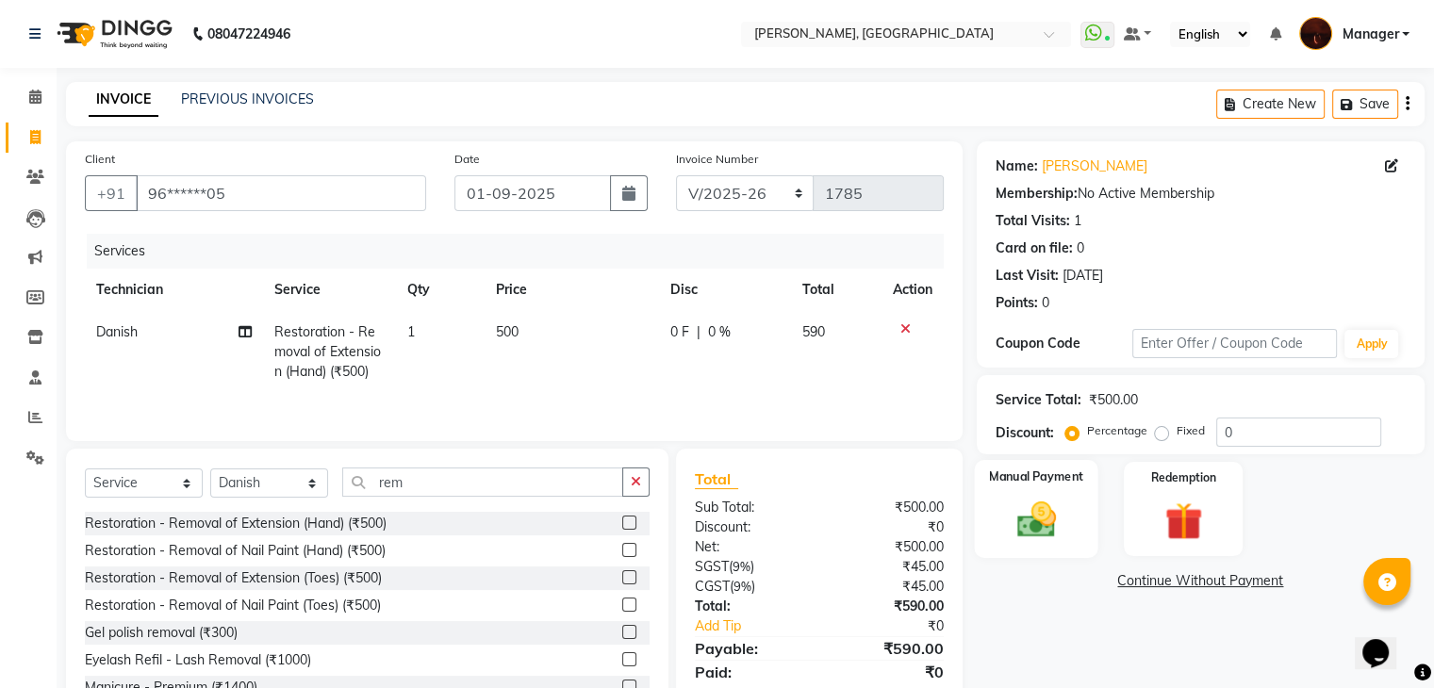
click at [1030, 520] on img at bounding box center [1035, 520] width 63 height 45
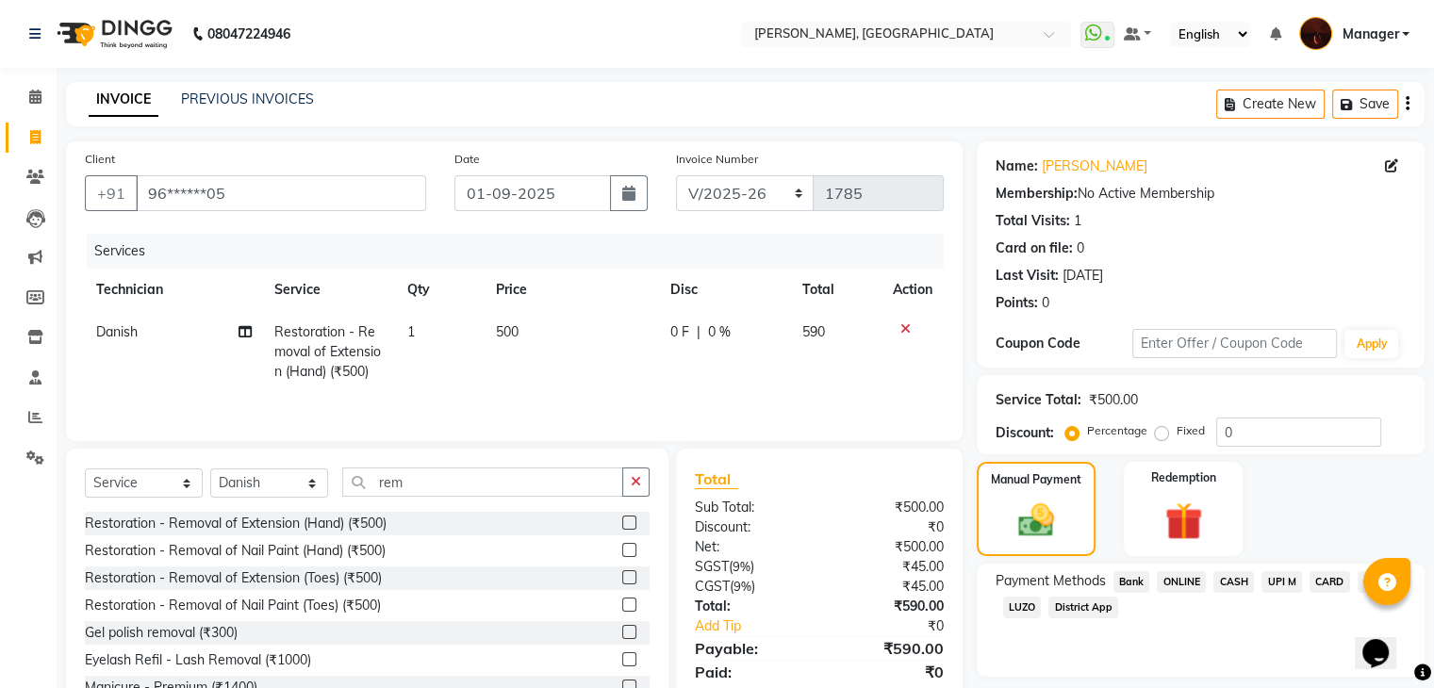
click at [1184, 578] on span "ONLINE" at bounding box center [1181, 582] width 49 height 22
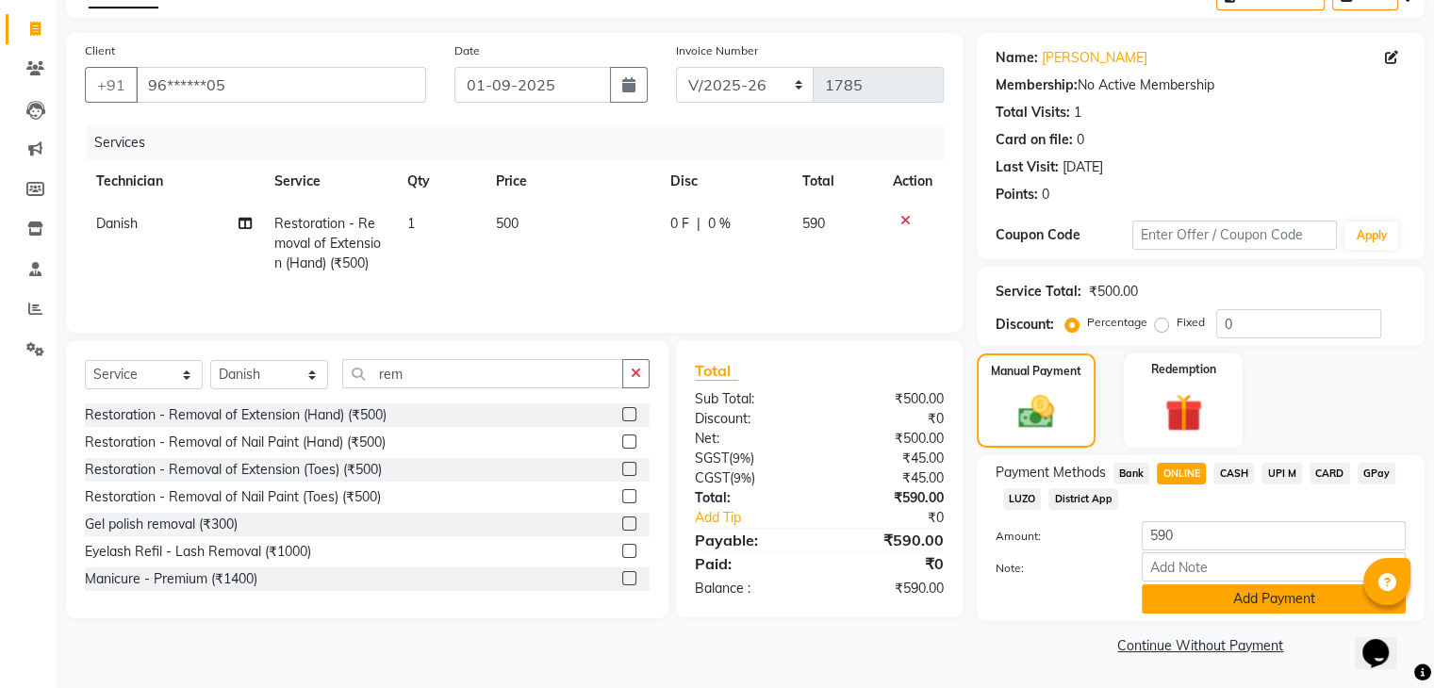
click at [1196, 601] on button "Add Payment" at bounding box center [1274, 599] width 264 height 29
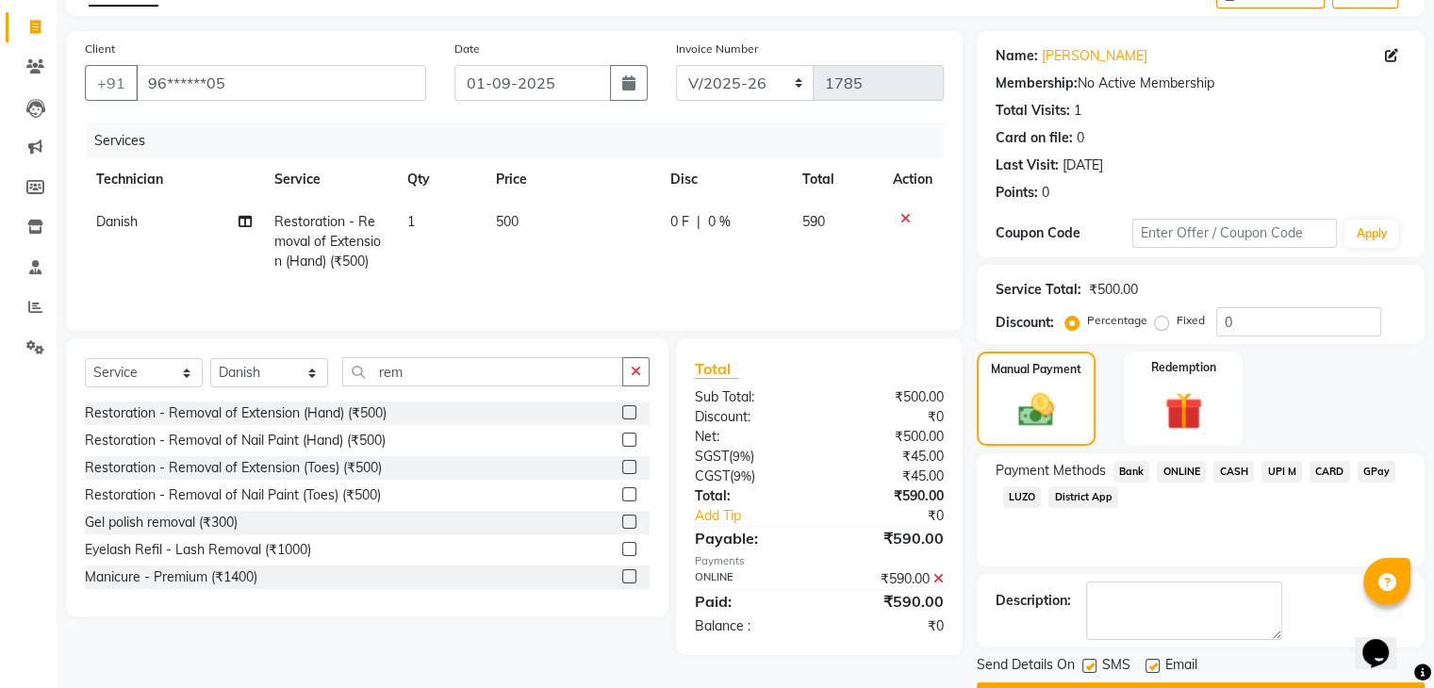
scroll to position [161, 0]
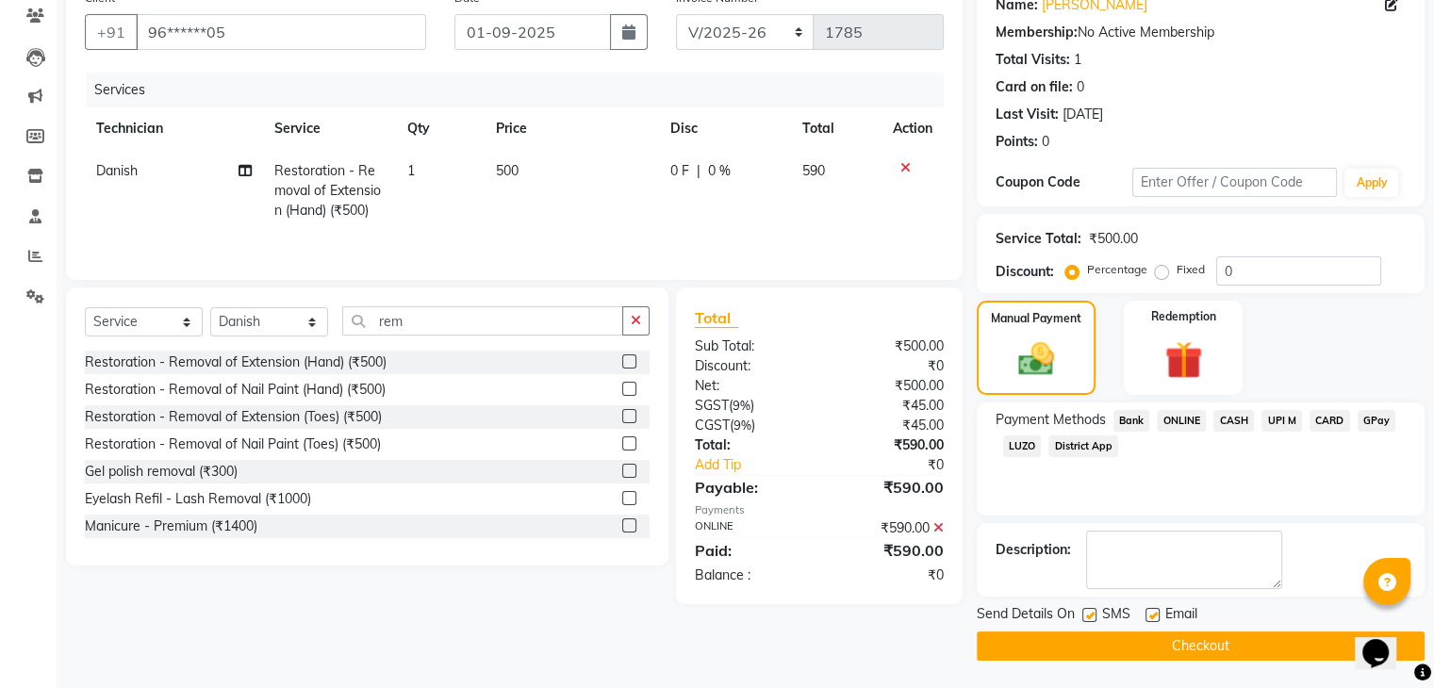
click at [1165, 650] on button "Checkout" at bounding box center [1201, 646] width 448 height 29
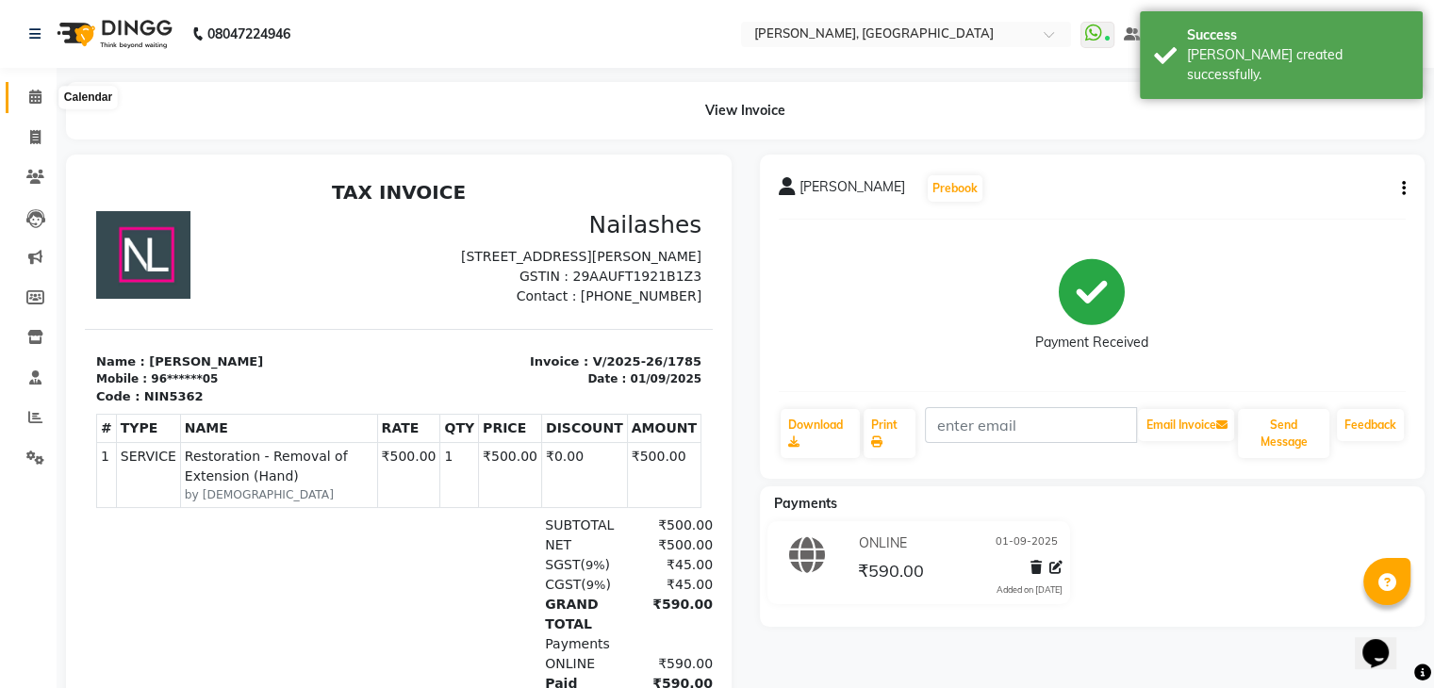
click at [41, 91] on icon at bounding box center [35, 97] width 12 height 14
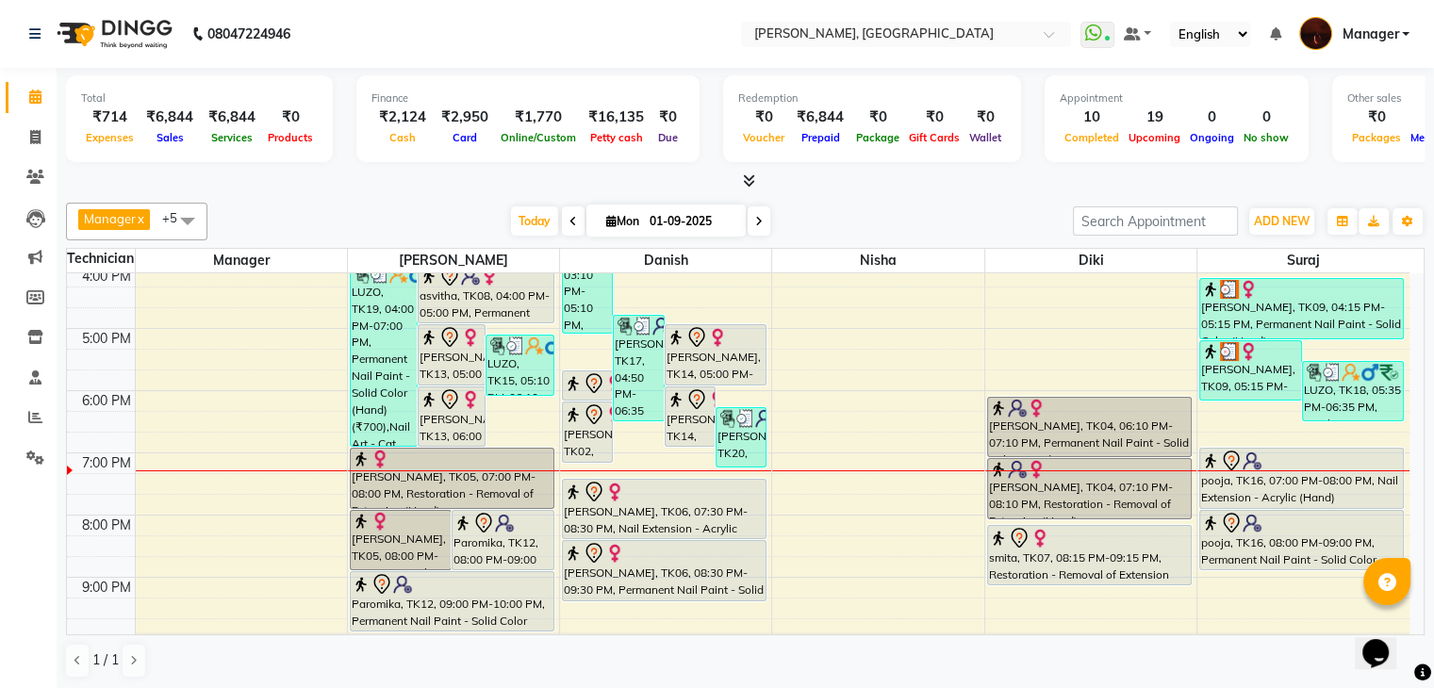
scroll to position [438, 0]
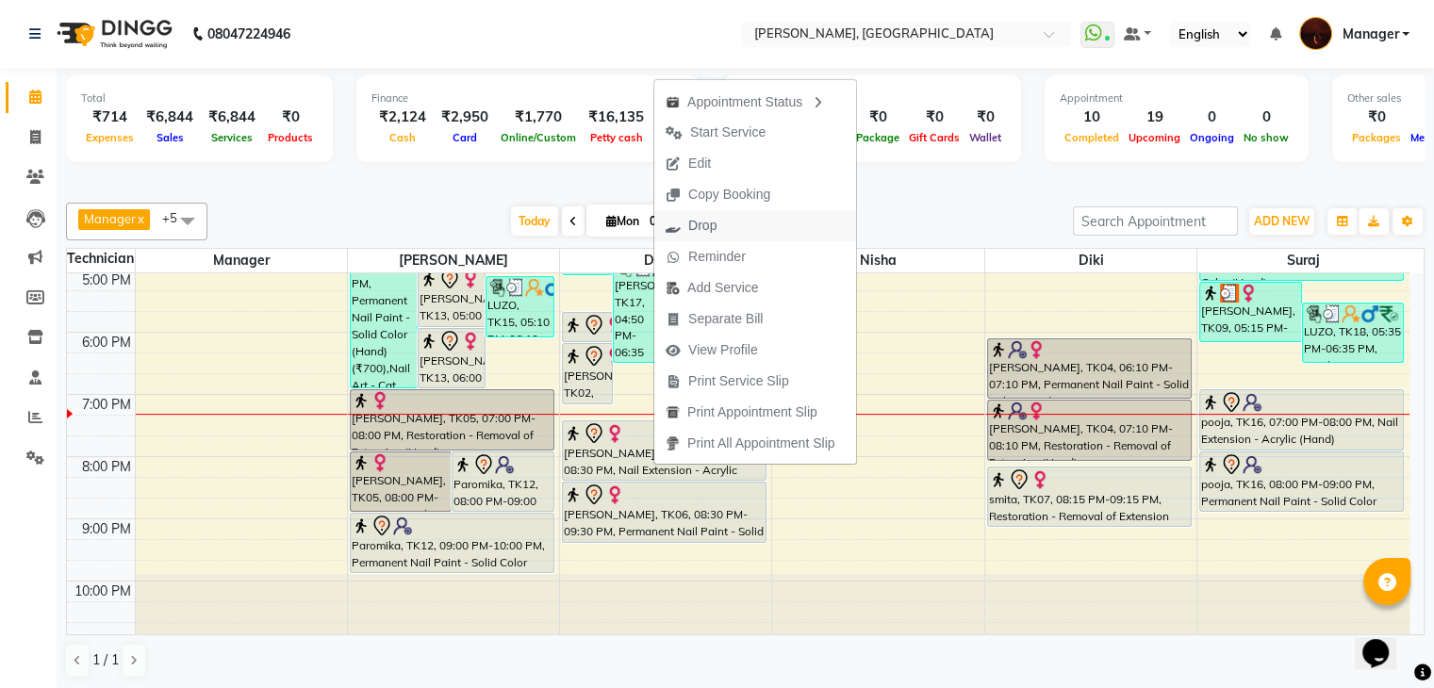
click at [694, 222] on span "Drop" at bounding box center [702, 226] width 28 height 20
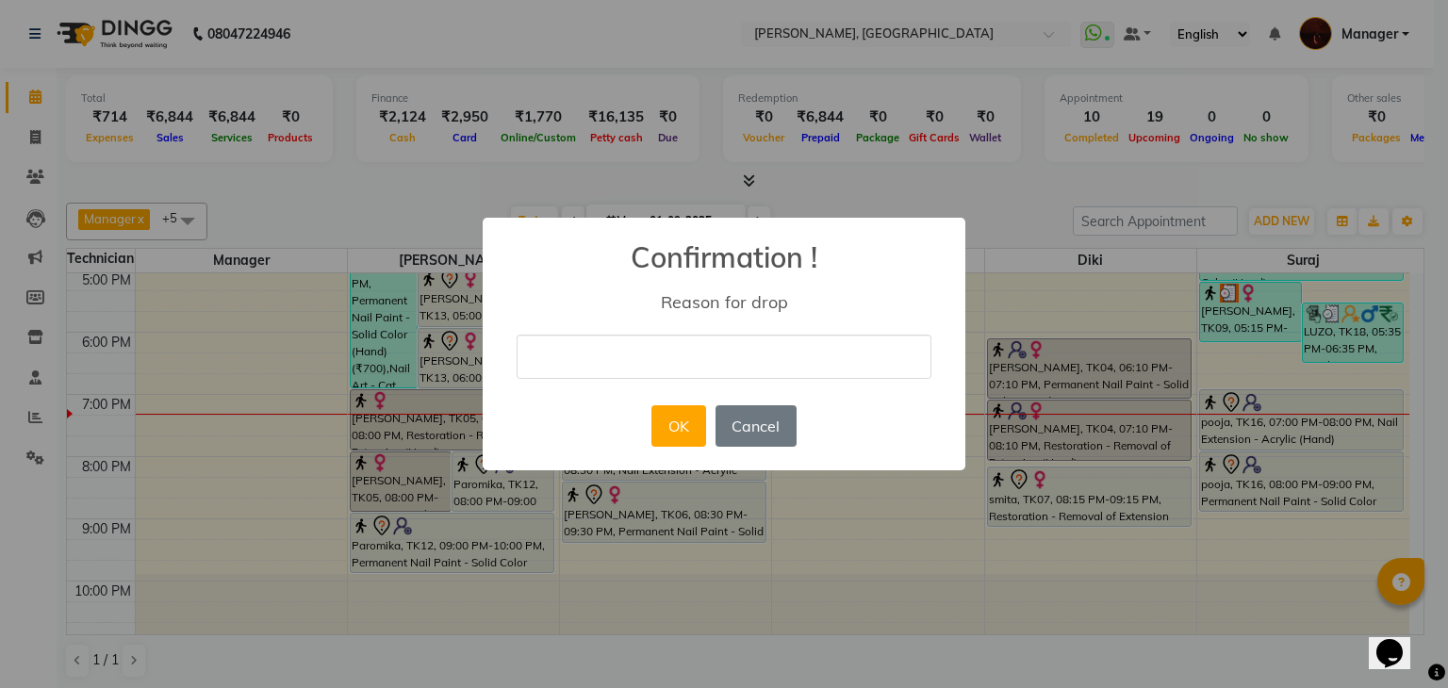
click at [701, 352] on input "text" at bounding box center [724, 357] width 415 height 44
type input "cancalled"
click at [675, 432] on button "OK" at bounding box center [679, 425] width 54 height 41
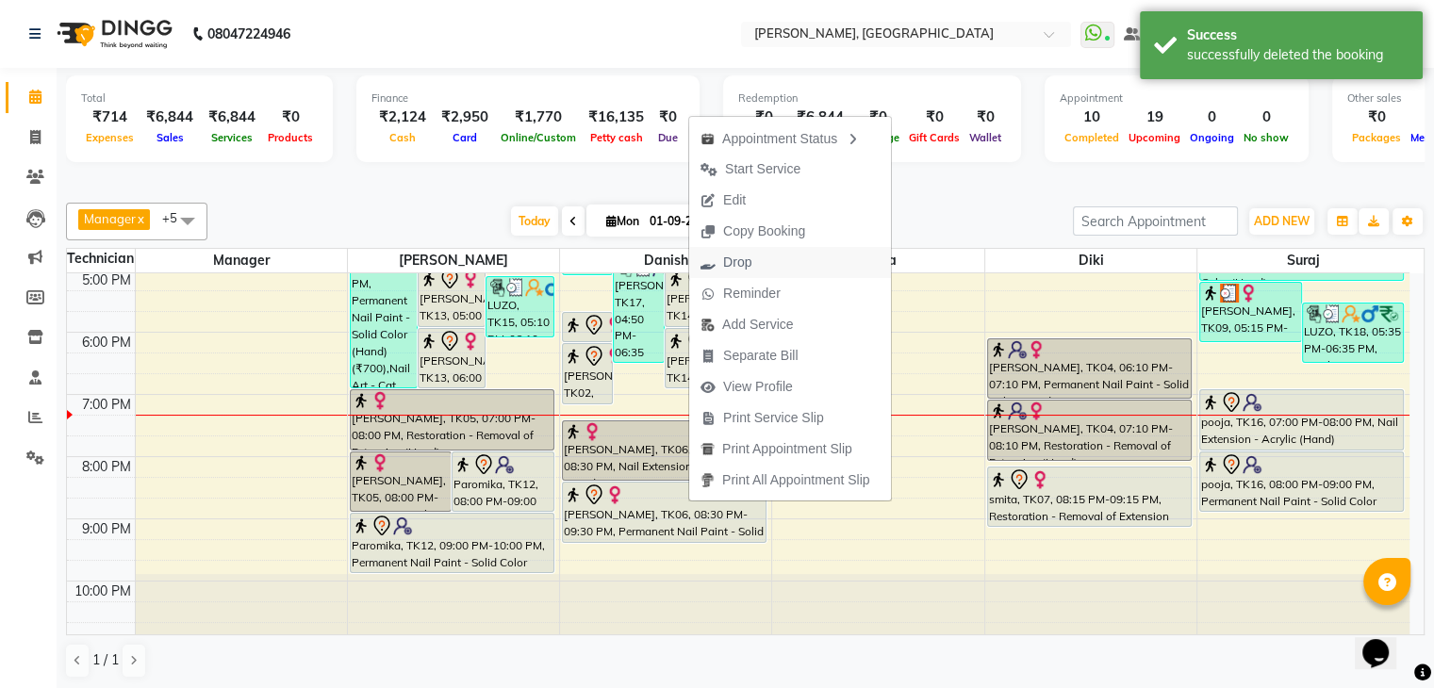
click at [739, 274] on span "Drop" at bounding box center [726, 262] width 74 height 31
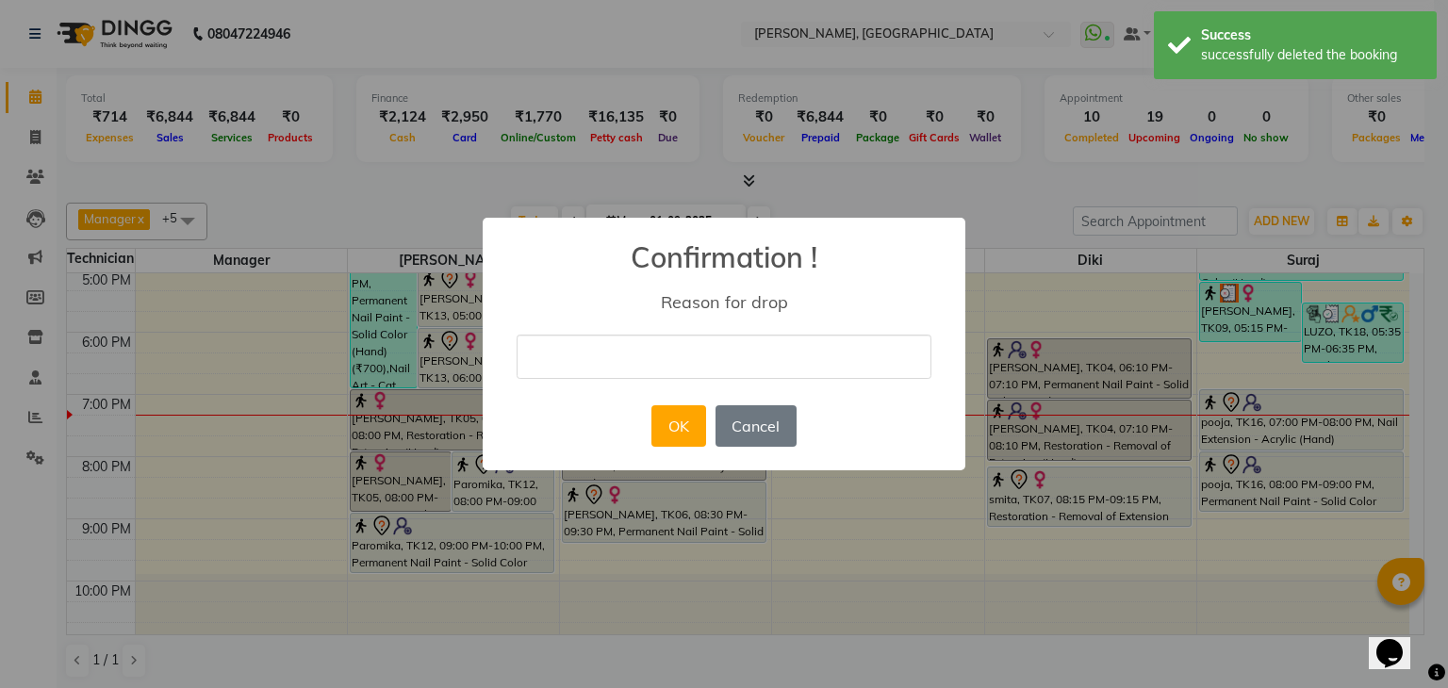
click at [717, 350] on input "text" at bounding box center [724, 357] width 415 height 44
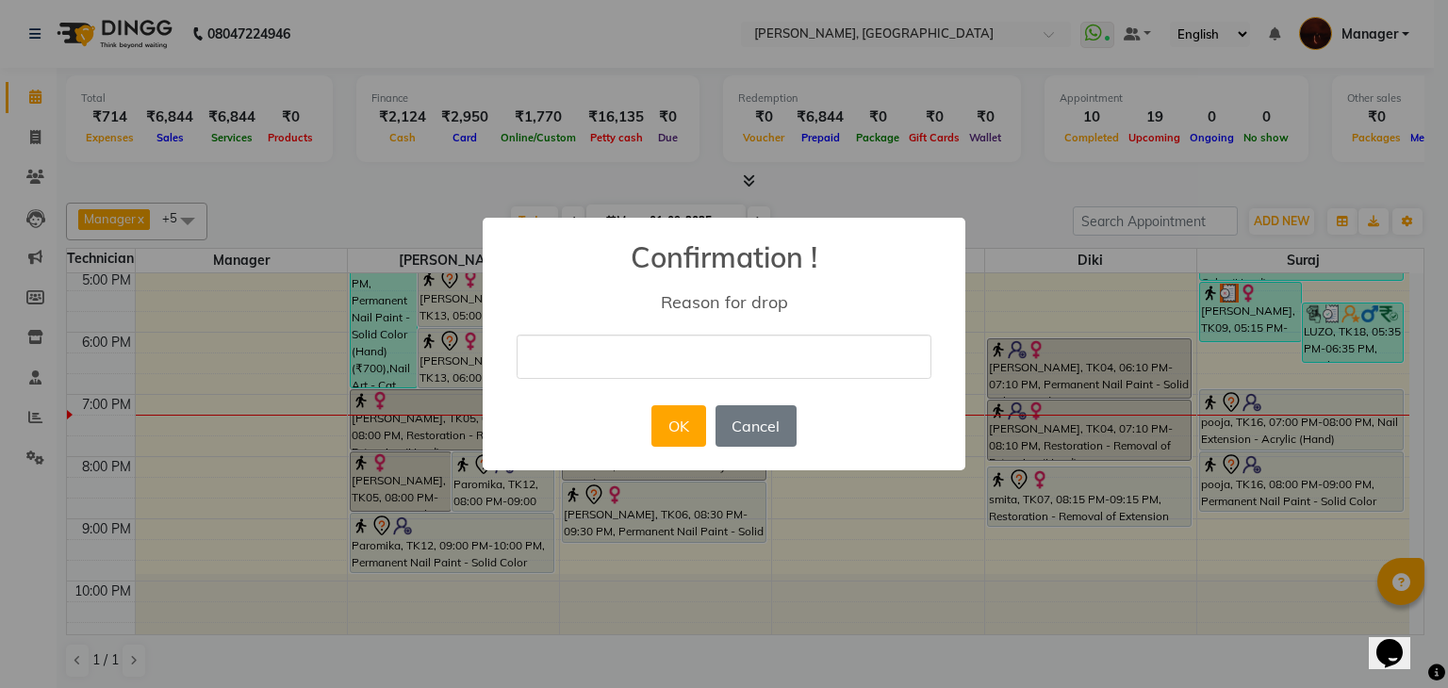
type input "cancalled"
click at [686, 416] on button "OK" at bounding box center [679, 425] width 54 height 41
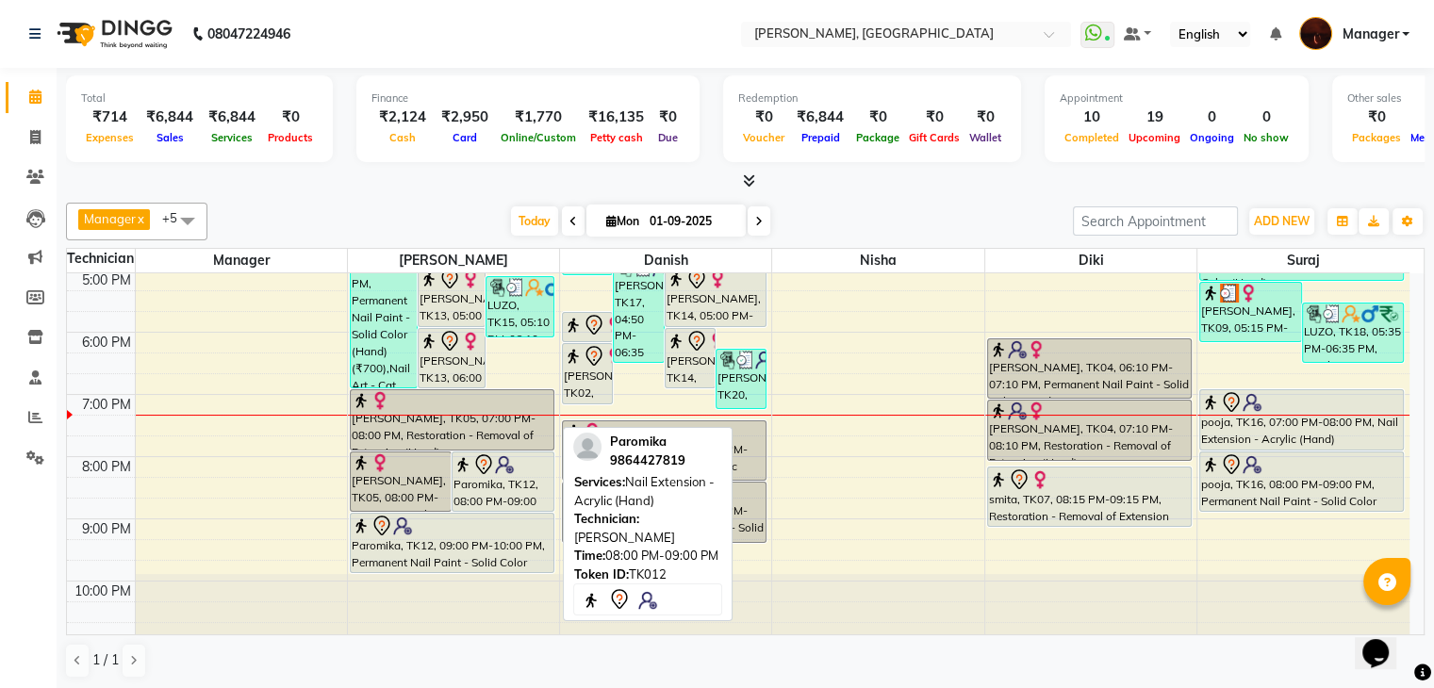
click at [512, 482] on div "Paromika, TK12, 08:00 PM-09:00 PM, Nail Extension - Acrylic (Hand)" at bounding box center [503, 482] width 100 height 58
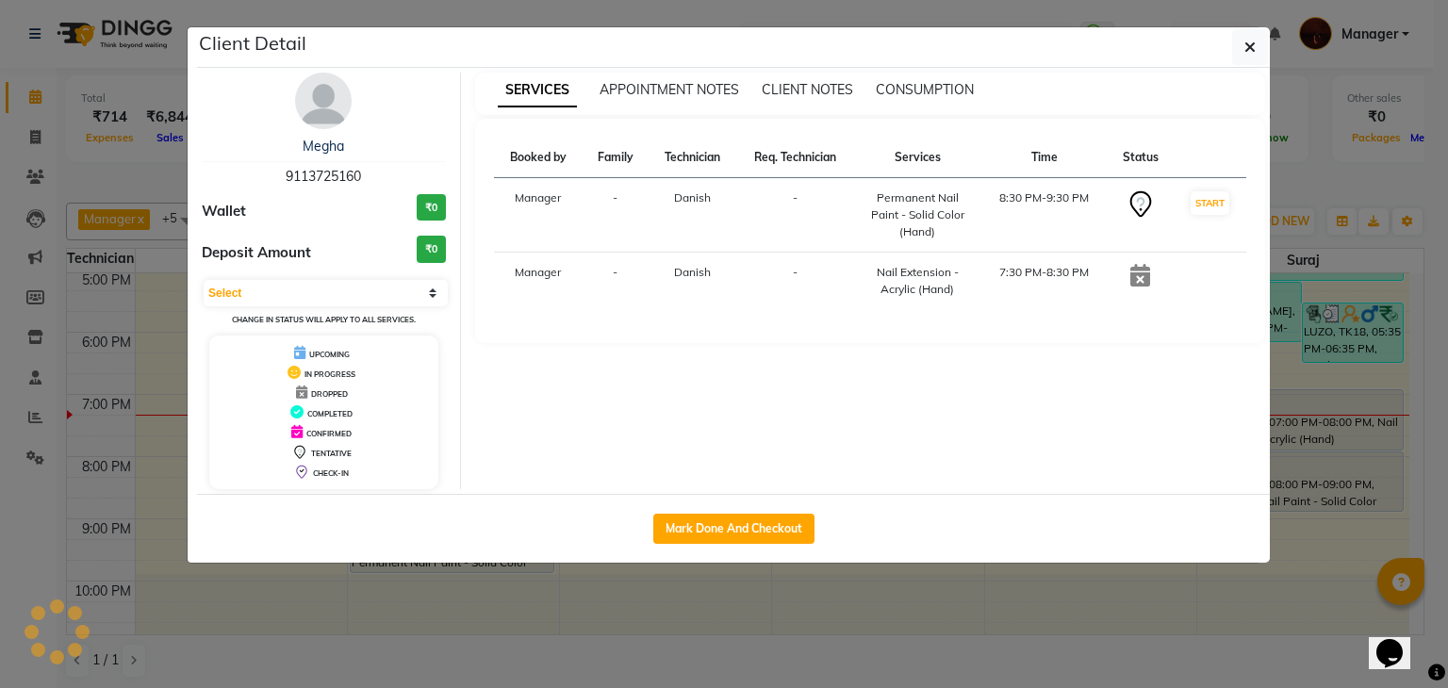
select select "7"
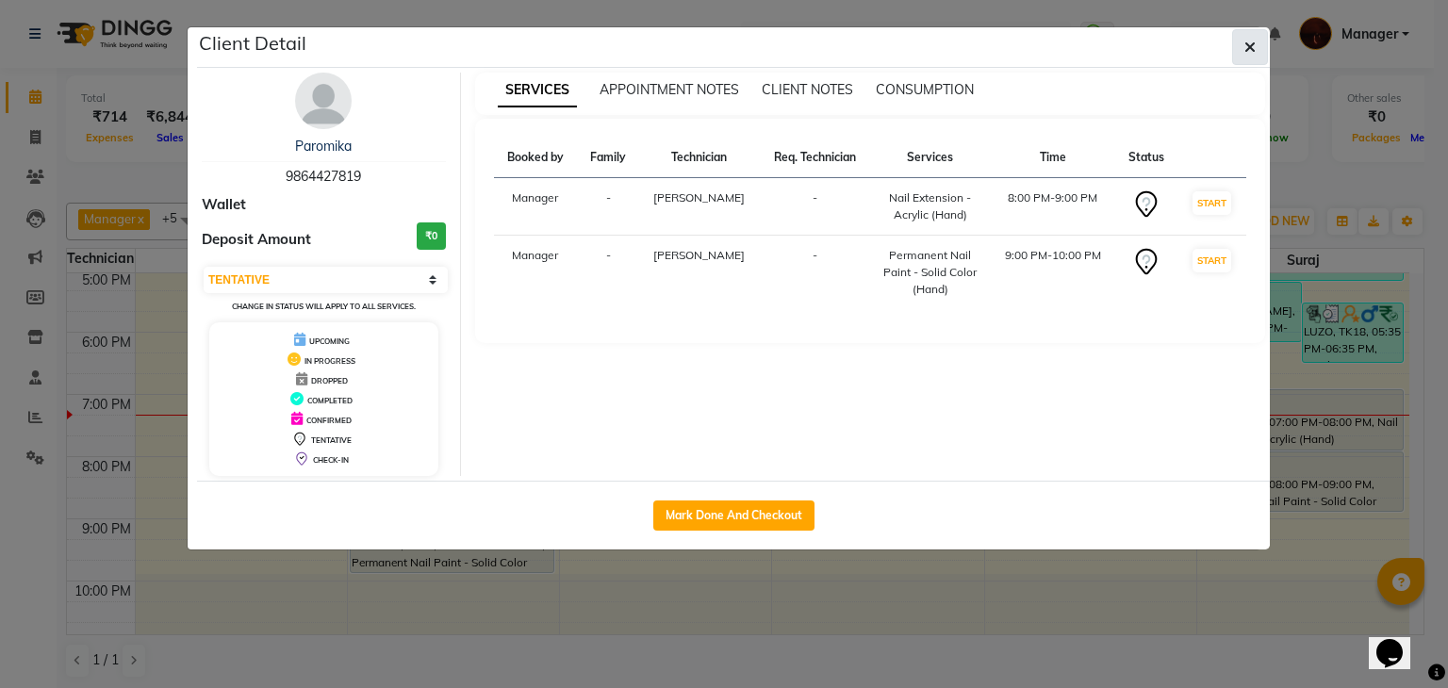
click at [1255, 46] on icon "button" at bounding box center [1250, 47] width 11 height 15
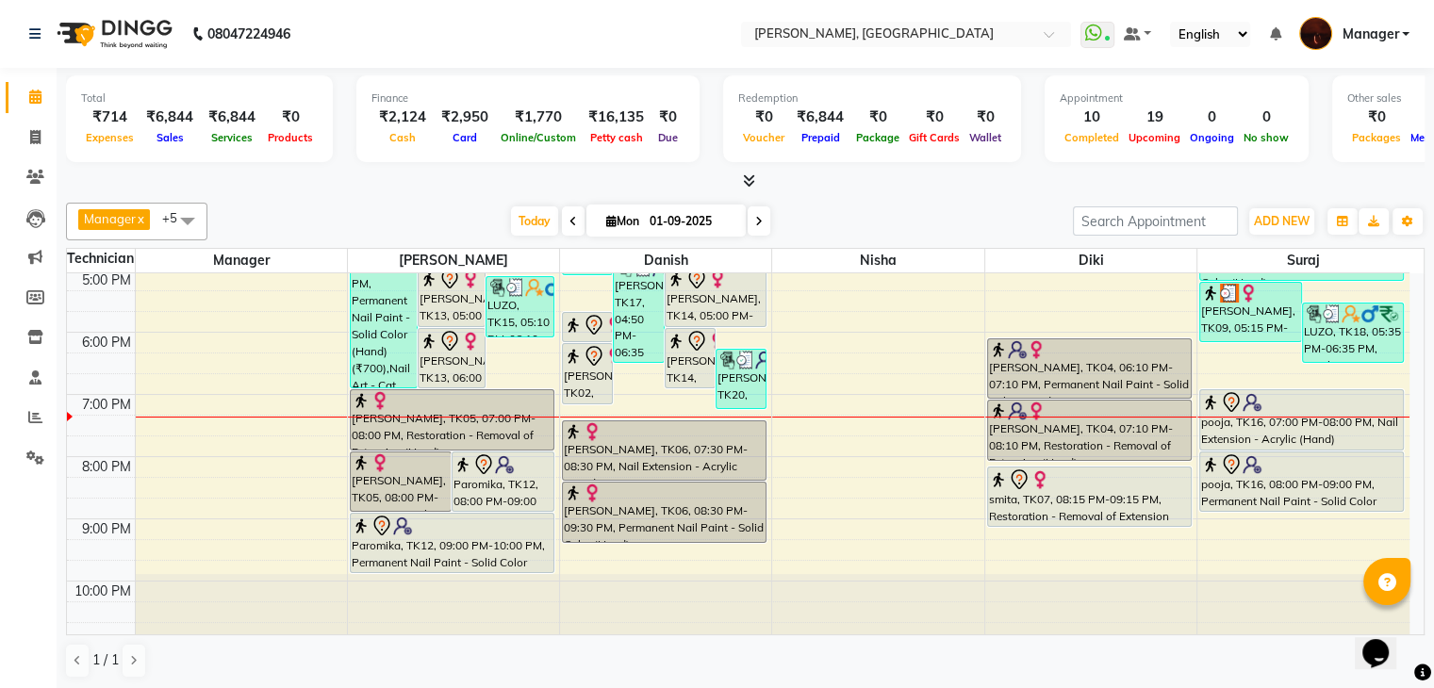
click at [748, 228] on span at bounding box center [759, 220] width 23 height 29
type input "02-09-2025"
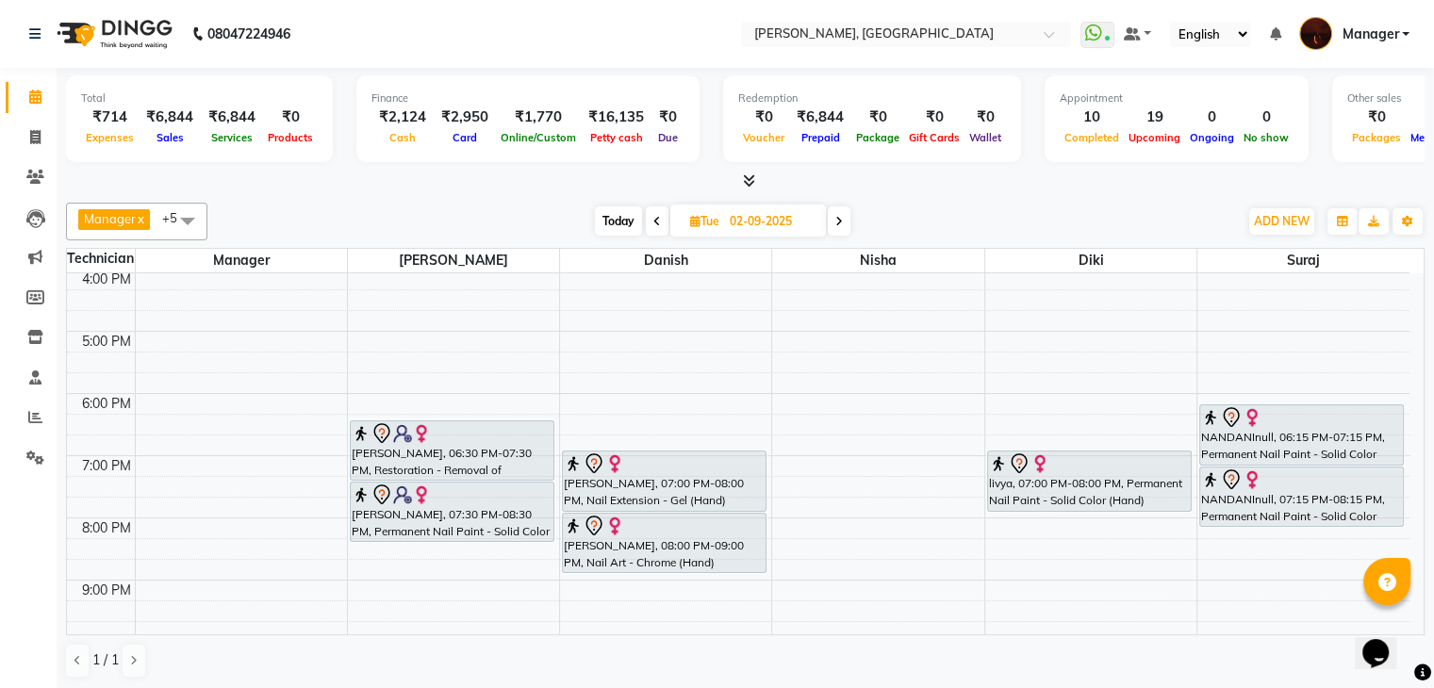
scroll to position [373, 0]
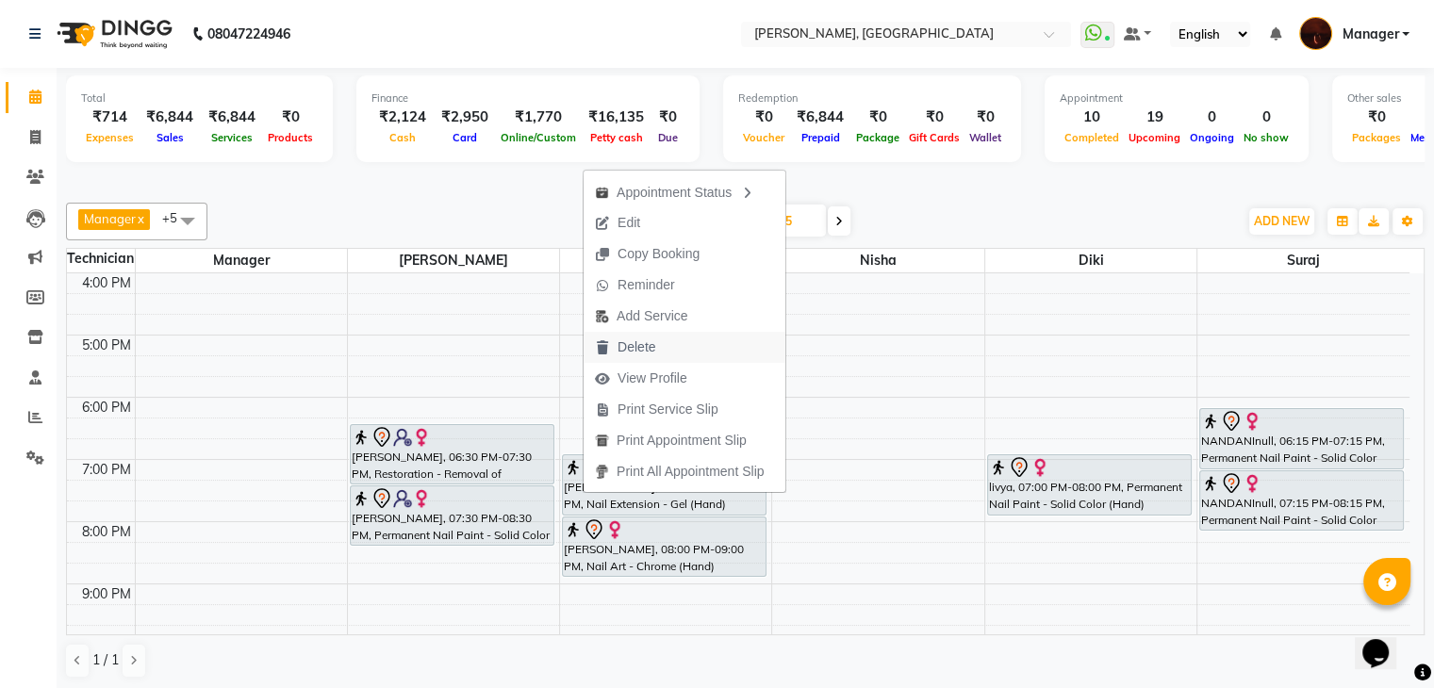
click at [667, 348] on span "Delete" at bounding box center [625, 347] width 83 height 31
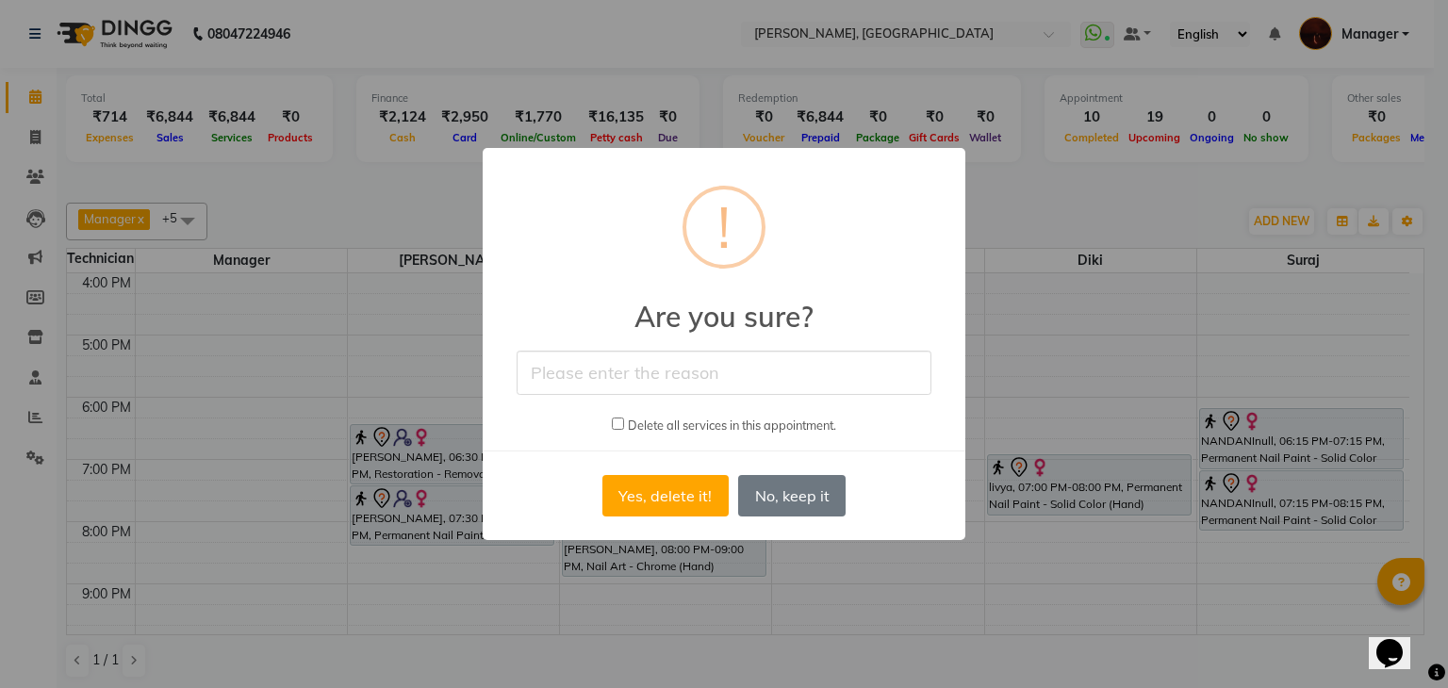
click at [682, 363] on input "text" at bounding box center [724, 373] width 415 height 44
type input "rescheduled"
click at [672, 495] on button "Yes, delete it!" at bounding box center [666, 495] width 126 height 41
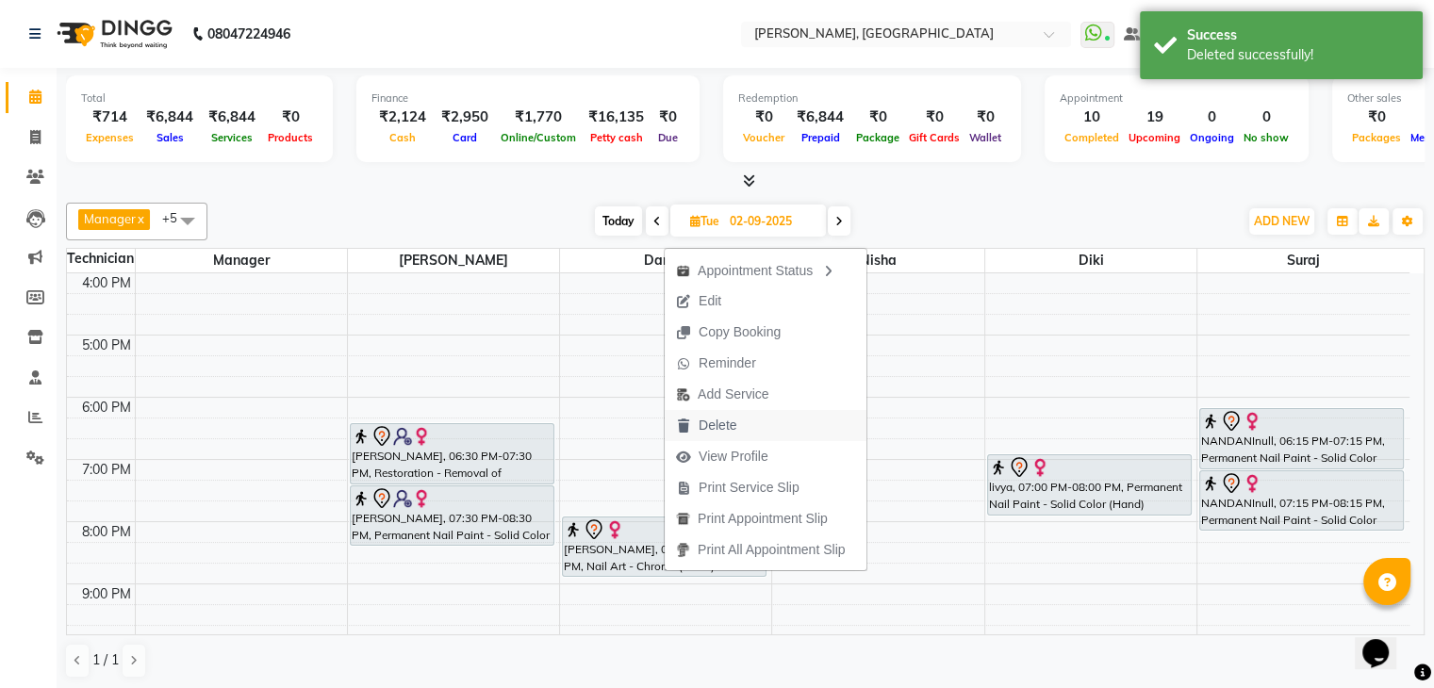
click at [739, 420] on span "Delete" at bounding box center [706, 425] width 83 height 31
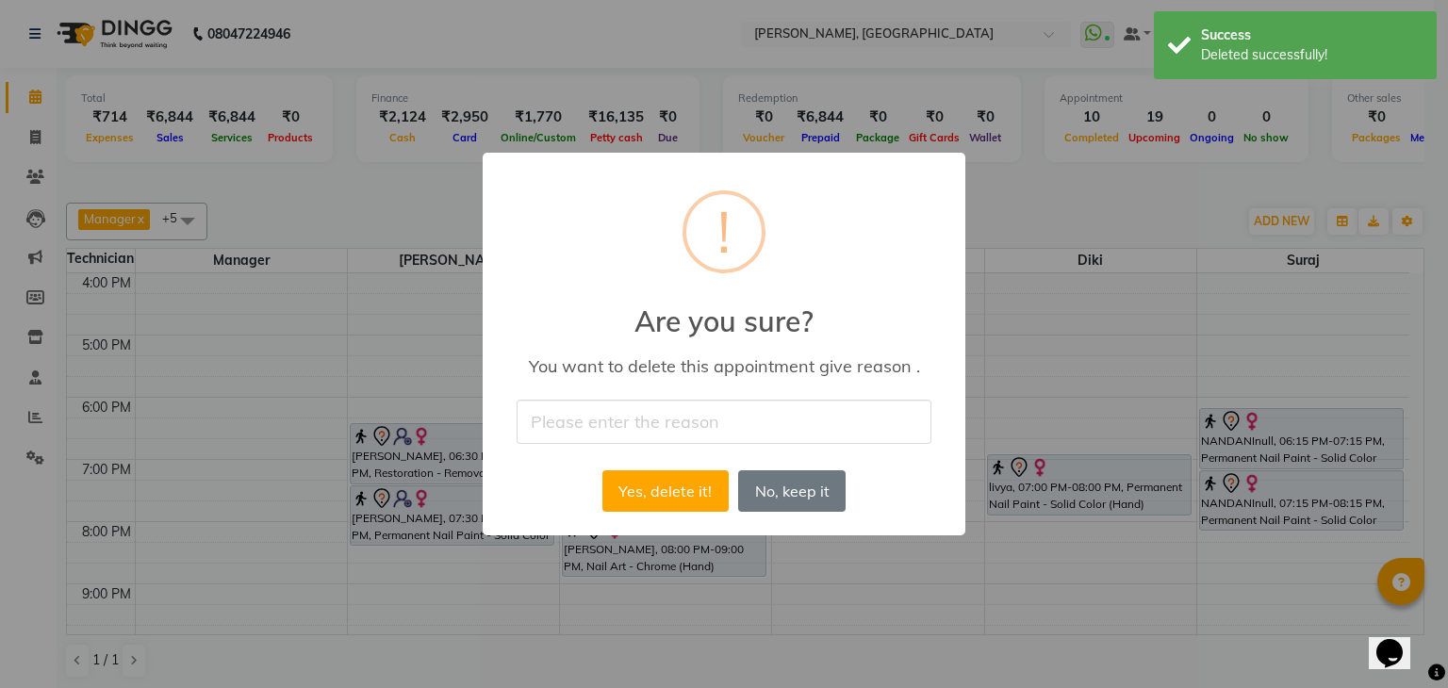
click at [692, 427] on input "text" at bounding box center [724, 422] width 415 height 44
type input "rescheduled"
click at [656, 480] on button "Yes, delete it!" at bounding box center [666, 491] width 126 height 41
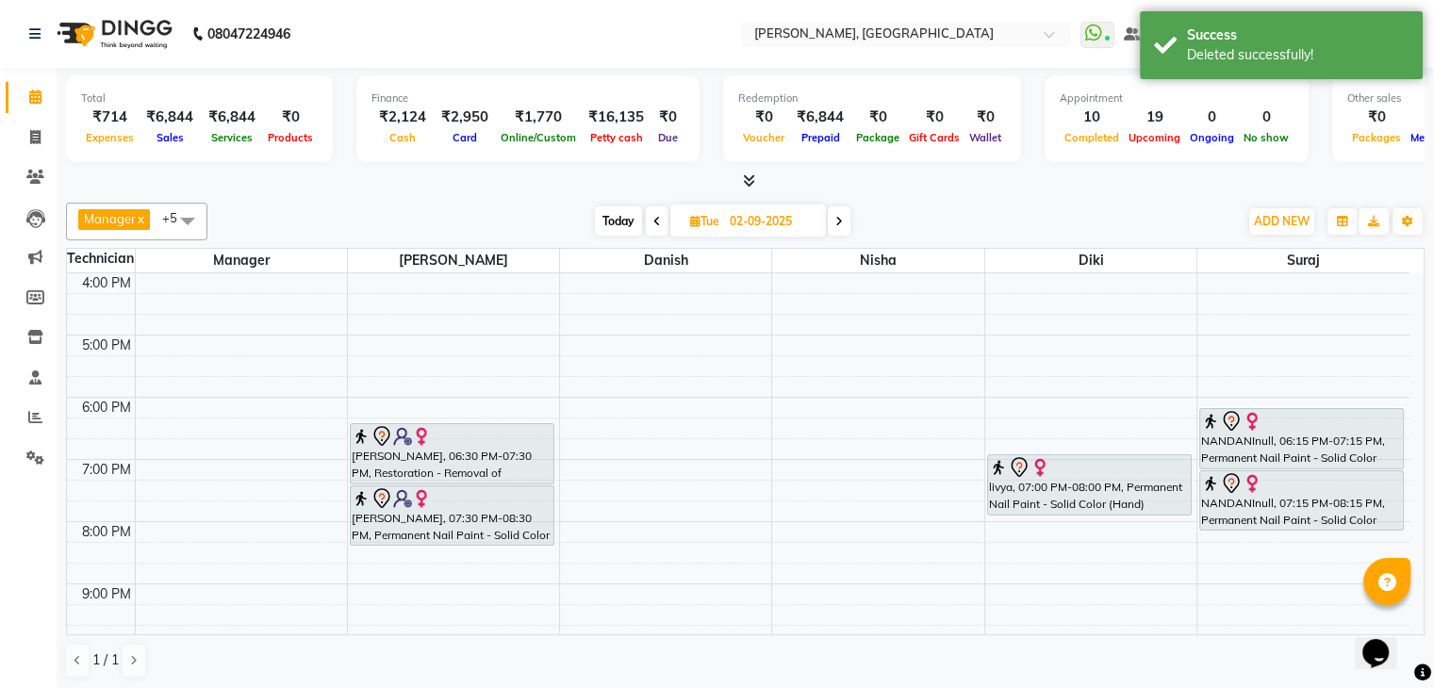
click at [615, 228] on span "Today" at bounding box center [618, 220] width 47 height 29
type input "01-09-2025"
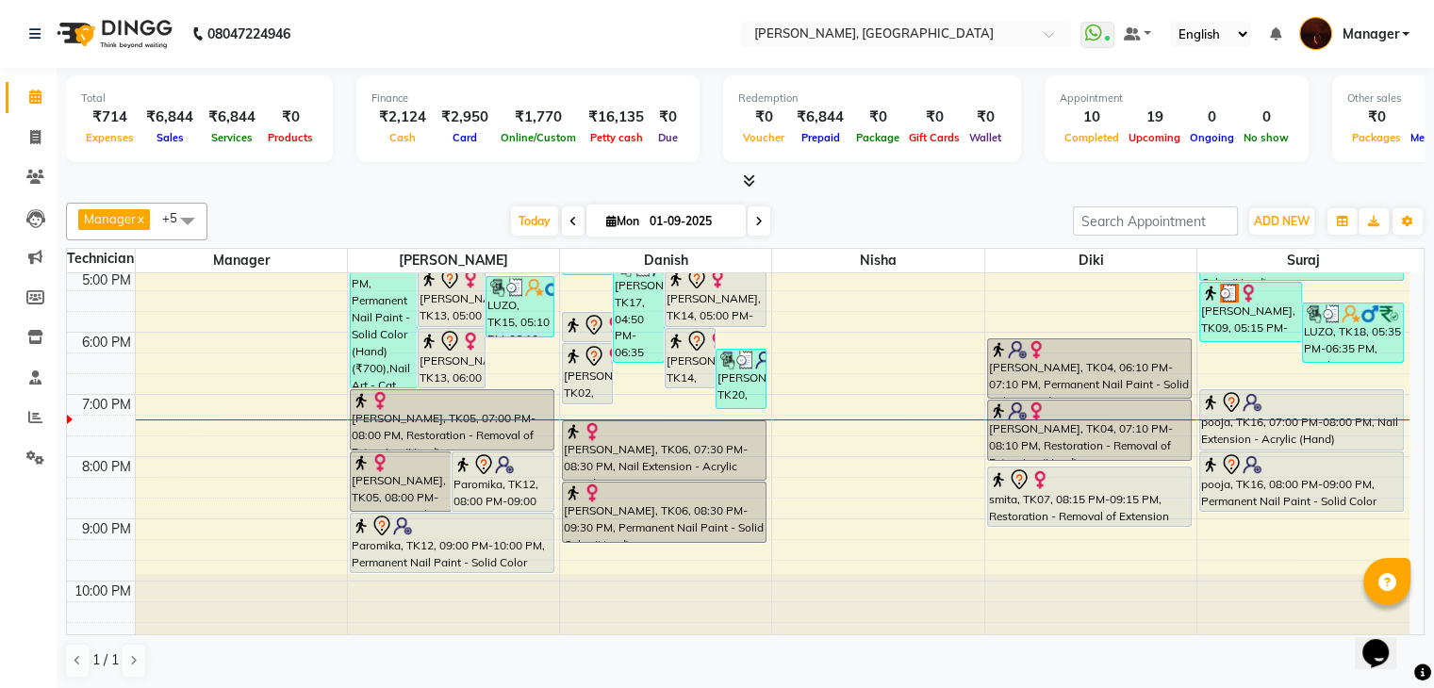
scroll to position [1, 0]
click at [27, 451] on icon at bounding box center [35, 457] width 18 height 14
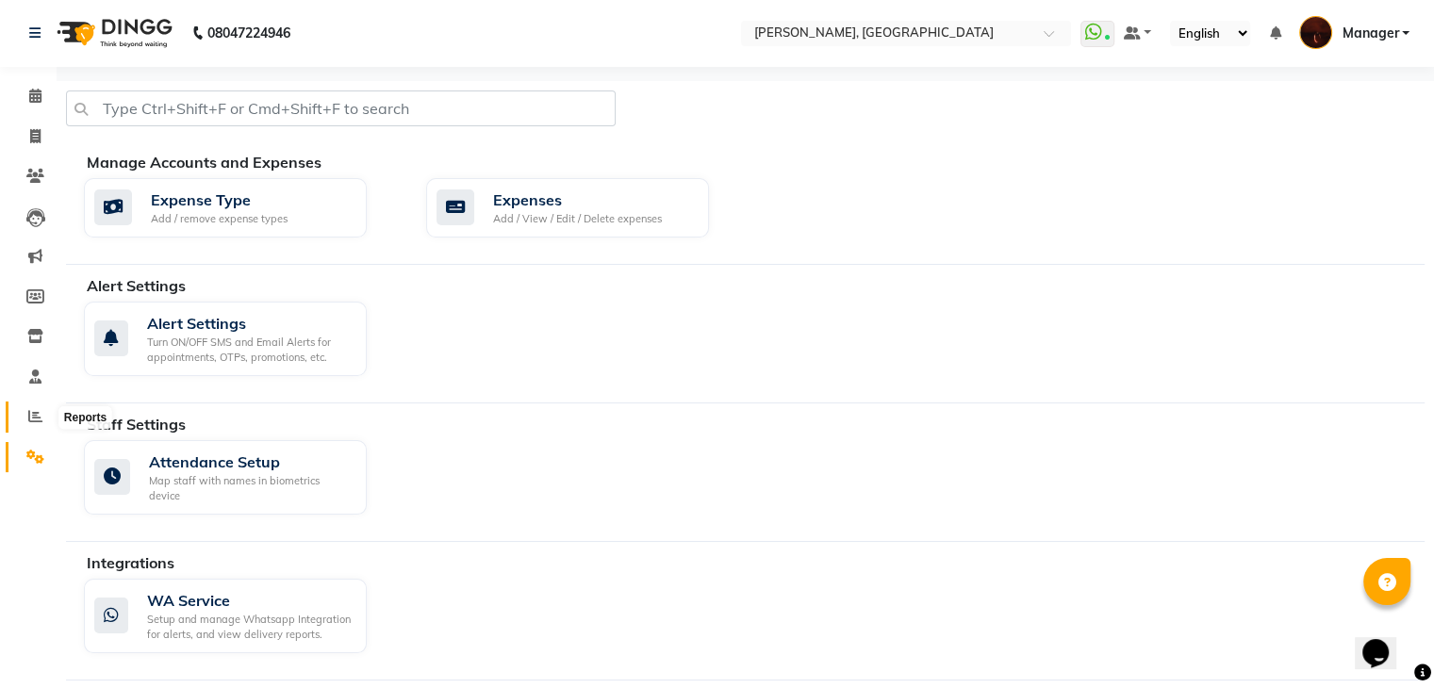
click at [37, 417] on icon at bounding box center [35, 416] width 14 height 14
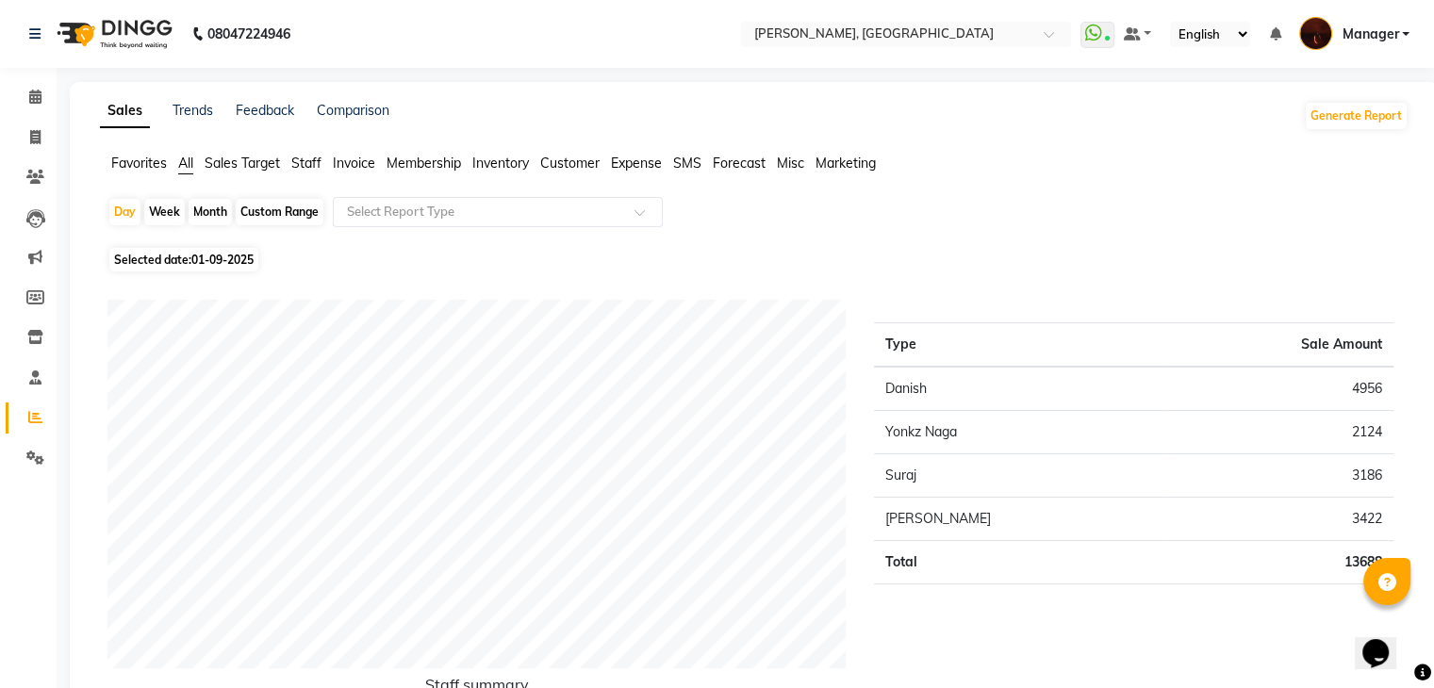
click at [309, 165] on span "Staff" at bounding box center [306, 163] width 30 height 17
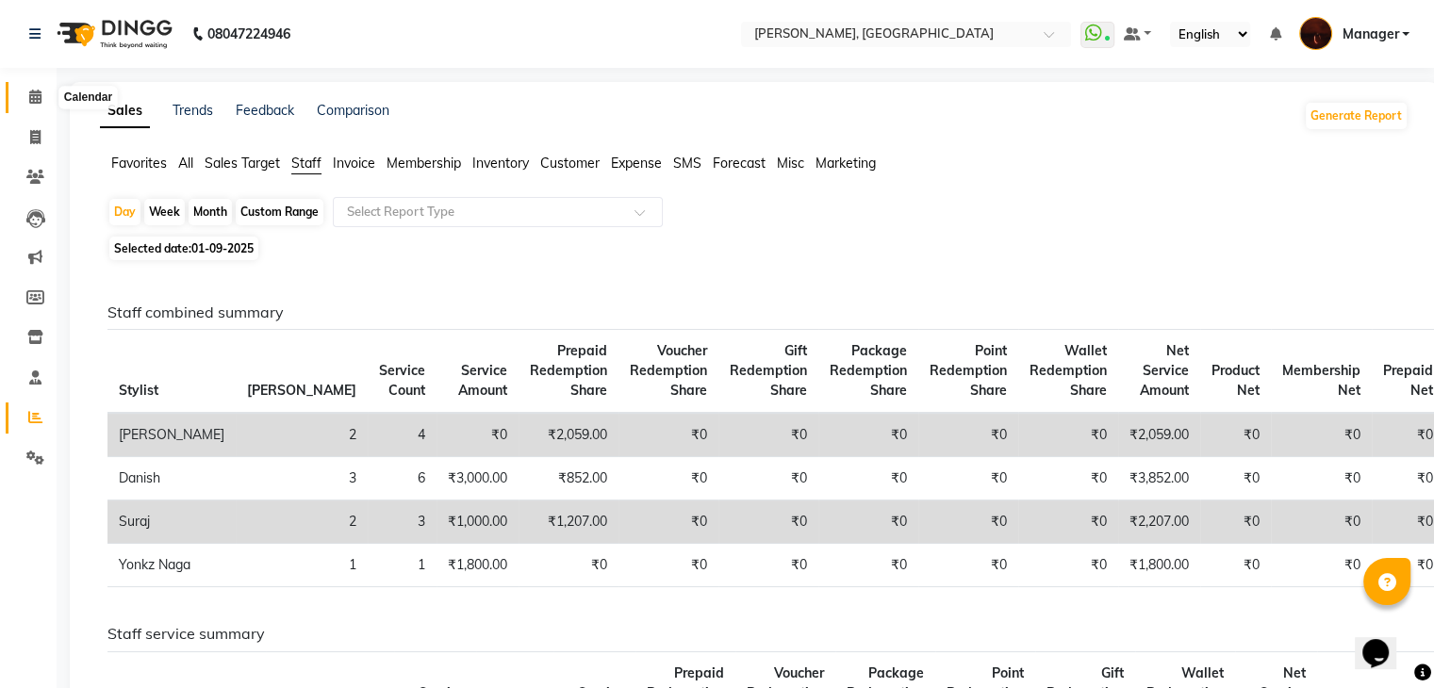
click at [36, 103] on icon at bounding box center [35, 97] width 12 height 14
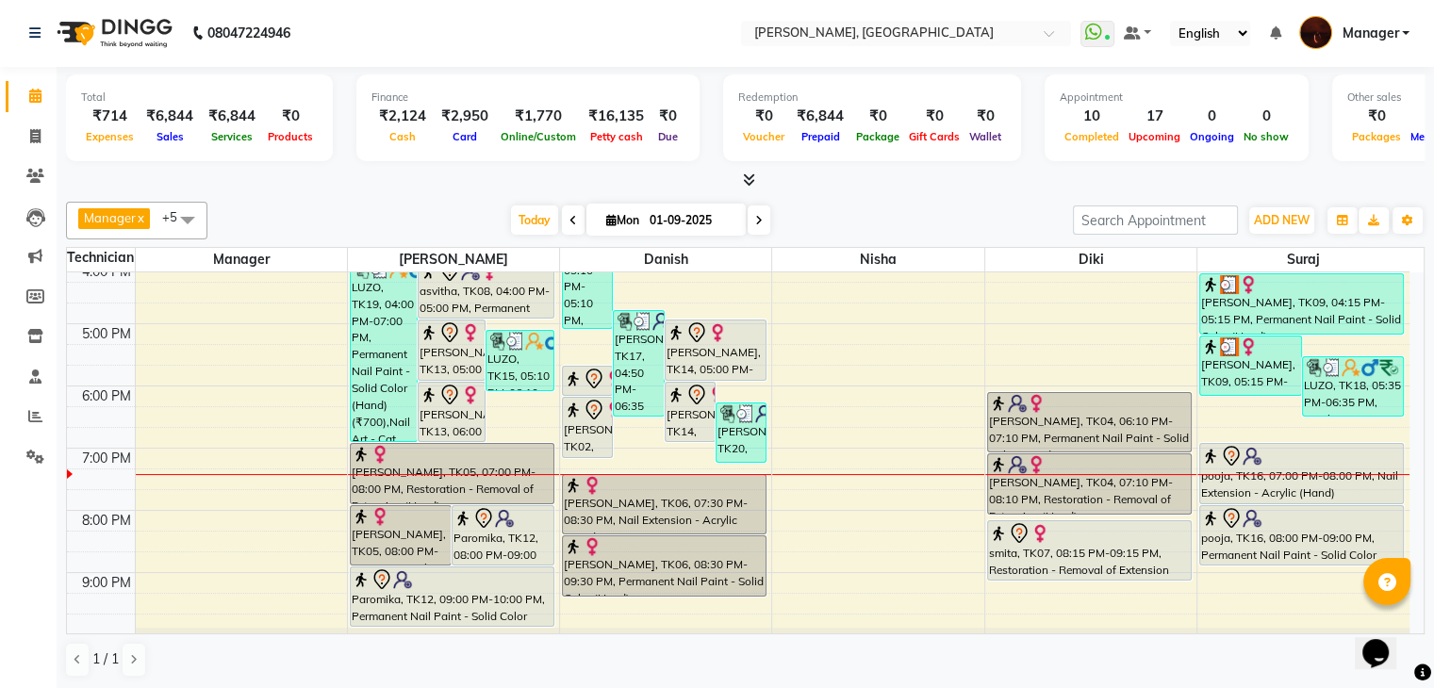
scroll to position [438, 0]
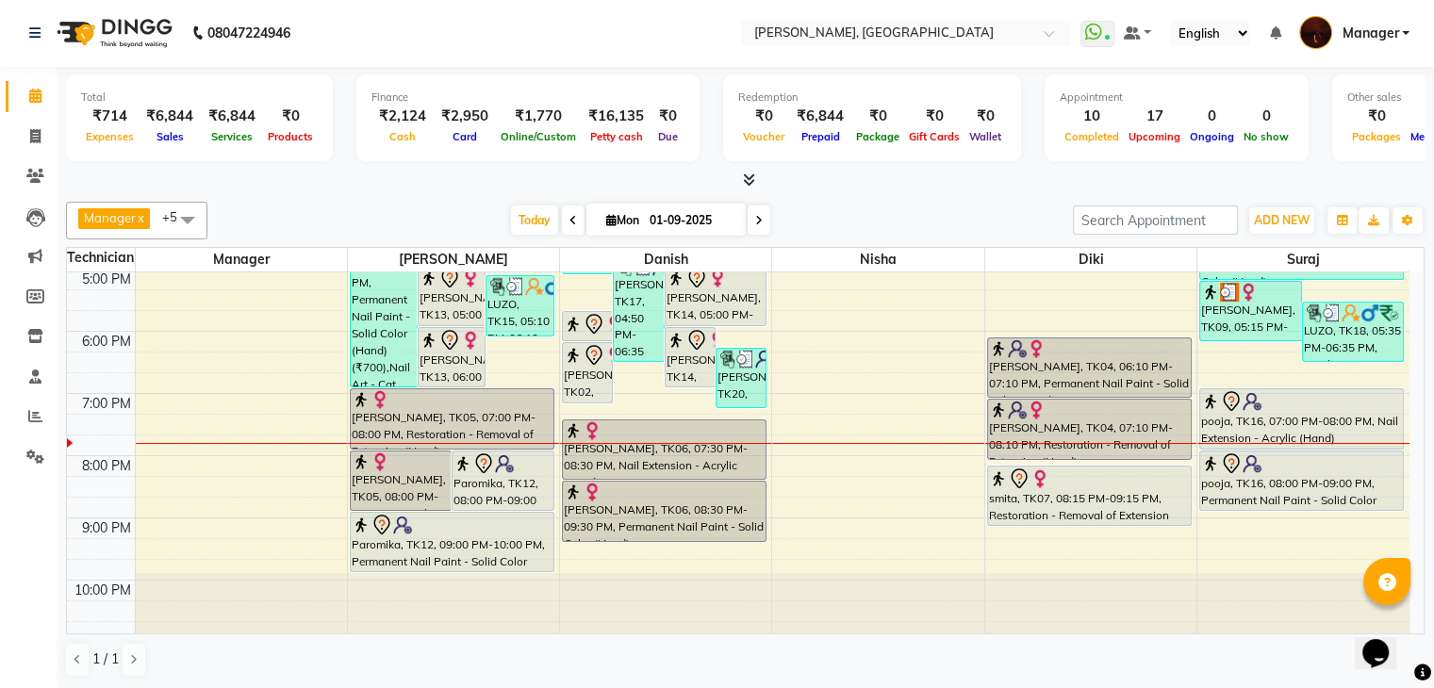
click at [932, 507] on div "10:00 AM 11:00 AM 12:00 PM 1:00 PM 2:00 PM 3:00 PM 4:00 PM 5:00 PM 6:00 PM 7:00…" at bounding box center [738, 238] width 1343 height 808
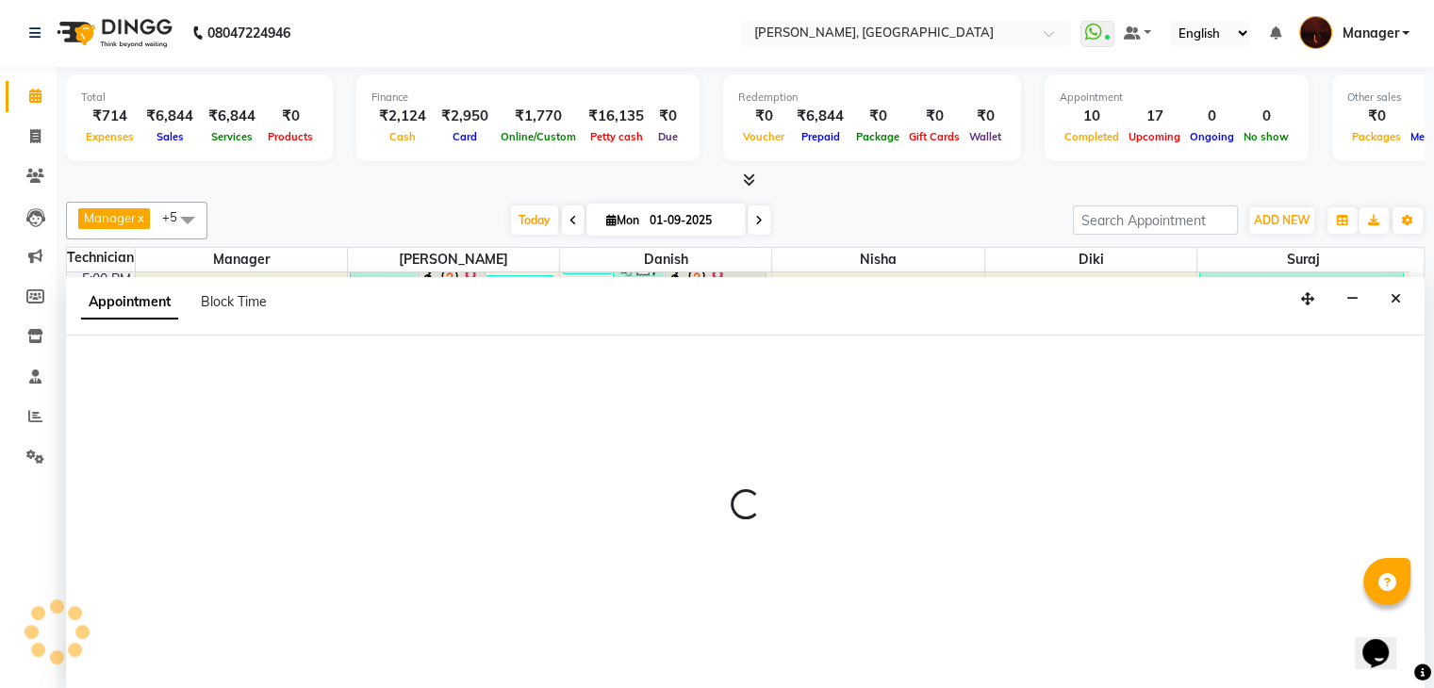
select select "20820"
select select "tentative"
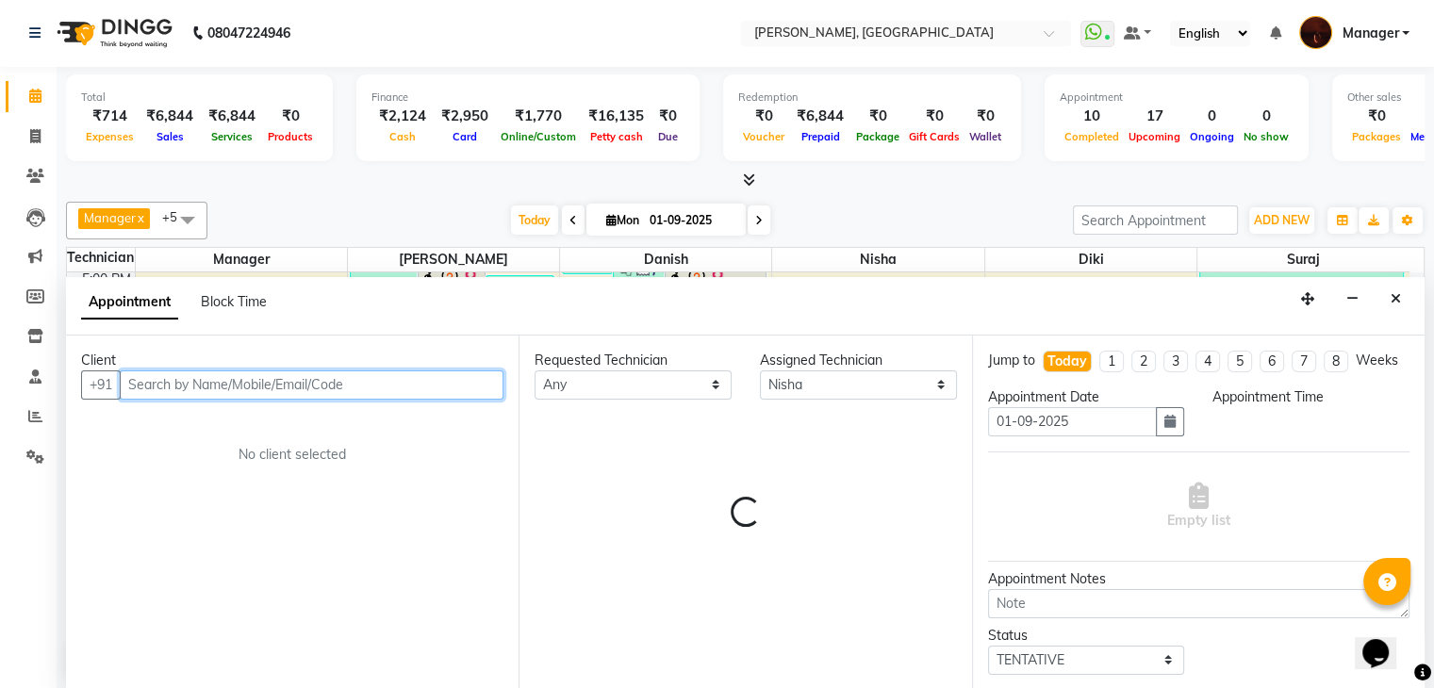
select select "1245"
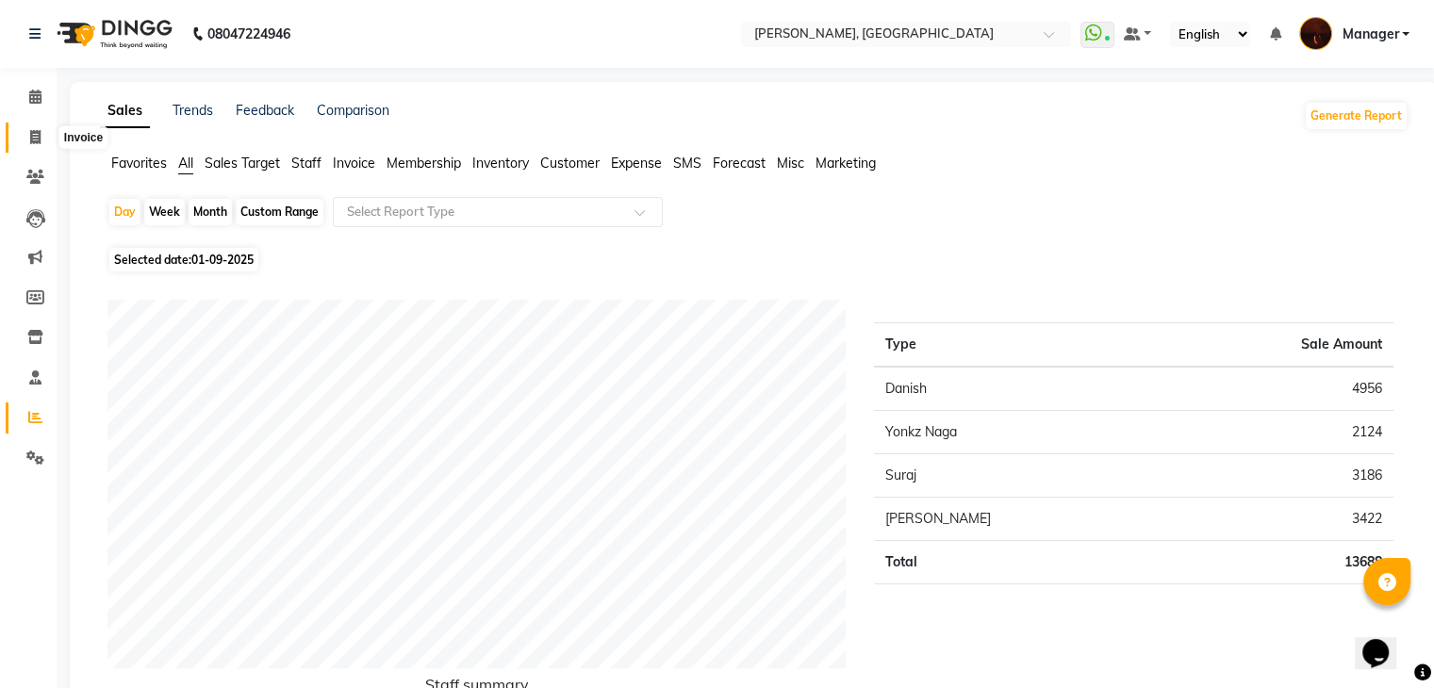
click at [25, 138] on span at bounding box center [35, 138] width 33 height 22
select select "service"
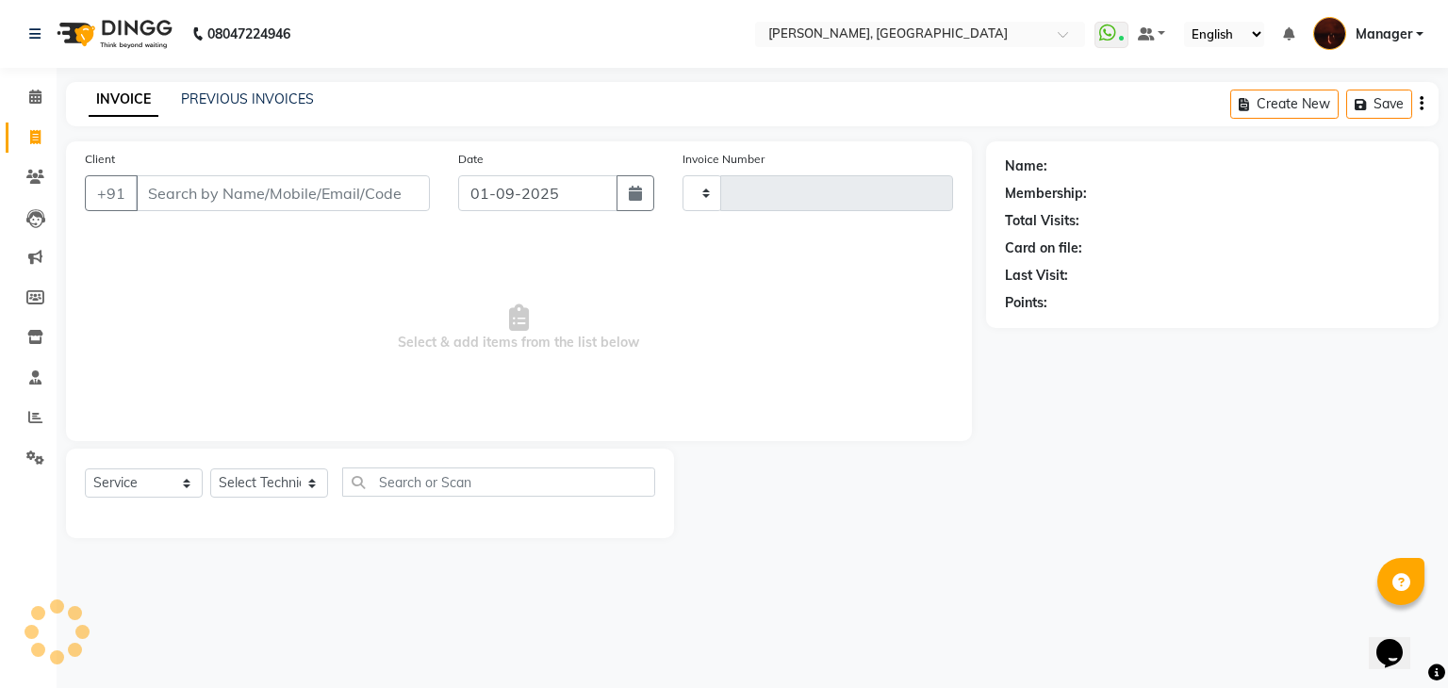
type input "1786"
select select "4063"
click at [26, 99] on span at bounding box center [35, 98] width 33 height 22
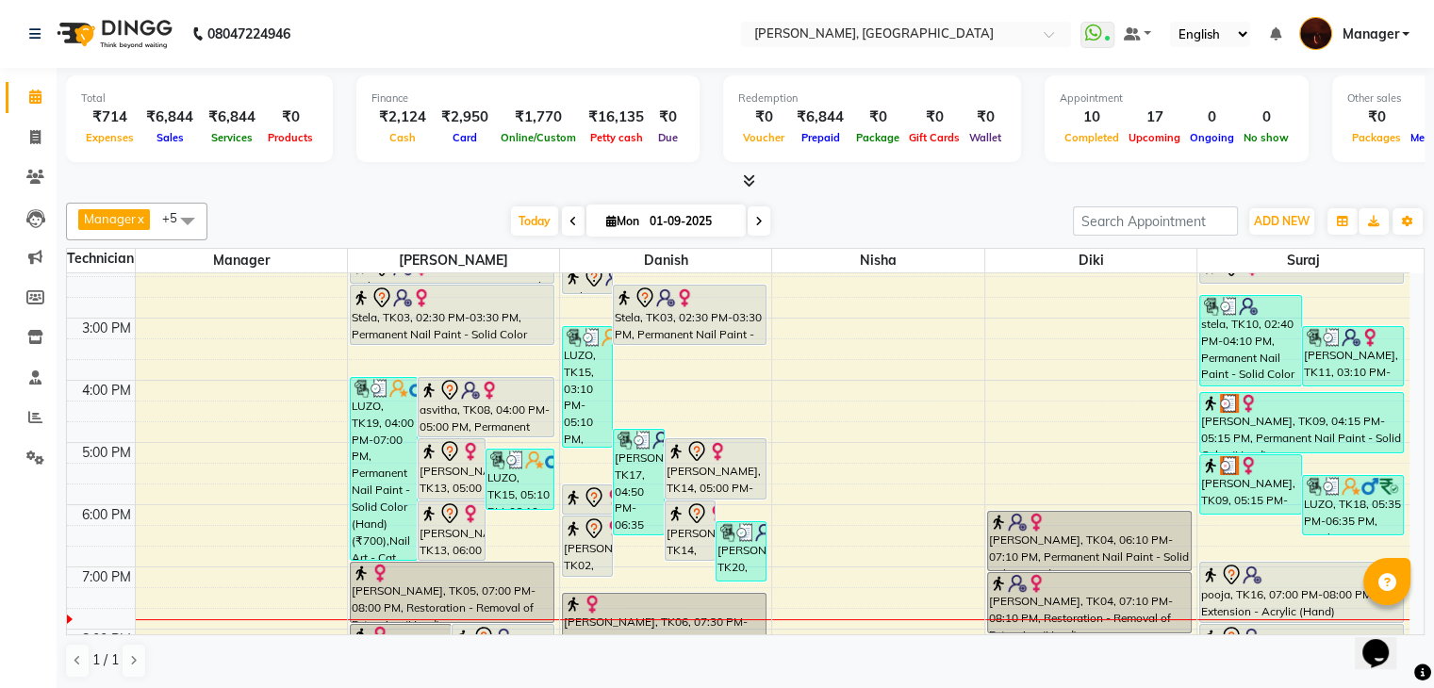
scroll to position [302, 0]
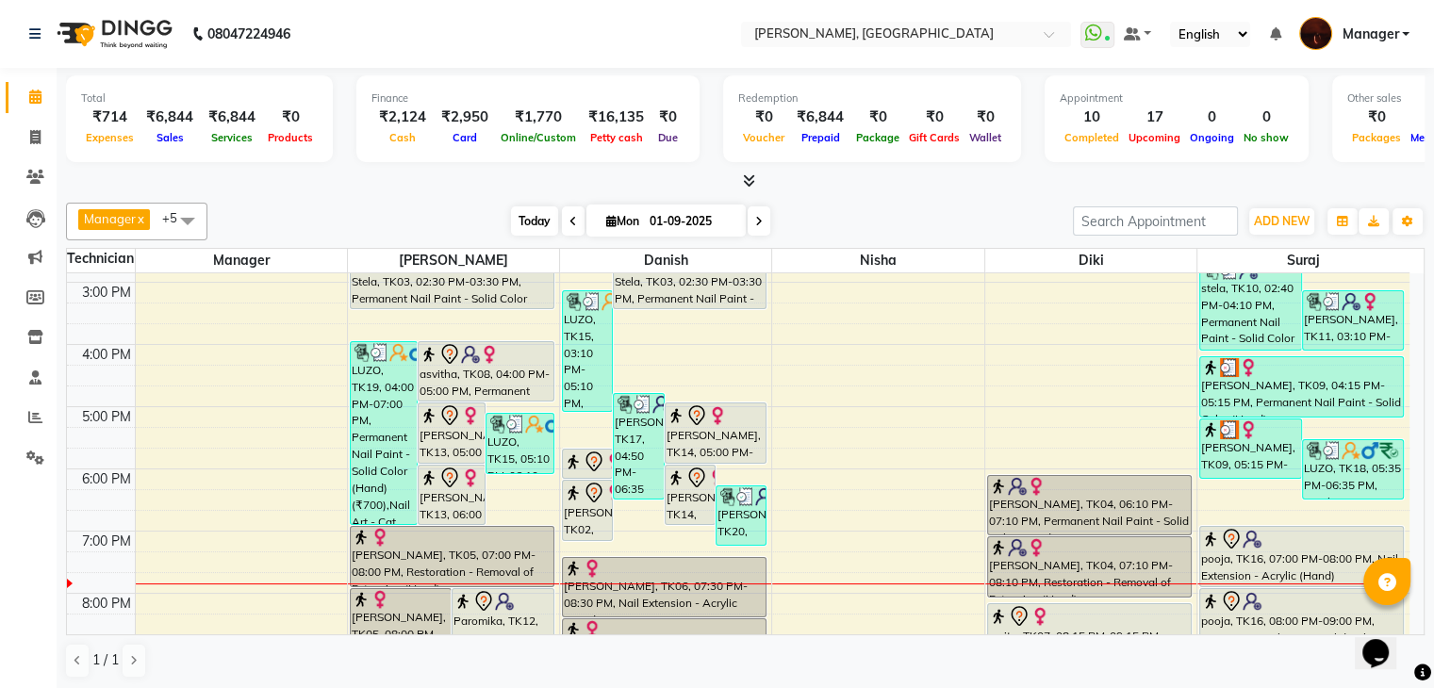
click at [535, 208] on span "Today" at bounding box center [534, 220] width 47 height 29
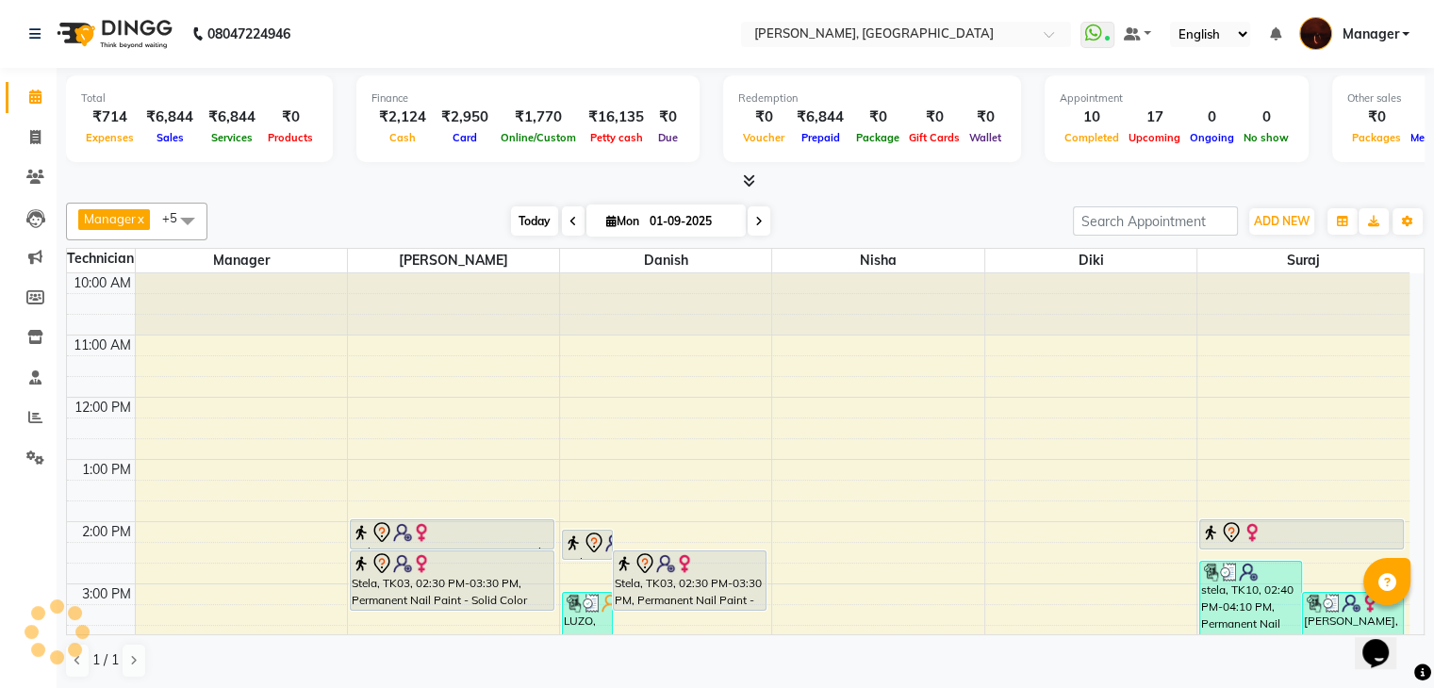
scroll to position [439, 0]
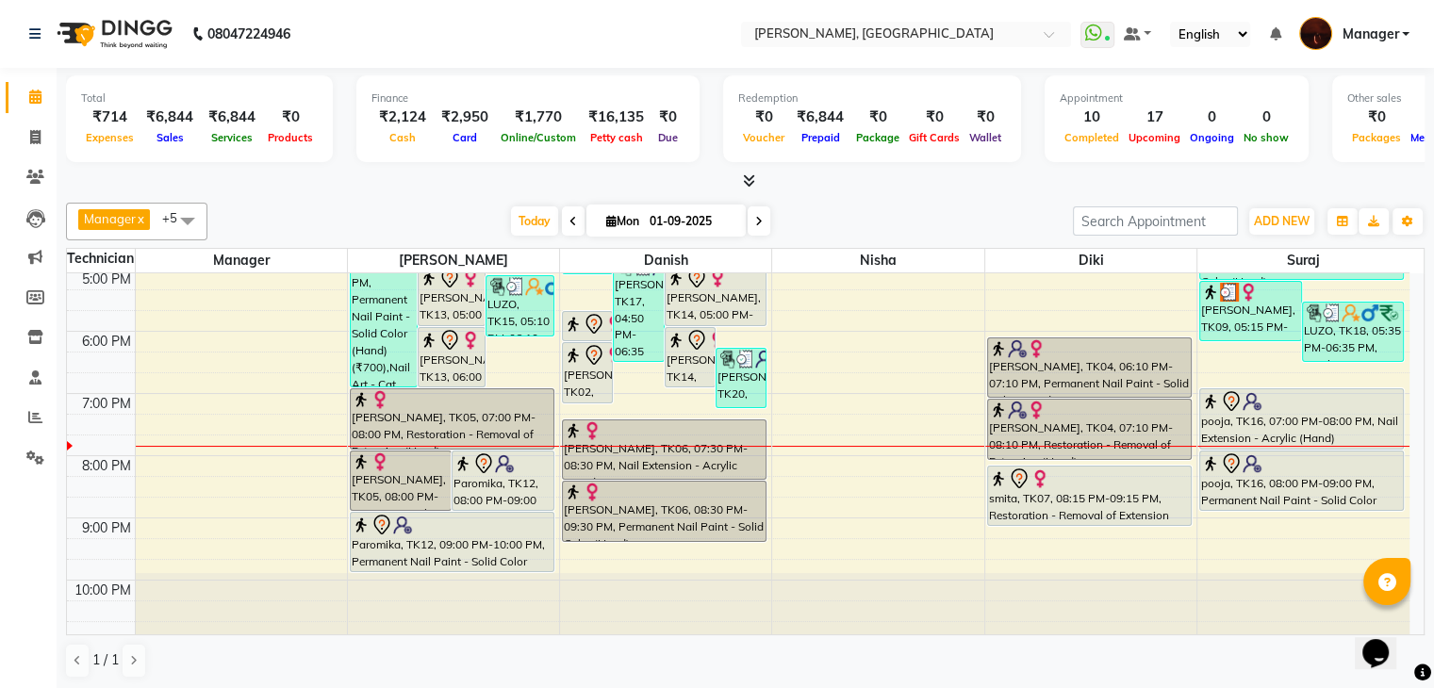
click at [671, 220] on input "01-09-2025" at bounding box center [691, 221] width 94 height 28
select select "9"
select select "2025"
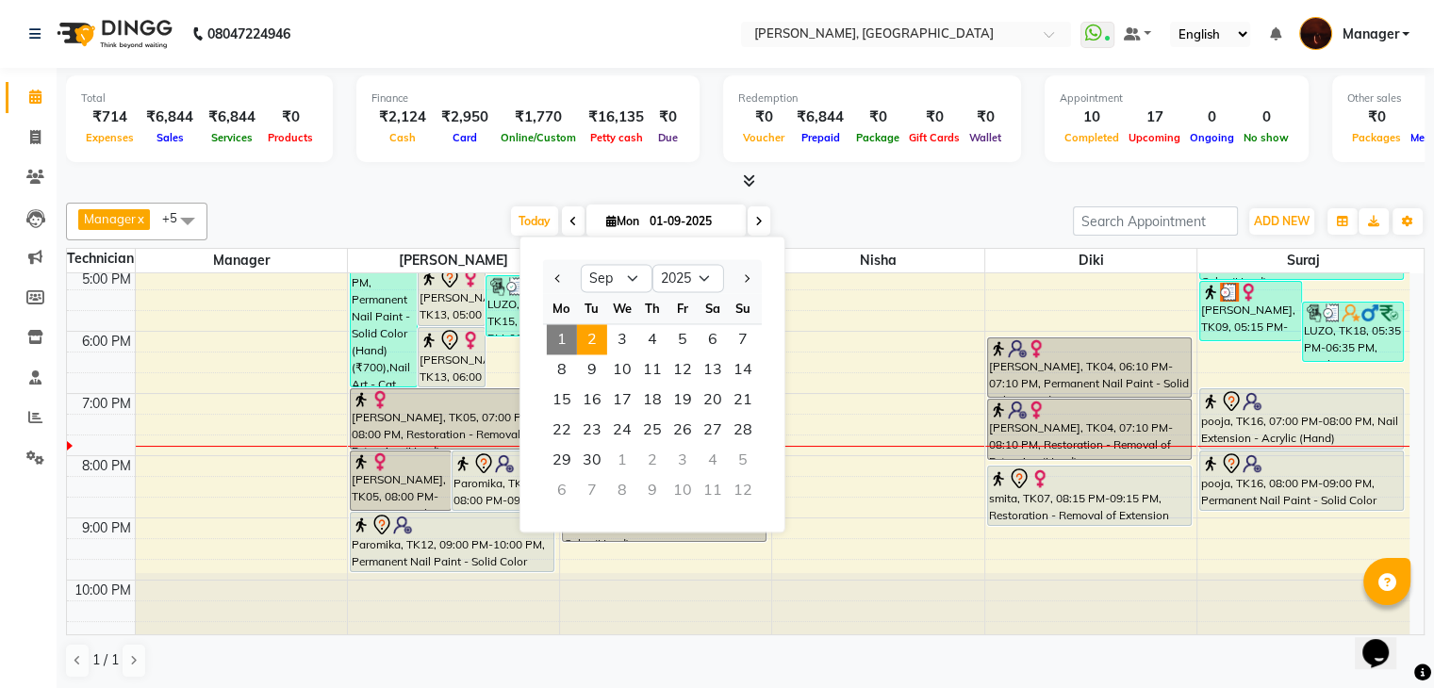
click at [585, 343] on span "2" at bounding box center [592, 339] width 30 height 30
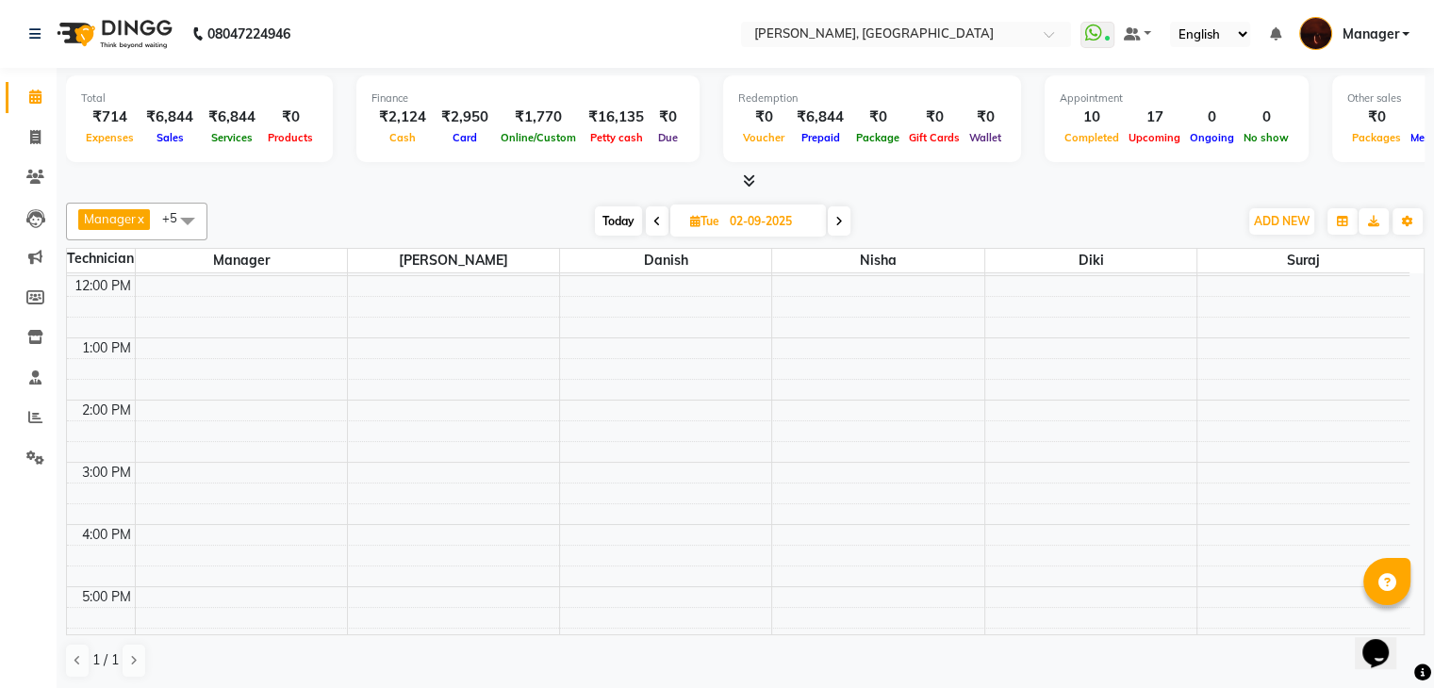
scroll to position [0, 0]
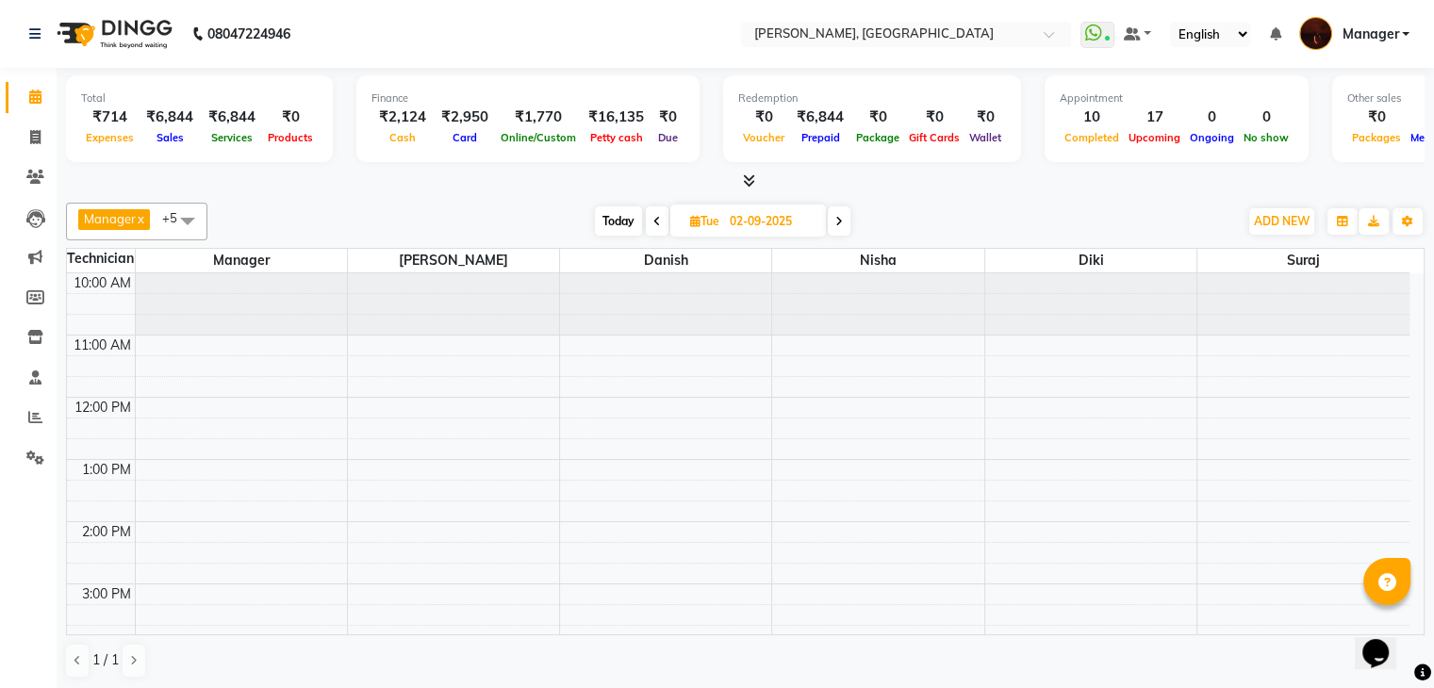
click at [619, 218] on span "Today" at bounding box center [618, 220] width 47 height 29
type input "01-09-2025"
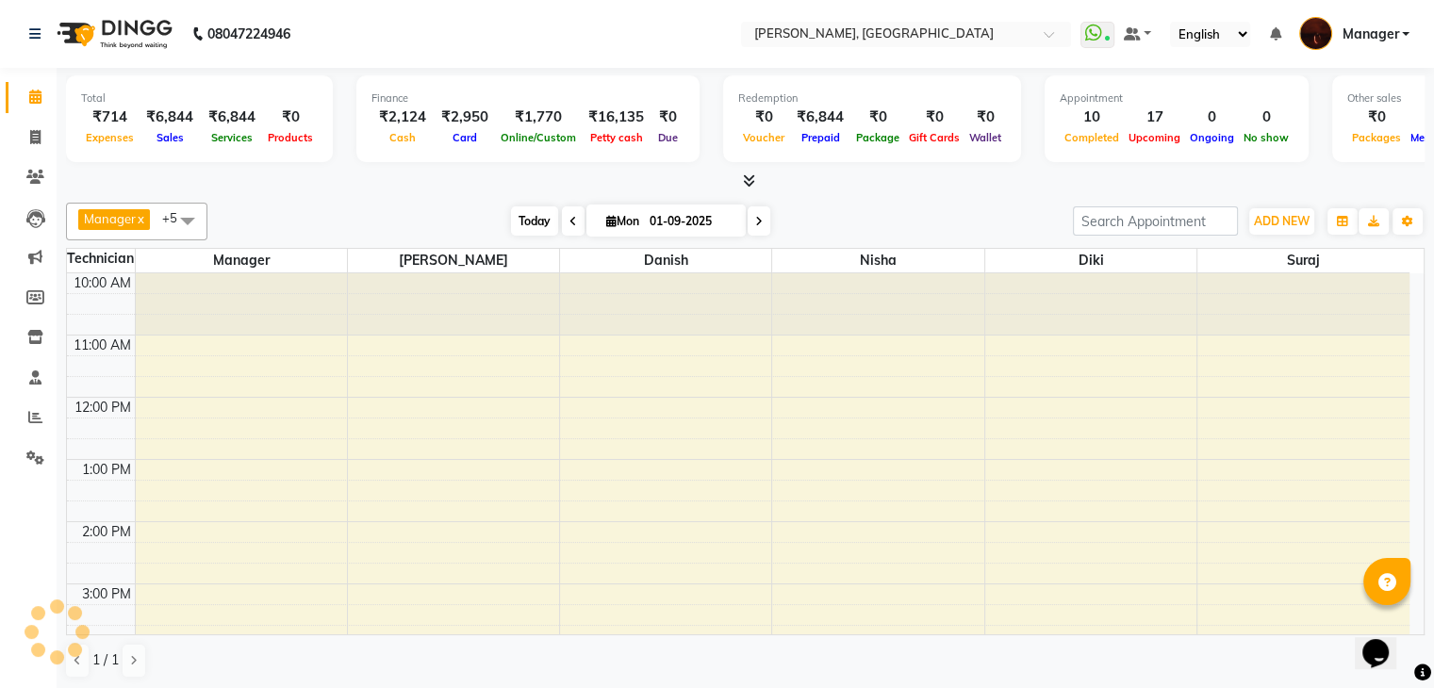
scroll to position [439, 0]
